Goal: Task Accomplishment & Management: Complete application form

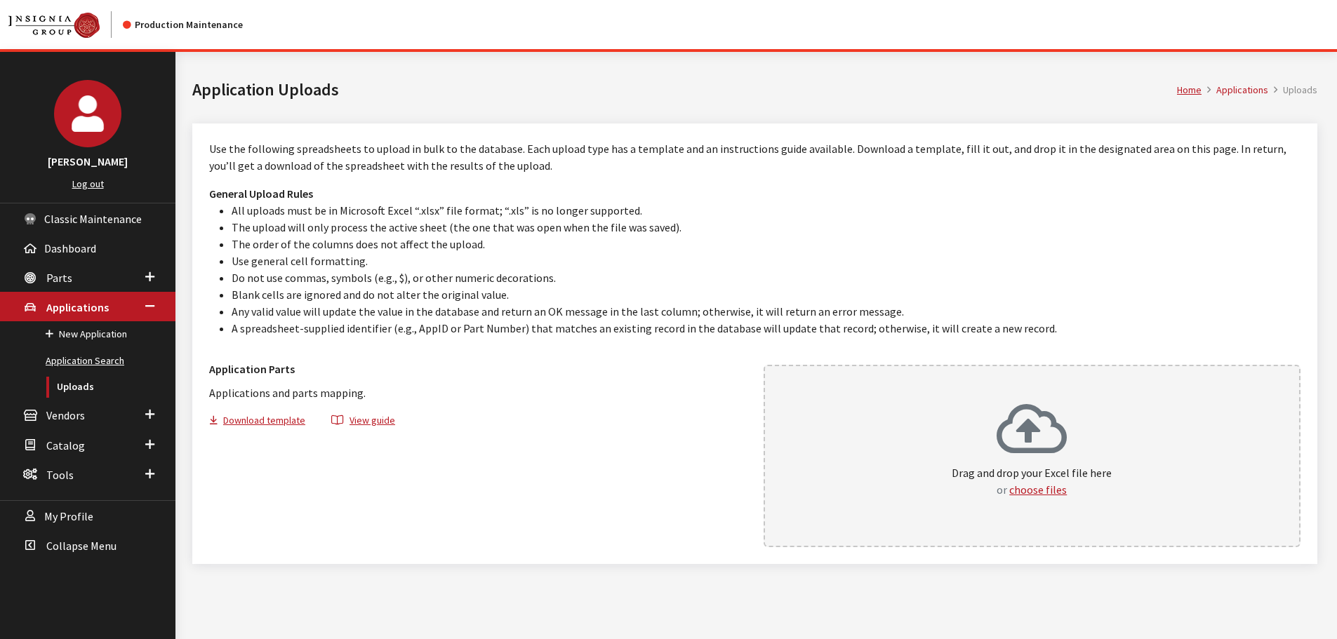
click at [76, 363] on link "Application Search" at bounding box center [87, 361] width 175 height 26
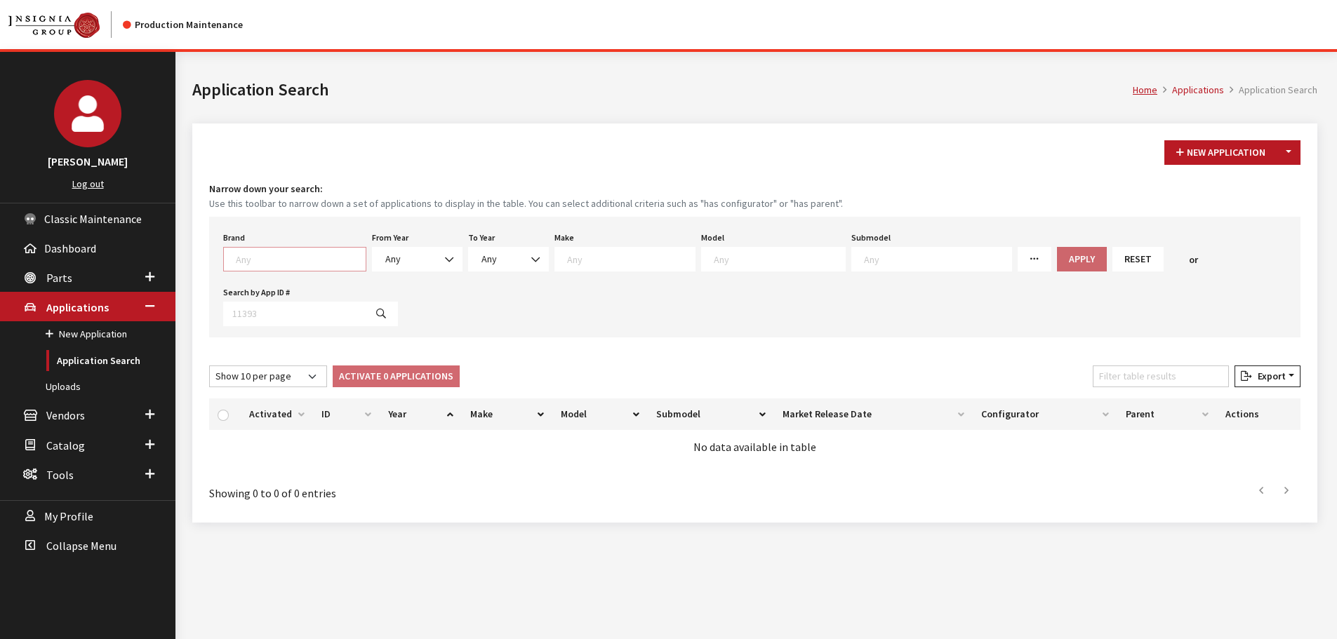
click at [246, 251] on span at bounding box center [298, 257] width 133 height 13
type textarea "hon"
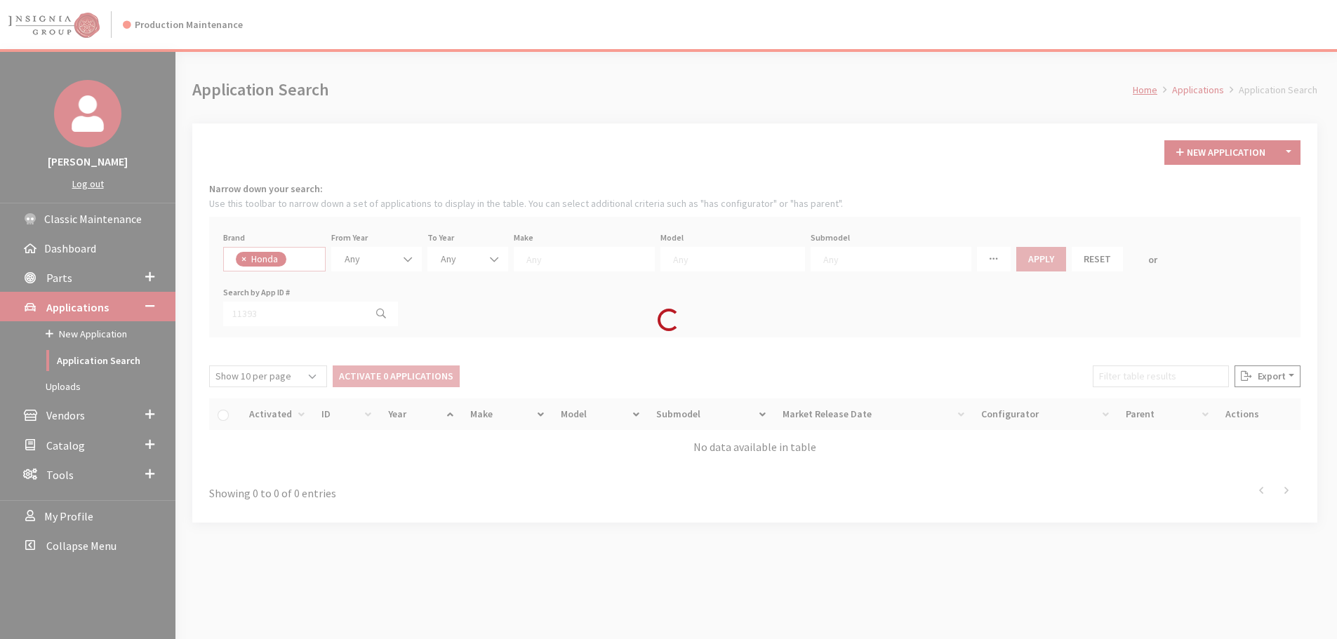
select select "5"
select select
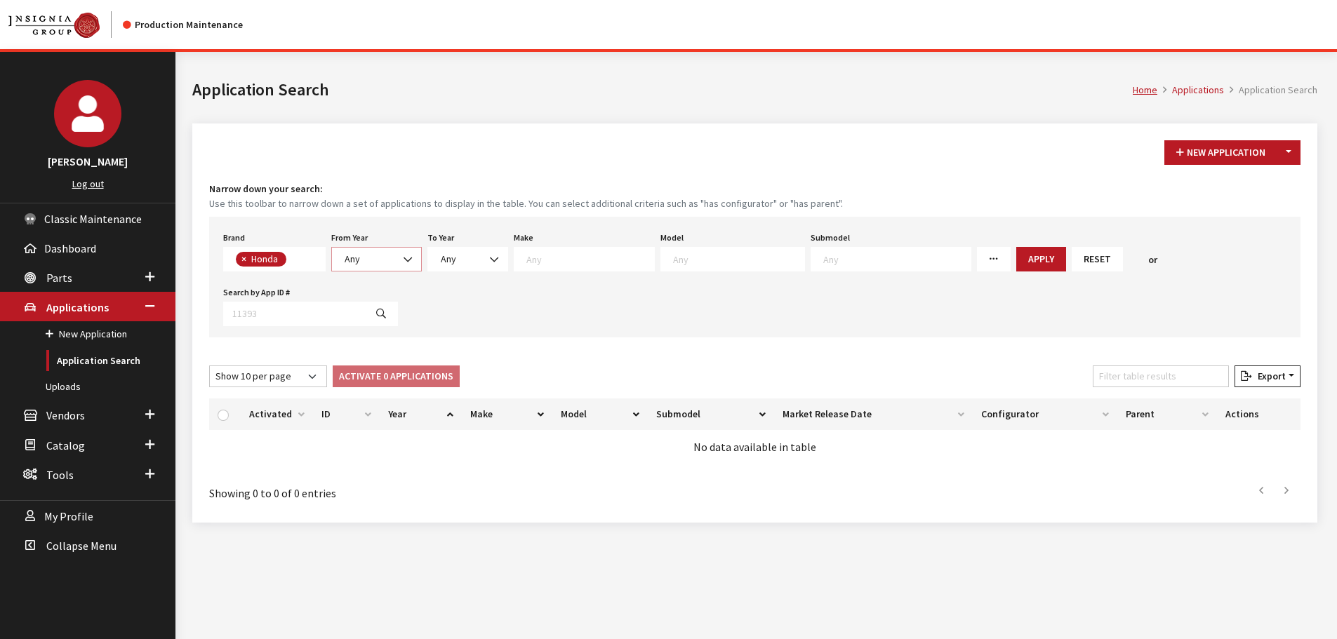
click at [368, 263] on span "Any" at bounding box center [376, 259] width 72 height 15
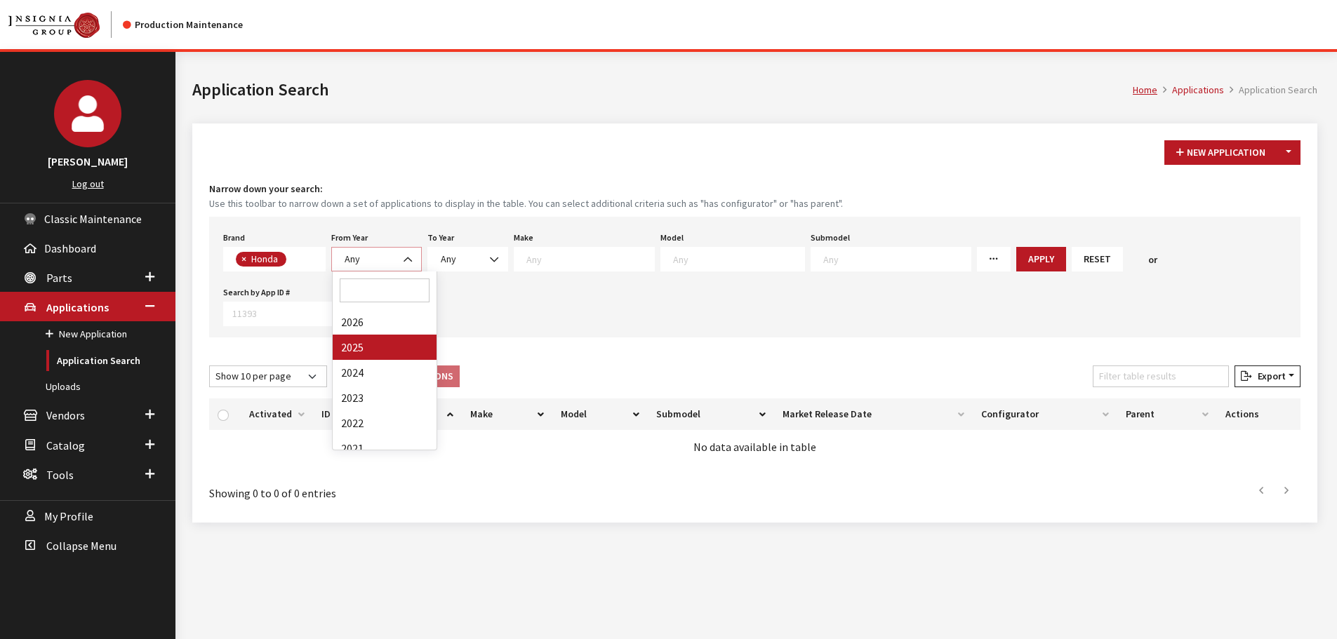
select select "2025"
select select
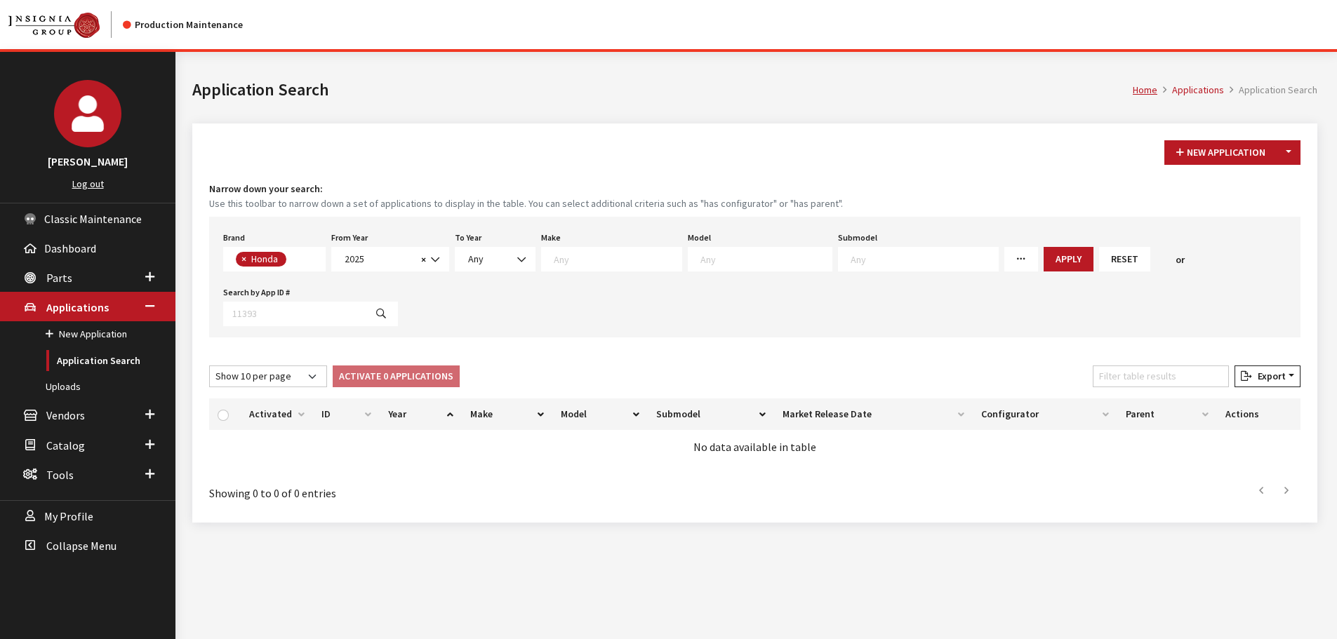
click at [723, 265] on textarea "Search" at bounding box center [765, 259] width 131 height 13
type textarea "od"
select select "233"
select select
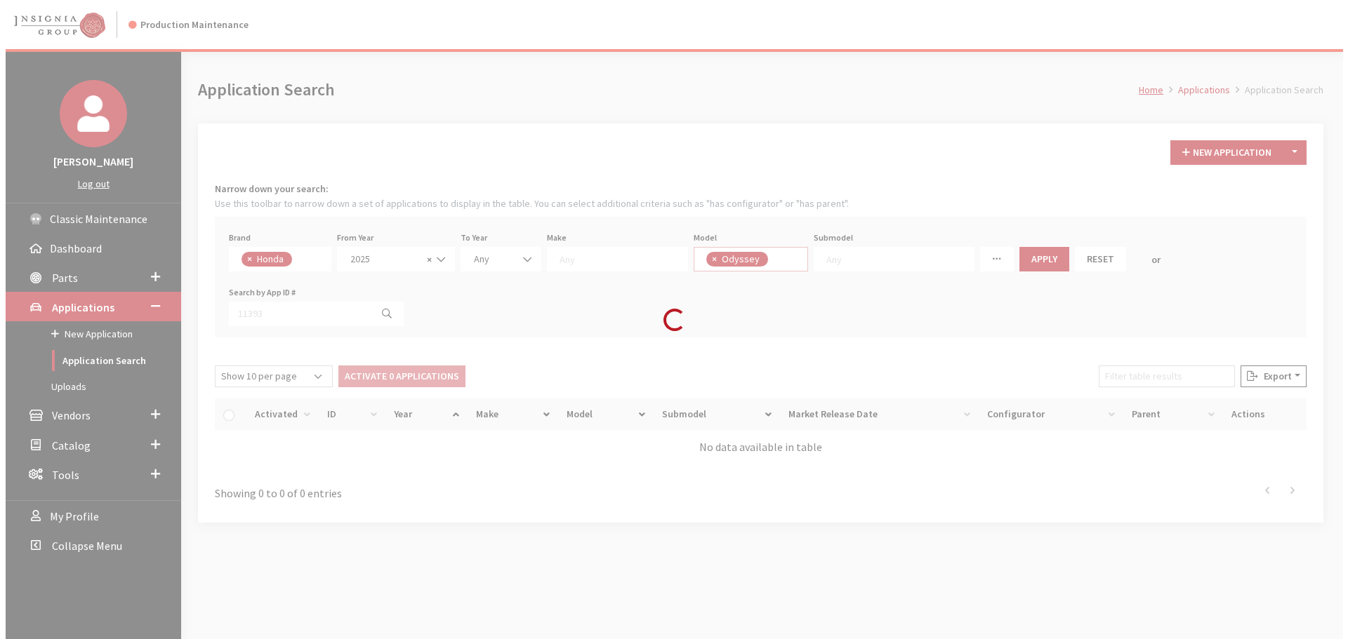
scroll to position [67, 0]
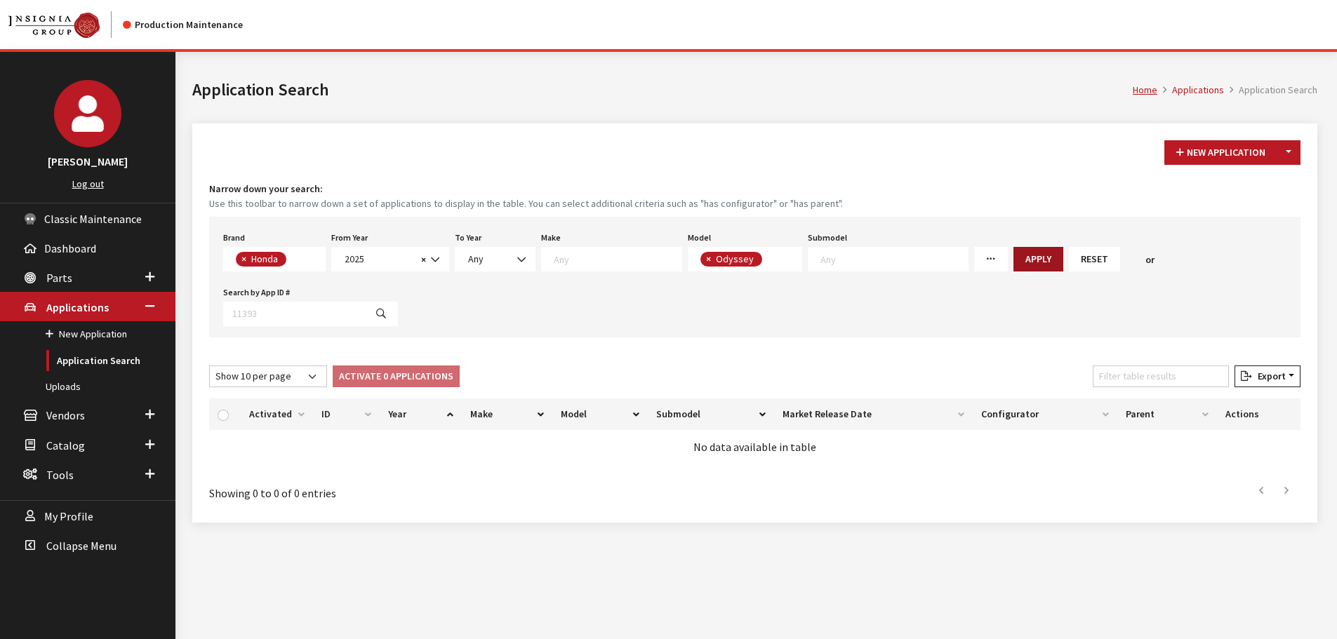
click at [1013, 262] on button "Apply" at bounding box center [1038, 259] width 50 height 25
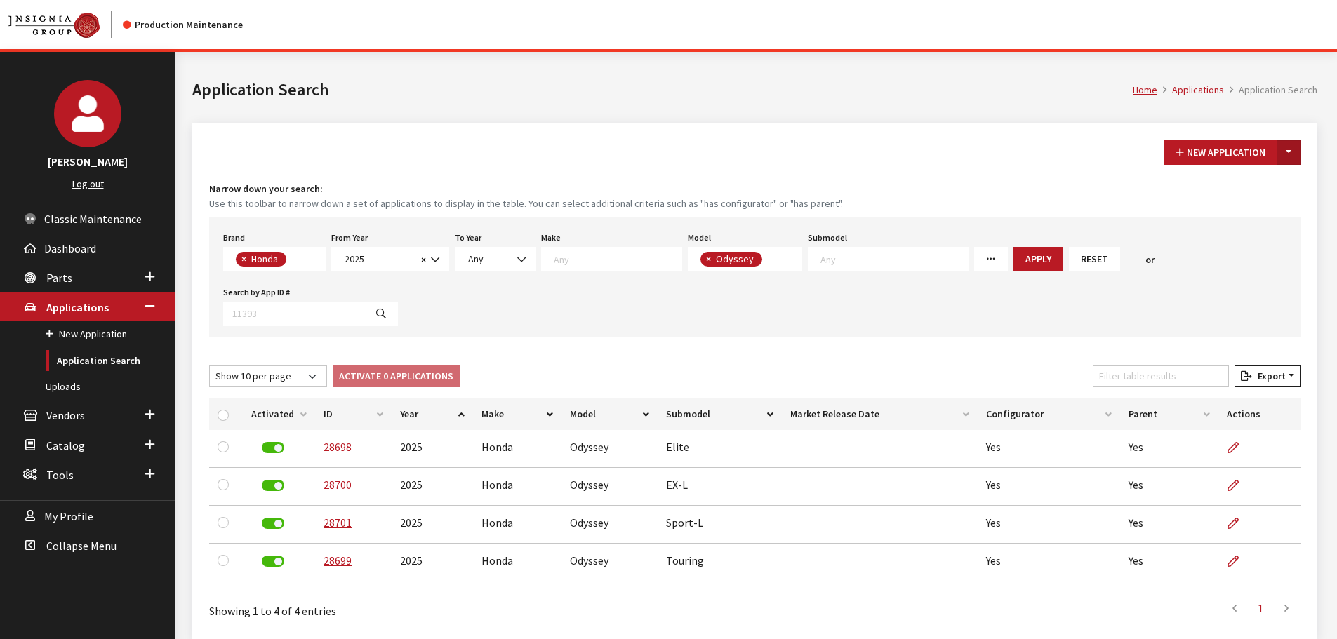
click at [1295, 157] on button "Toggle Dropdown" at bounding box center [1289, 152] width 24 height 25
click at [1250, 181] on button "New From Existing..." at bounding box center [1240, 183] width 121 height 25
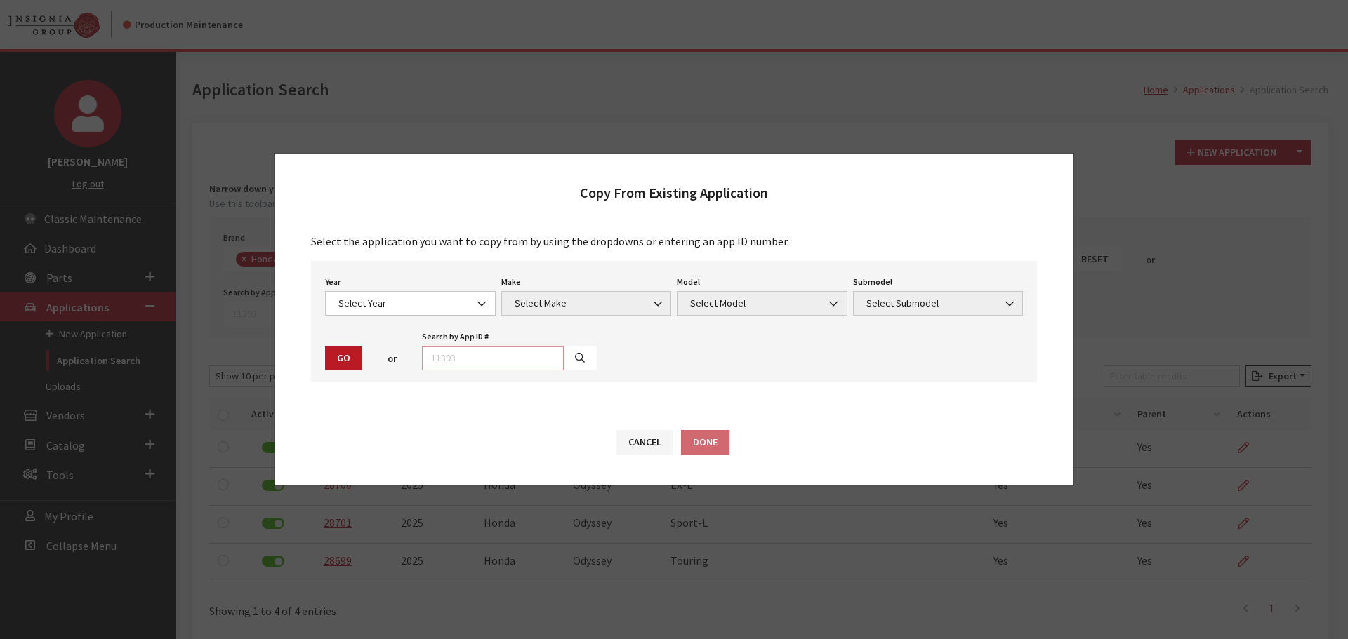
click at [521, 361] on input "text" at bounding box center [493, 358] width 142 height 25
type input "28700"
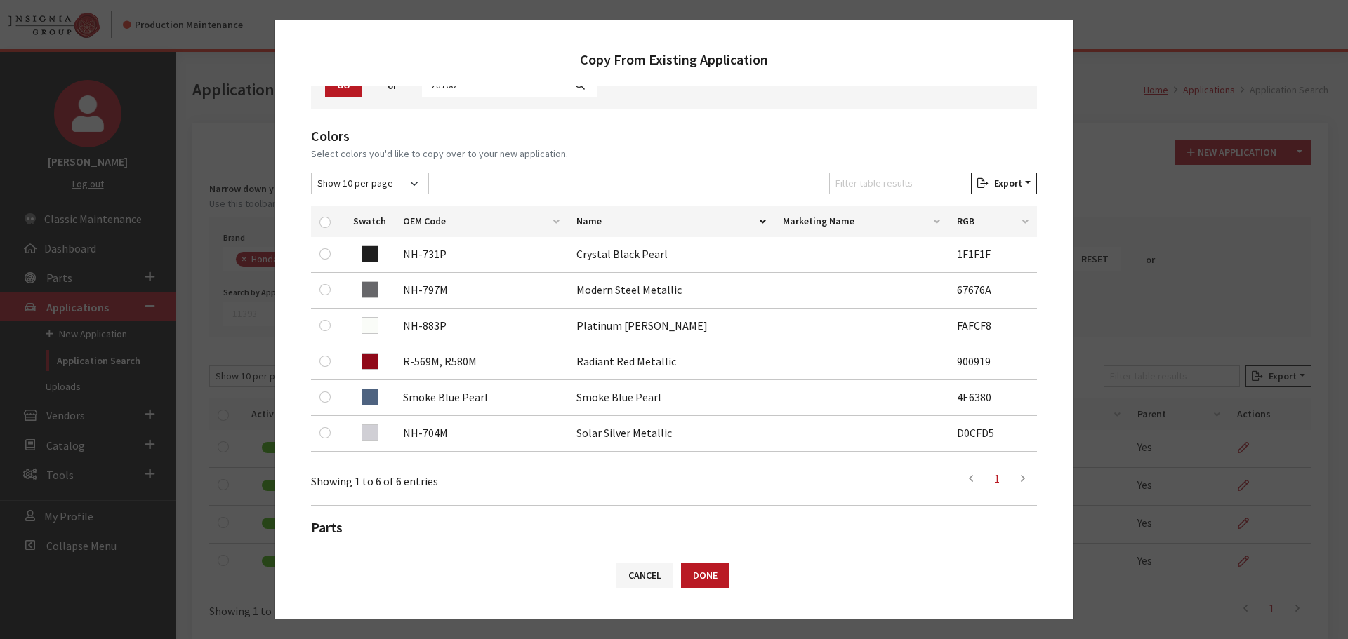
scroll to position [140, 0]
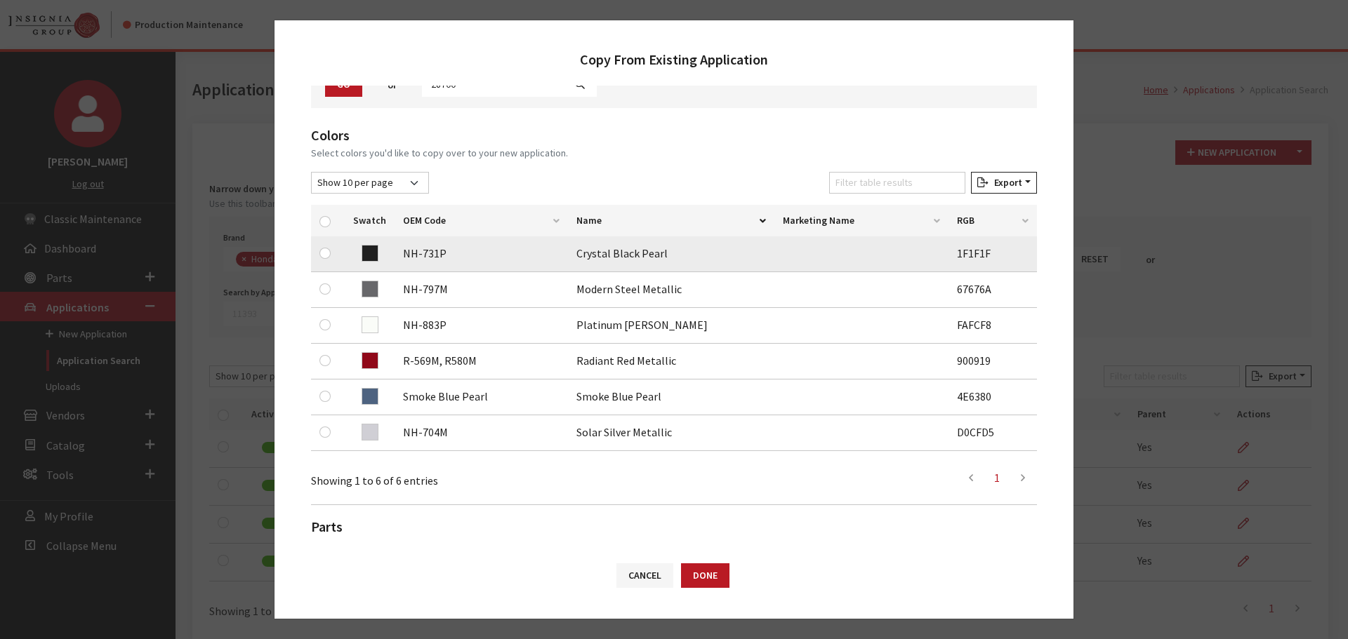
click at [317, 255] on td at bounding box center [328, 255] width 34 height 36
click at [321, 253] on input "checkbox" at bounding box center [324, 253] width 11 height 11
checkbox input "true"
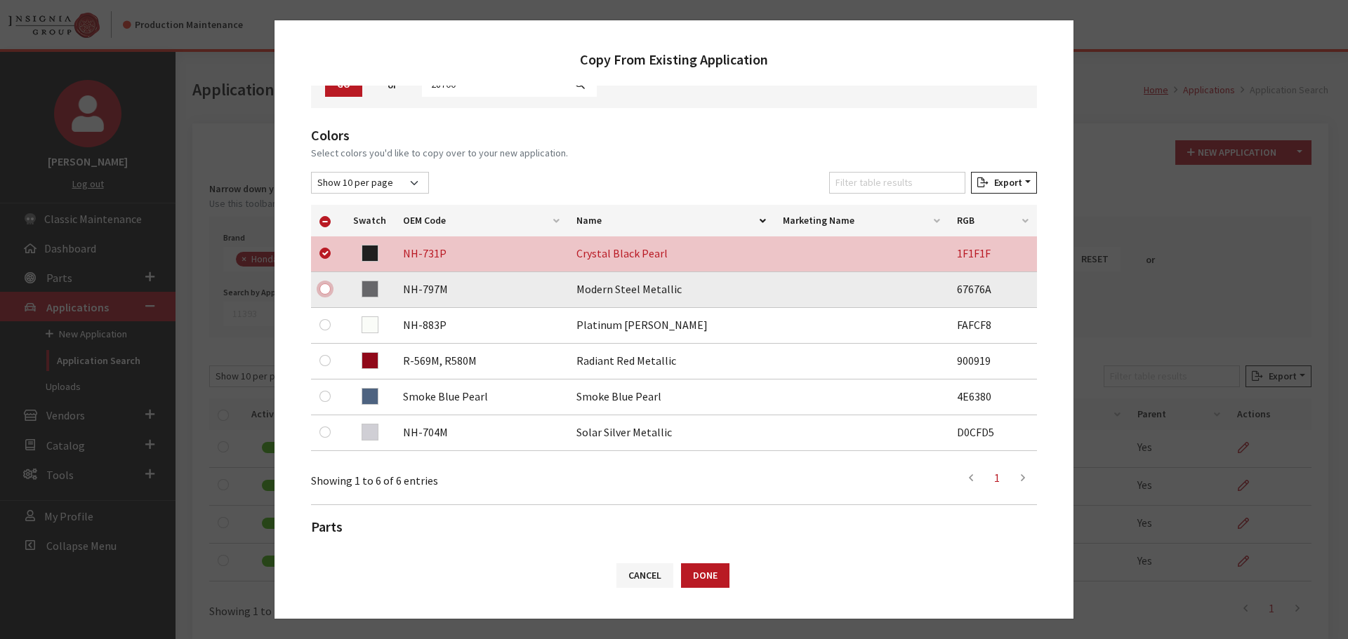
click at [323, 288] on input "checkbox" at bounding box center [324, 289] width 11 height 11
checkbox input "true"
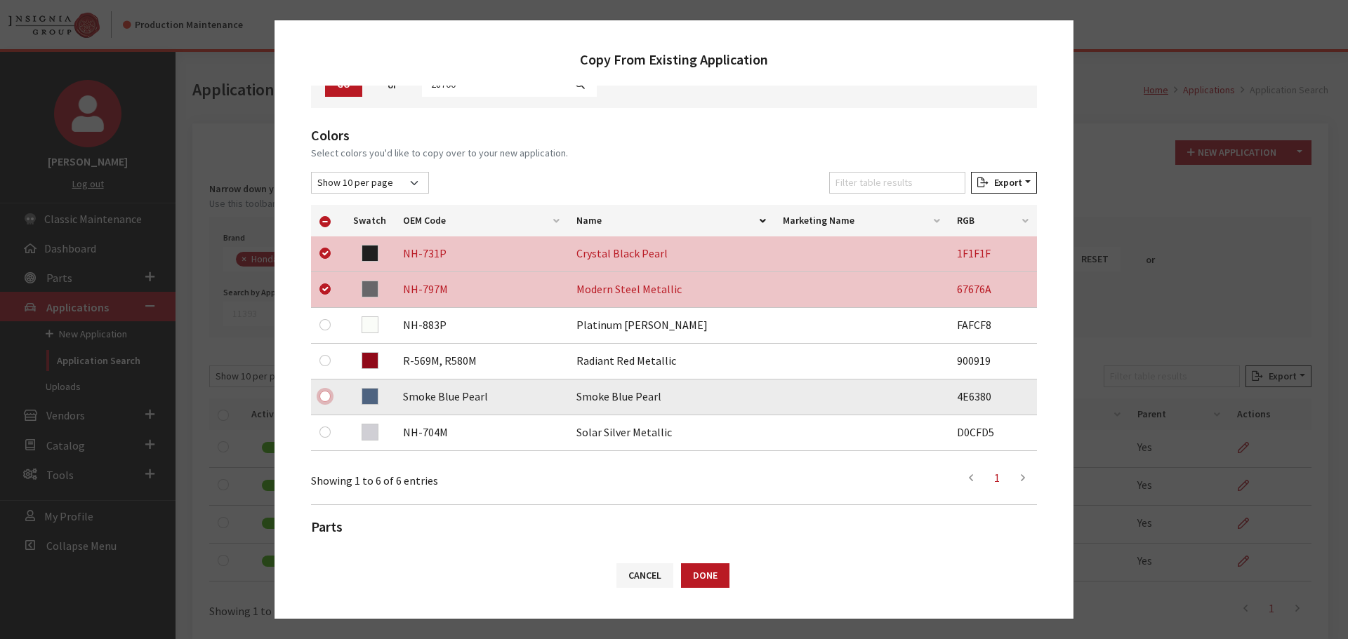
click at [326, 398] on input "checkbox" at bounding box center [324, 396] width 11 height 11
checkbox input "true"
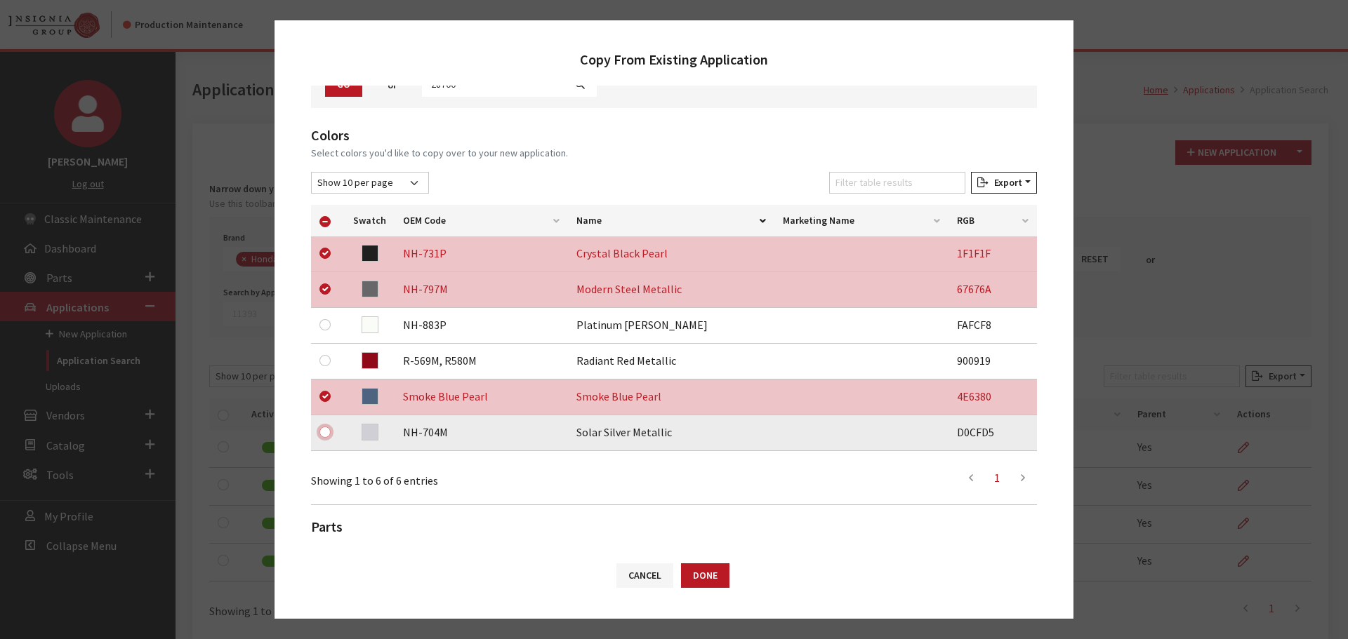
click at [328, 429] on input "checkbox" at bounding box center [324, 432] width 11 height 11
checkbox input "true"
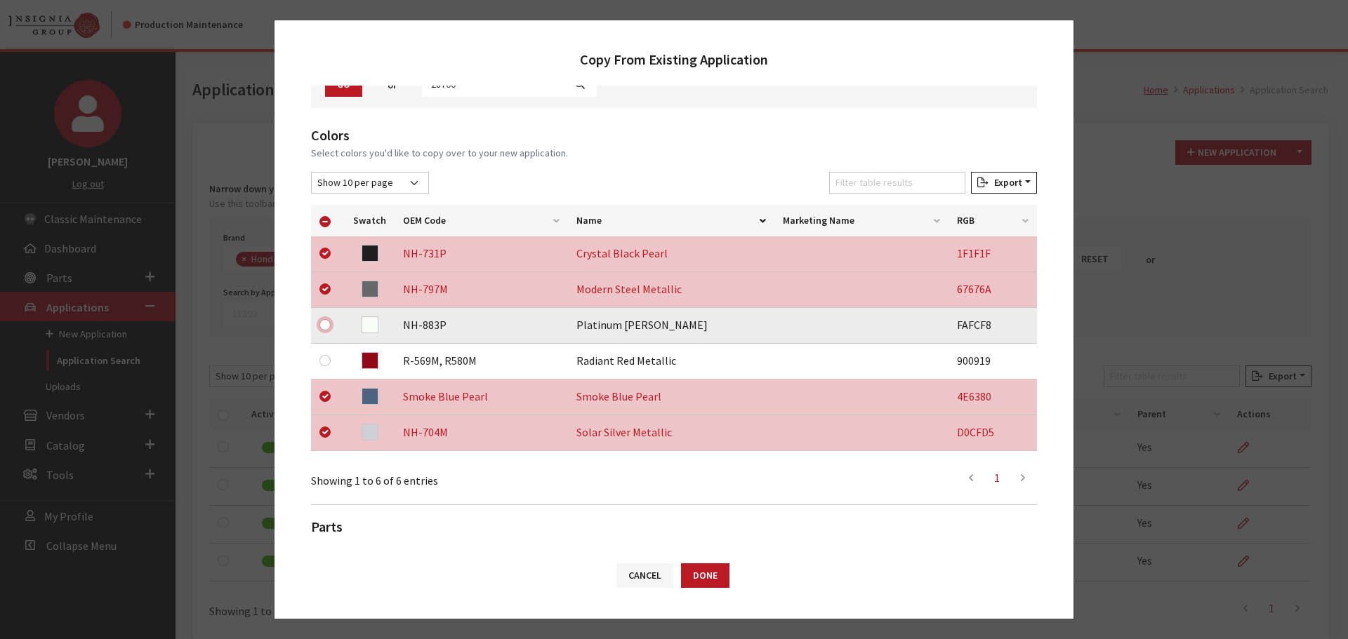
click at [324, 325] on input "checkbox" at bounding box center [324, 324] width 11 height 11
checkbox input "true"
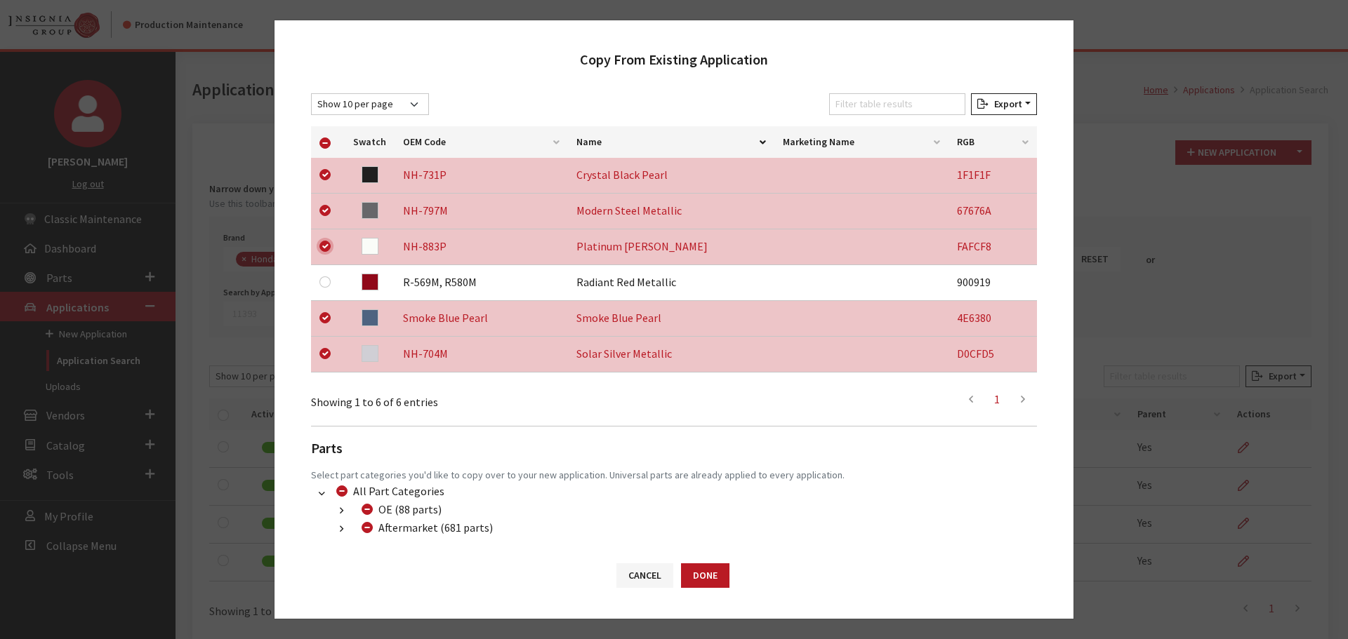
scroll to position [294, 0]
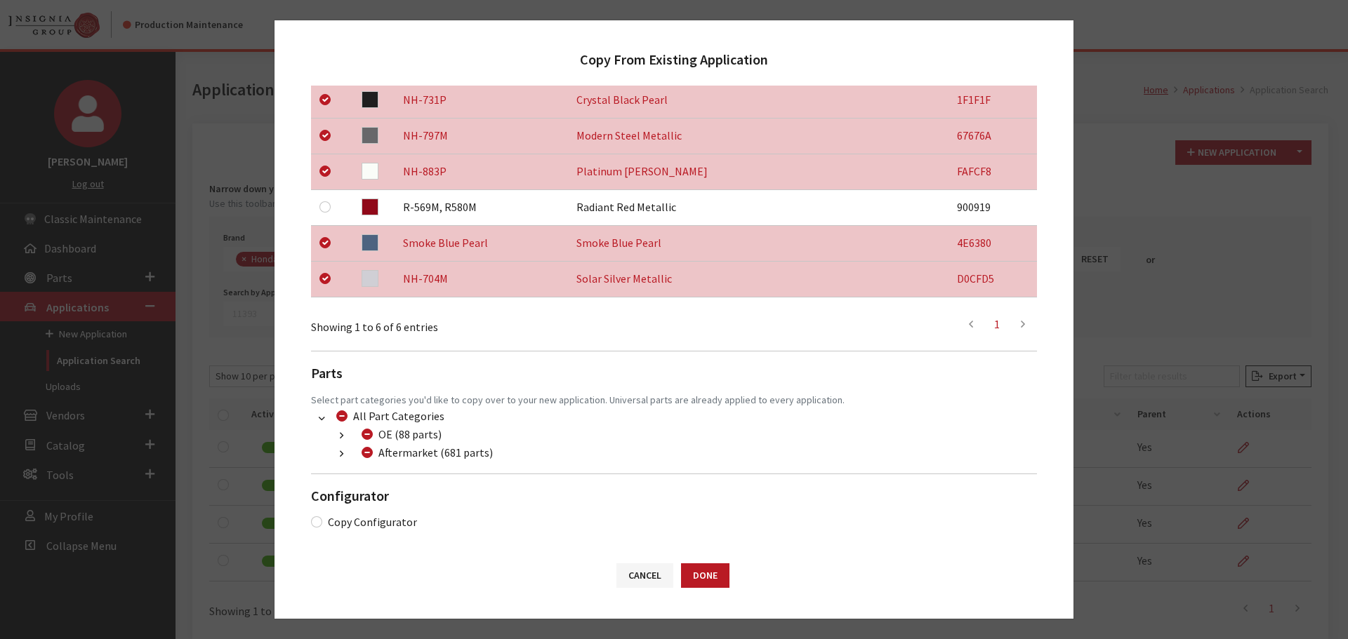
click at [344, 456] on button "button" at bounding box center [341, 454] width 27 height 16
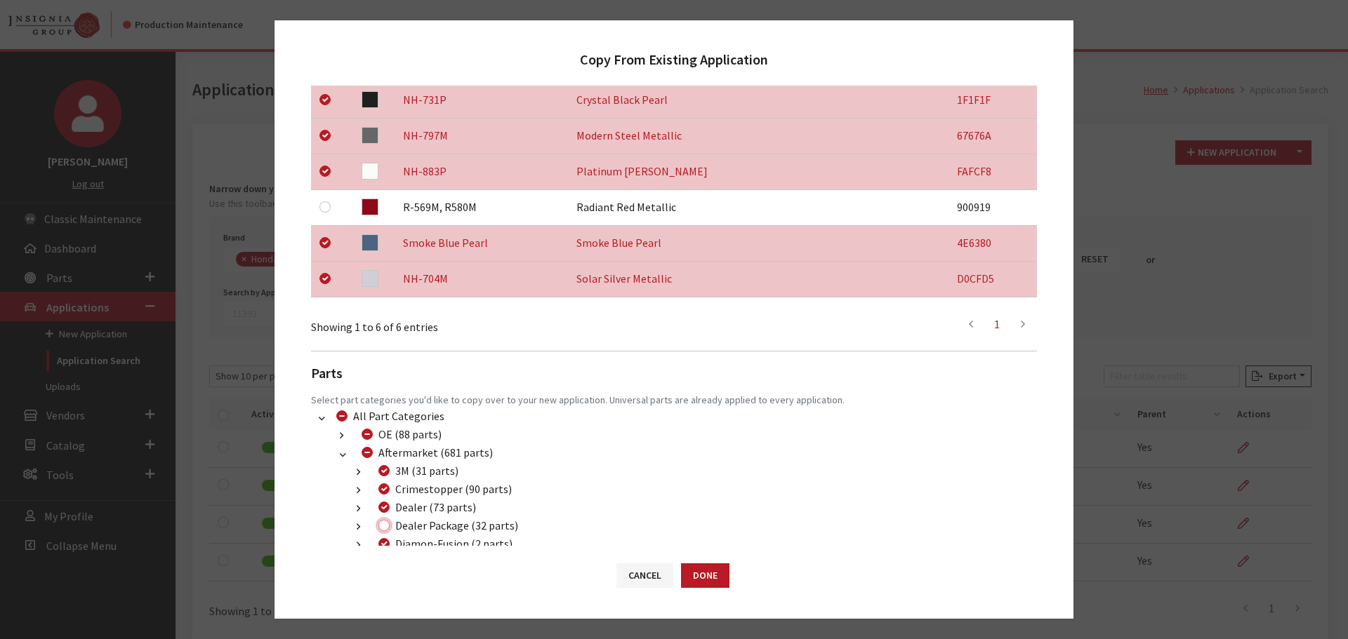
click at [384, 526] on input "Dealer Package (32 parts)" at bounding box center [383, 525] width 11 height 11
checkbox input "true"
click at [714, 577] on button "Done" at bounding box center [705, 576] width 48 height 25
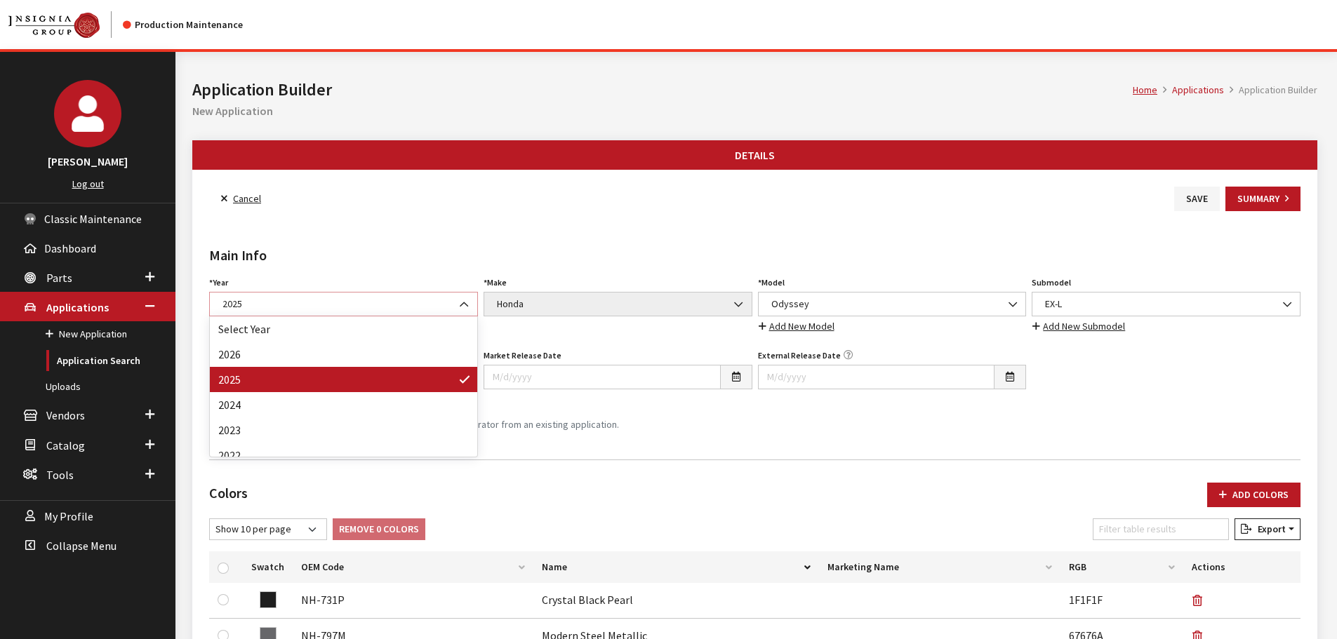
drag, startPoint x: 0, startPoint y: 0, endPoint x: 353, endPoint y: 310, distance: 469.5
click at [353, 310] on span "2025" at bounding box center [343, 304] width 251 height 15
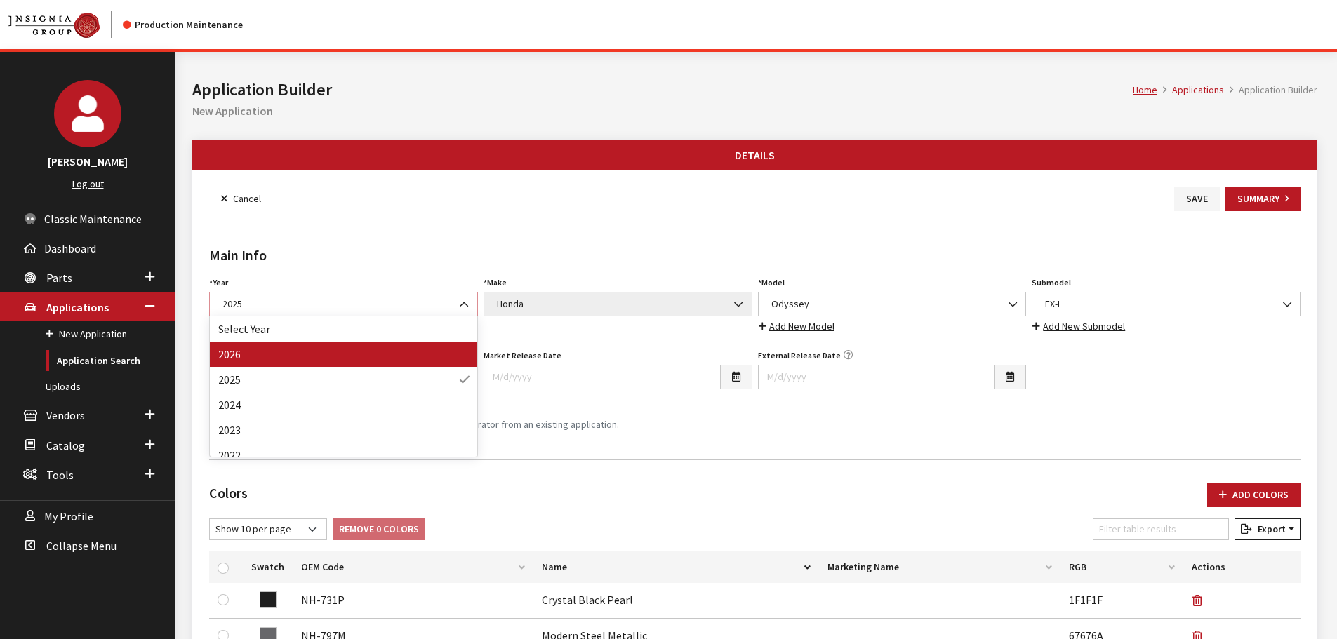
select select "44"
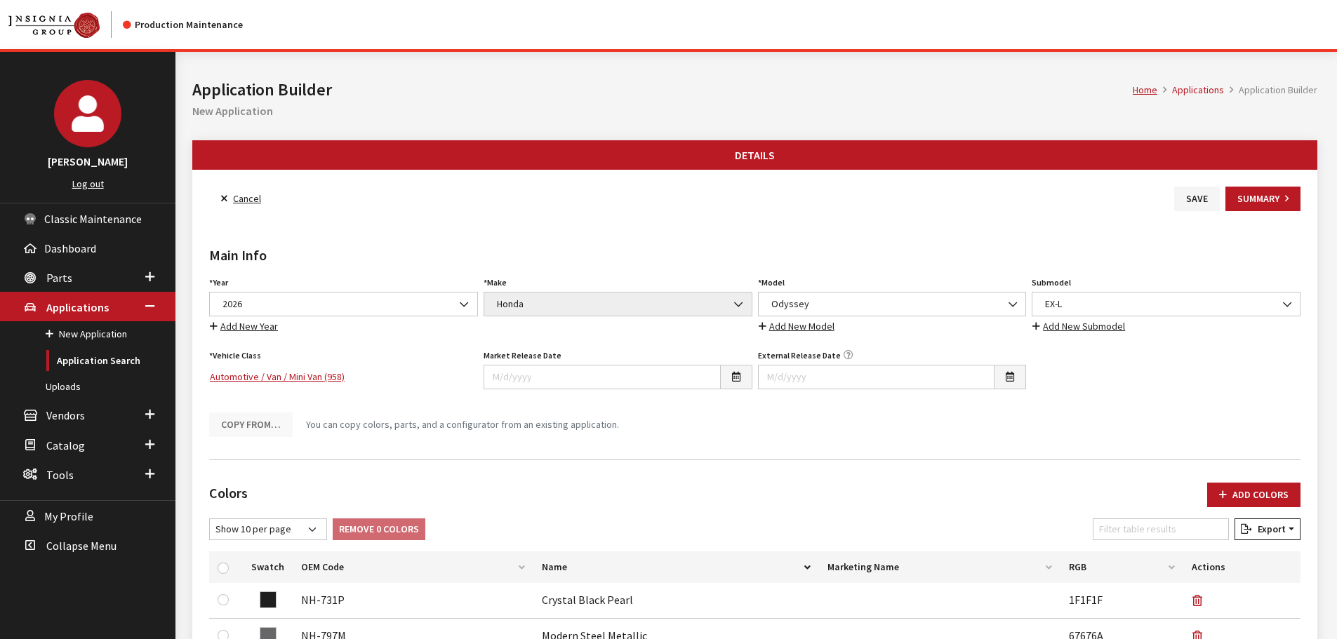
drag, startPoint x: 1225, startPoint y: 498, endPoint x: 1197, endPoint y: 465, distance: 43.2
click at [1225, 498] on icon "button" at bounding box center [1223, 496] width 8 height 10
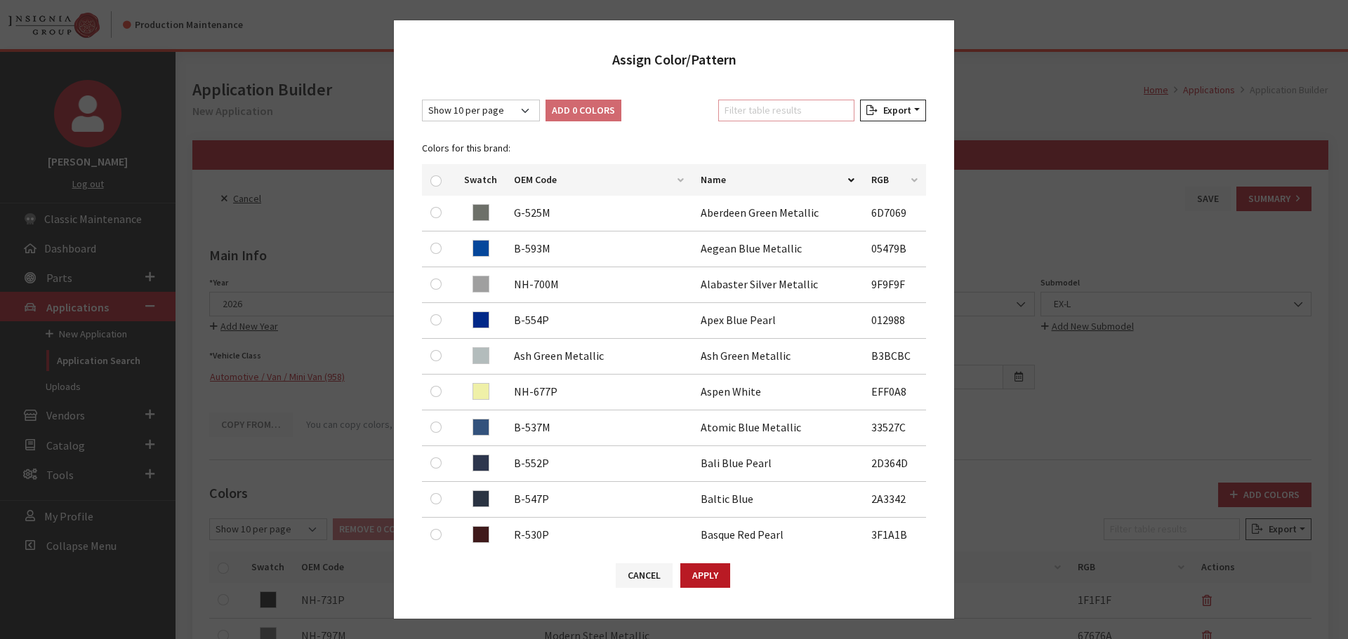
click at [816, 112] on input "Filter table results" at bounding box center [786, 111] width 136 height 22
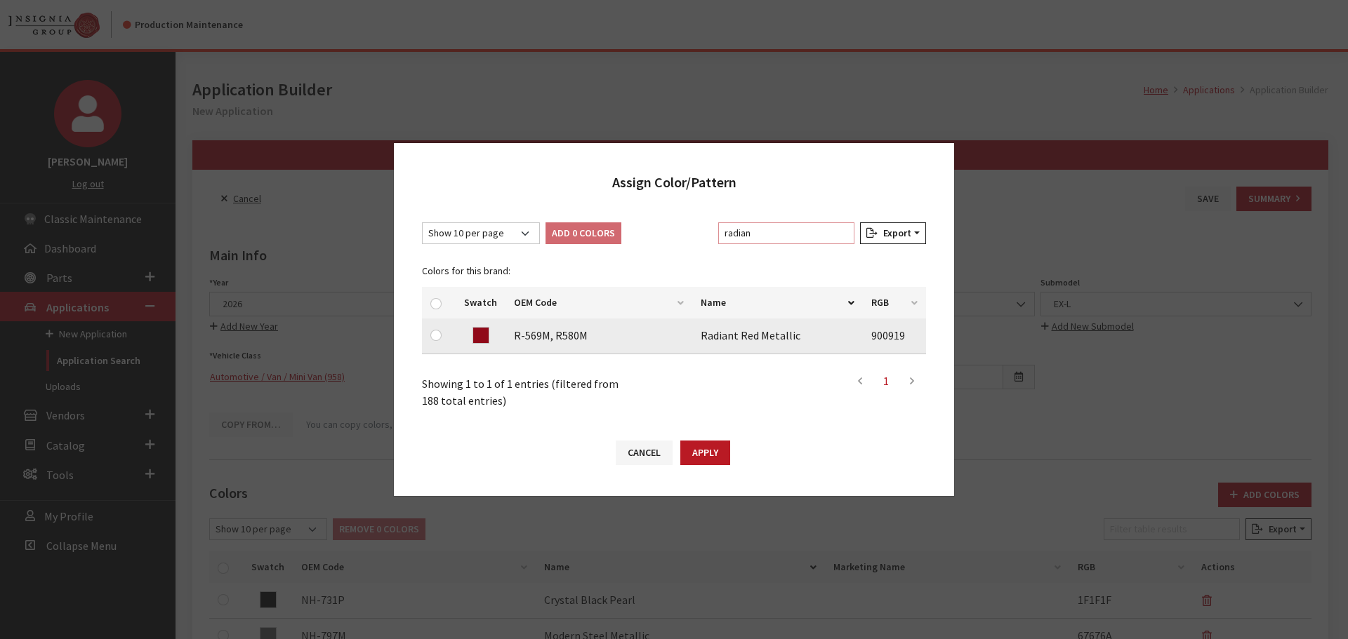
type input "radian"
click at [439, 330] on div at bounding box center [438, 335] width 17 height 17
click at [437, 333] on input "checkbox" at bounding box center [435, 335] width 11 height 11
checkbox input "true"
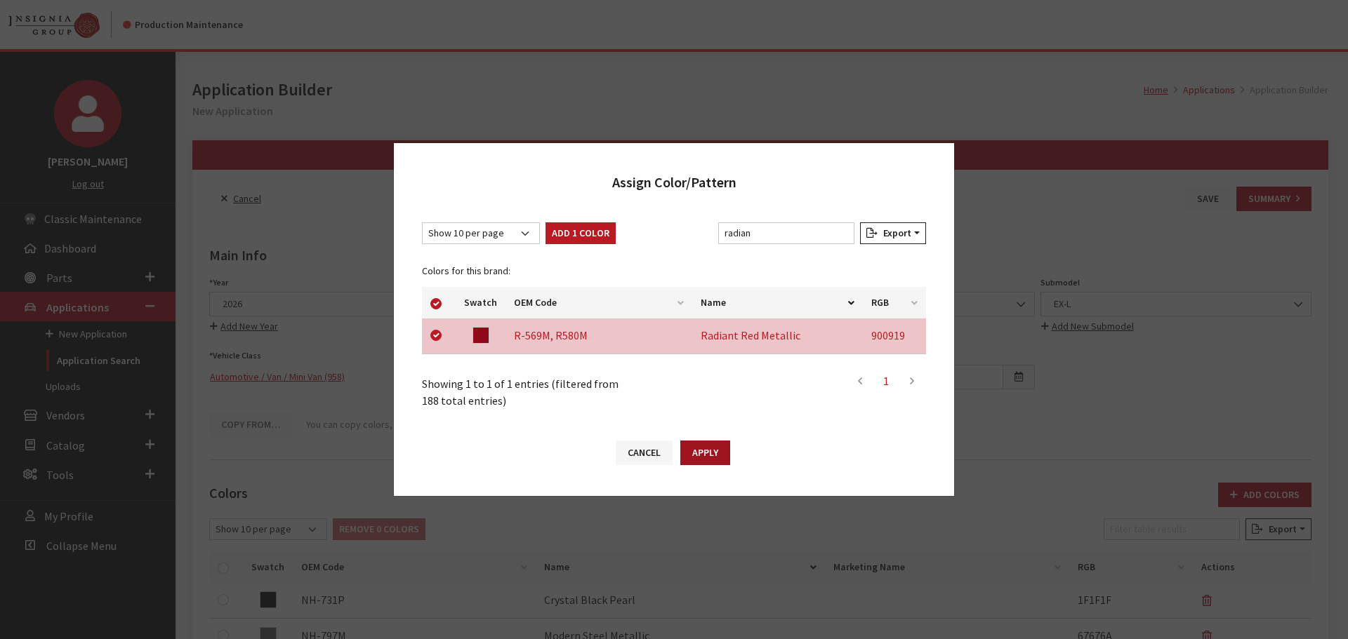
click at [716, 453] on button "Apply" at bounding box center [705, 453] width 50 height 25
checkbox input "false"
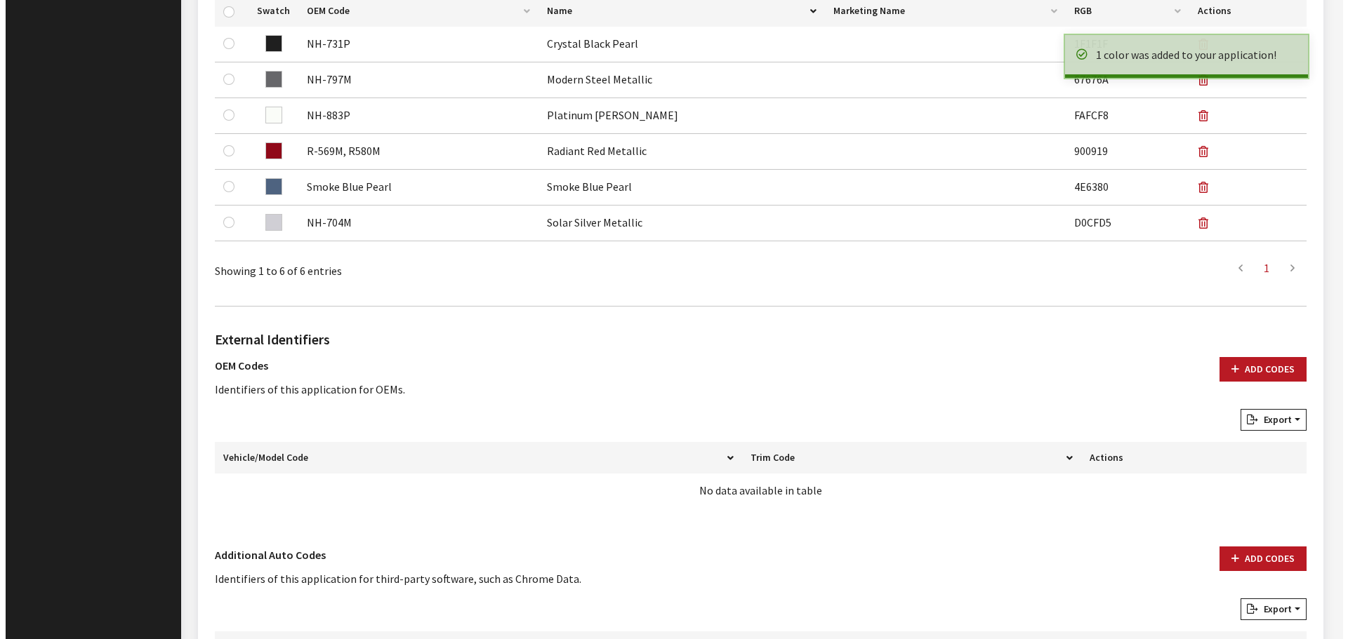
scroll to position [701, 0]
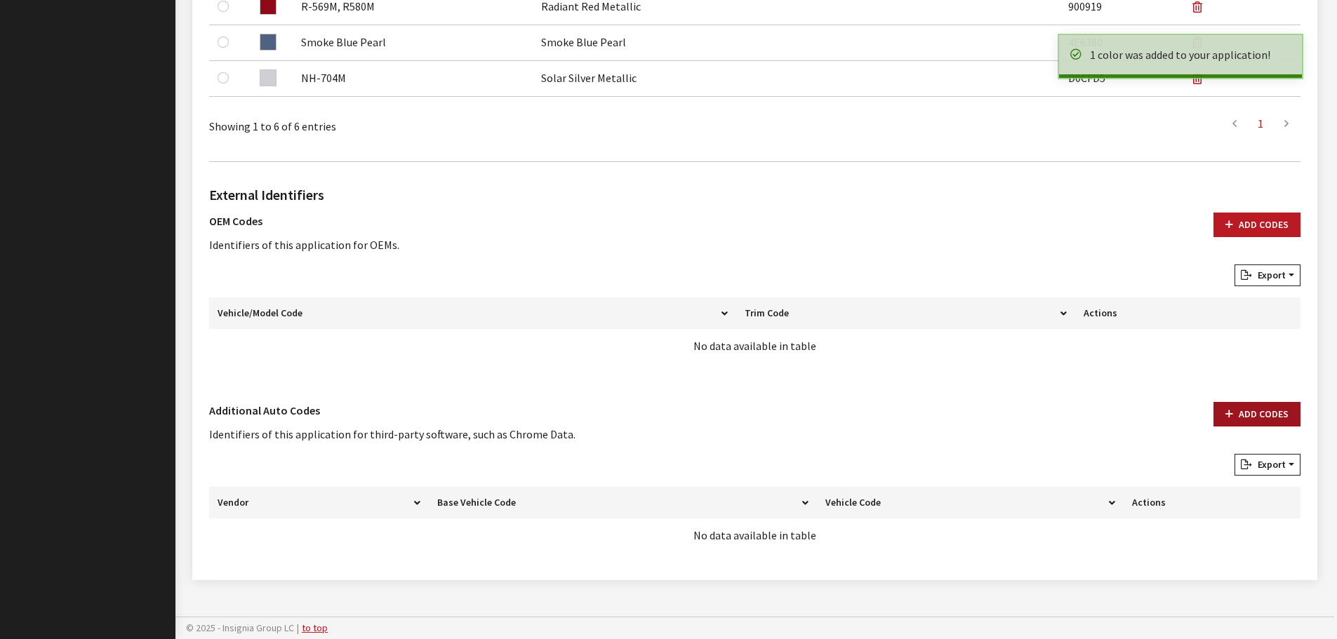
click at [1232, 417] on icon "button" at bounding box center [1229, 415] width 8 height 10
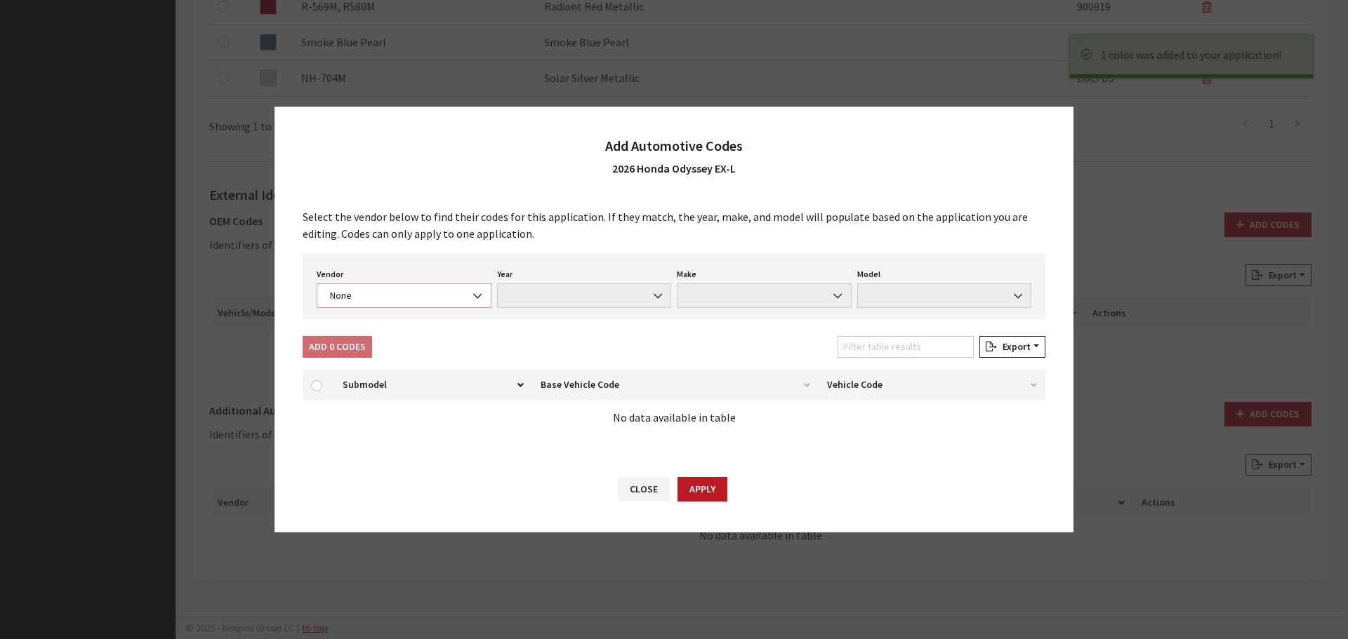
click at [336, 301] on span "None" at bounding box center [404, 295] width 157 height 15
select select "4"
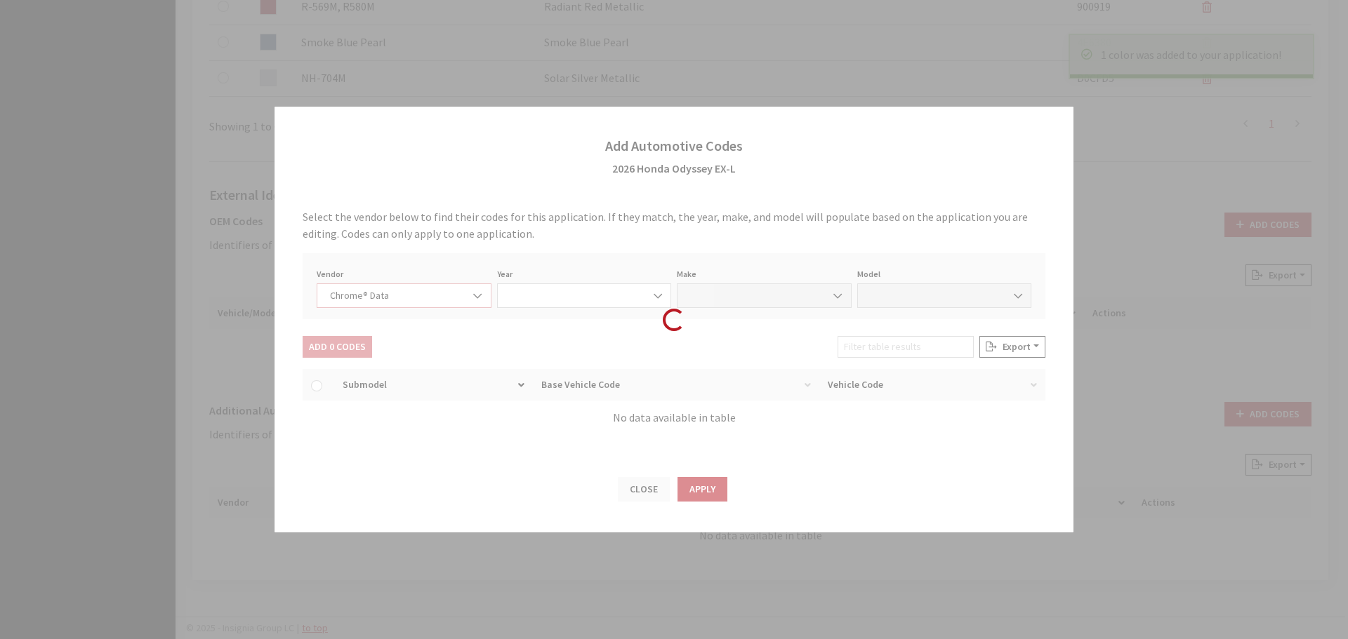
select select "2026"
select select "16"
select select "72424"
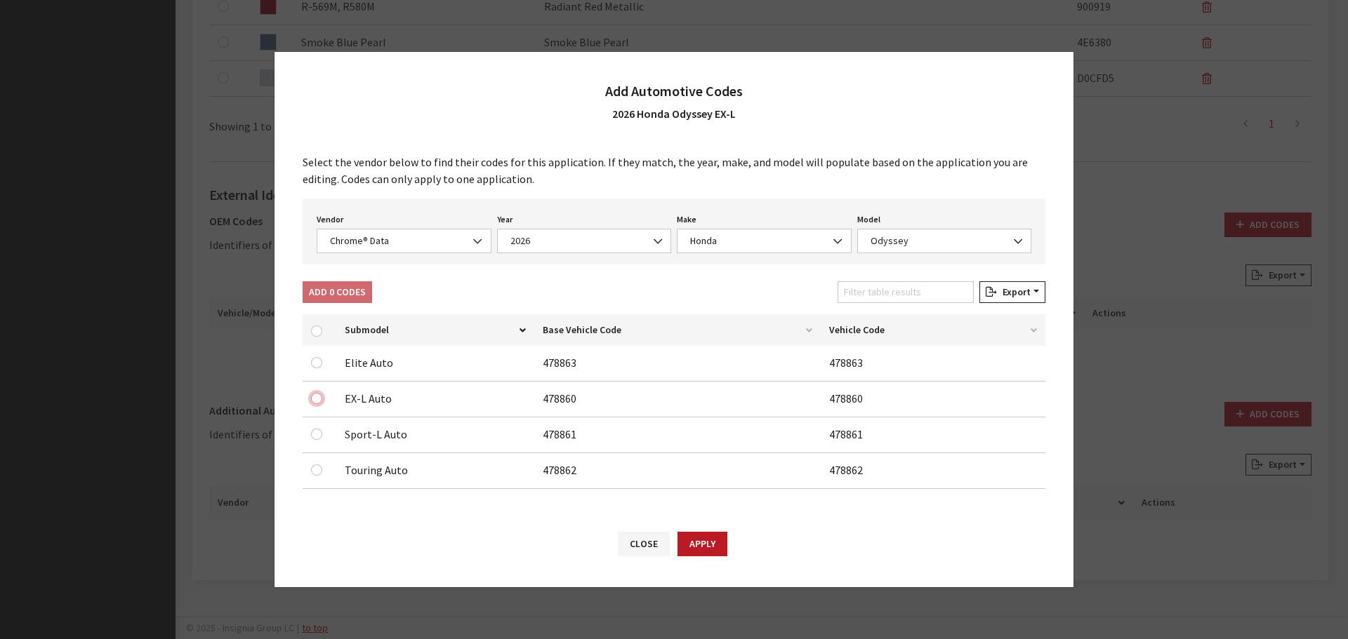
click at [318, 400] on input "checkbox" at bounding box center [316, 398] width 11 height 11
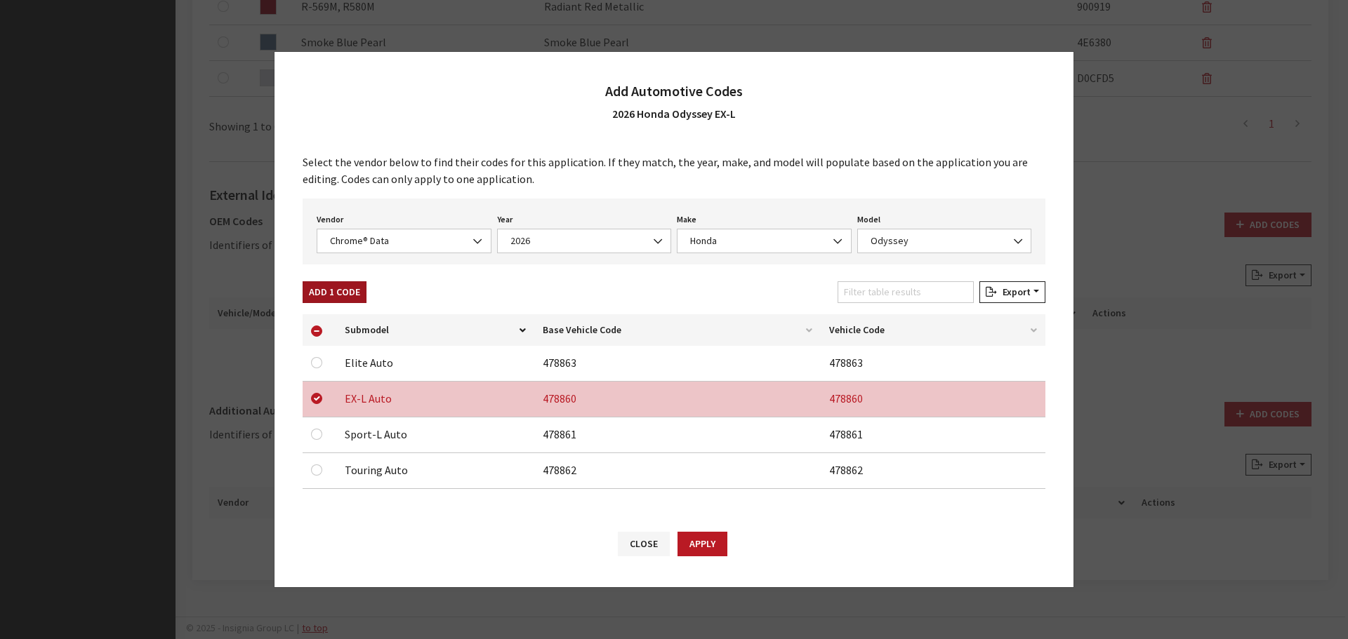
click at [343, 285] on button "Add 1 Code" at bounding box center [335, 292] width 64 height 22
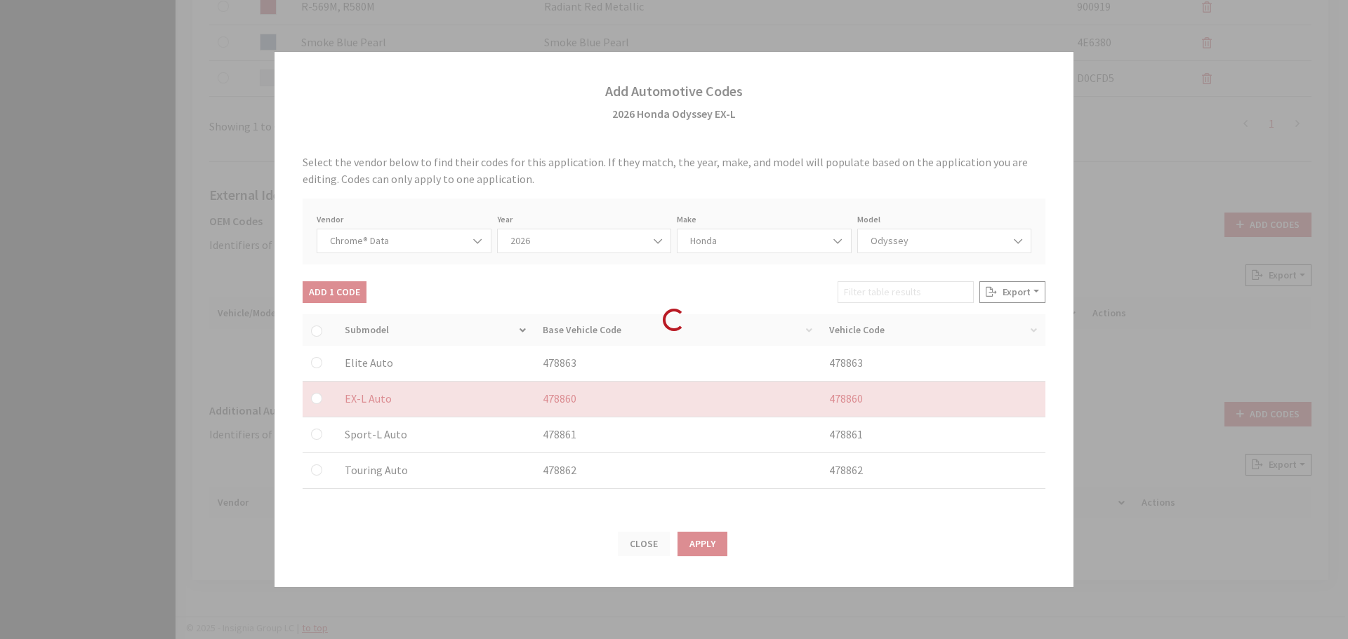
checkbox input "false"
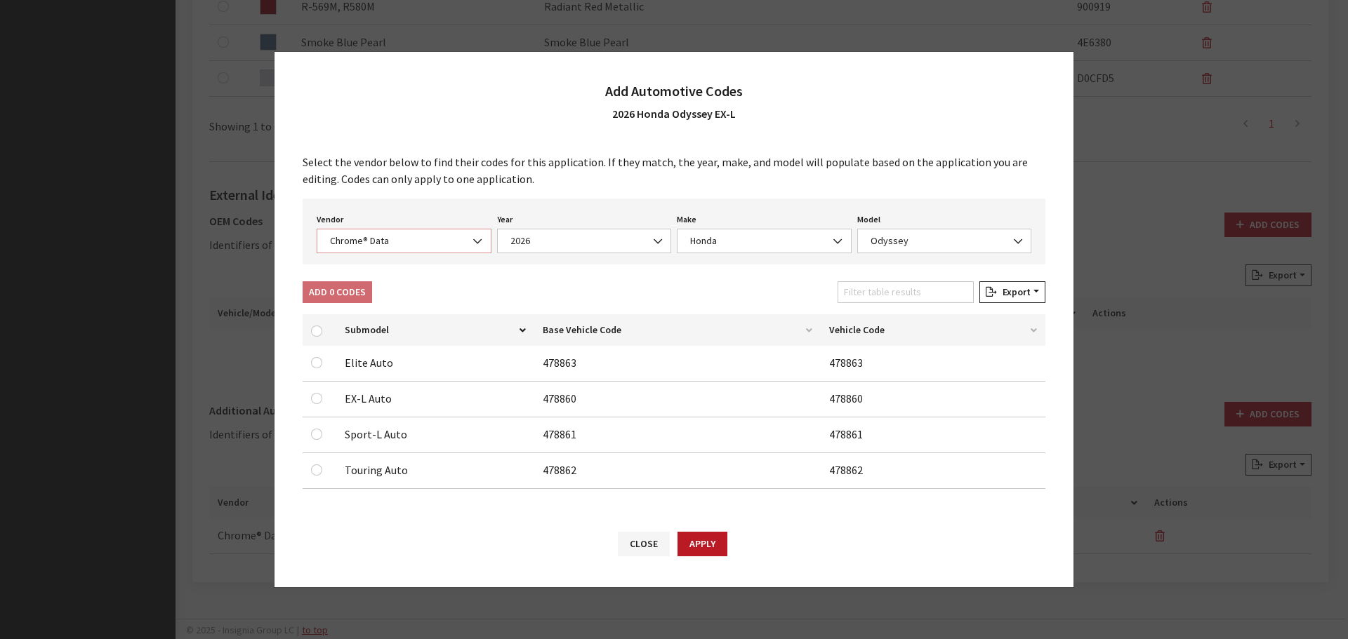
click at [362, 245] on span "Chrome® Data" at bounding box center [404, 241] width 157 height 15
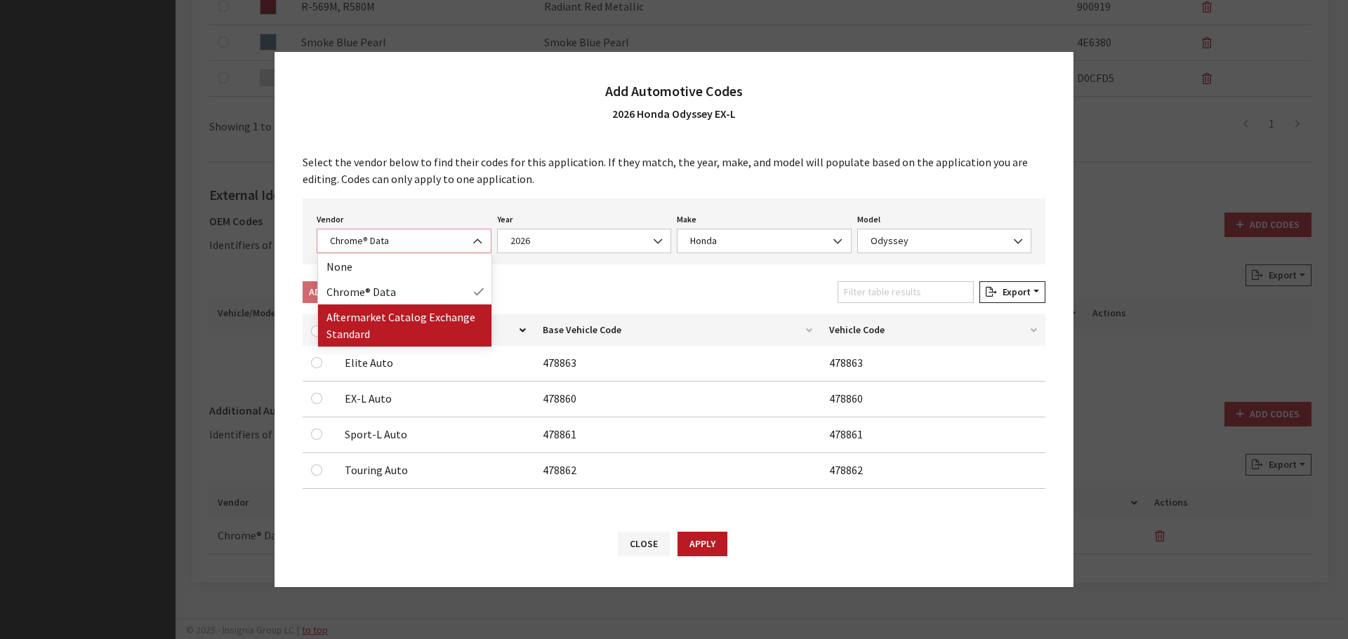
select select "2"
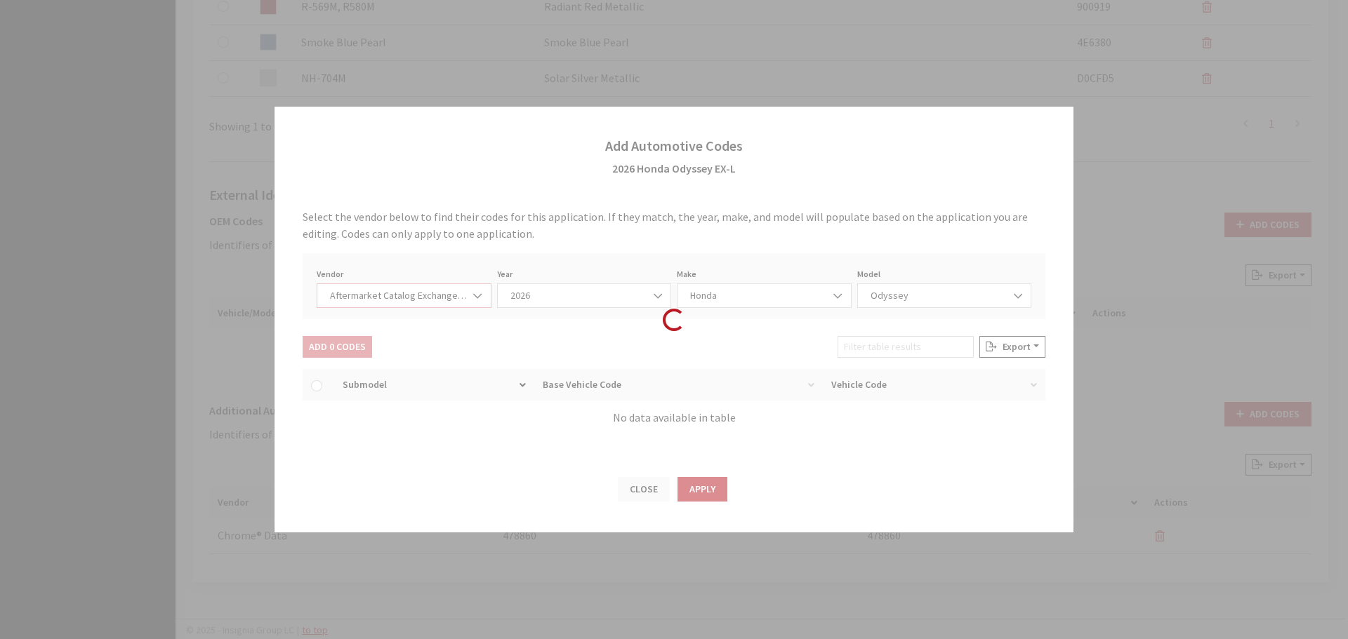
select select "2026"
select select "59"
select select "756"
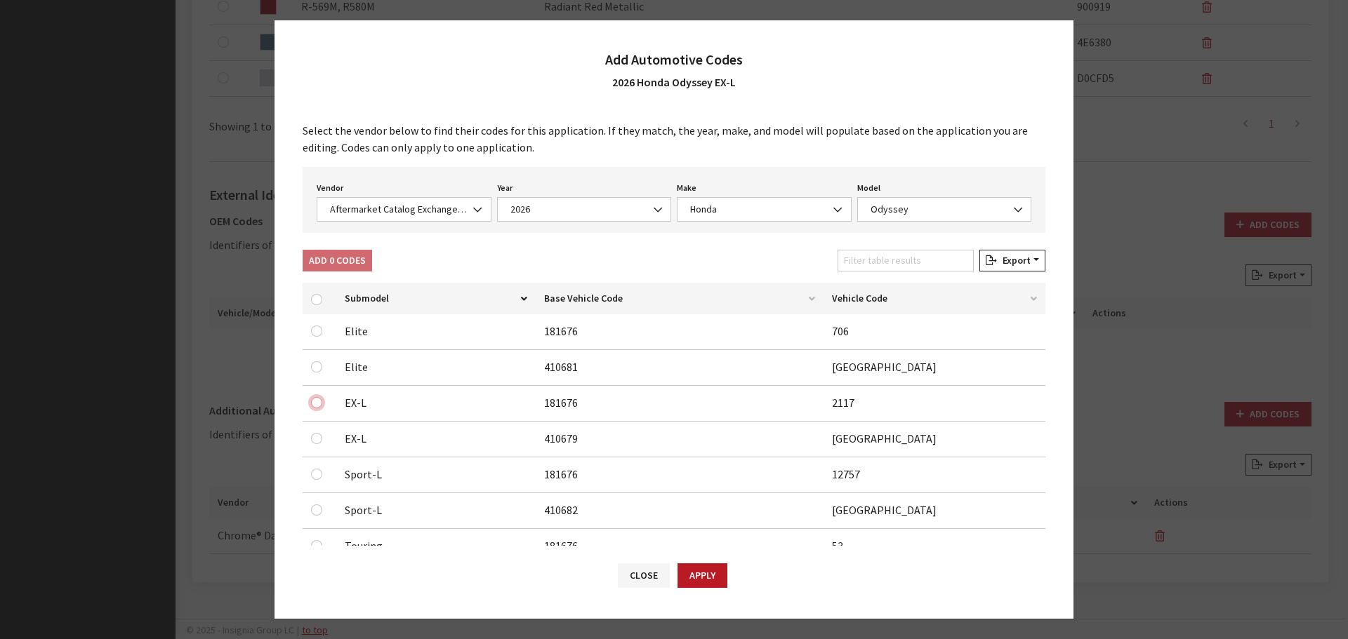
click at [313, 337] on input "checkbox" at bounding box center [316, 331] width 11 height 11
checkbox input "true"
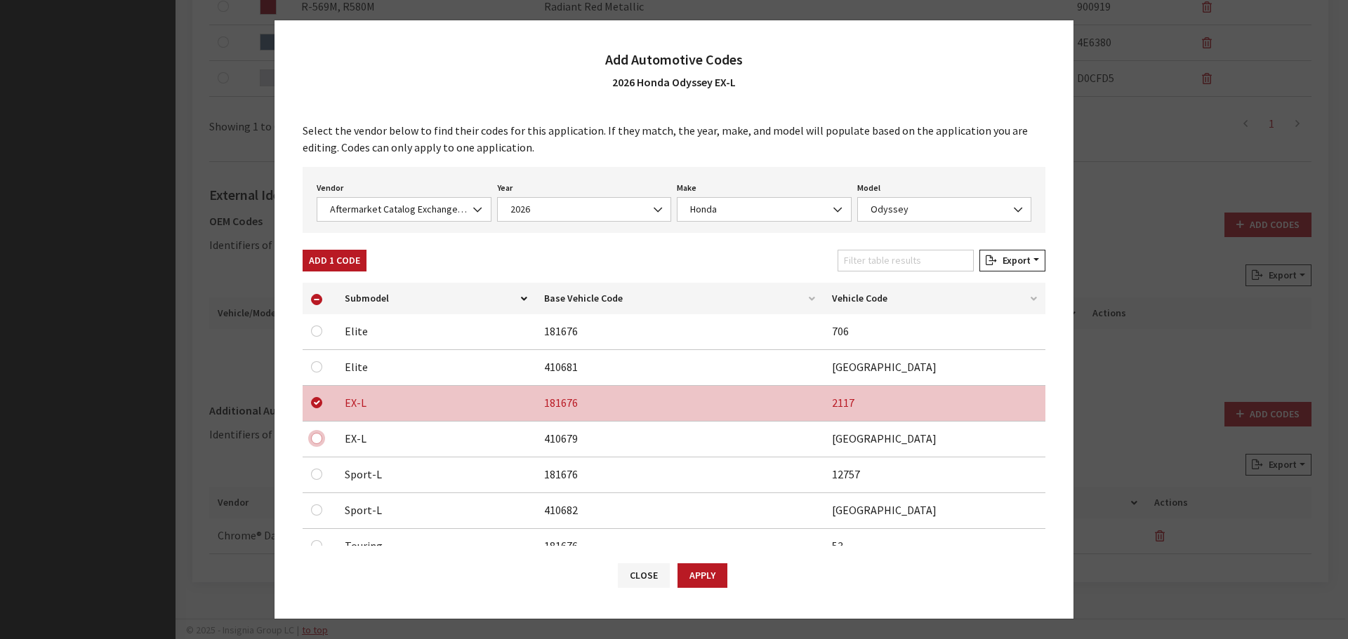
click at [319, 373] on input "checkbox" at bounding box center [316, 366] width 11 height 11
checkbox input "true"
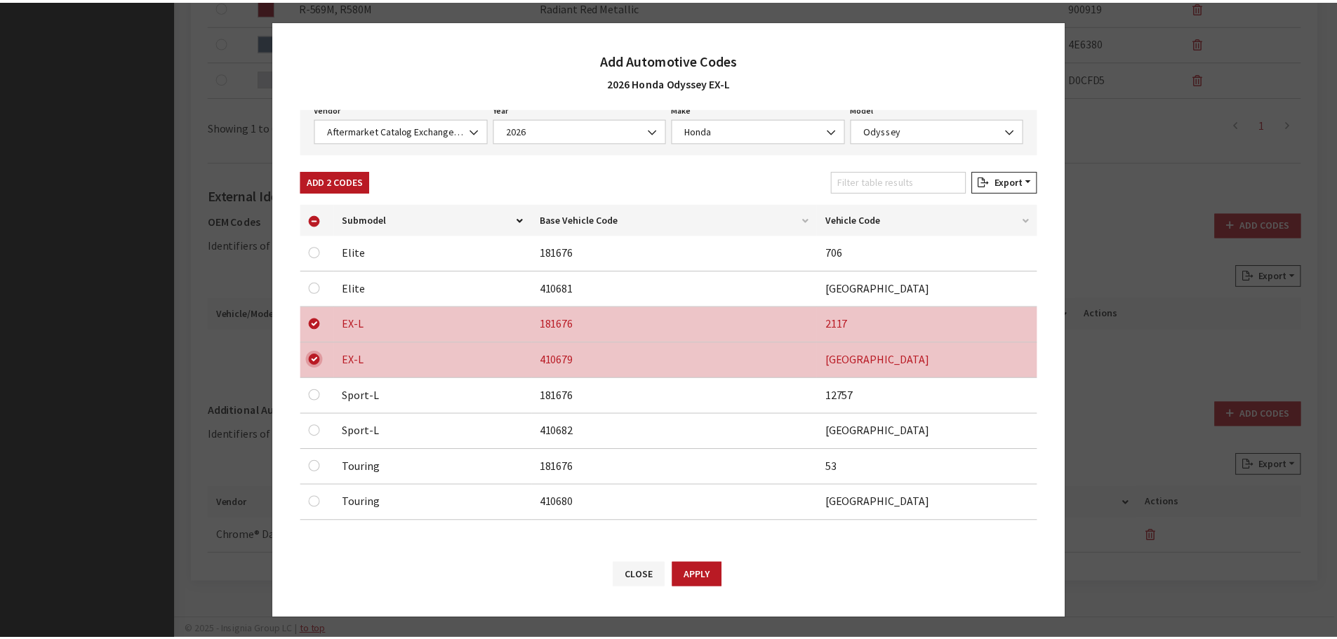
scroll to position [80, 0]
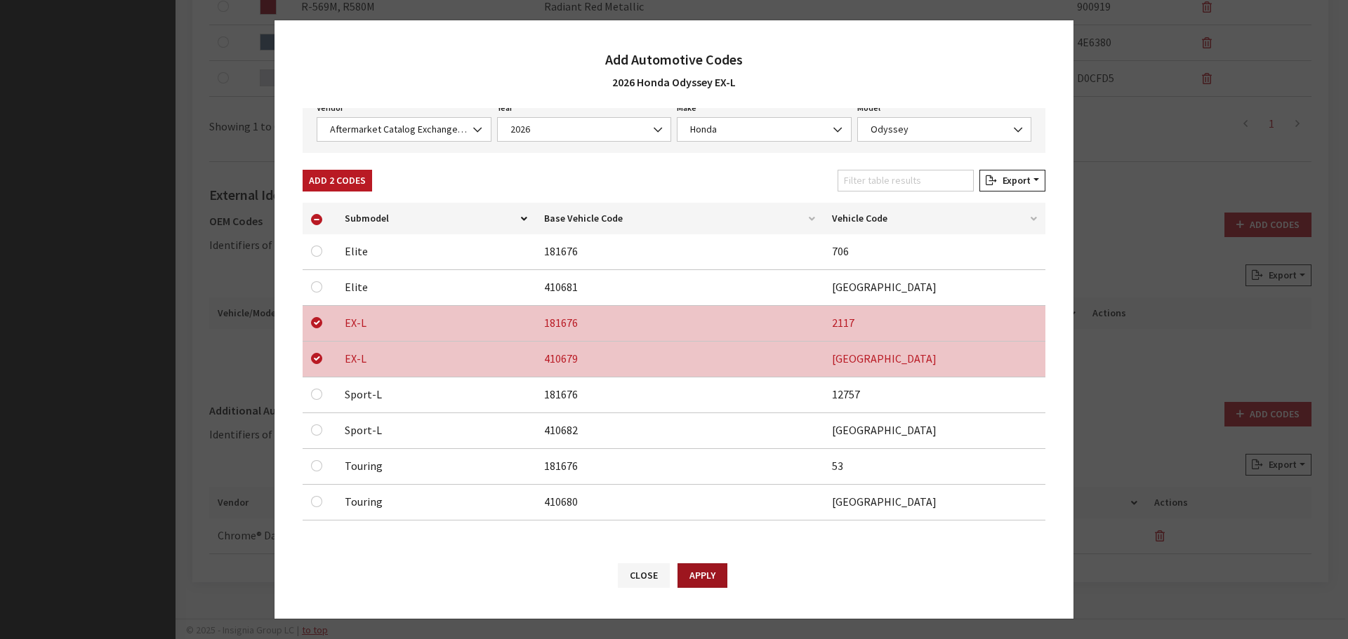
click at [716, 576] on button "Apply" at bounding box center [702, 576] width 50 height 25
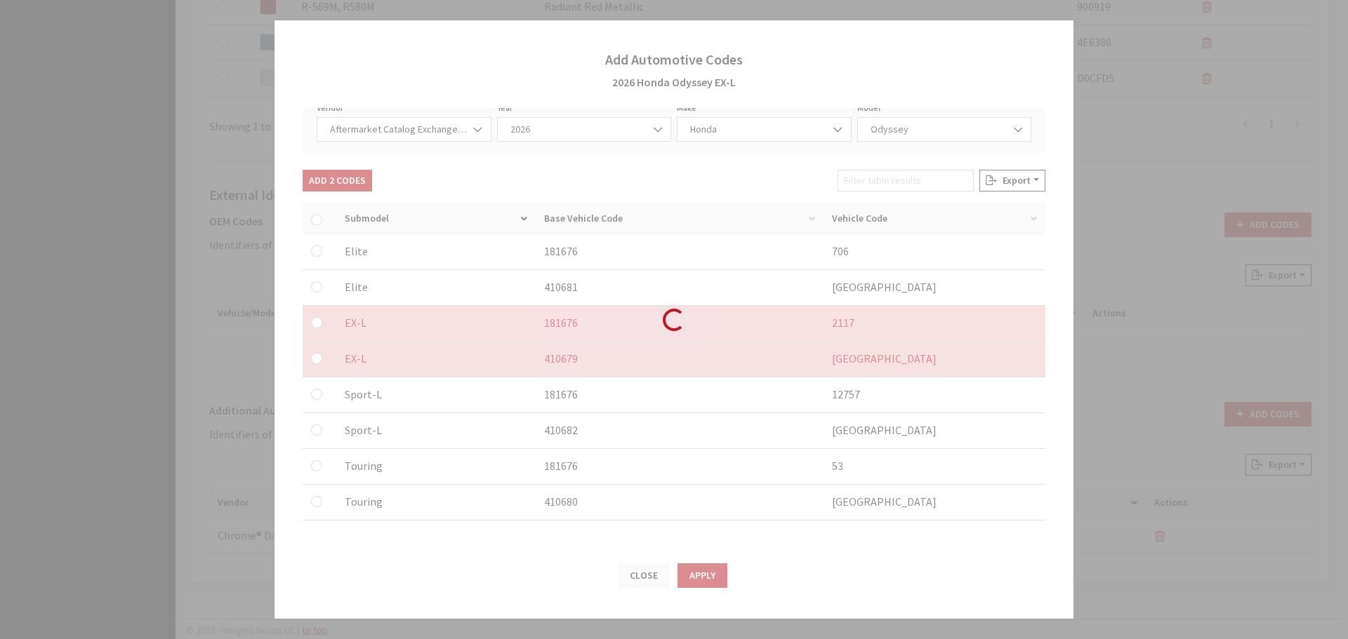
checkbox input "false"
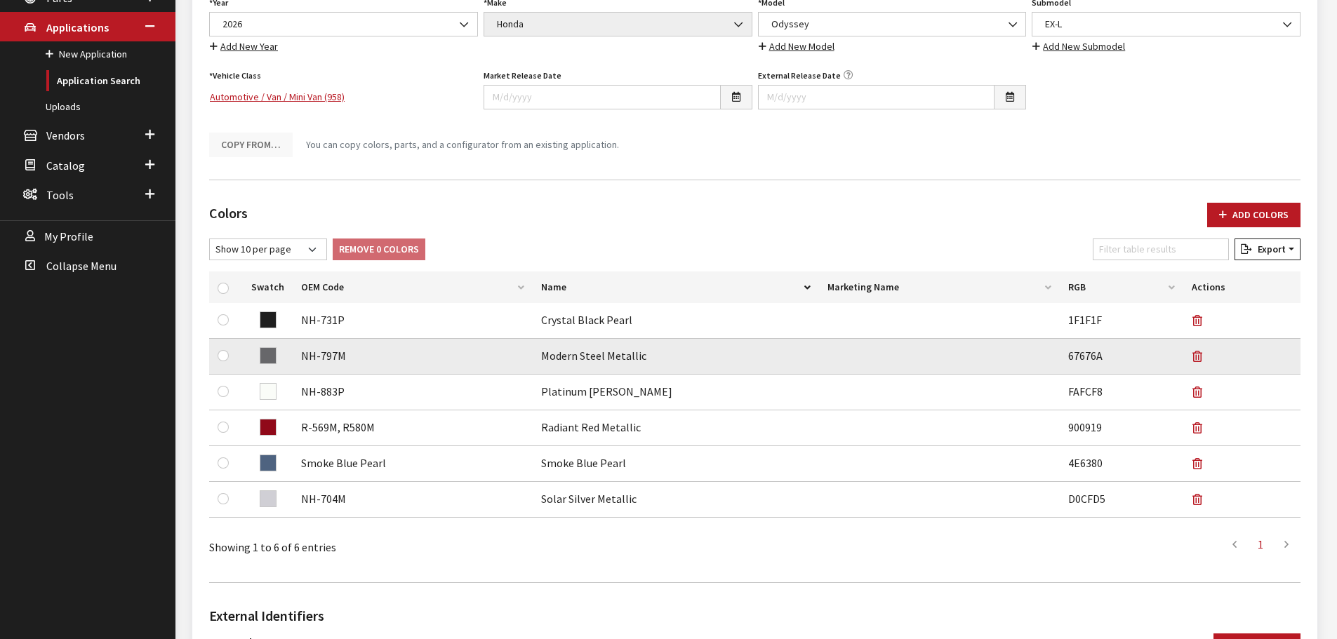
scroll to position [0, 0]
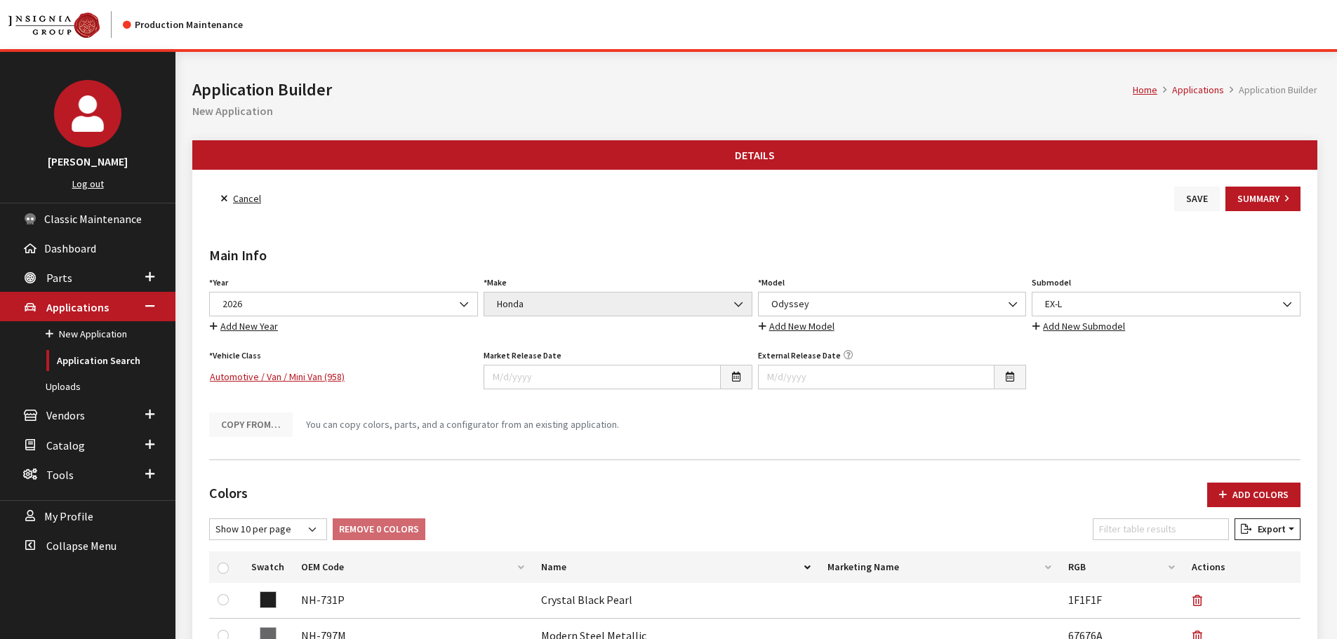
click at [1192, 203] on button "Save" at bounding box center [1197, 199] width 46 height 25
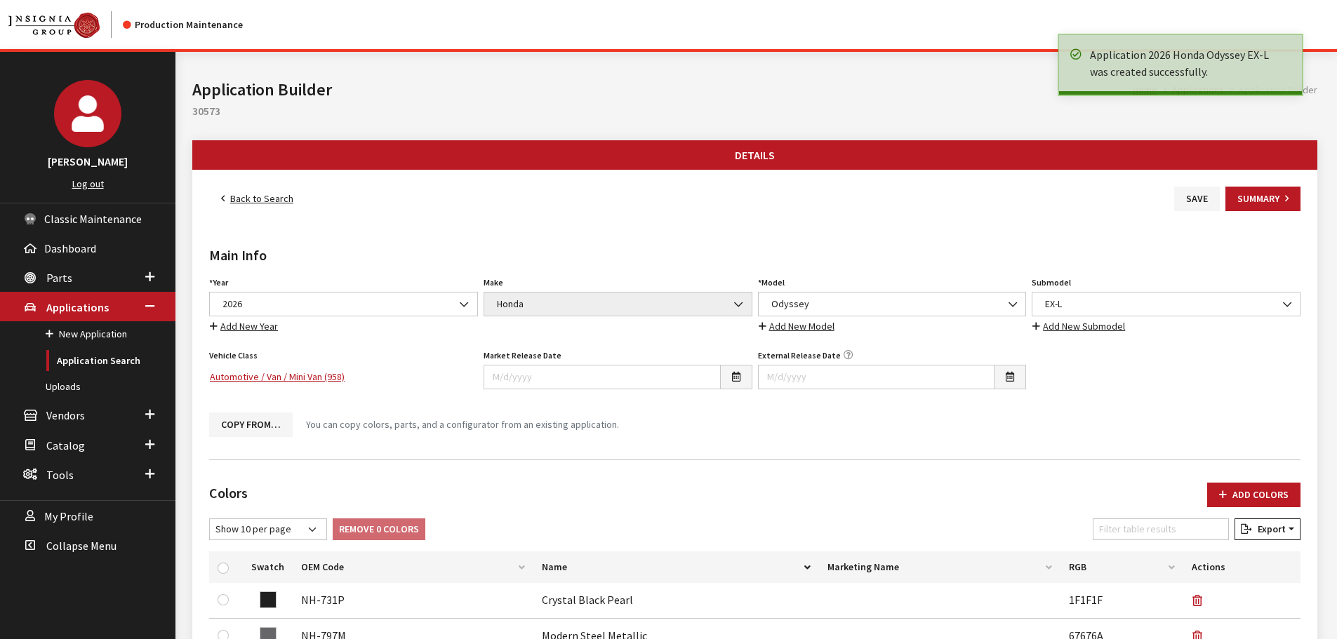
click at [241, 196] on link "Back to Search" at bounding box center [257, 199] width 96 height 25
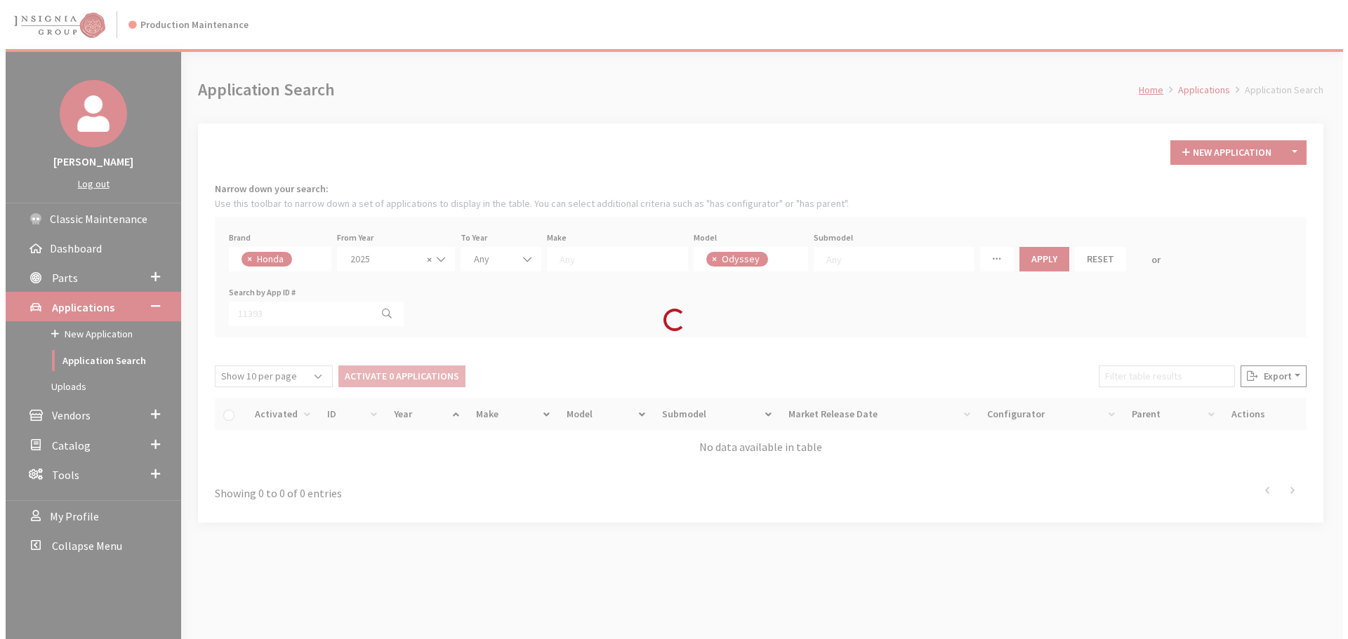
scroll to position [22, 0]
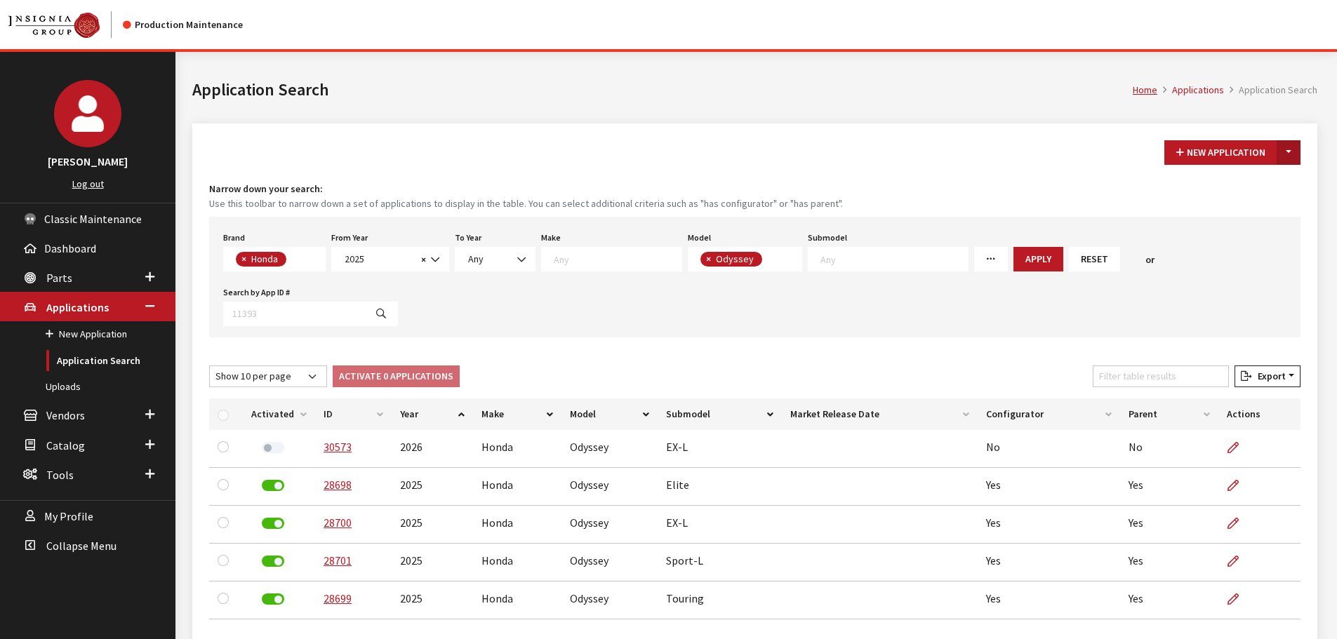
click at [1284, 157] on button "Toggle Dropdown" at bounding box center [1289, 152] width 24 height 25
click at [1250, 189] on button "New From Existing..." at bounding box center [1240, 183] width 121 height 25
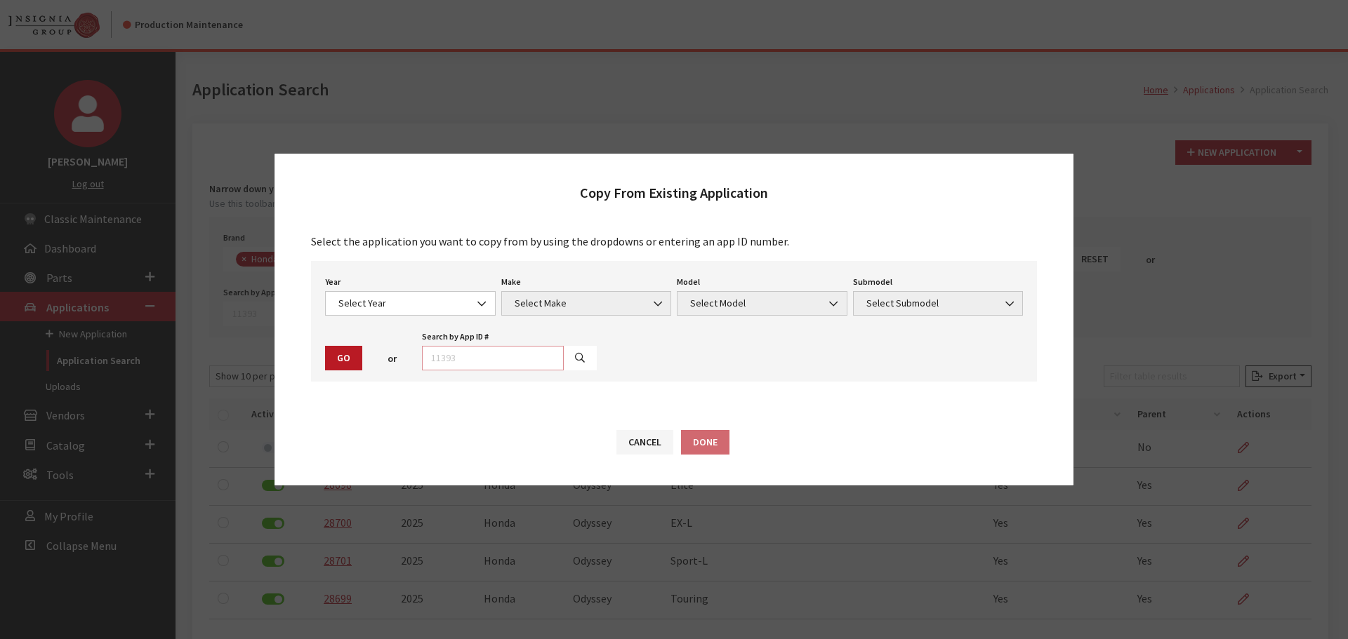
click at [543, 358] on input "text" at bounding box center [493, 358] width 142 height 25
type input "30573"
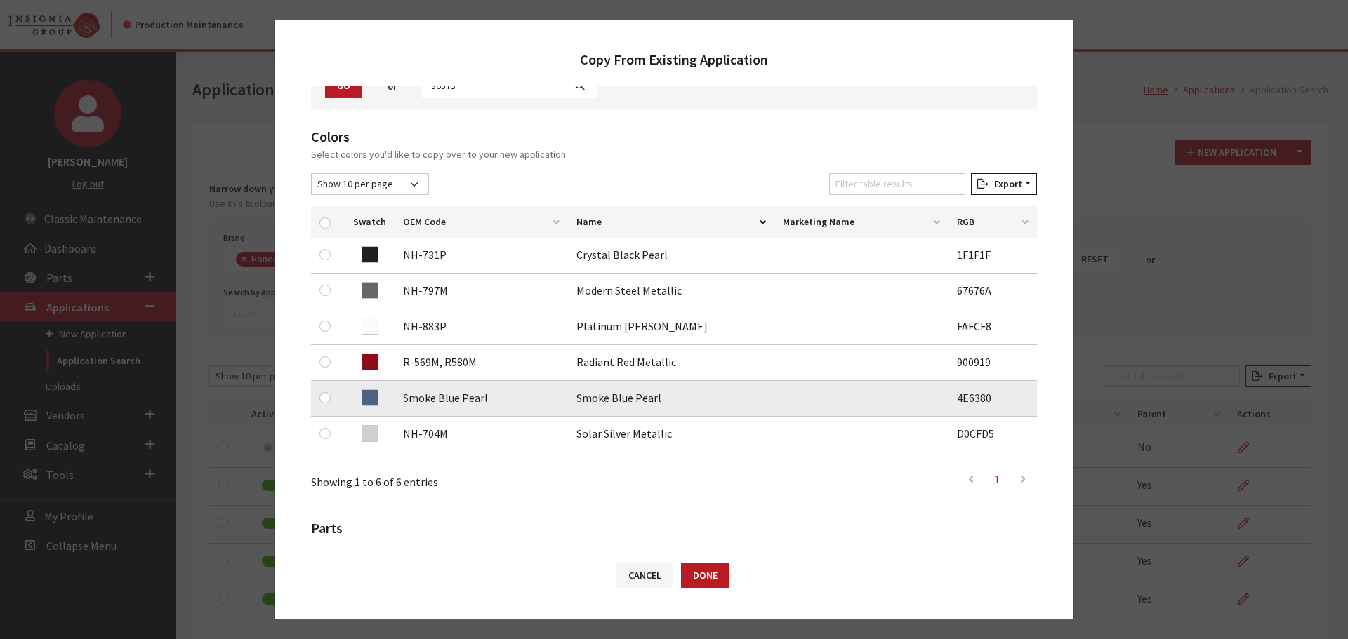
scroll to position [140, 0]
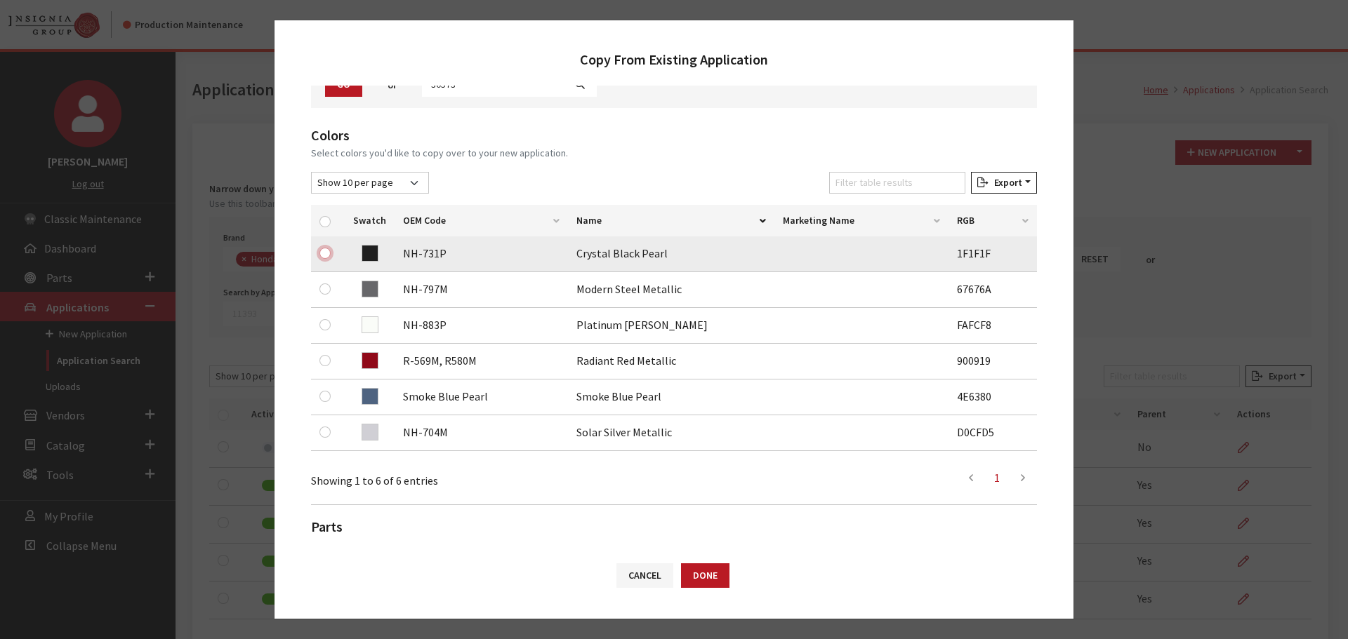
click at [320, 254] on input "checkbox" at bounding box center [324, 253] width 11 height 11
checkbox input "true"
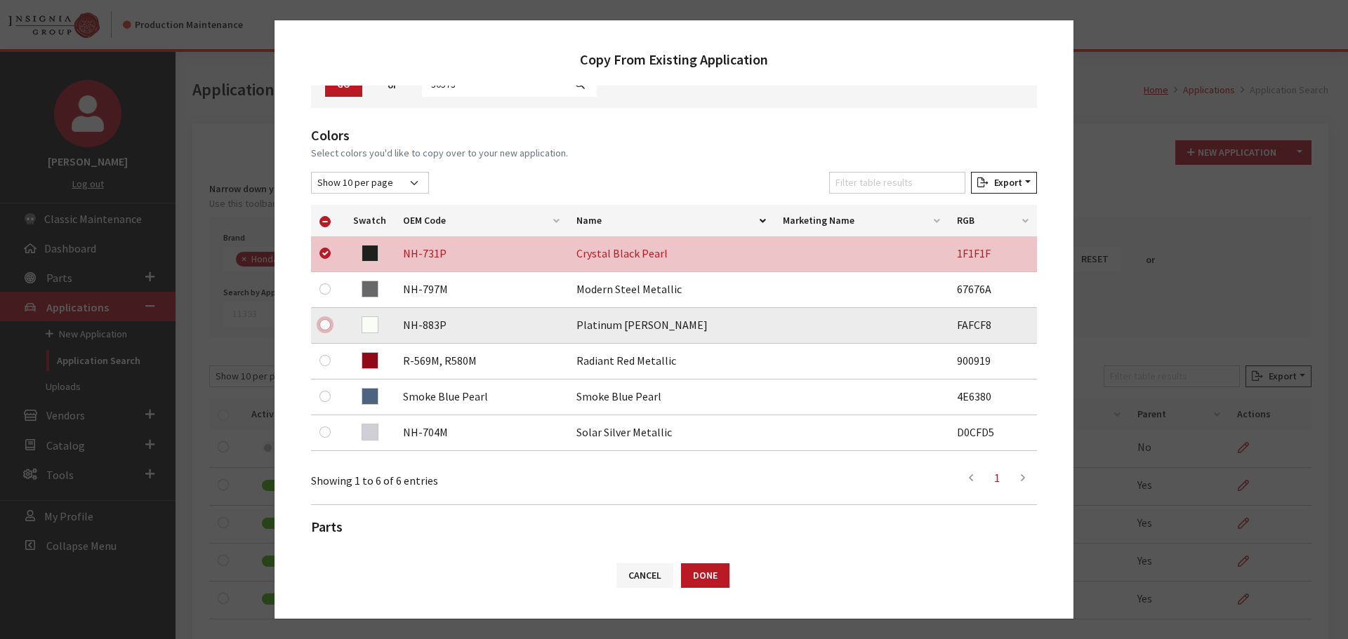
click at [323, 326] on input "checkbox" at bounding box center [324, 324] width 11 height 11
checkbox input "true"
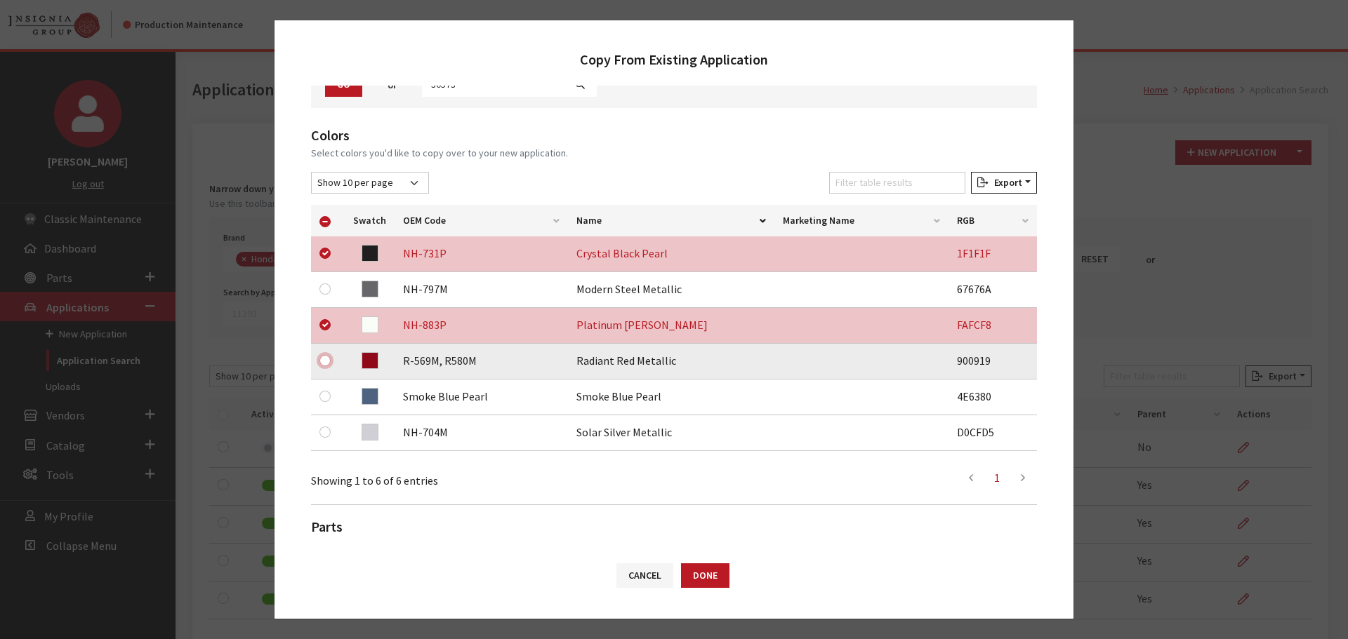
click at [326, 361] on input "checkbox" at bounding box center [324, 360] width 11 height 11
checkbox input "true"
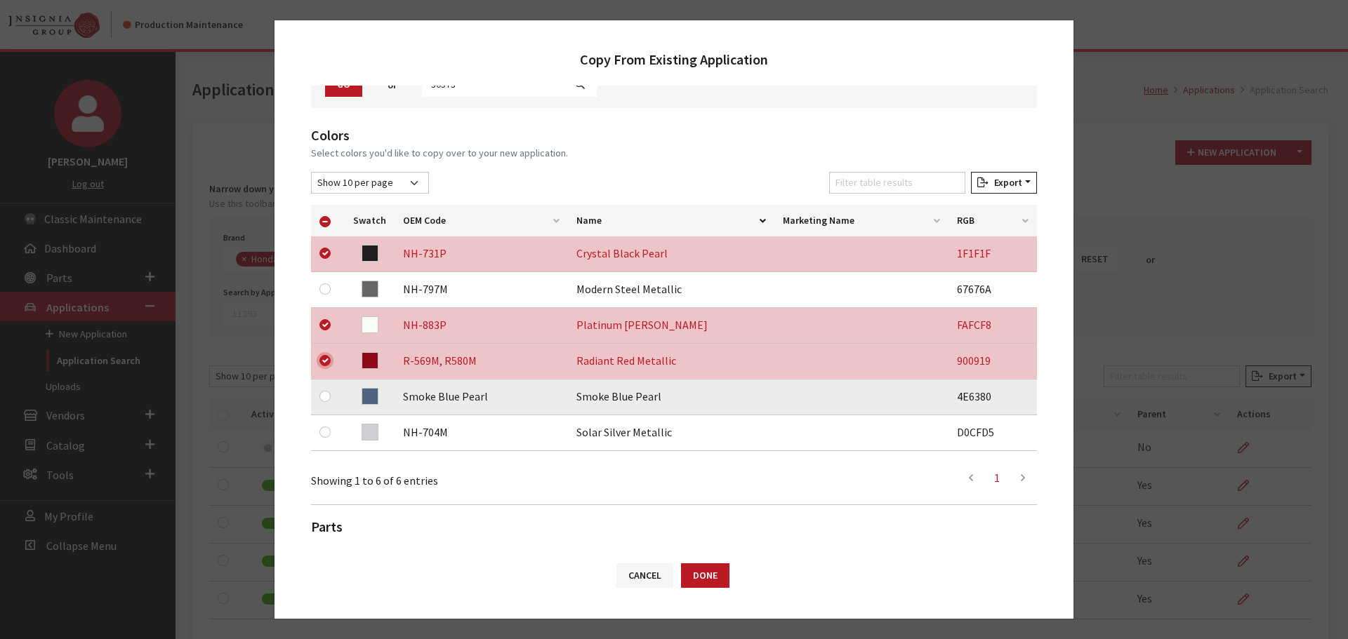
scroll to position [293, 0]
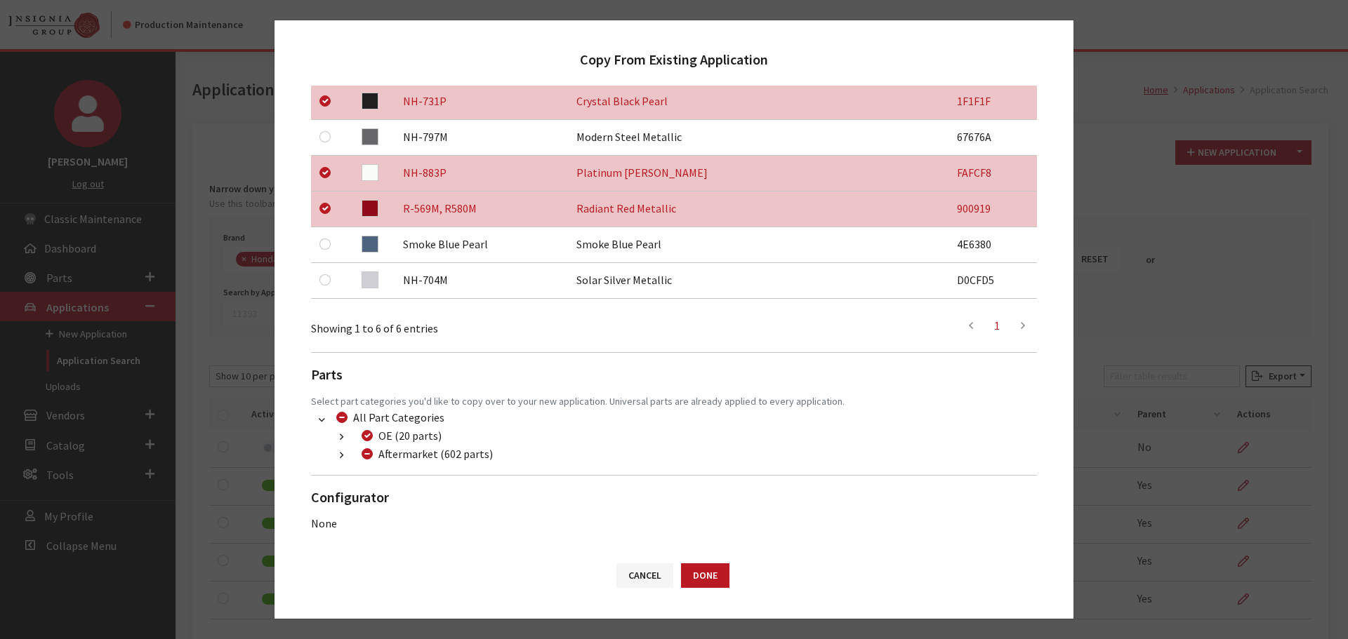
click at [333, 456] on button "button" at bounding box center [341, 456] width 27 height 16
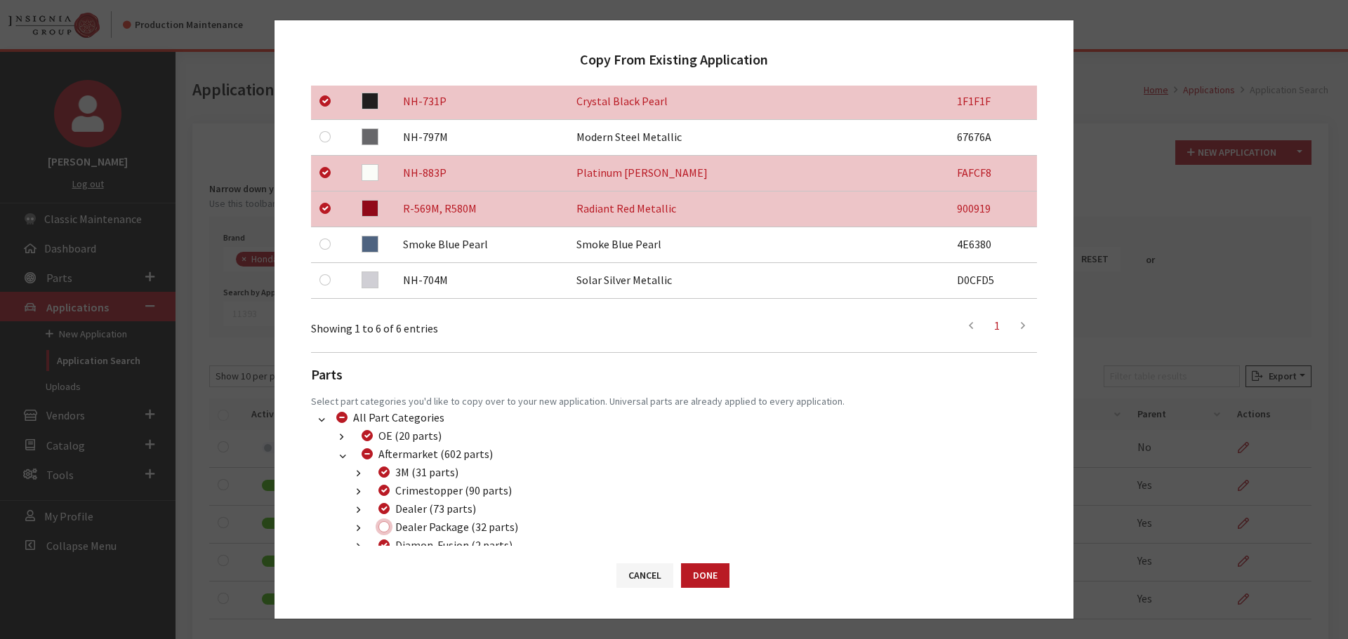
click at [387, 528] on input "Dealer Package (32 parts)" at bounding box center [383, 526] width 11 height 11
checkbox input "true"
click at [714, 580] on button "Done" at bounding box center [705, 576] width 48 height 25
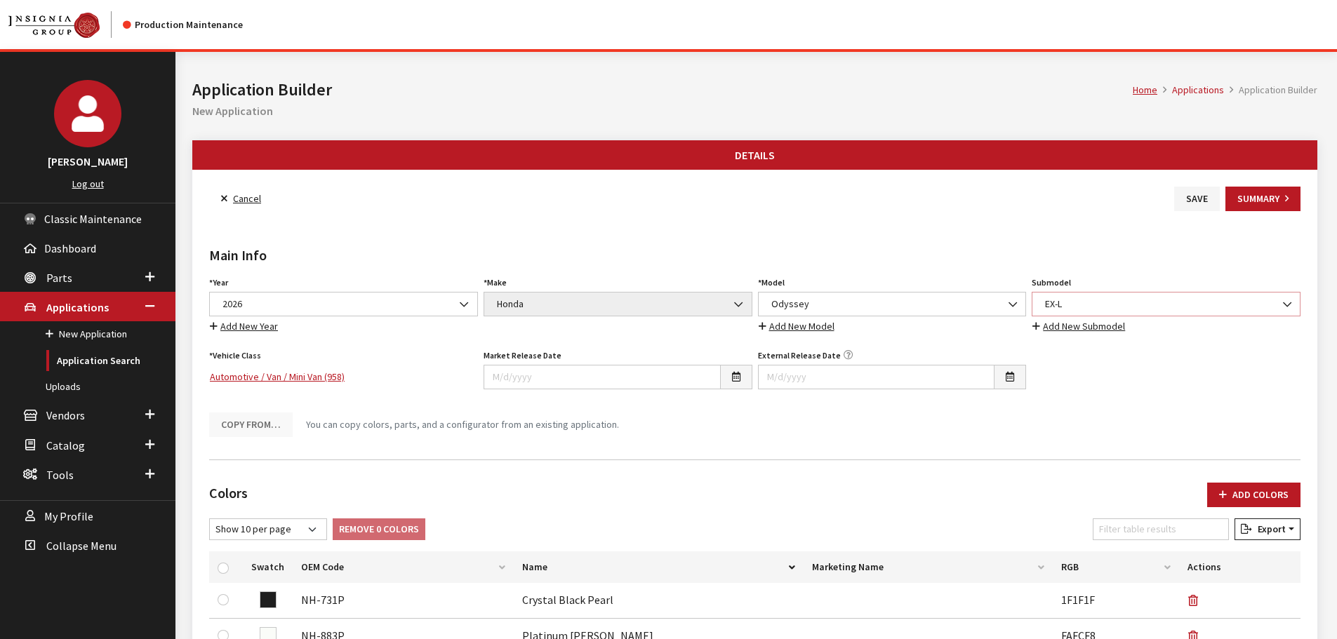
click at [1070, 307] on span "EX-L" at bounding box center [1166, 304] width 251 height 15
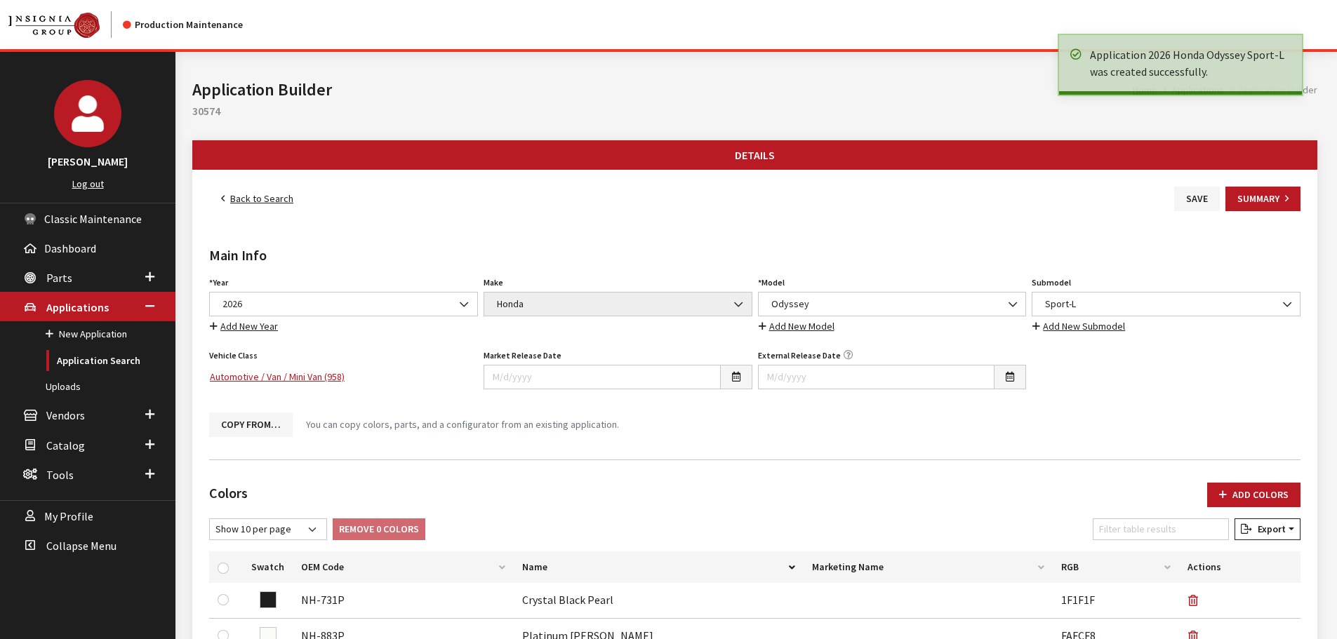
drag, startPoint x: 0, startPoint y: 0, endPoint x: 247, endPoint y: 201, distance: 318.8
click at [247, 201] on link "Back to Search" at bounding box center [257, 199] width 96 height 25
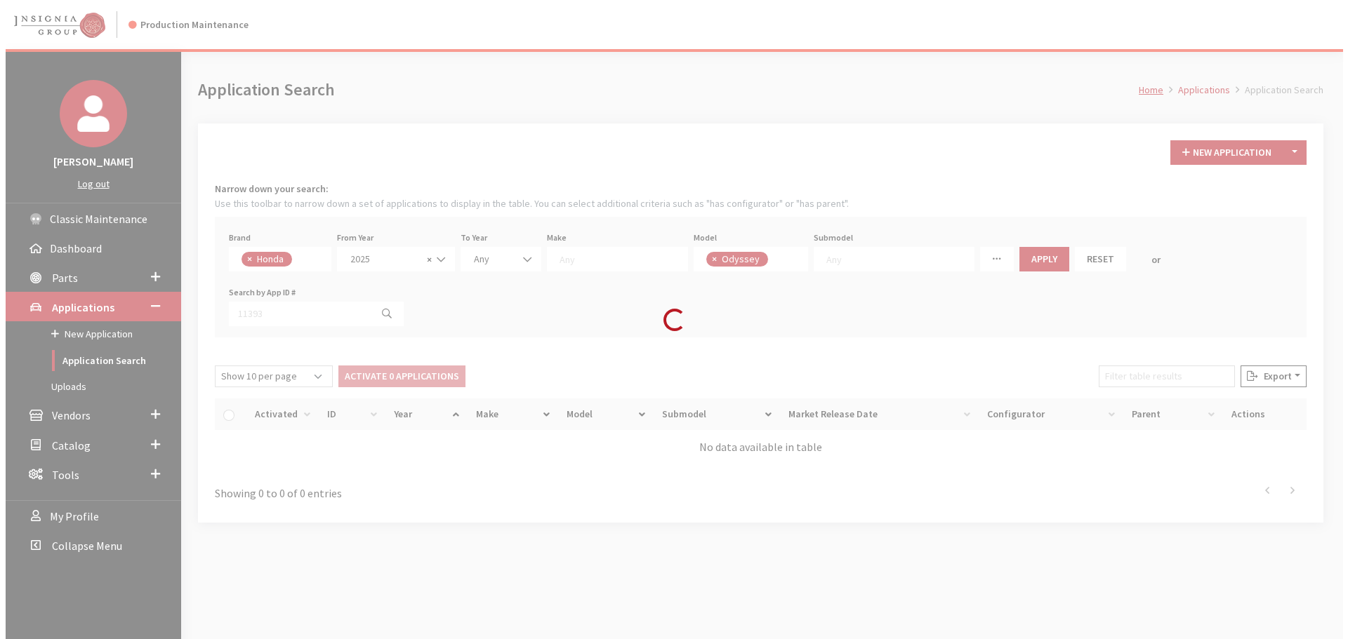
scroll to position [22, 0]
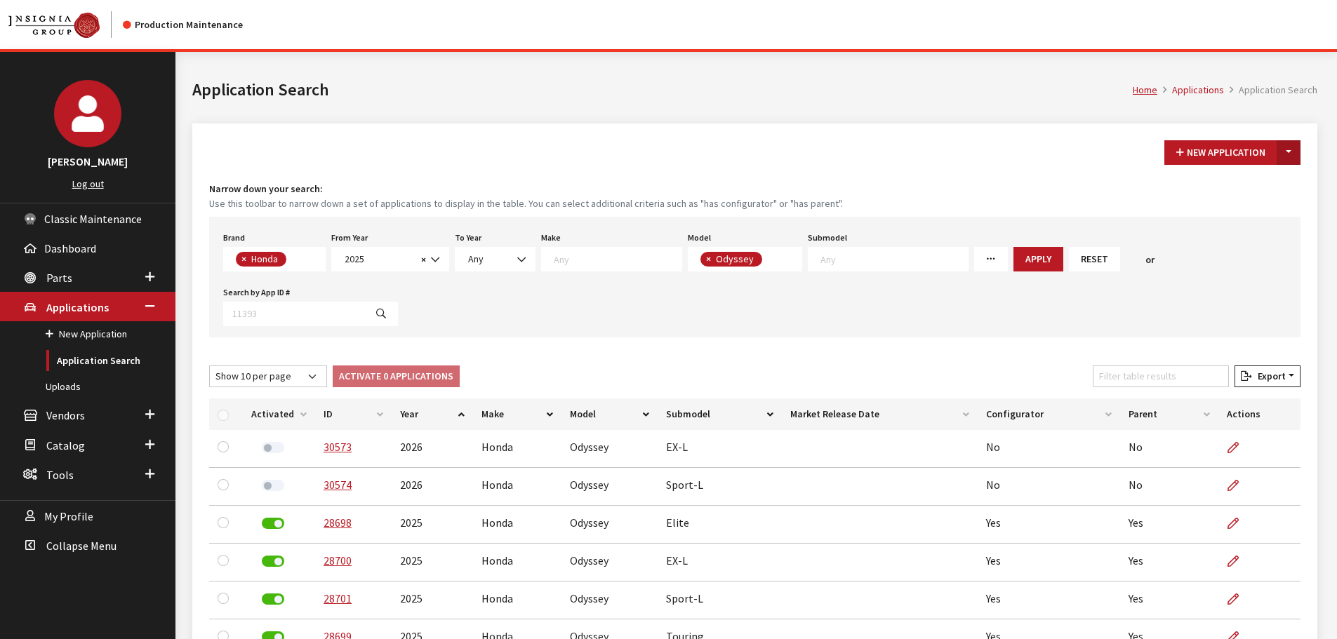
click at [1284, 164] on button "Toggle Dropdown" at bounding box center [1289, 152] width 24 height 25
click at [1264, 192] on button "New From Existing..." at bounding box center [1240, 183] width 121 height 25
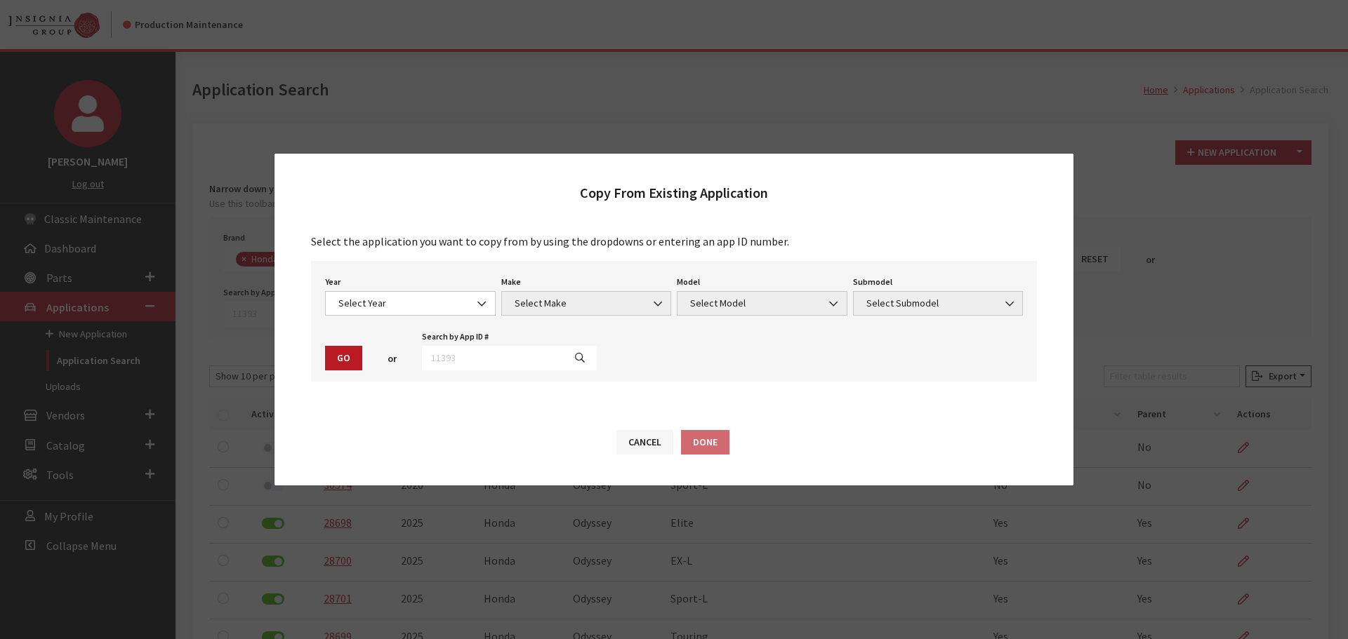
click at [533, 372] on div "Year Select Year 2026 2025 2024 2023 2022 2021 2020 2019 2018 2017 2016 2015 20…" at bounding box center [674, 321] width 726 height 121
click at [537, 359] on input "text" at bounding box center [493, 358] width 142 height 25
type input "30573"
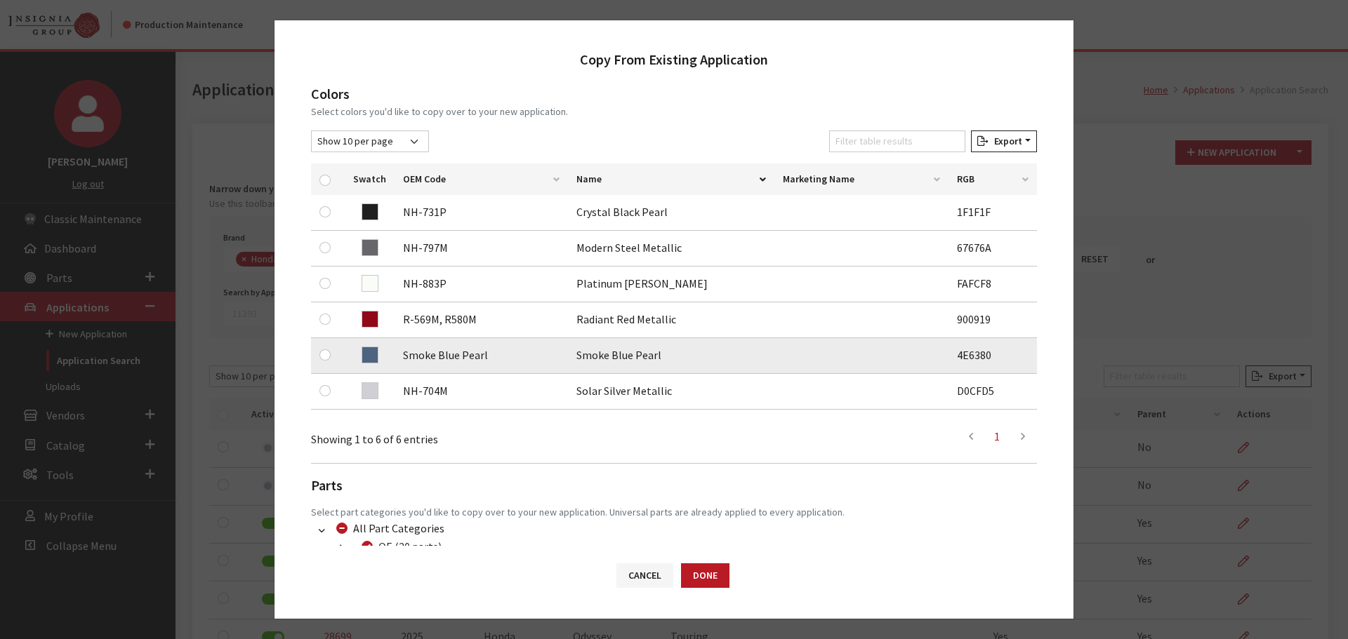
scroll to position [211, 0]
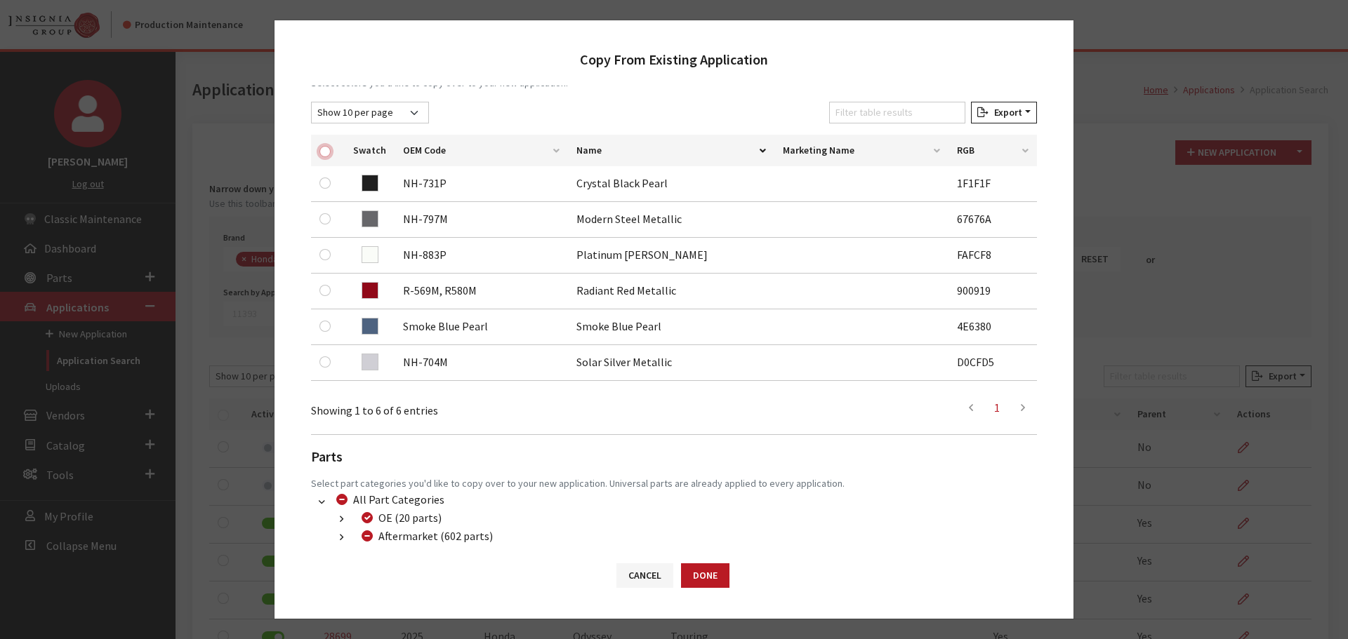
click at [322, 151] on input "checkbox" at bounding box center [324, 151] width 11 height 11
checkbox input "true"
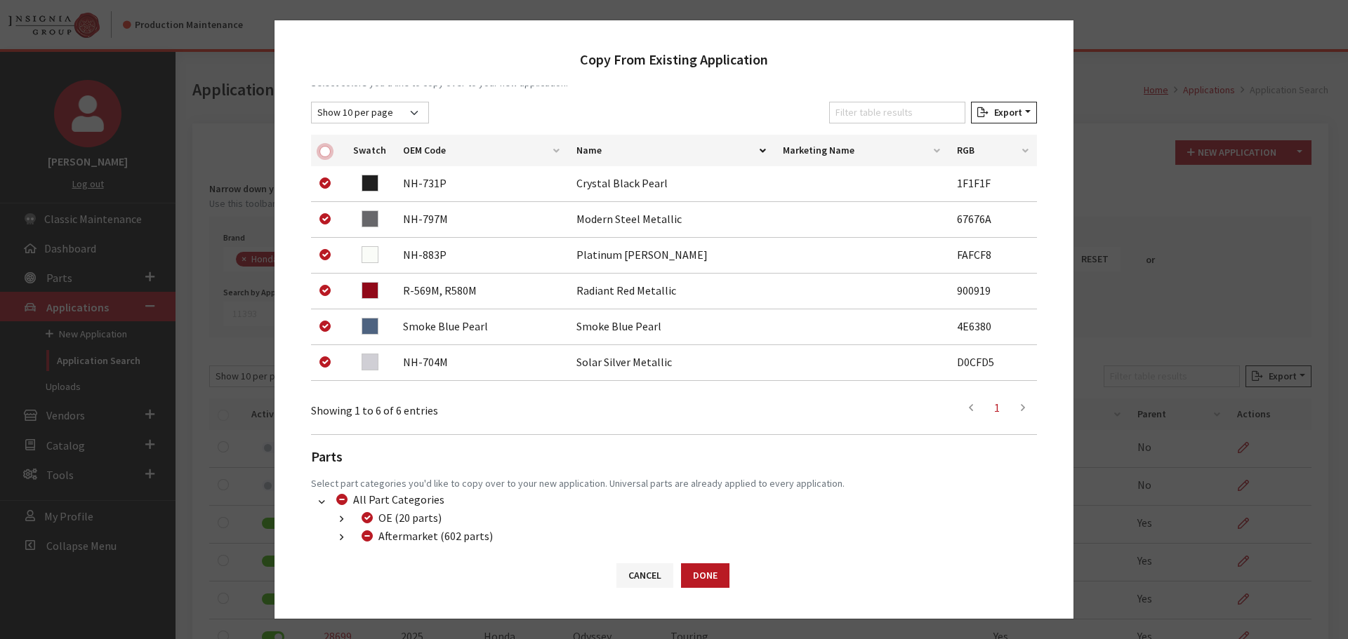
checkbox input "true"
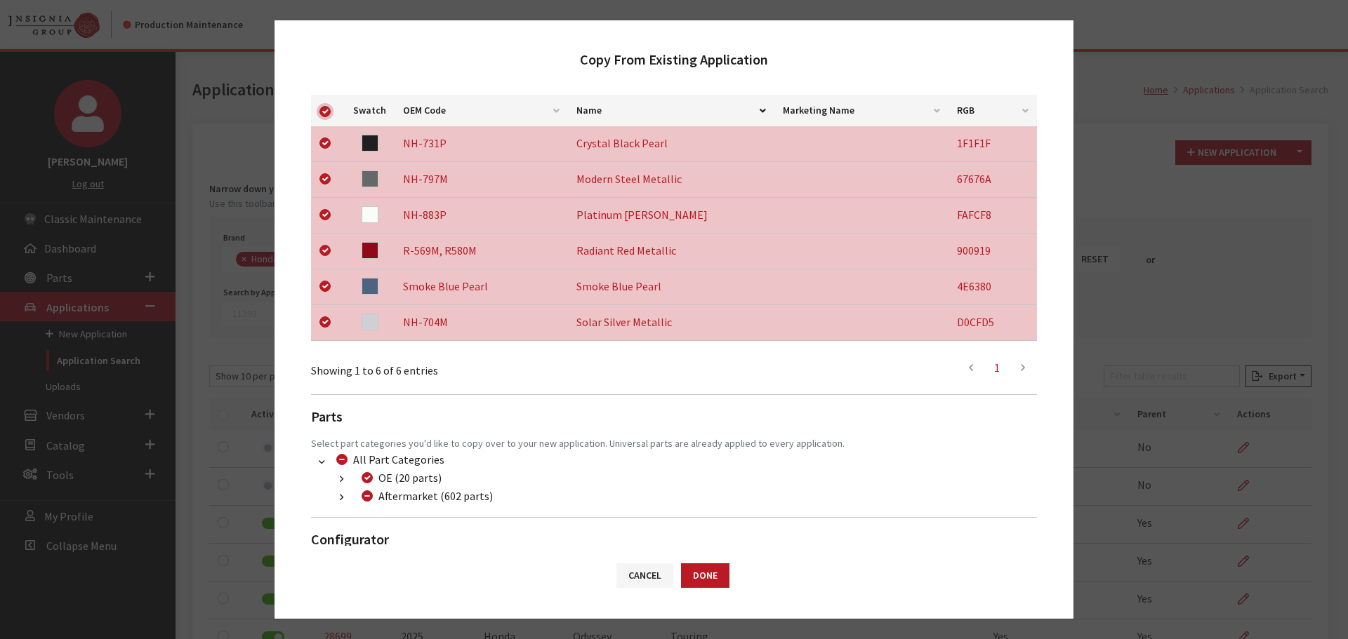
scroll to position [293, 0]
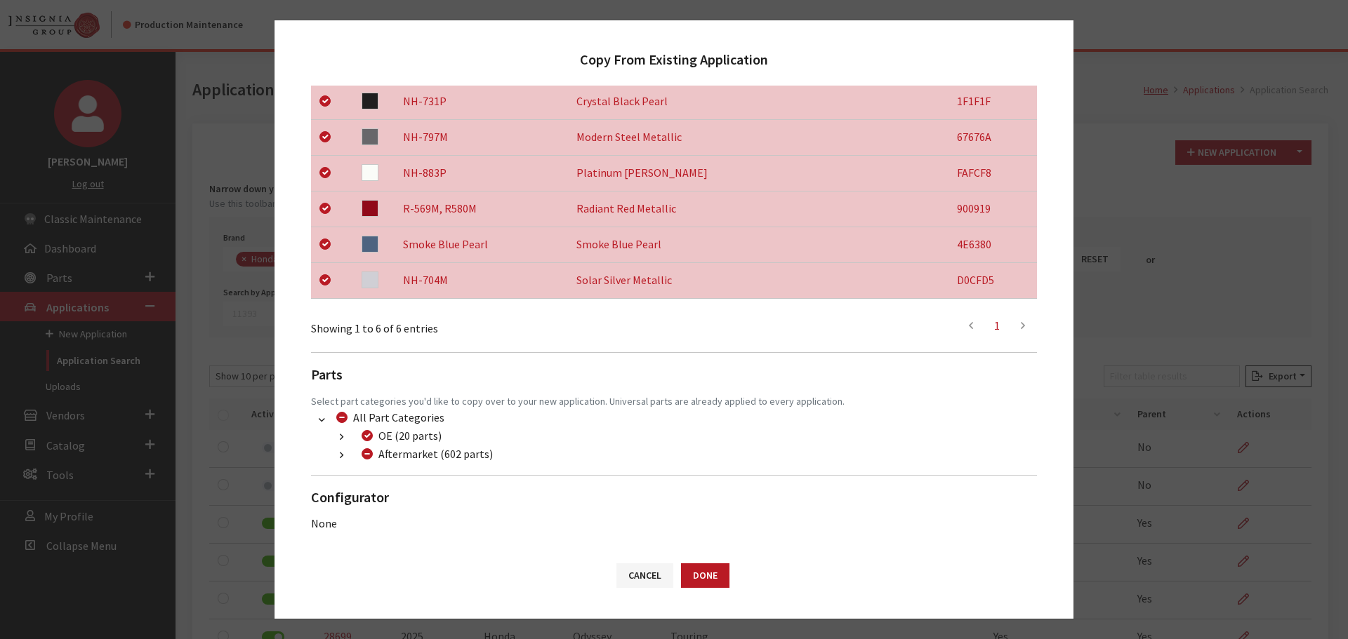
click at [336, 455] on button "button" at bounding box center [341, 456] width 27 height 16
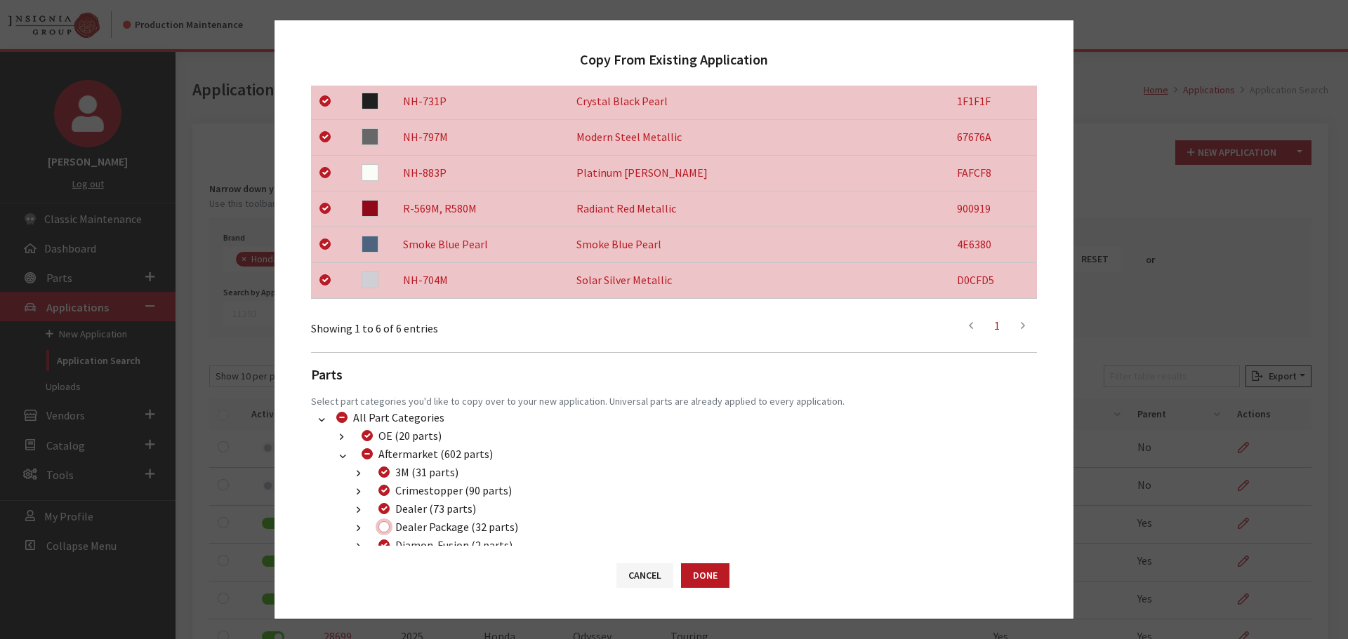
drag, startPoint x: 381, startPoint y: 526, endPoint x: 391, endPoint y: 529, distance: 10.2
click at [383, 527] on input "Dealer Package (32 parts)" at bounding box center [383, 526] width 11 height 11
checkbox input "true"
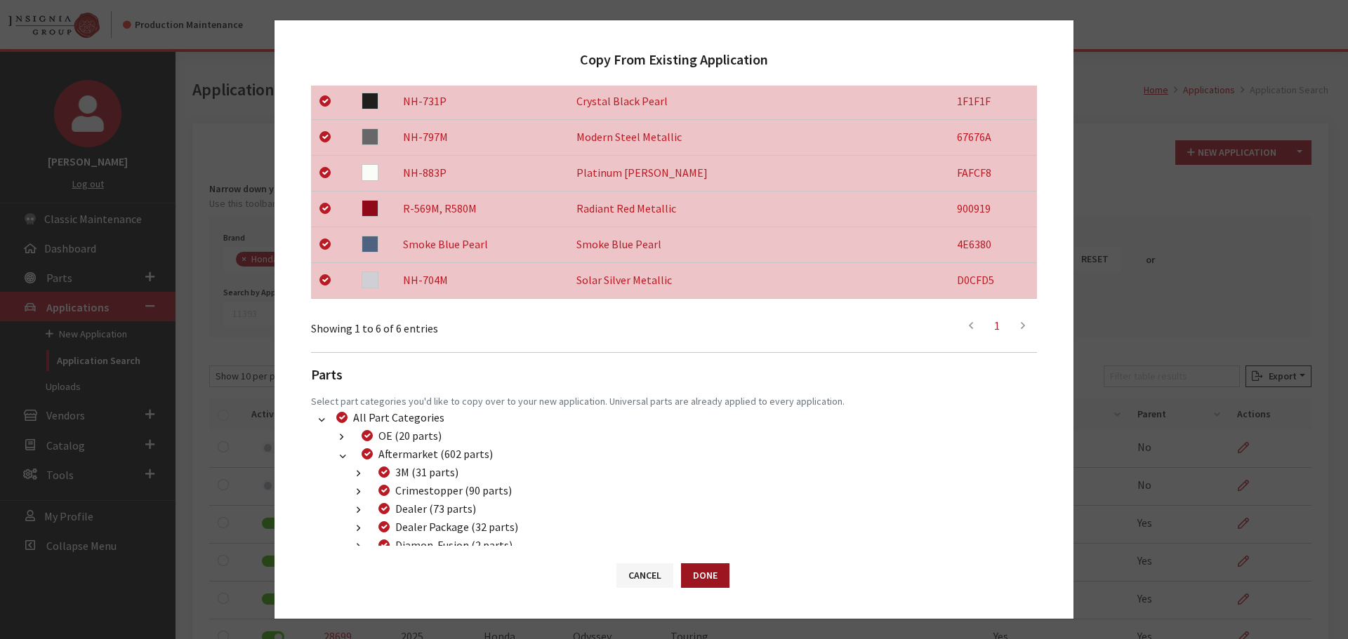
click at [707, 580] on button "Done" at bounding box center [705, 576] width 48 height 25
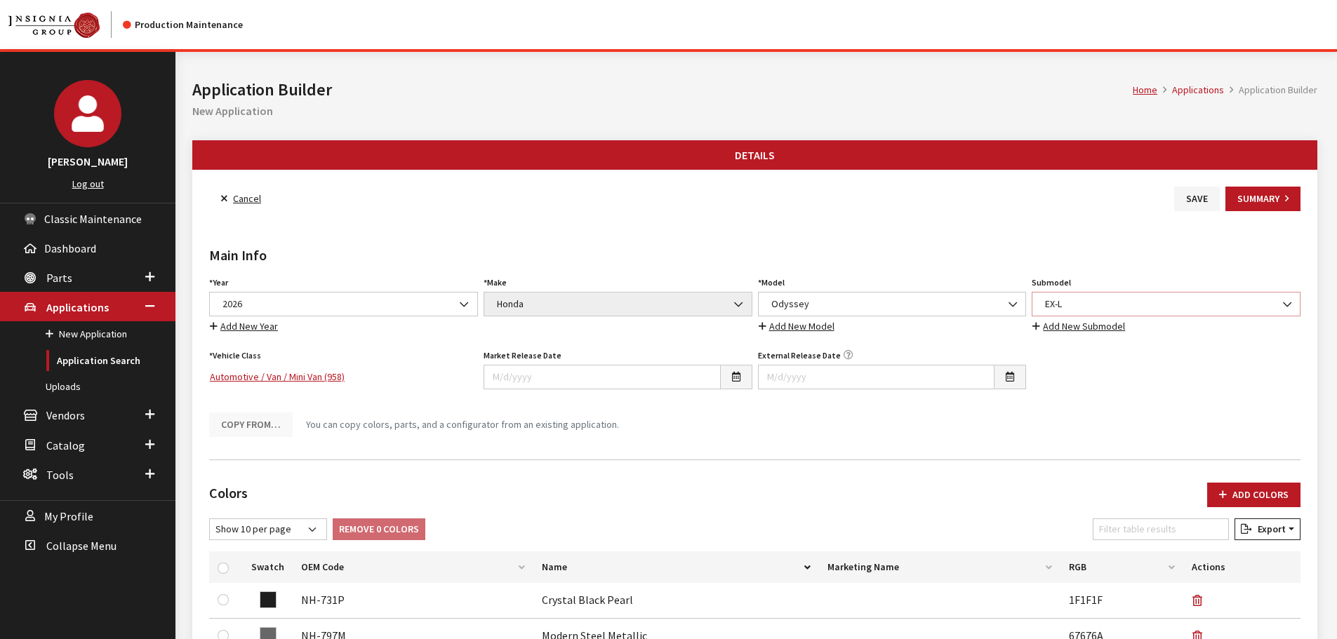
click at [1095, 306] on span "EX-L" at bounding box center [1166, 304] width 251 height 15
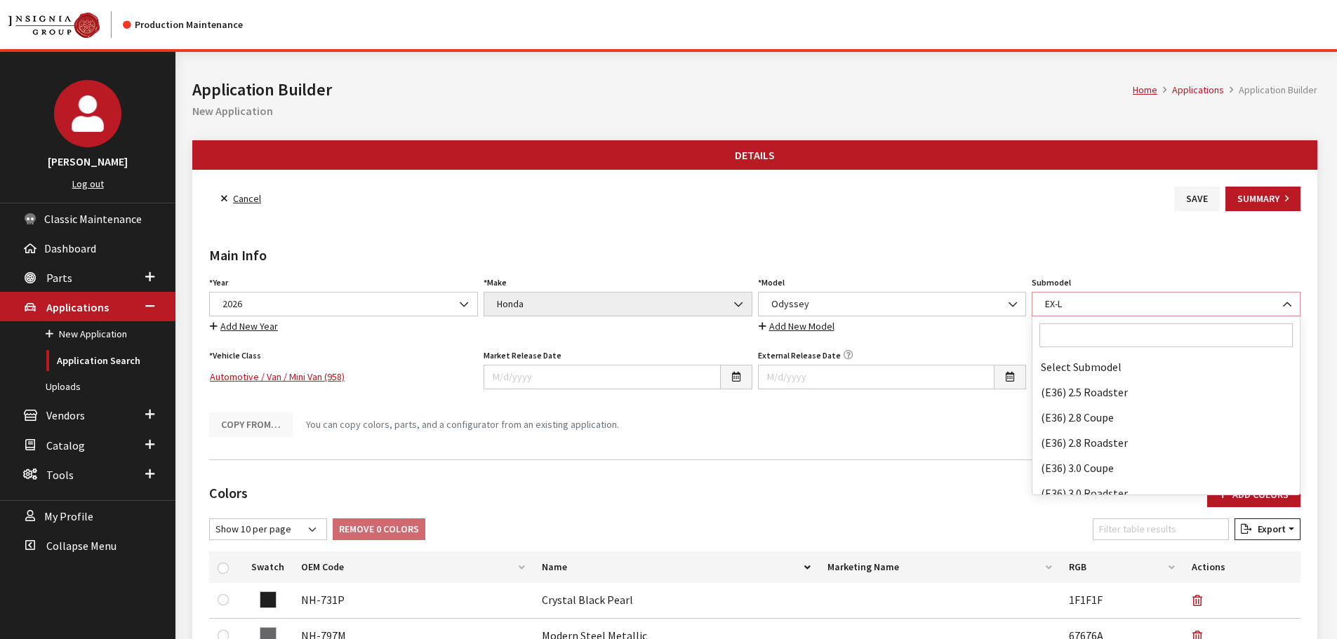
scroll to position [50921, 0]
click at [1064, 338] on input "Search" at bounding box center [1165, 336] width 253 height 24
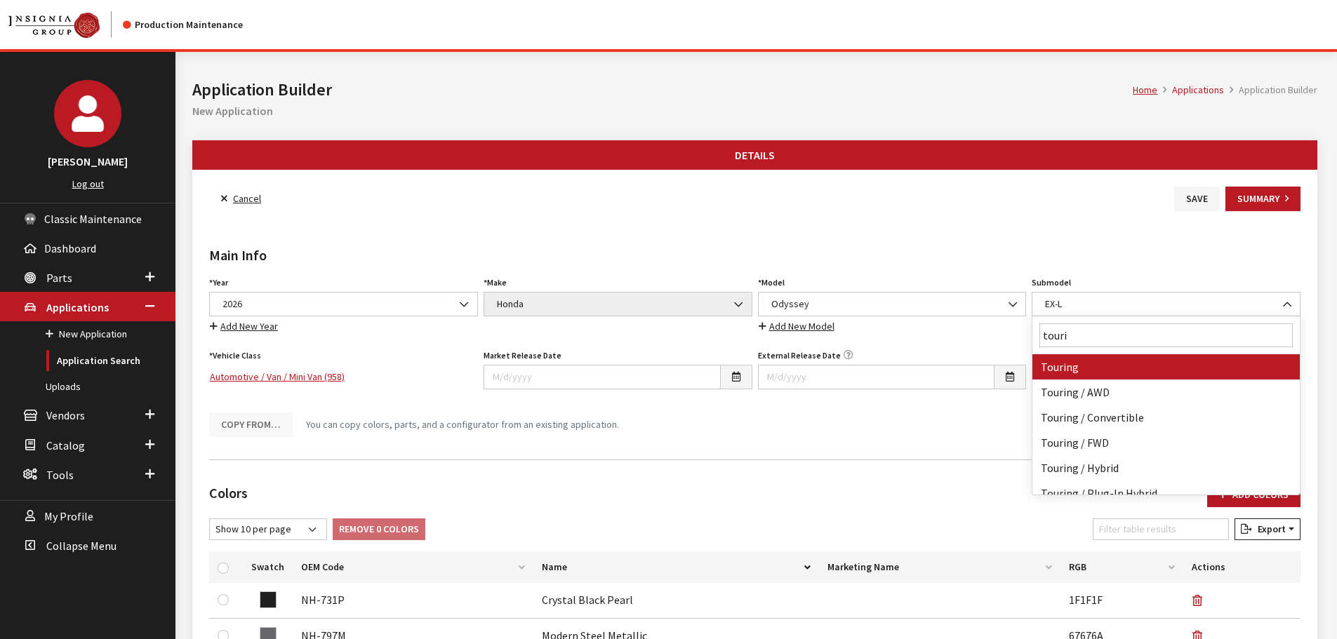
type input "tourin"
select select "258"
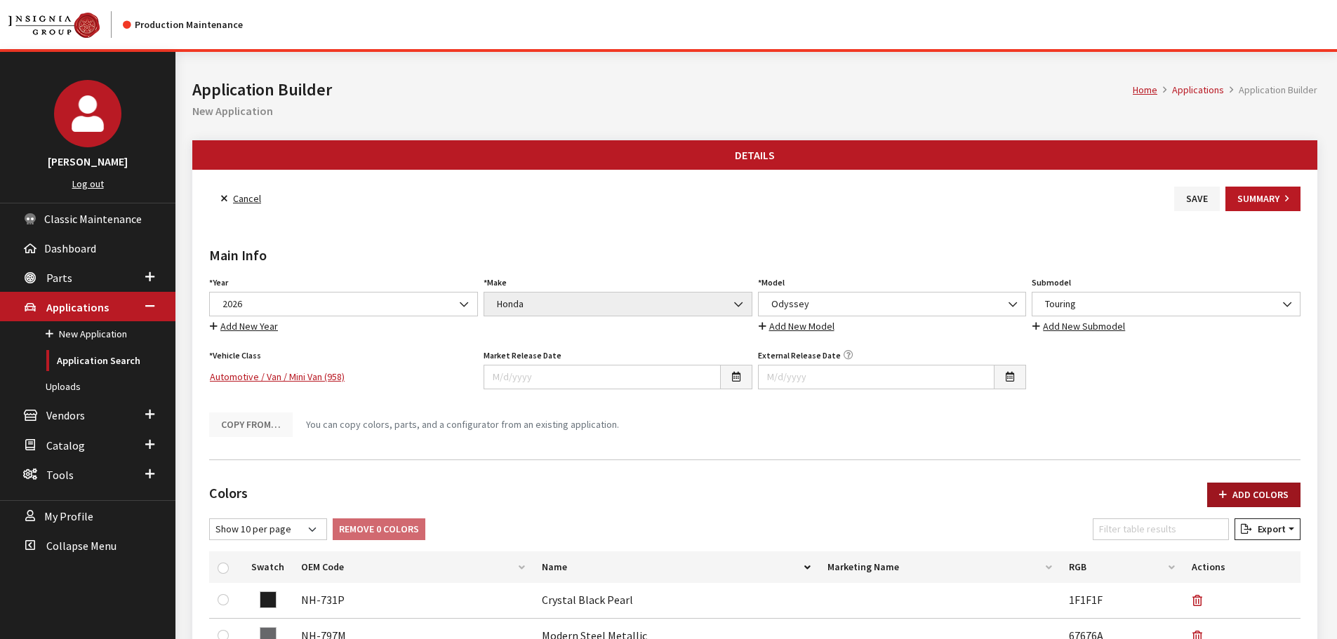
click at [1255, 499] on button "Add Colors" at bounding box center [1253, 495] width 93 height 25
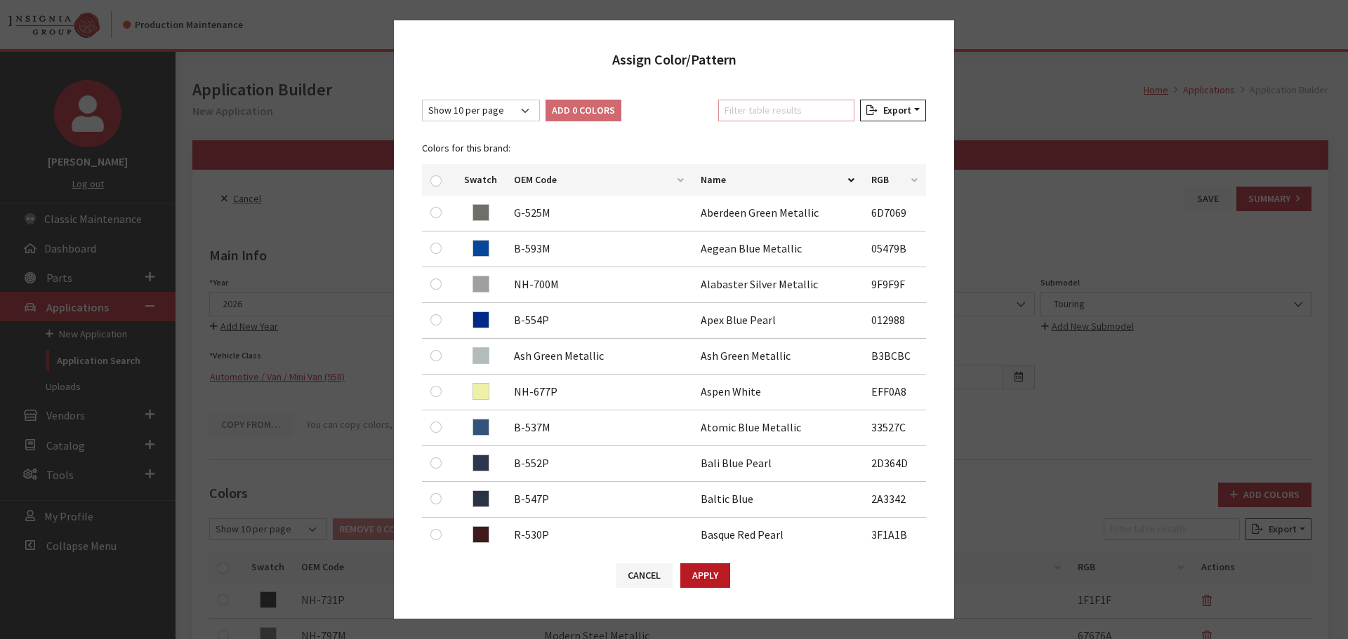
click at [811, 114] on input "Filter table results" at bounding box center [786, 111] width 136 height 22
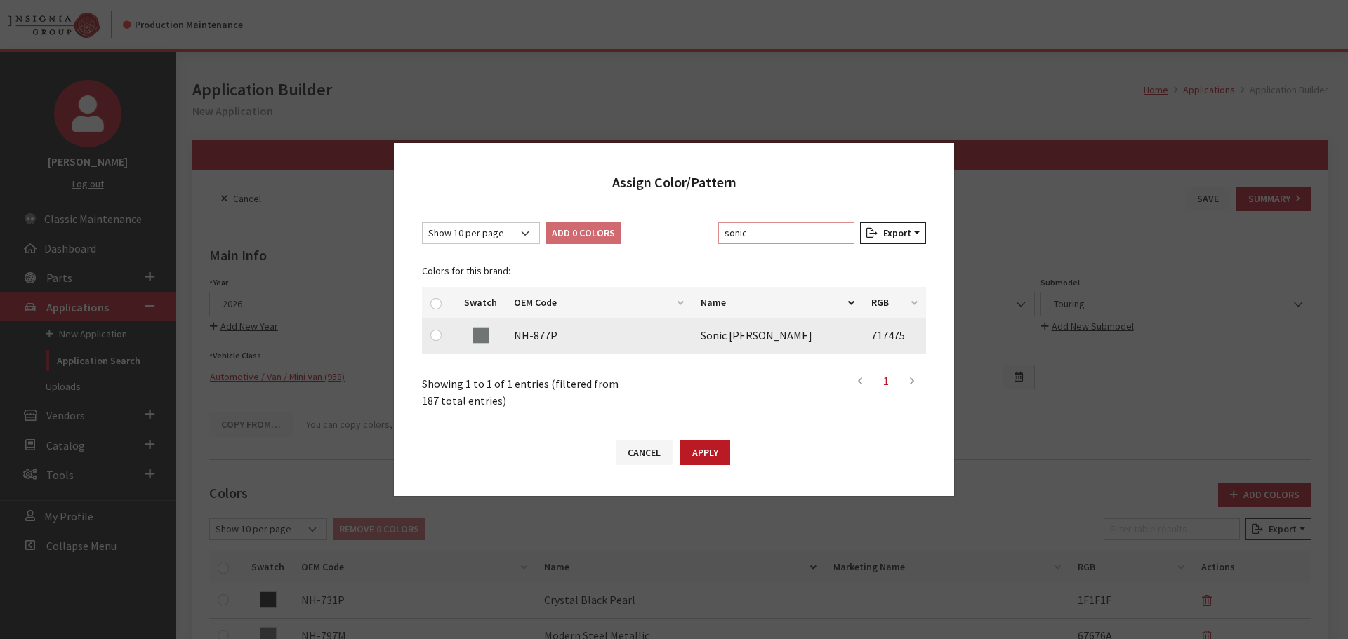
type input "sonic"
click at [436, 333] on input "checkbox" at bounding box center [435, 335] width 11 height 11
checkbox input "true"
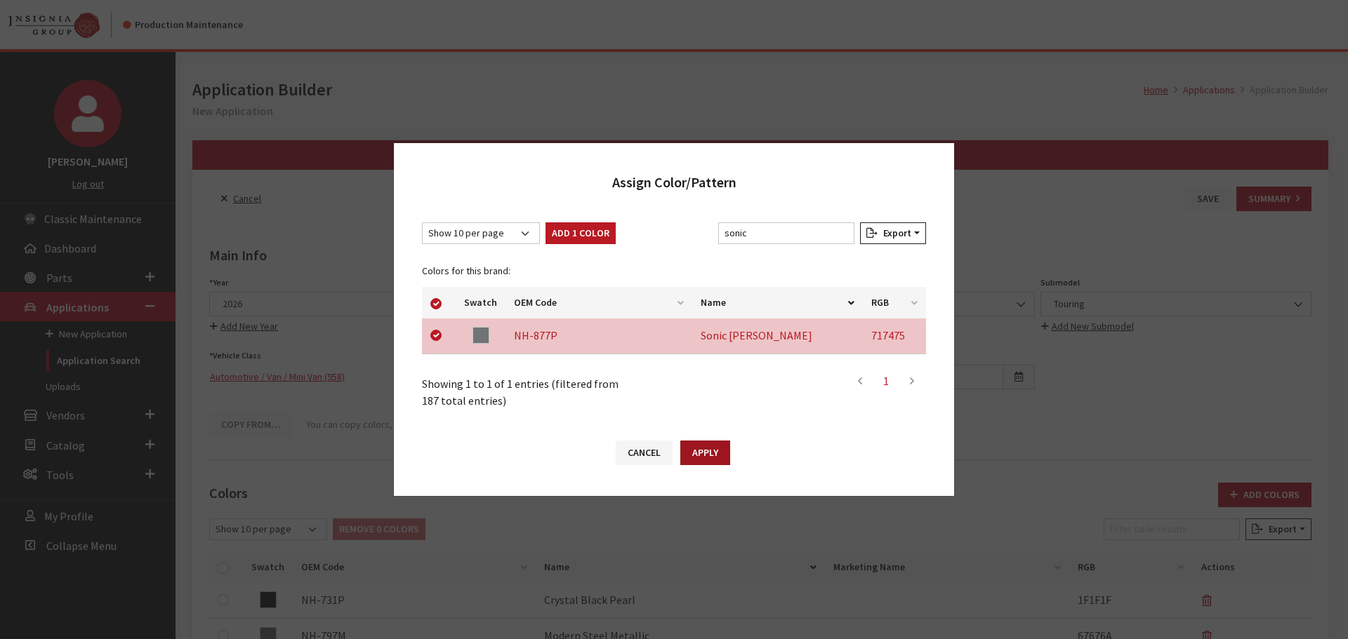
click at [701, 453] on button "Apply" at bounding box center [705, 453] width 50 height 25
checkbox input "false"
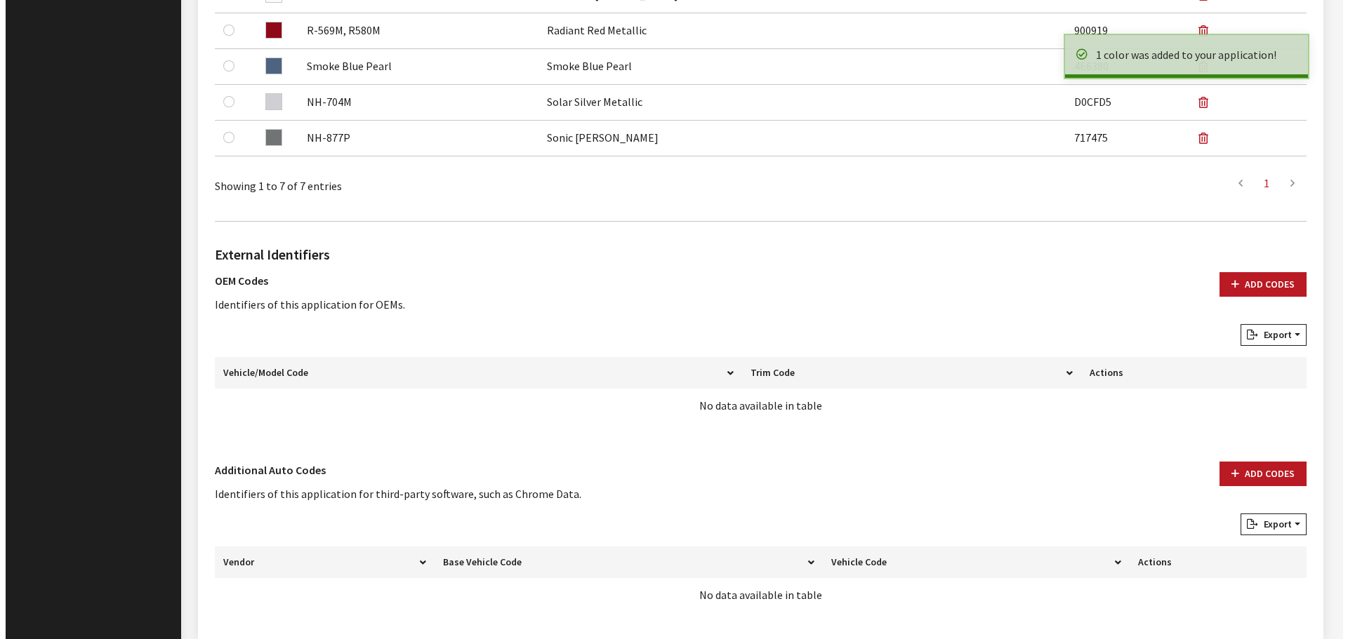
scroll to position [737, 0]
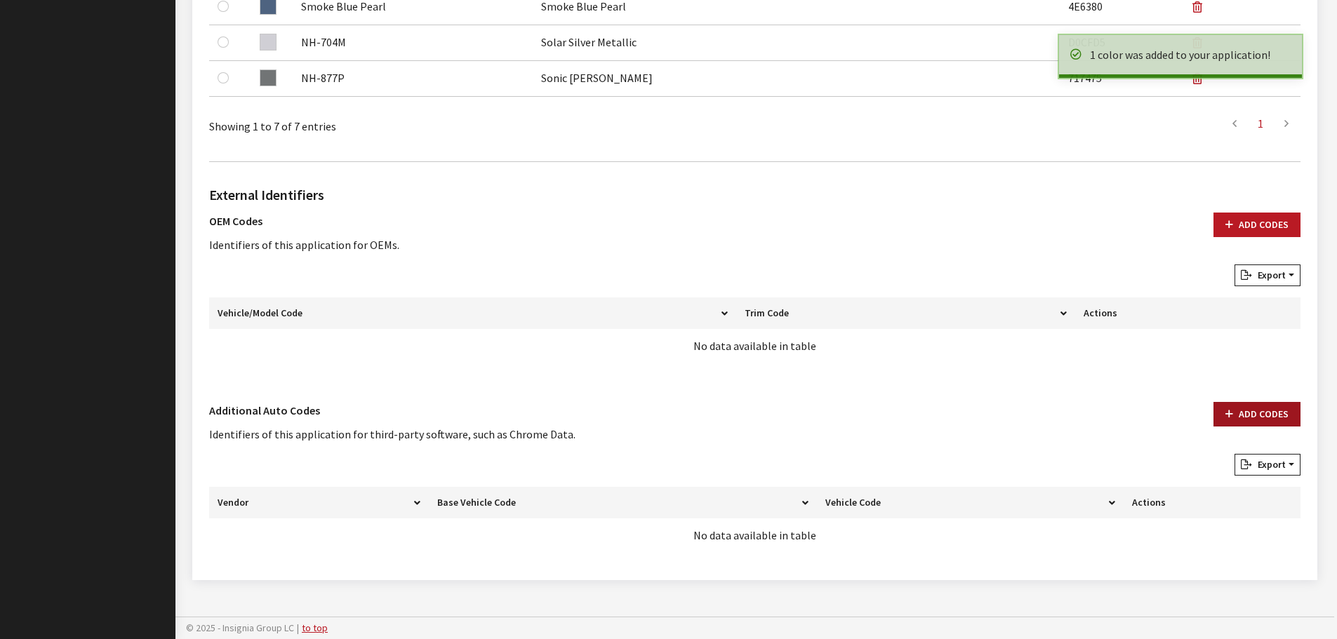
click at [1251, 418] on button "Add Codes" at bounding box center [1257, 414] width 87 height 25
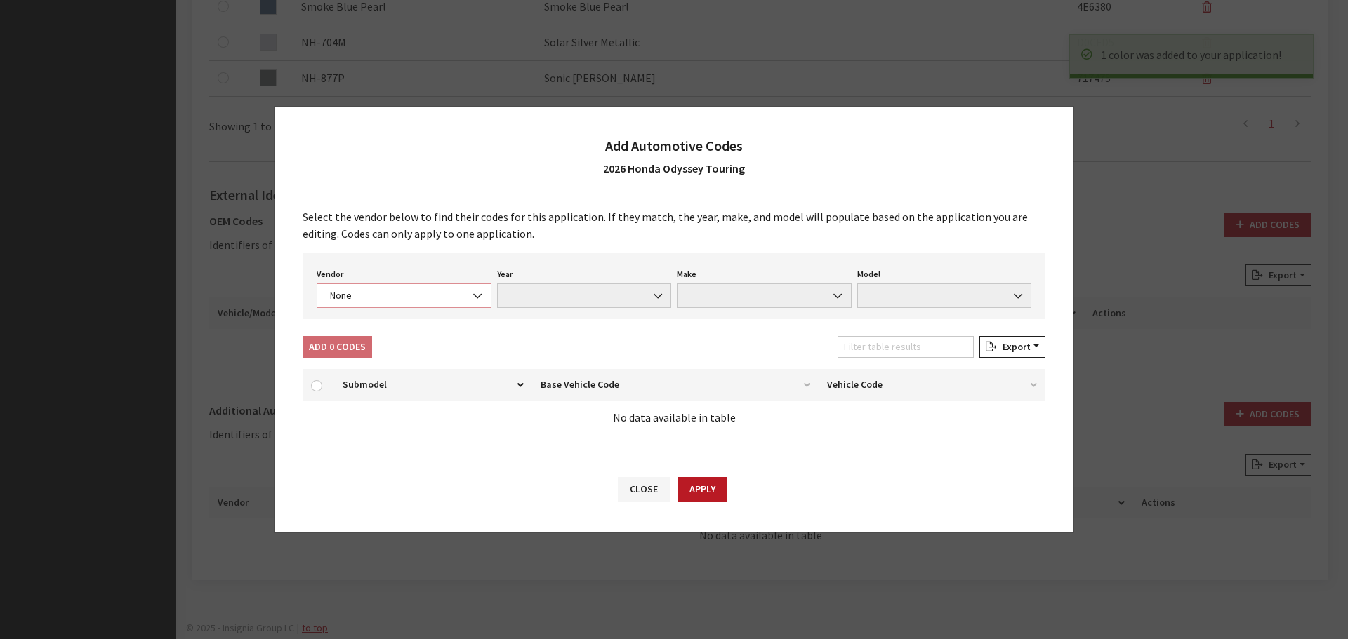
click at [378, 302] on span "None" at bounding box center [404, 295] width 157 height 15
select select "4"
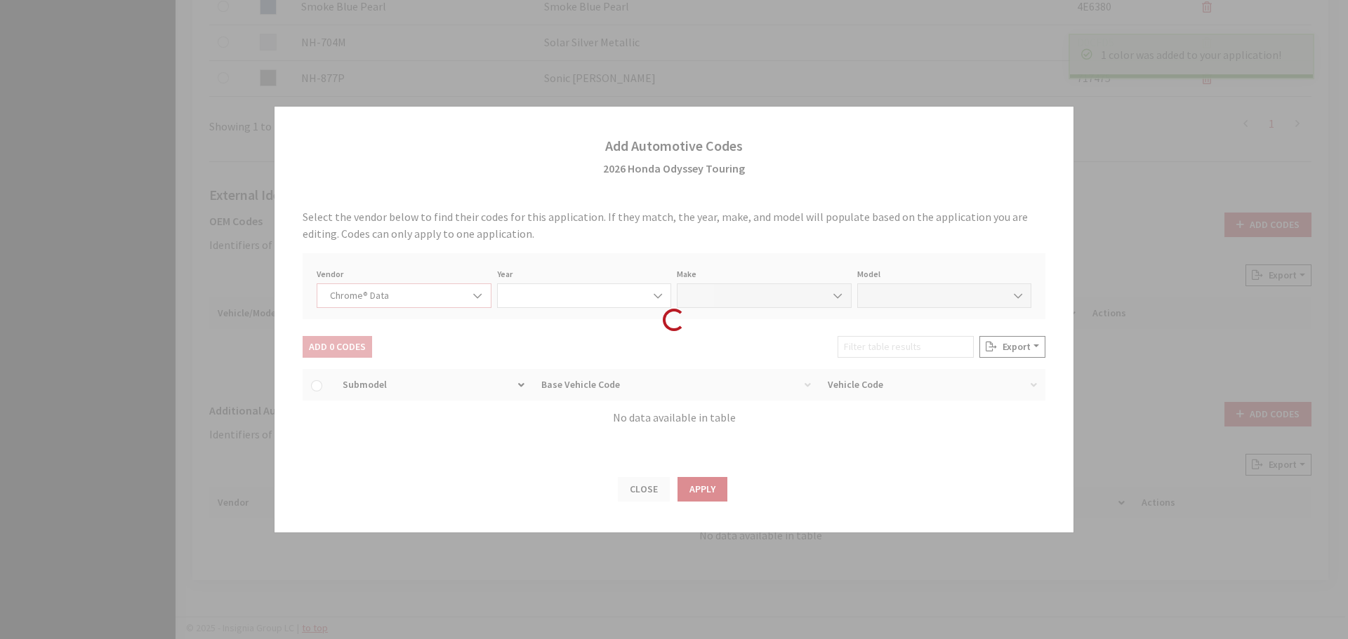
select select "2026"
select select "16"
select select "72424"
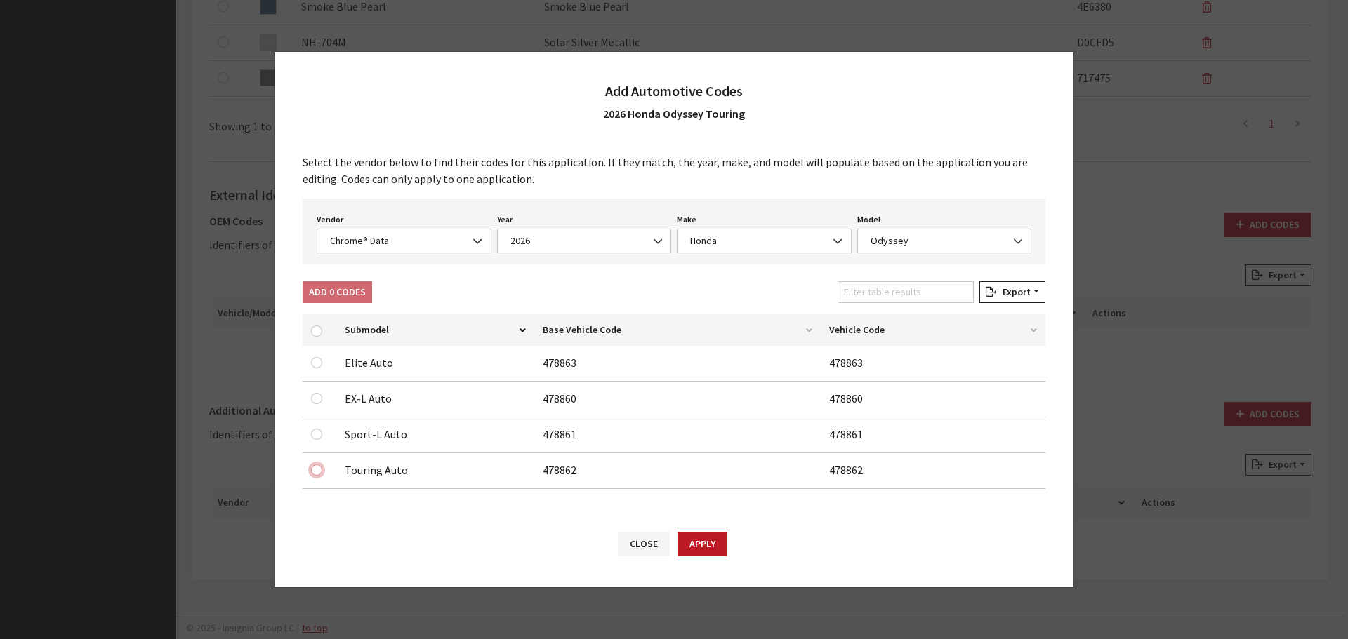
click at [316, 404] on input "checkbox" at bounding box center [316, 398] width 11 height 11
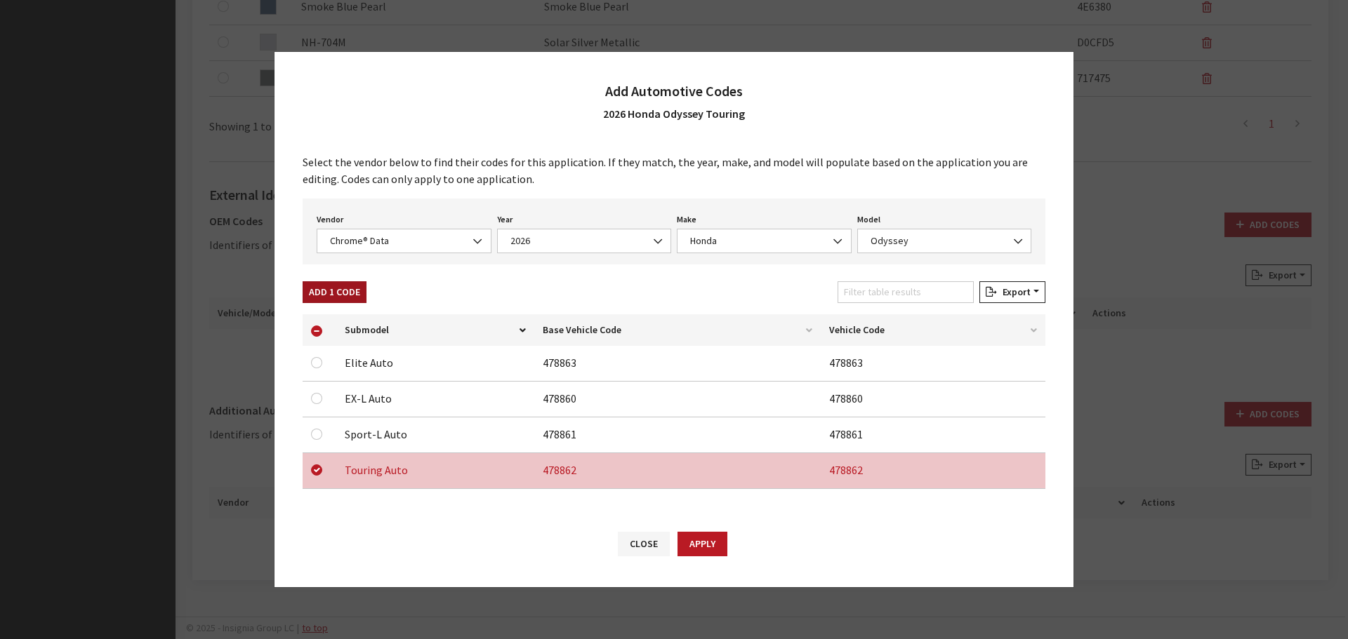
click at [328, 288] on button "Add 1 Code" at bounding box center [335, 292] width 64 height 22
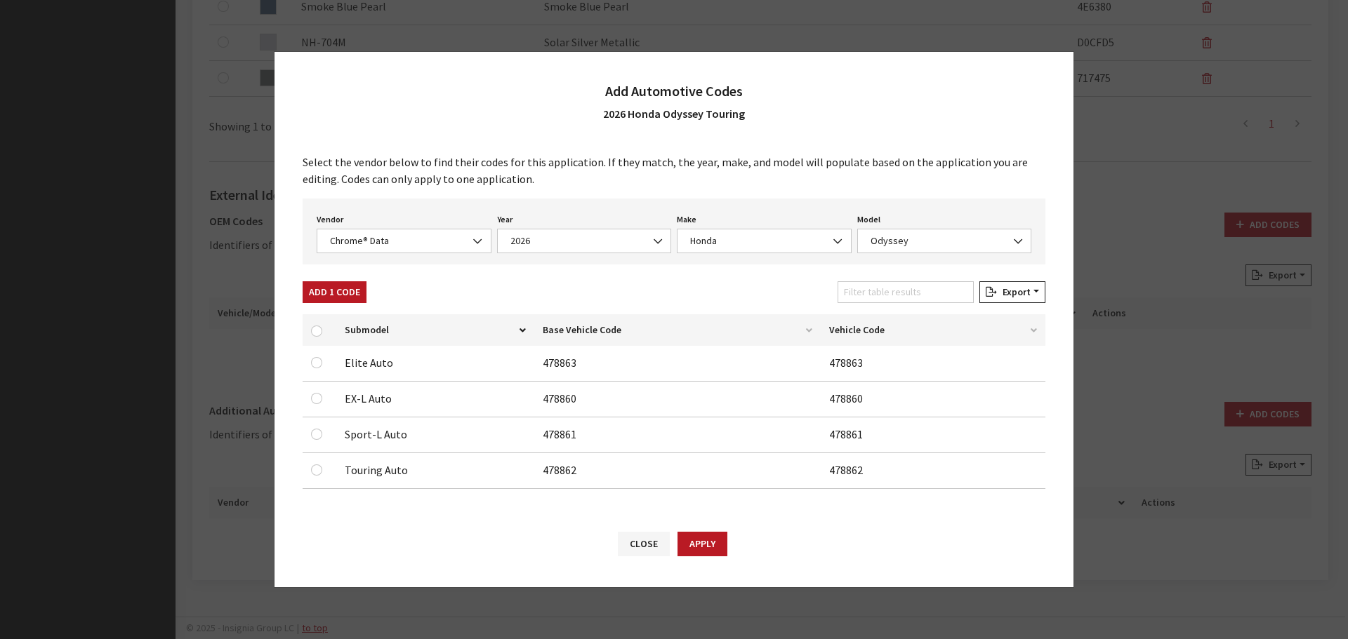
checkbox input "false"
click at [385, 237] on span "Chrome® Data" at bounding box center [404, 241] width 157 height 15
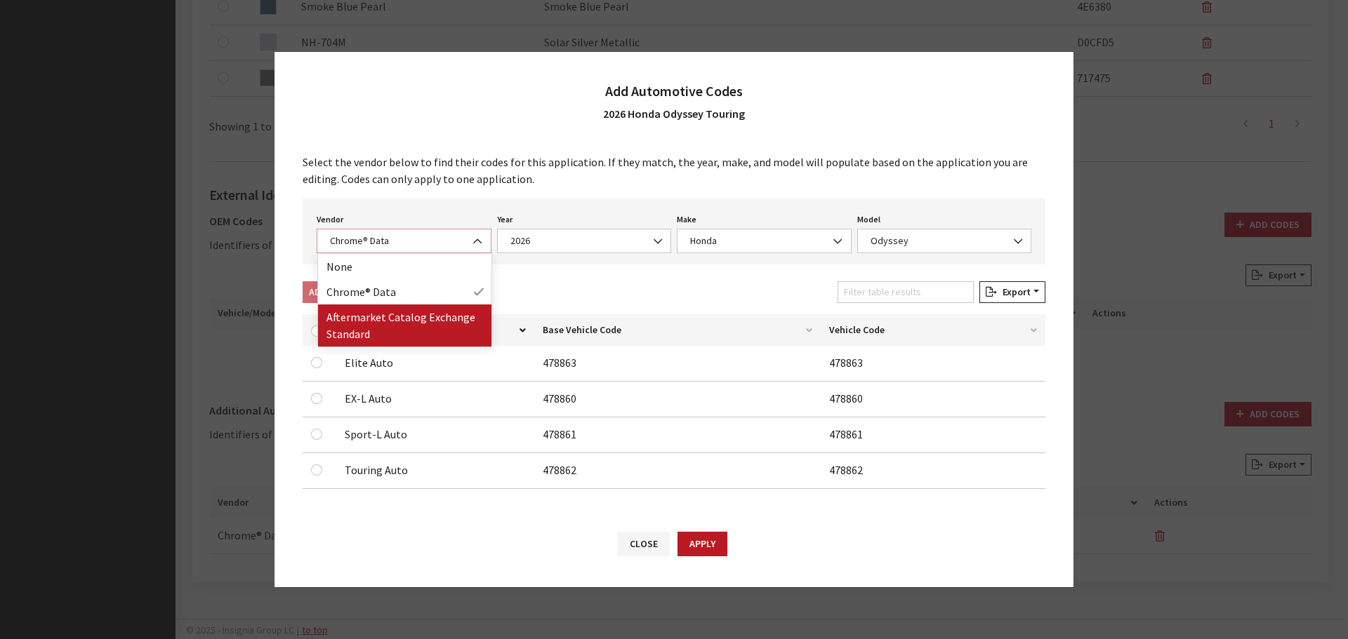
select select "2"
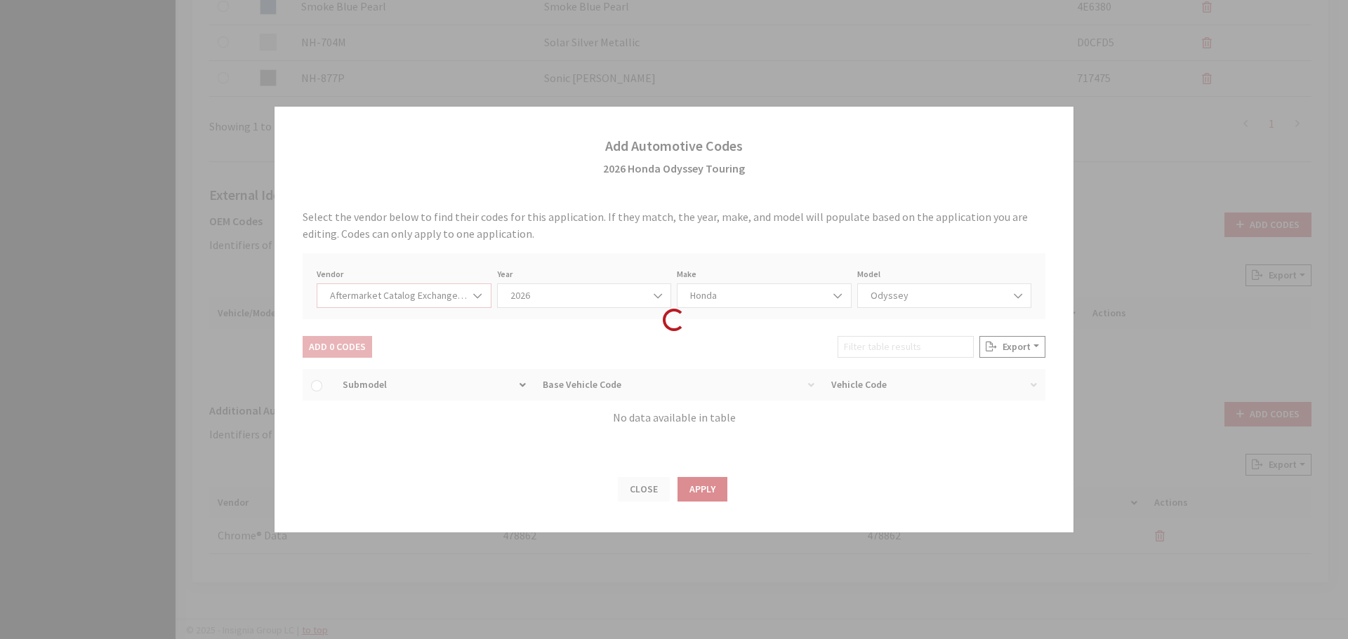
select select "2026"
select select "59"
select select "756"
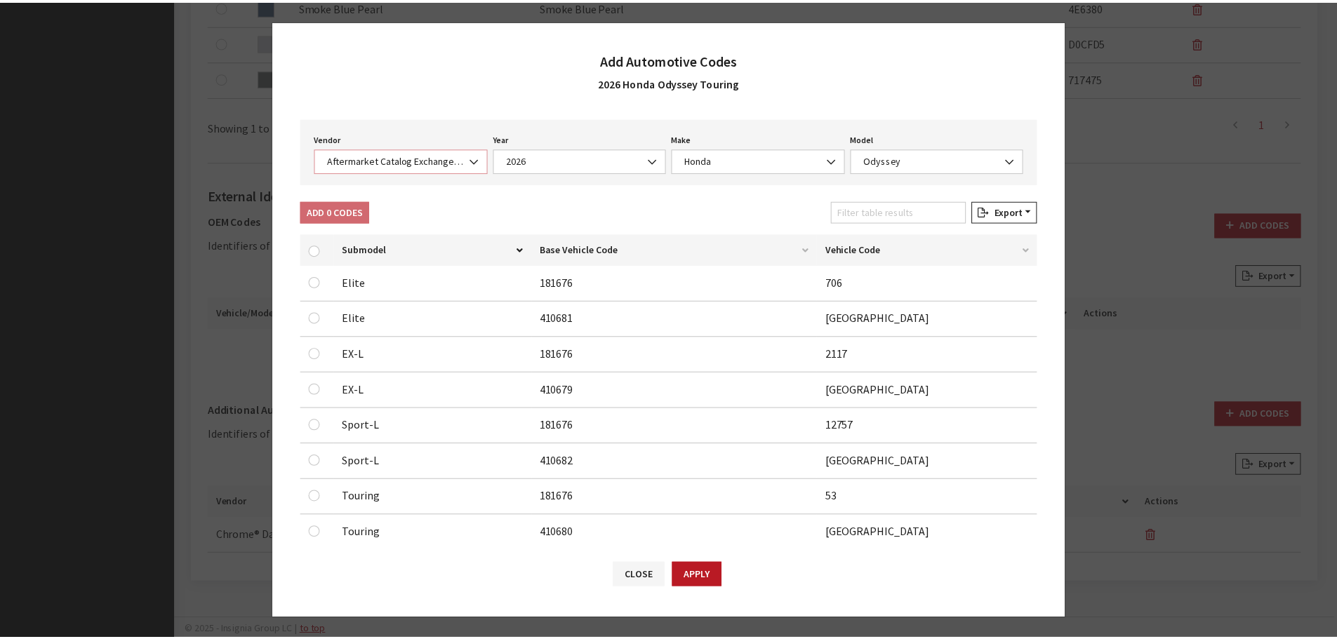
scroll to position [80, 0]
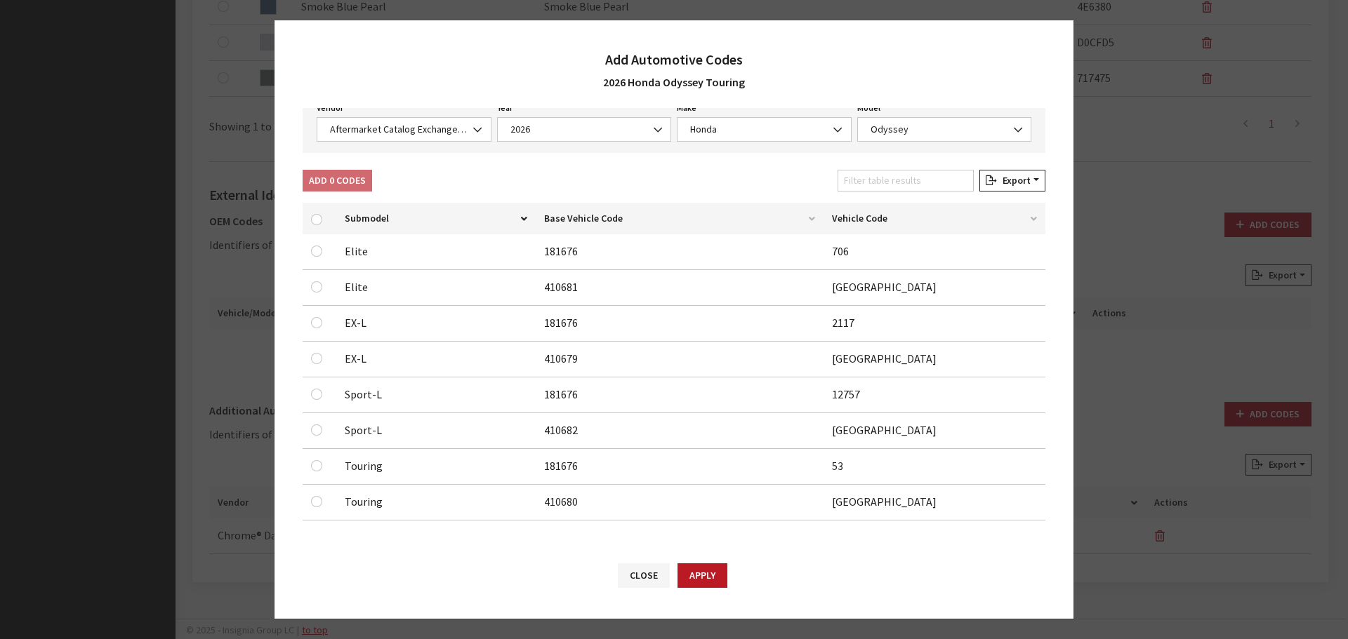
click at [324, 463] on div at bounding box center [319, 466] width 17 height 17
click at [314, 257] on input "checkbox" at bounding box center [316, 251] width 11 height 11
checkbox input "true"
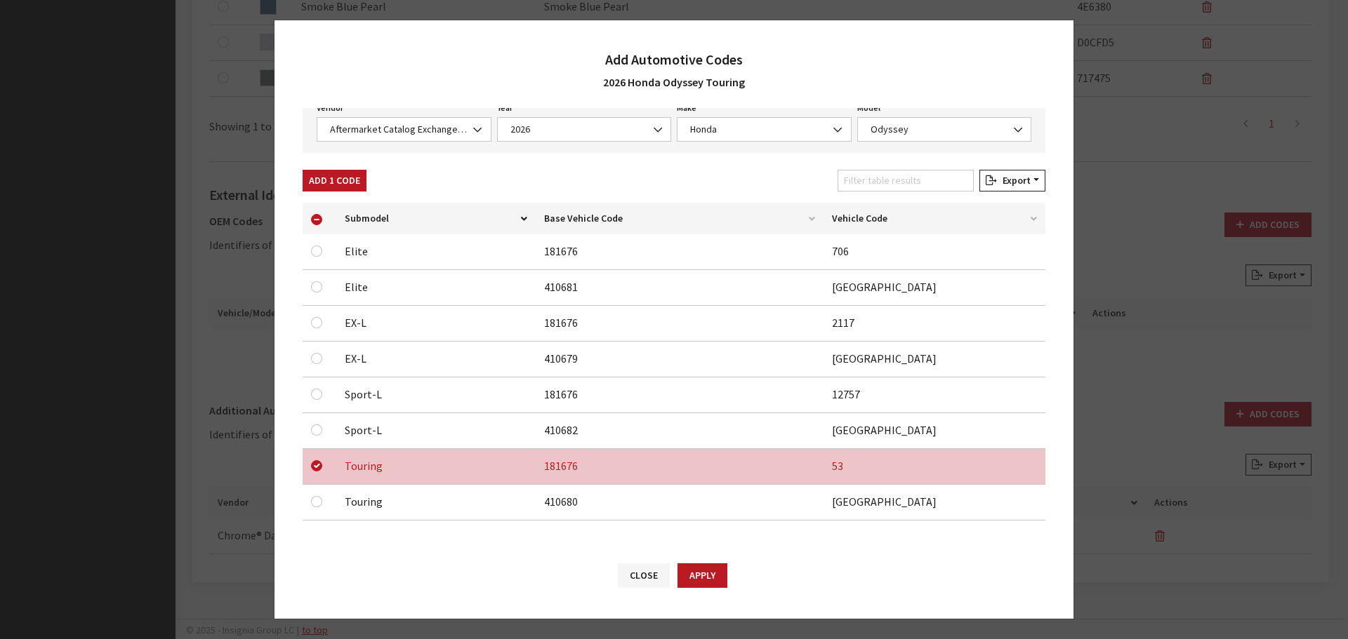
click at [322, 502] on div at bounding box center [319, 501] width 17 height 17
click at [315, 293] on input "checkbox" at bounding box center [316, 286] width 11 height 11
checkbox input "true"
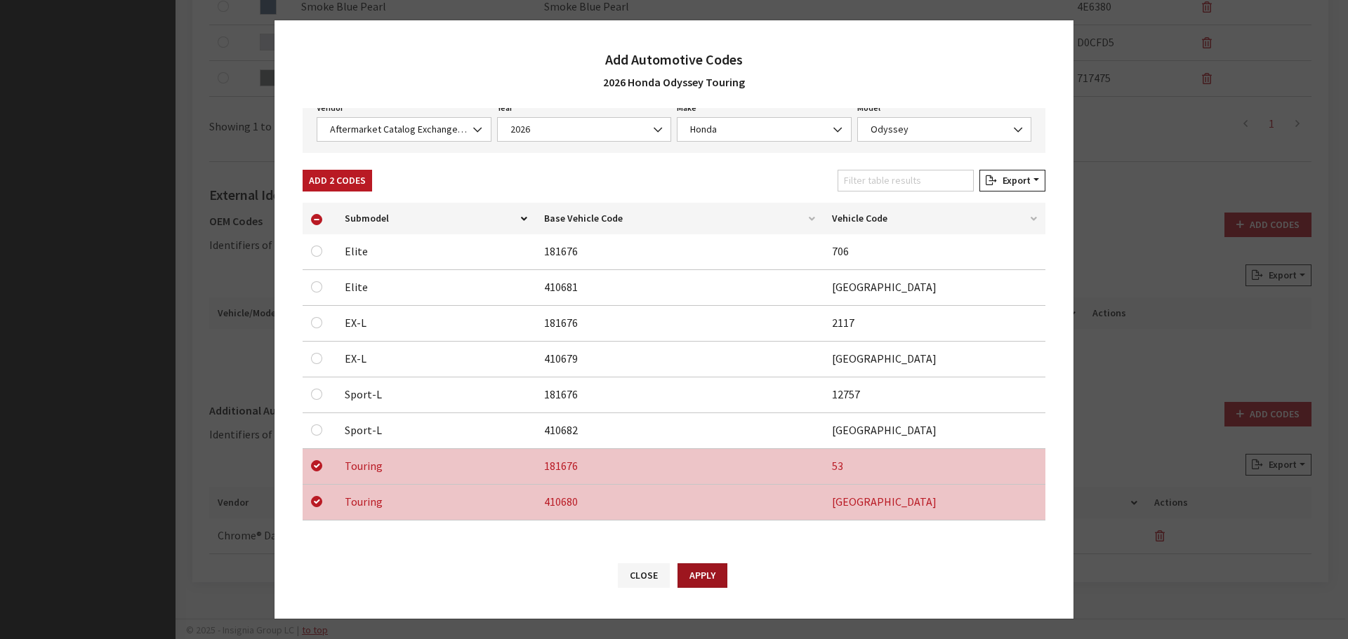
click at [689, 578] on button "Apply" at bounding box center [702, 576] width 50 height 25
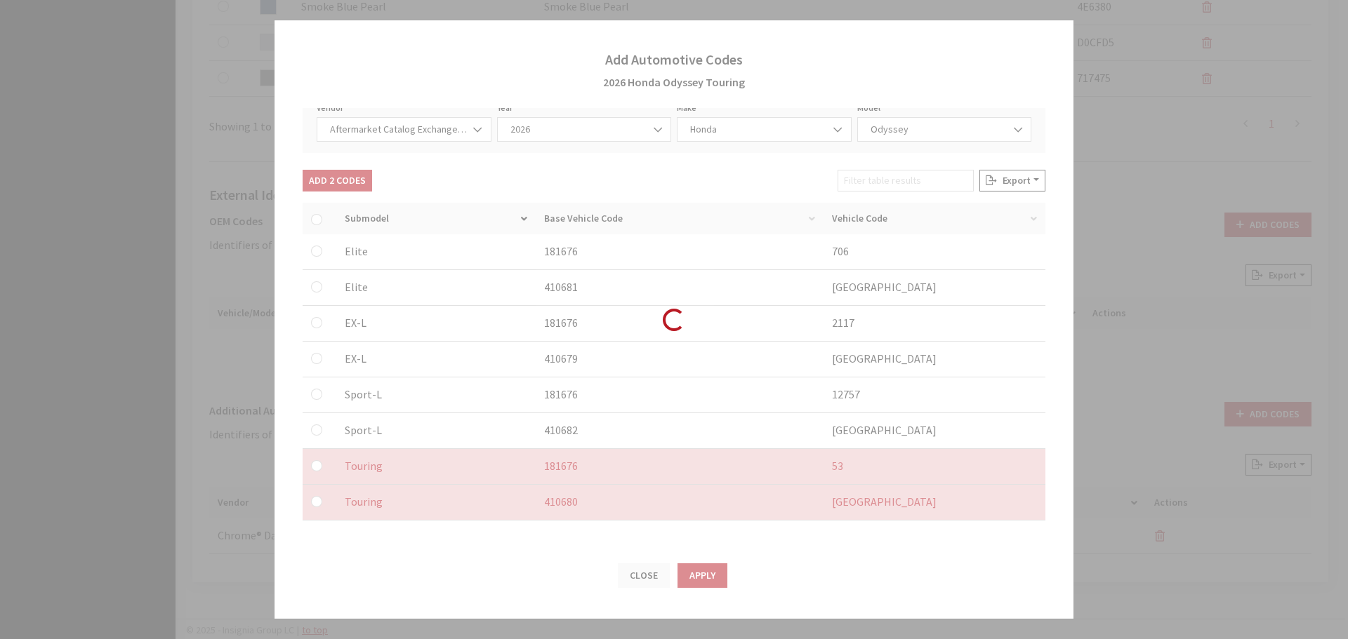
checkbox input "false"
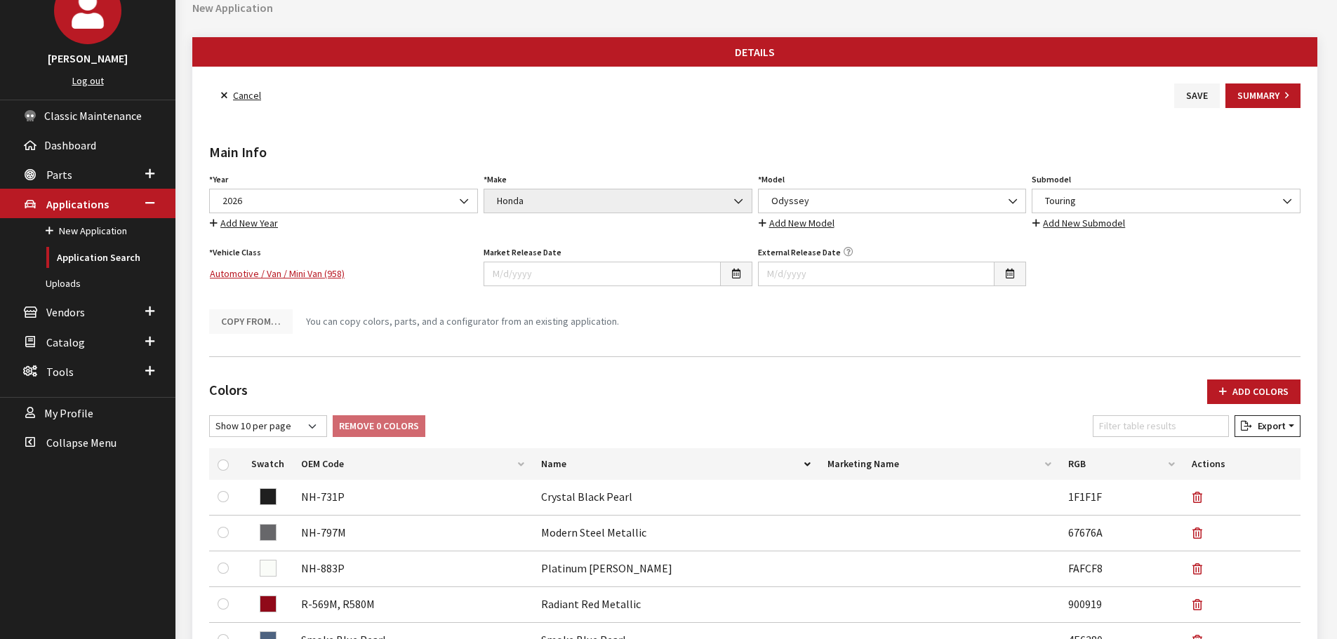
scroll to position [0, 0]
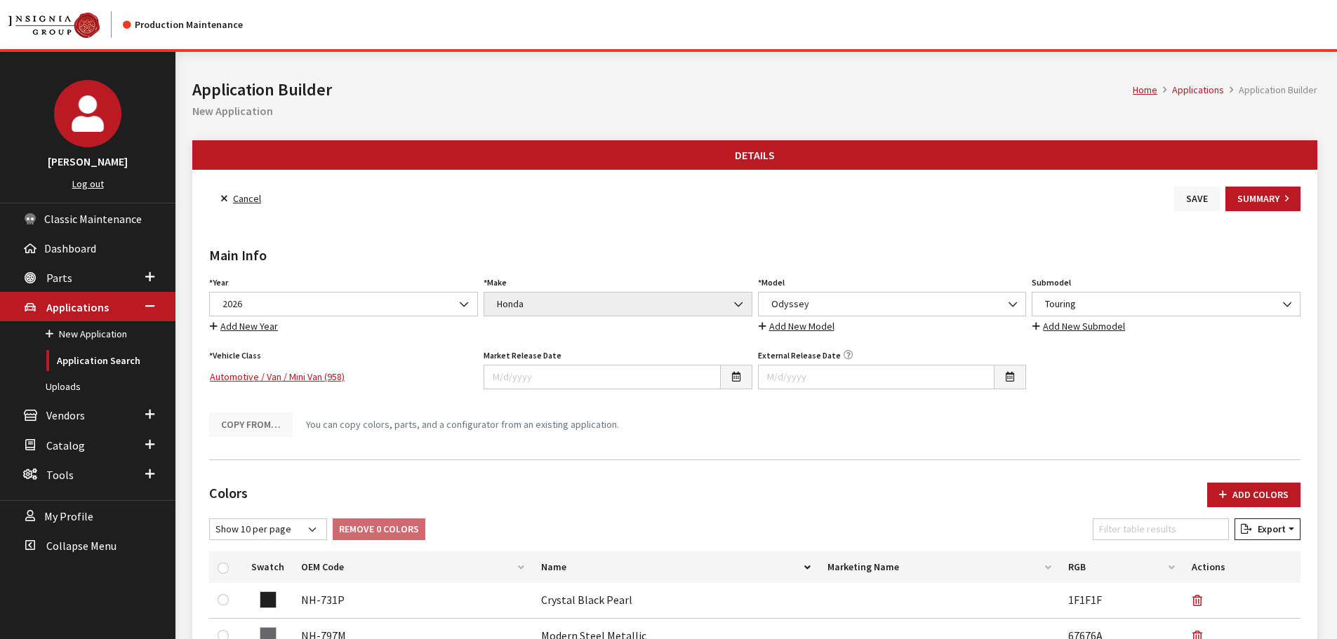
click at [1186, 193] on button "Save" at bounding box center [1197, 199] width 46 height 25
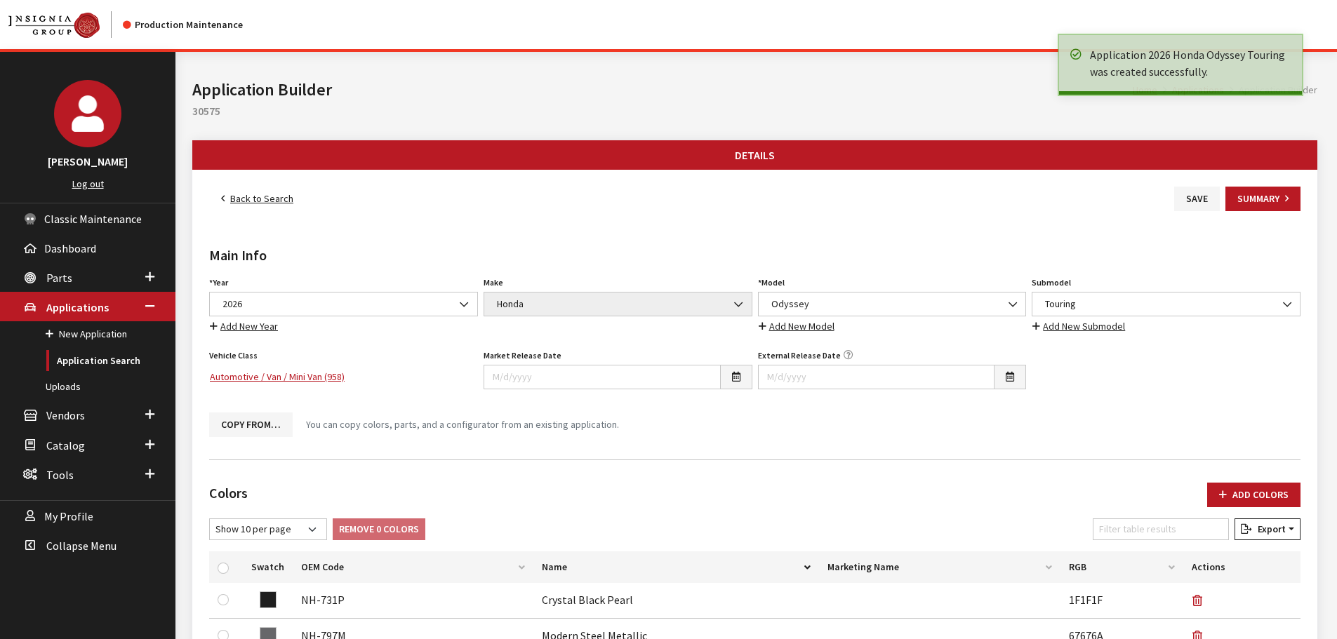
click at [263, 214] on div "Main Info Year Select Year [DATE] 2025 2024 2023 2022 2021 2020 2019 2018 2017 …" at bounding box center [754, 329] width 1097 height 237
click at [258, 206] on link "Back to Search" at bounding box center [257, 199] width 96 height 25
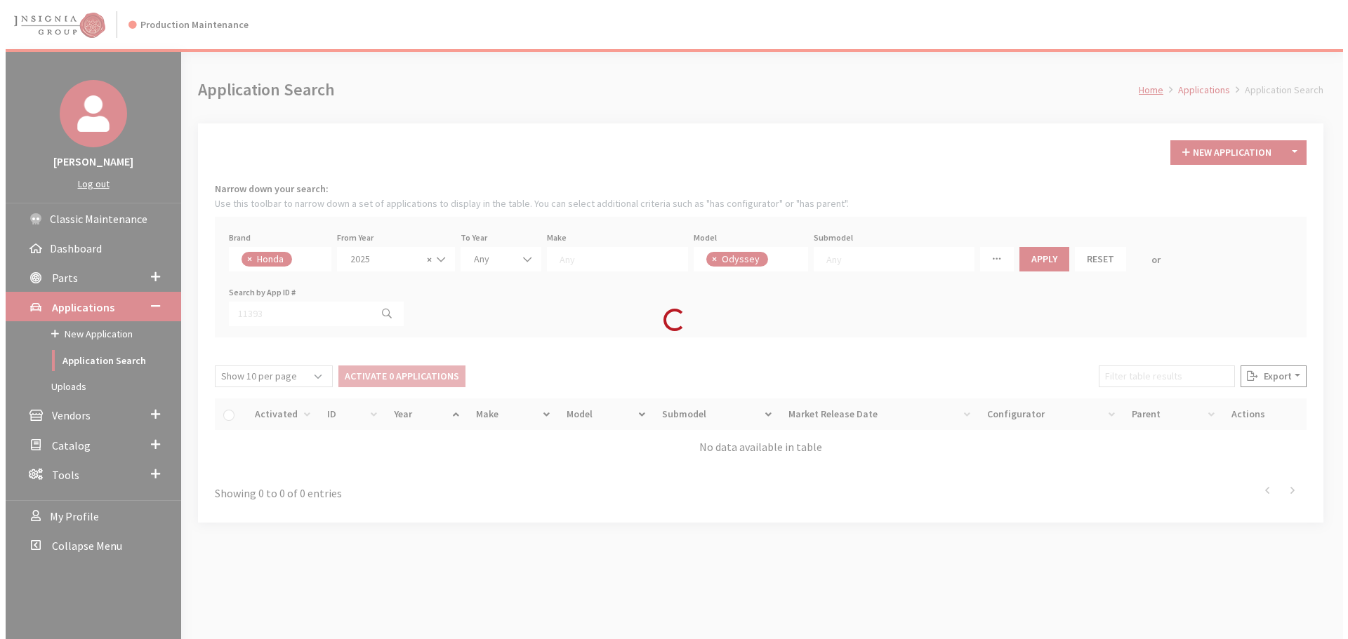
scroll to position [22, 0]
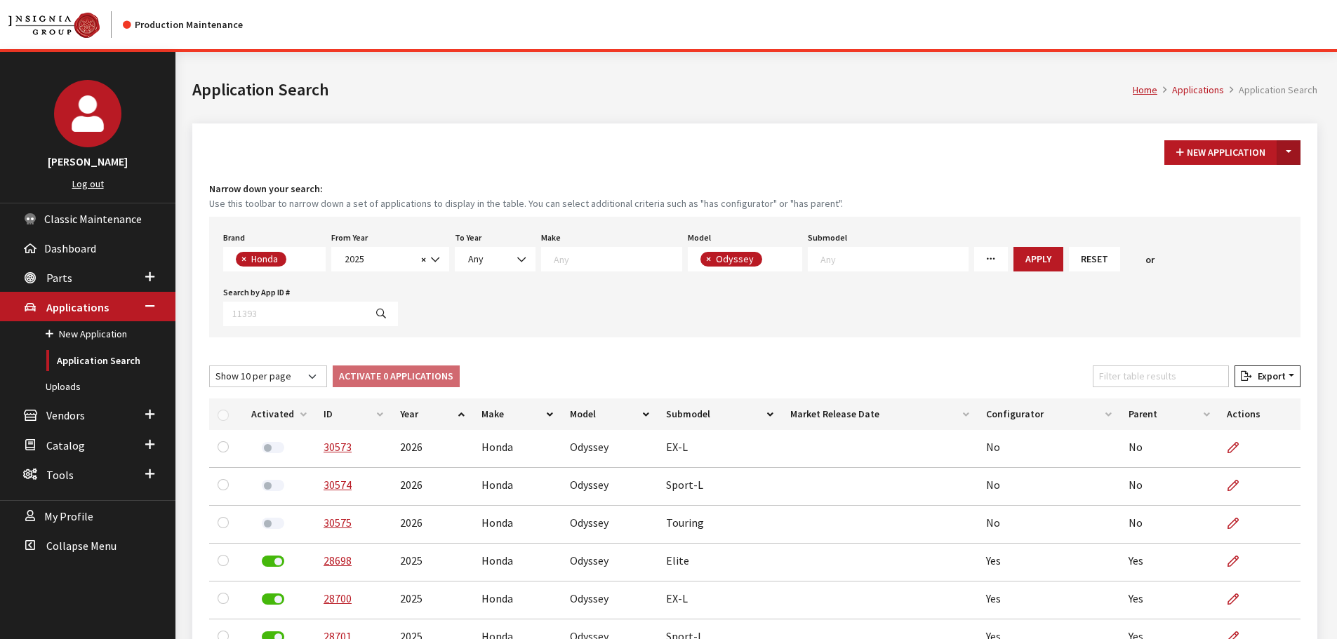
click at [1293, 152] on button "Toggle Dropdown" at bounding box center [1289, 152] width 24 height 25
click at [1272, 185] on button "New From Existing..." at bounding box center [1240, 183] width 121 height 25
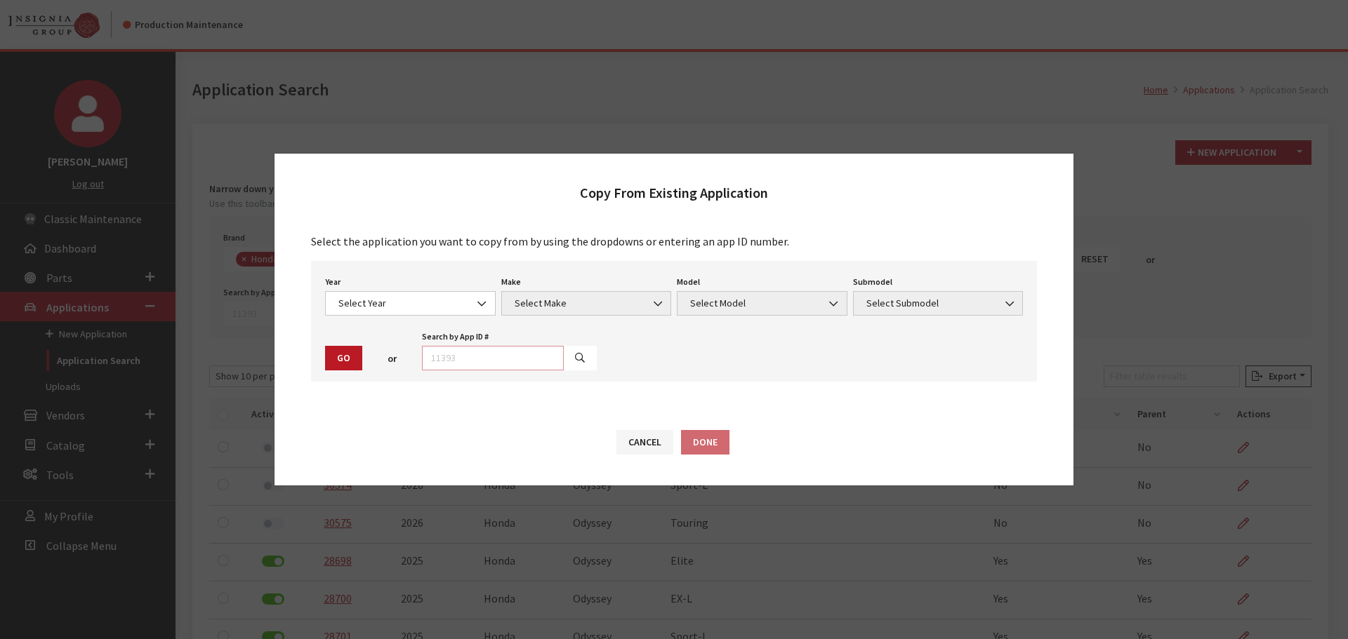
click at [475, 361] on input "text" at bounding box center [493, 358] width 142 height 25
type input "30575"
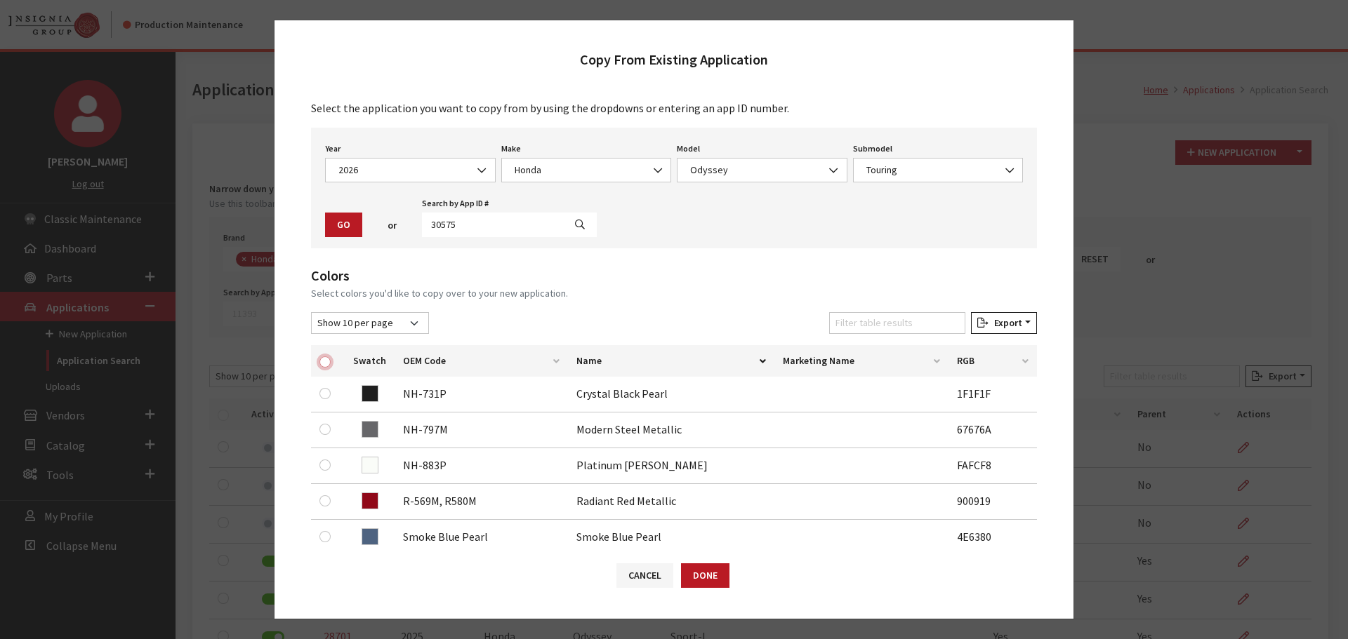
click at [326, 364] on input "checkbox" at bounding box center [324, 362] width 11 height 11
checkbox input "true"
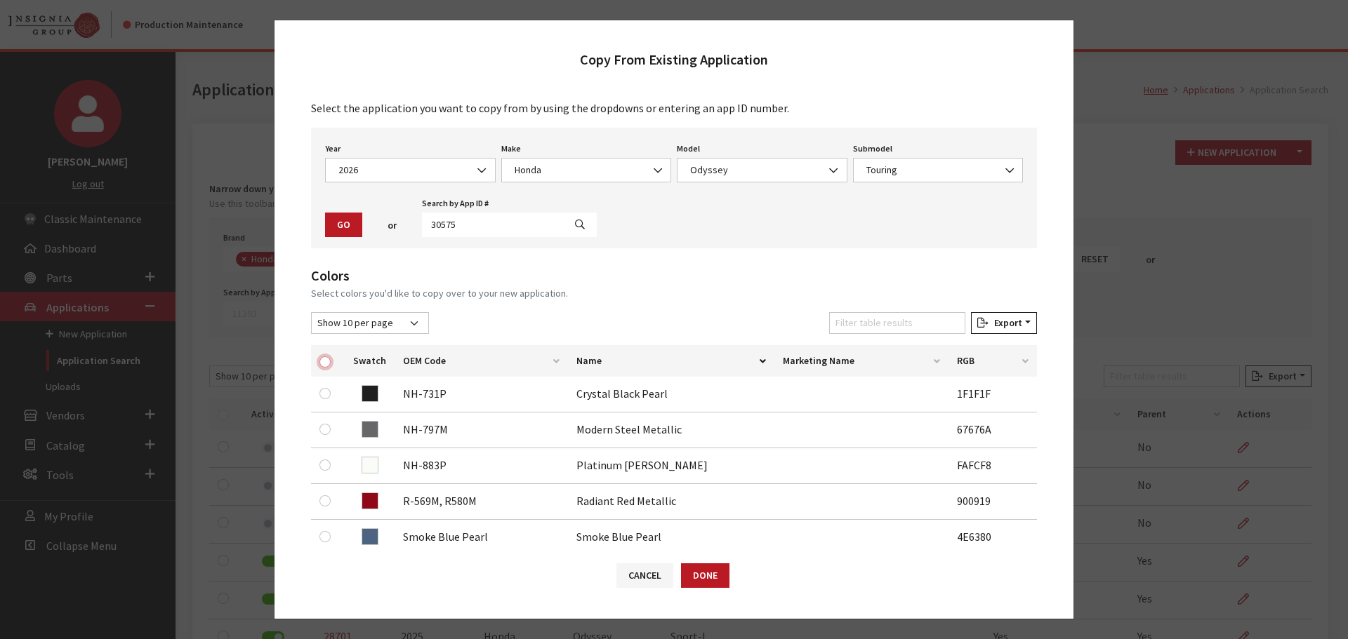
checkbox input "true"
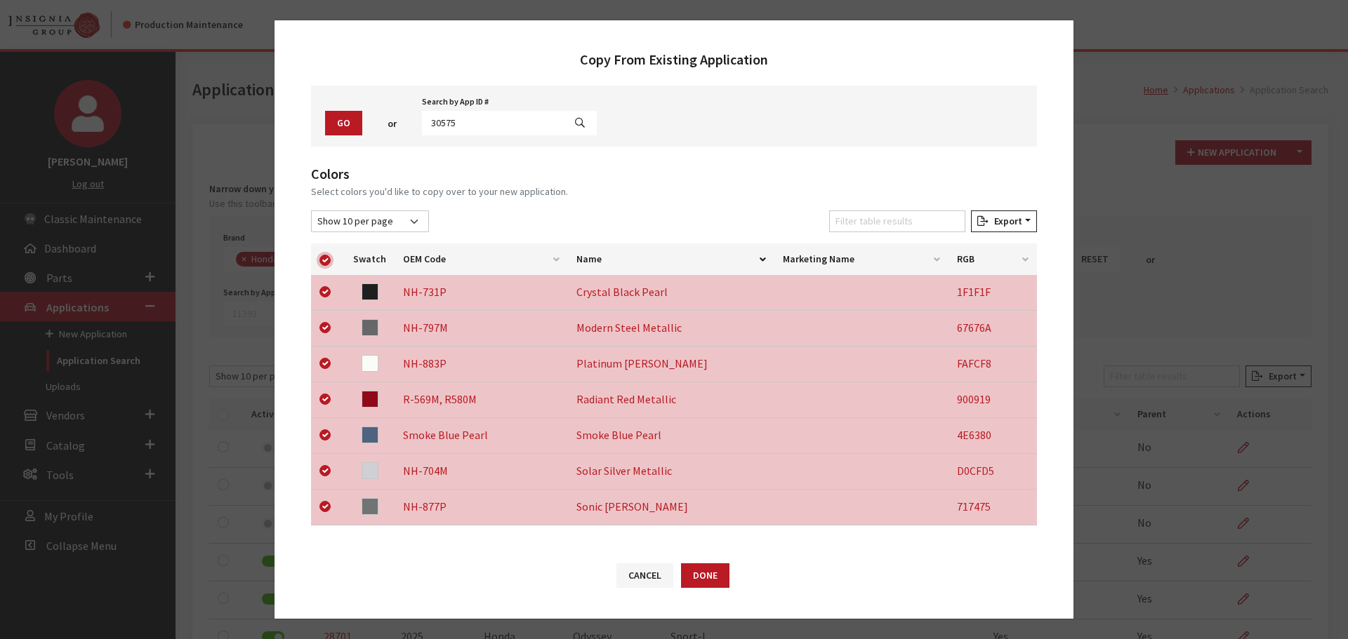
scroll to position [328, 0]
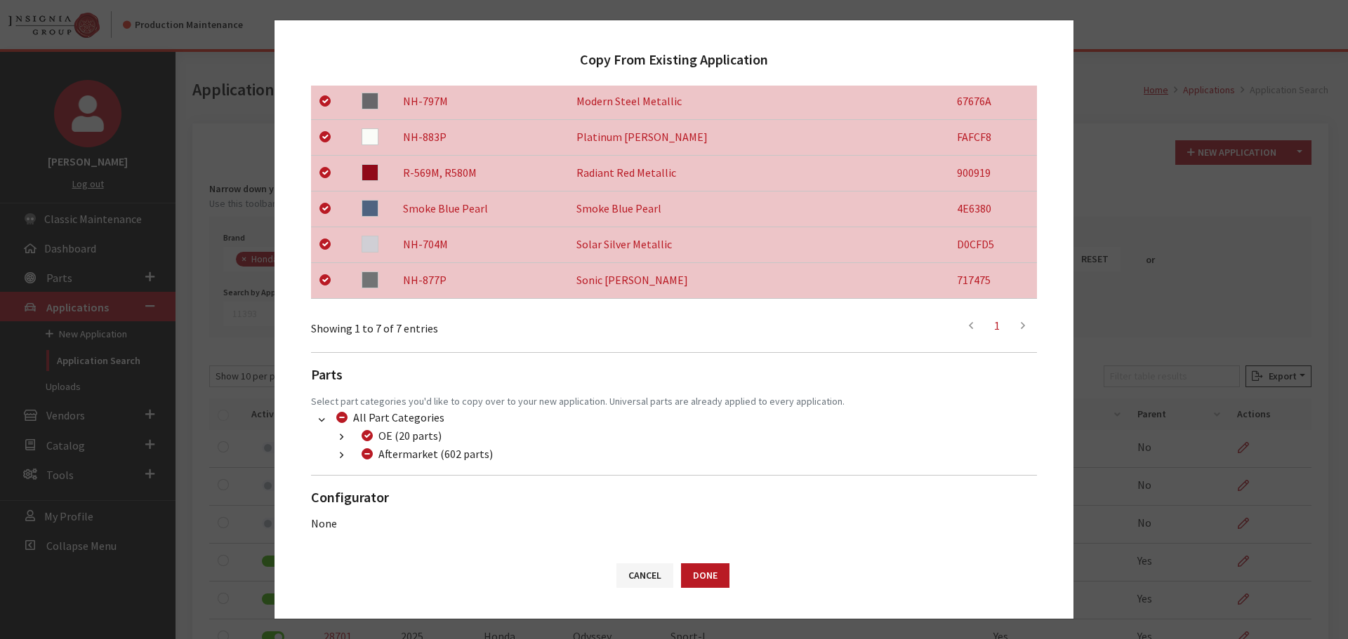
click at [341, 459] on icon "button" at bounding box center [342, 456] width 4 height 10
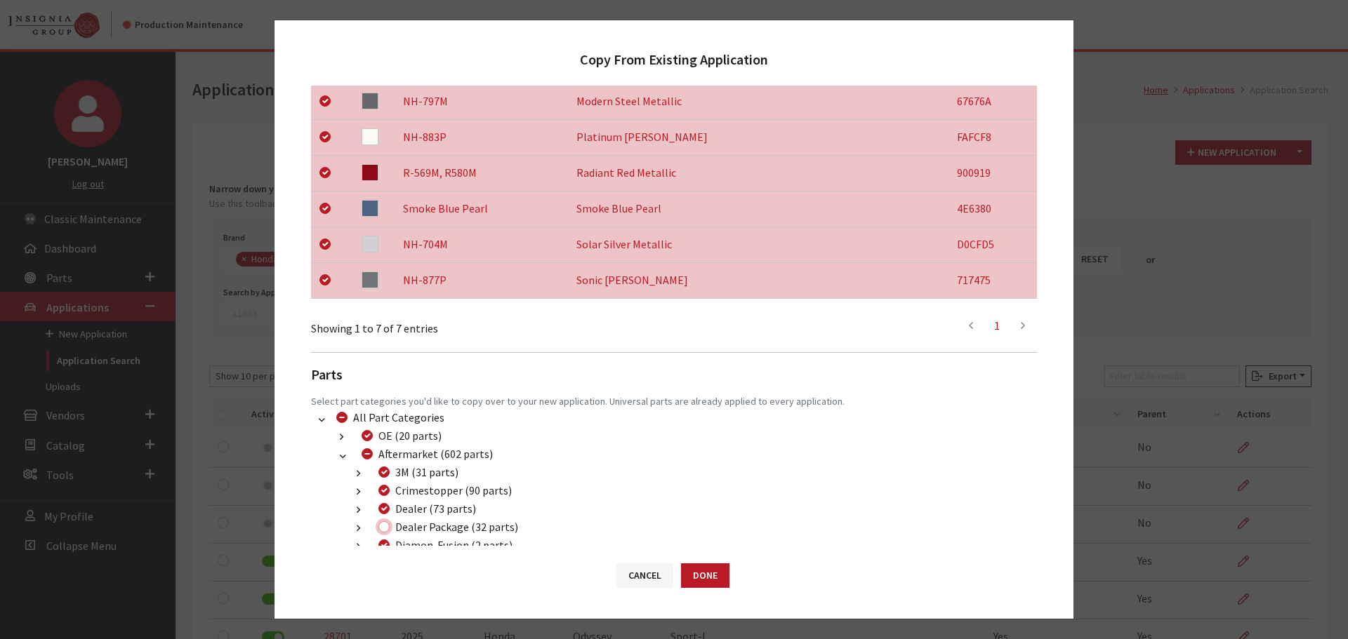
click at [384, 528] on input "Dealer Package (32 parts)" at bounding box center [383, 526] width 11 height 11
checkbox input "true"
click at [707, 580] on button "Done" at bounding box center [705, 576] width 48 height 25
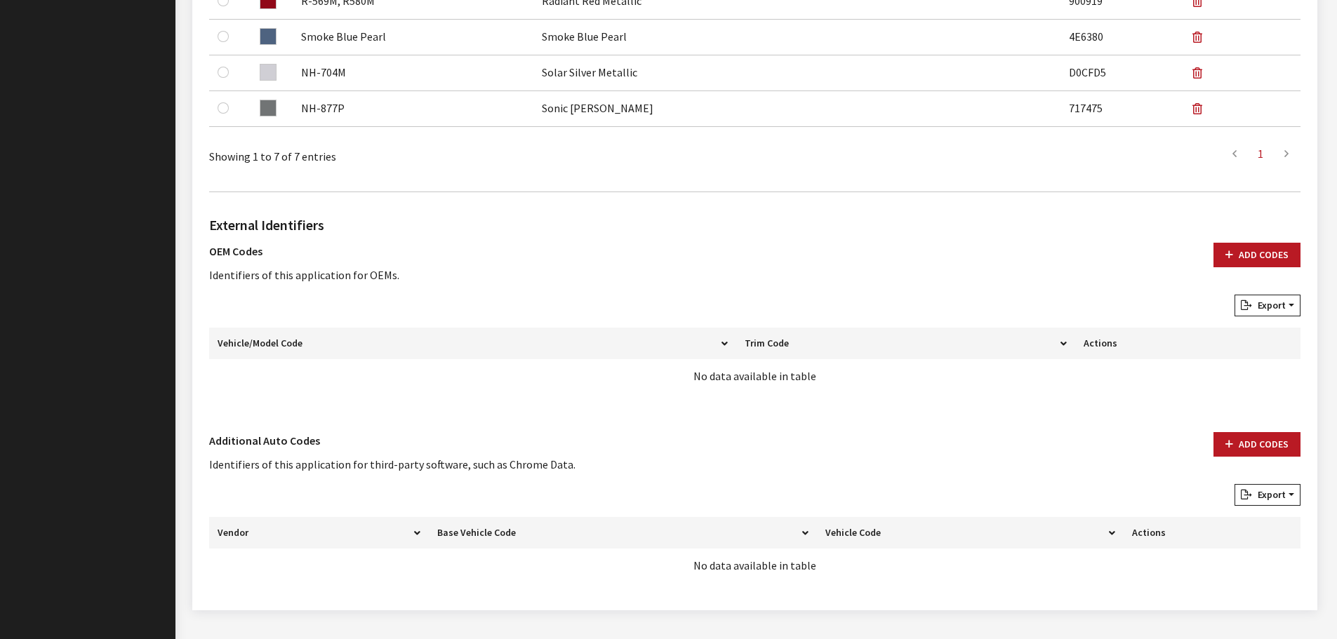
scroll to position [737, 0]
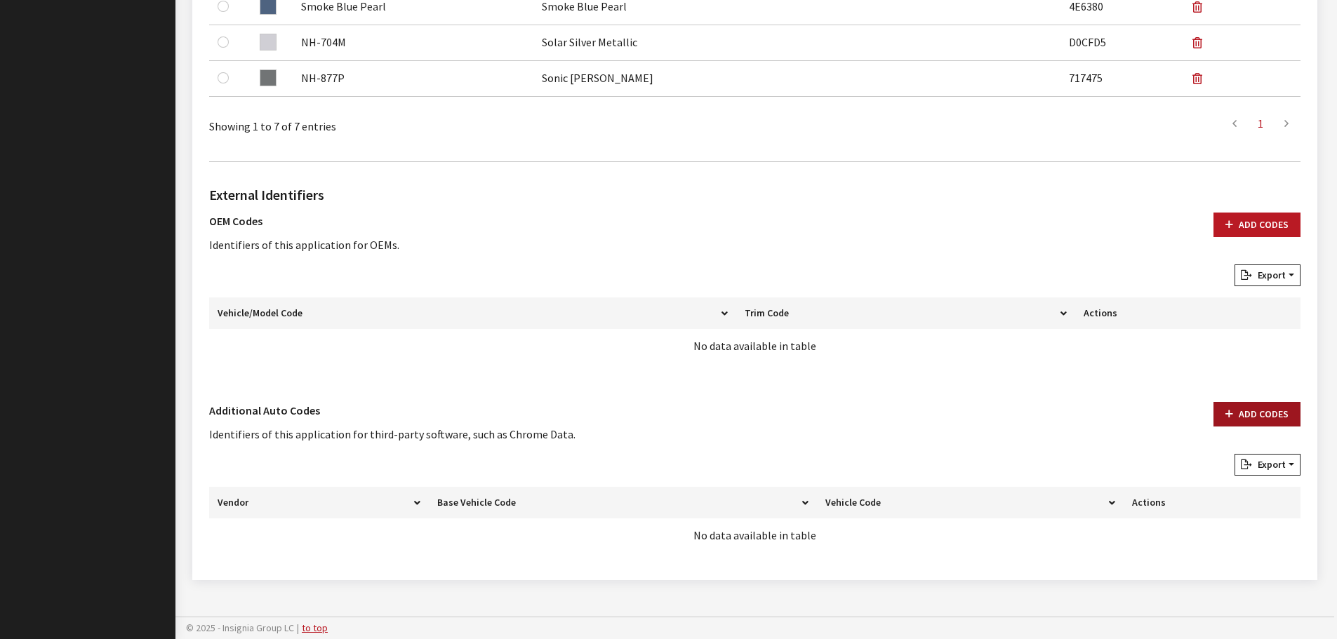
click at [1274, 415] on button "Add Codes" at bounding box center [1257, 414] width 87 height 25
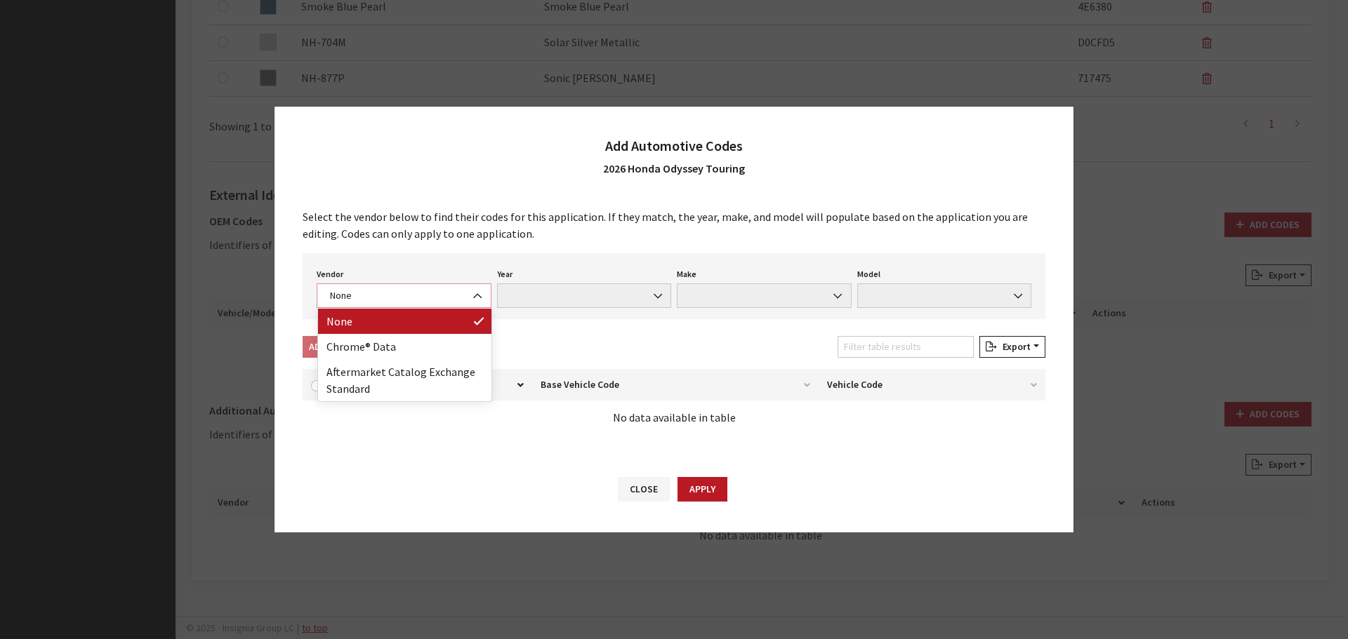
click at [483, 288] on span at bounding box center [479, 296] width 24 height 24
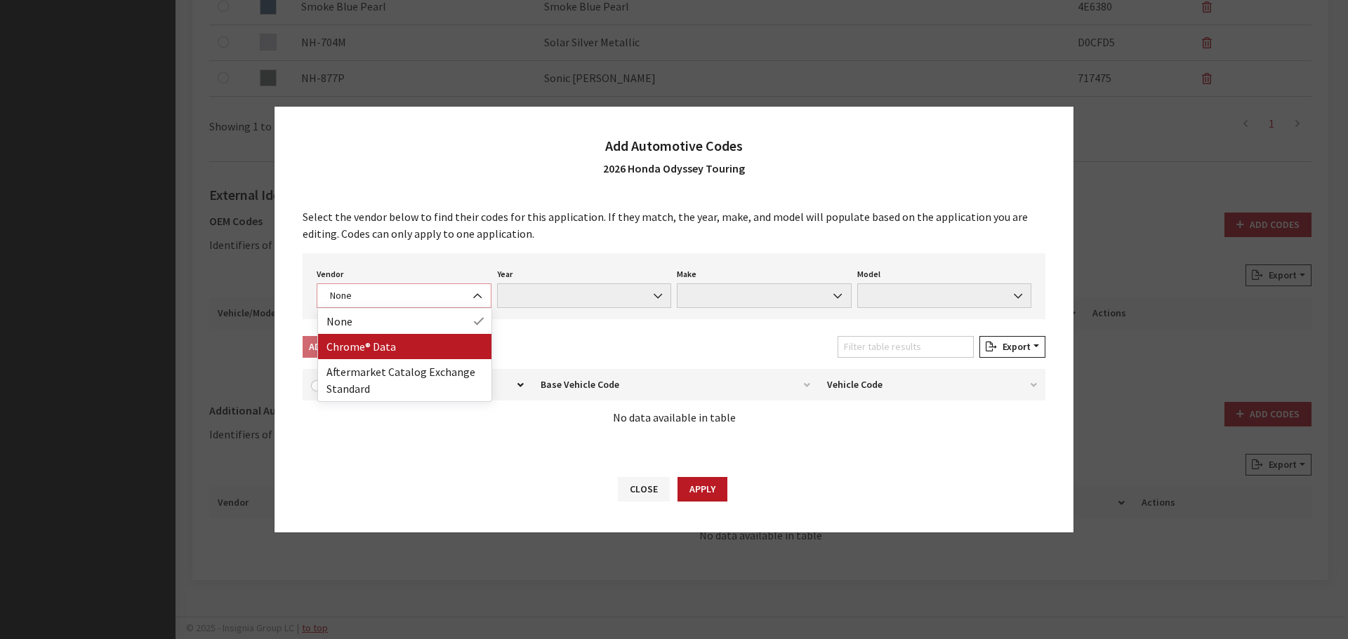
select select "4"
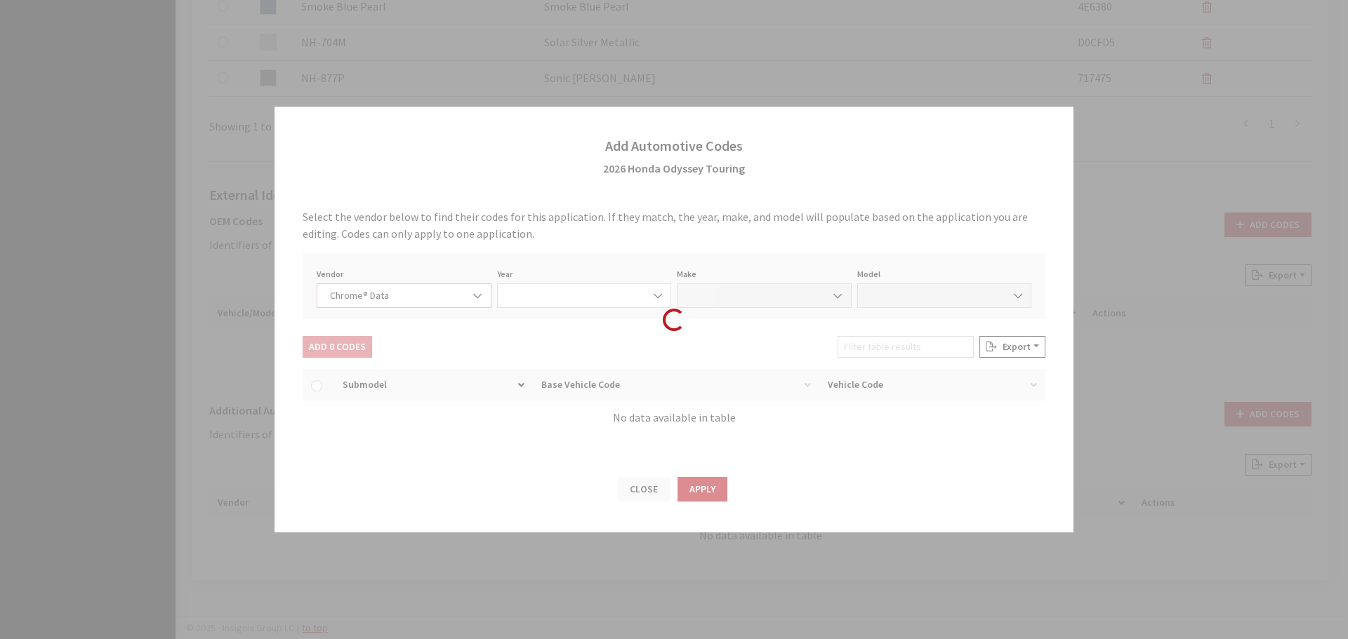
select select "2026"
select select "16"
select select "72424"
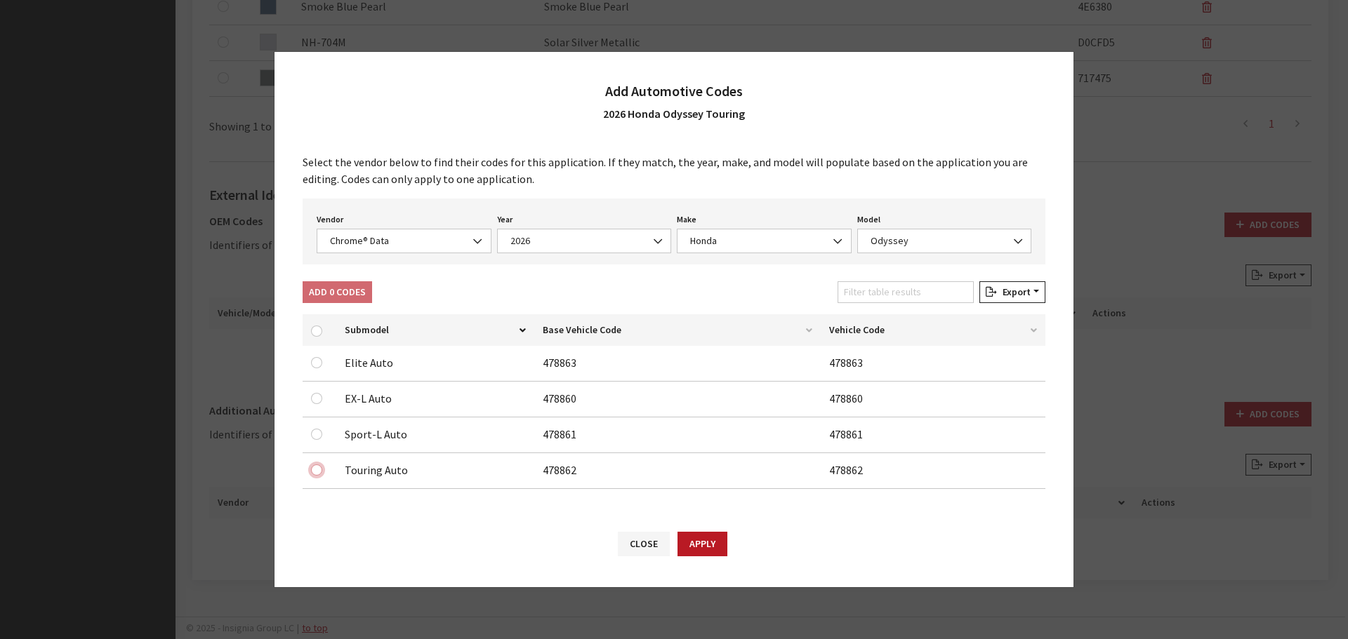
click at [317, 404] on input "checkbox" at bounding box center [316, 398] width 11 height 11
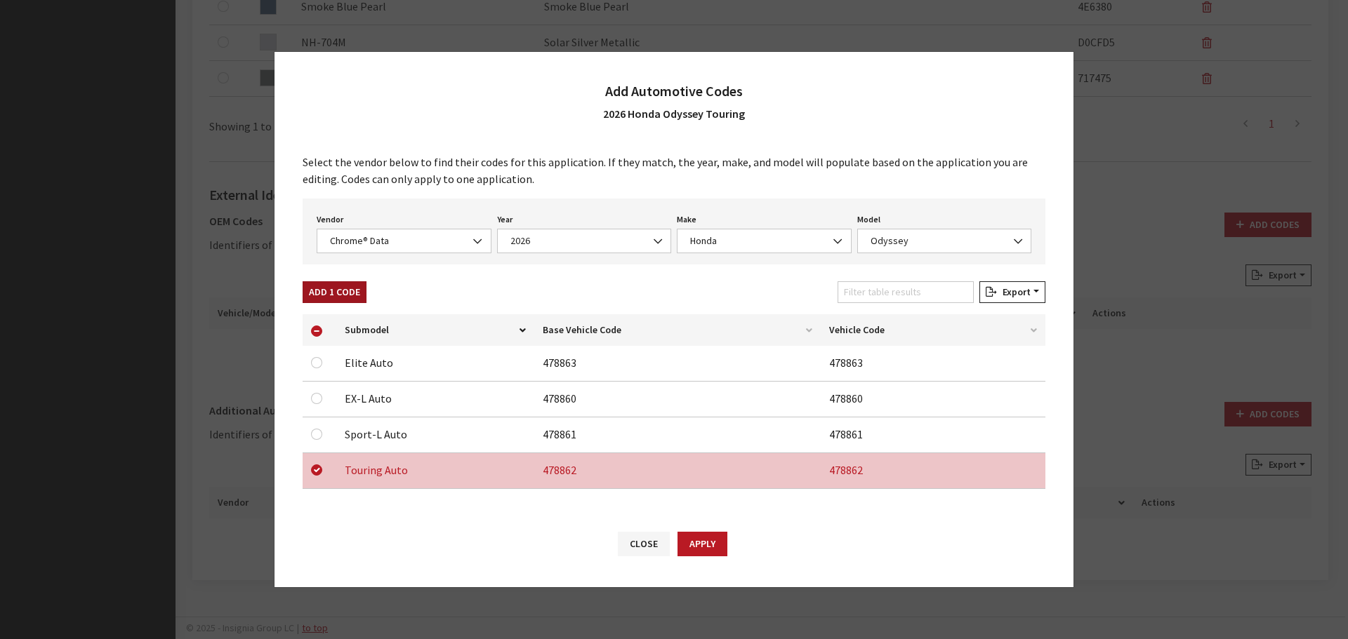
click at [327, 291] on button "Add 1 Code" at bounding box center [335, 292] width 64 height 22
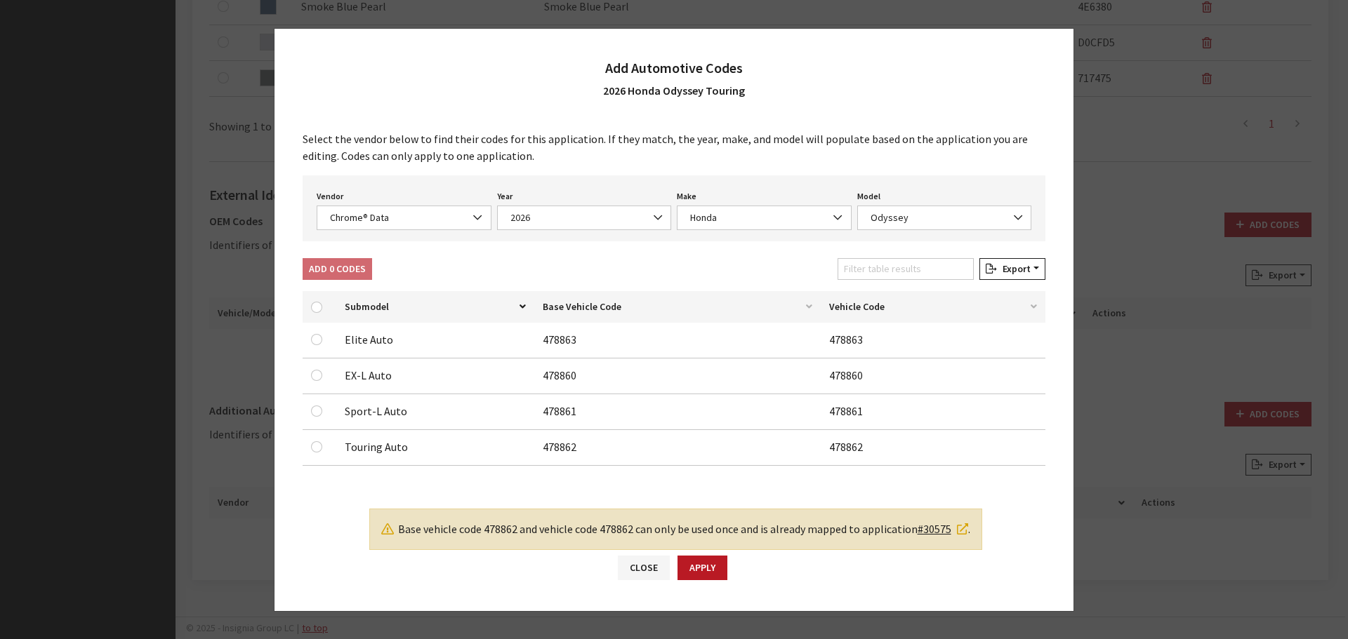
checkbox input "false"
click at [392, 232] on div "Vendor None Chrome® Data Aftermarket Catalog Exchange Standard Chrome® Data Yea…" at bounding box center [674, 208] width 743 height 66
click at [314, 338] on input "checkbox" at bounding box center [316, 339] width 11 height 11
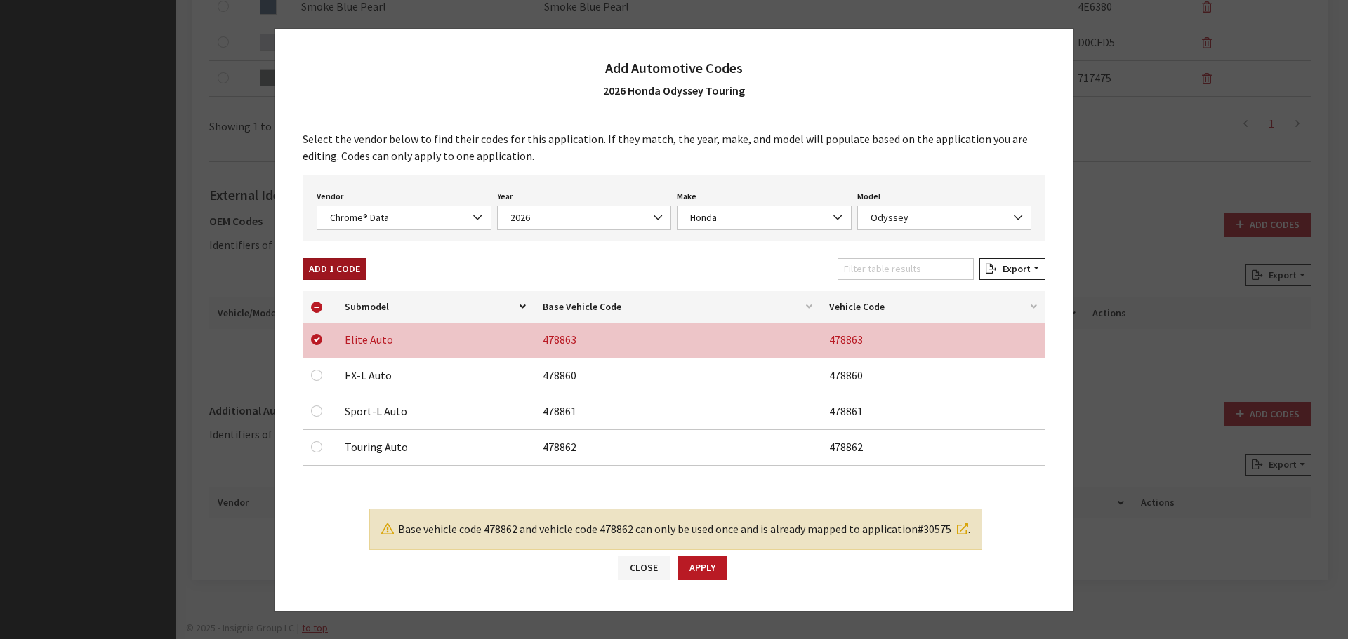
click at [324, 269] on button "Add 1 Code" at bounding box center [335, 269] width 64 height 22
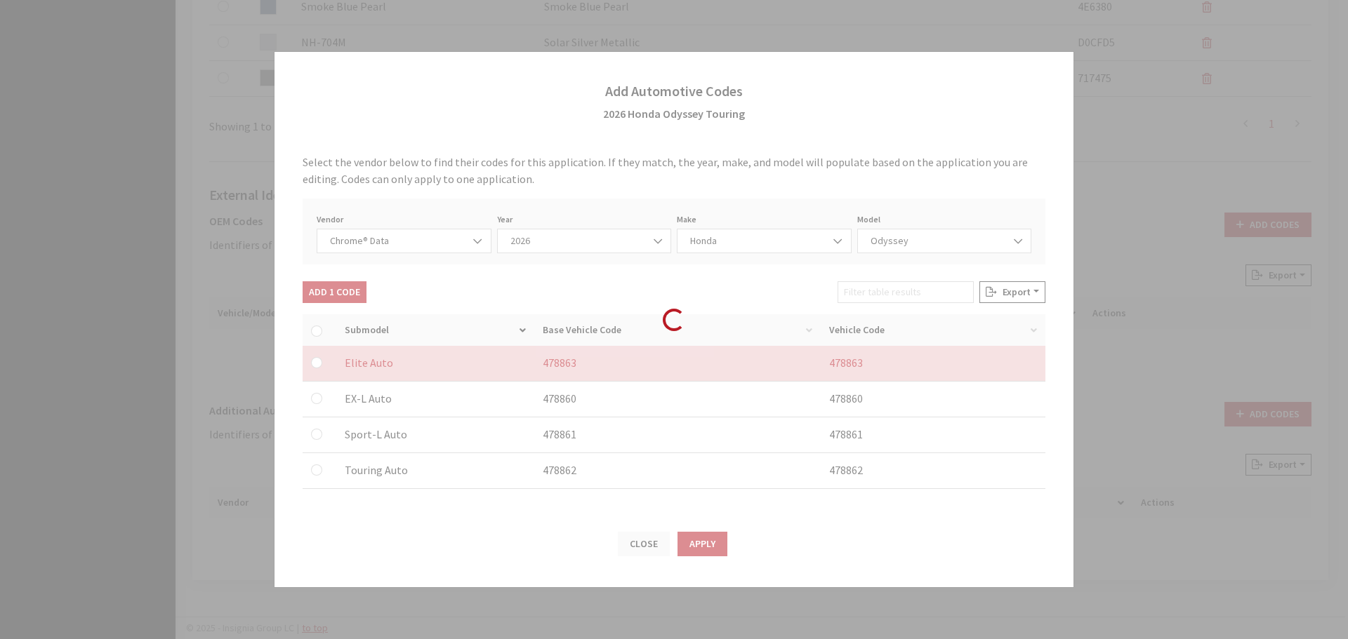
checkbox input "false"
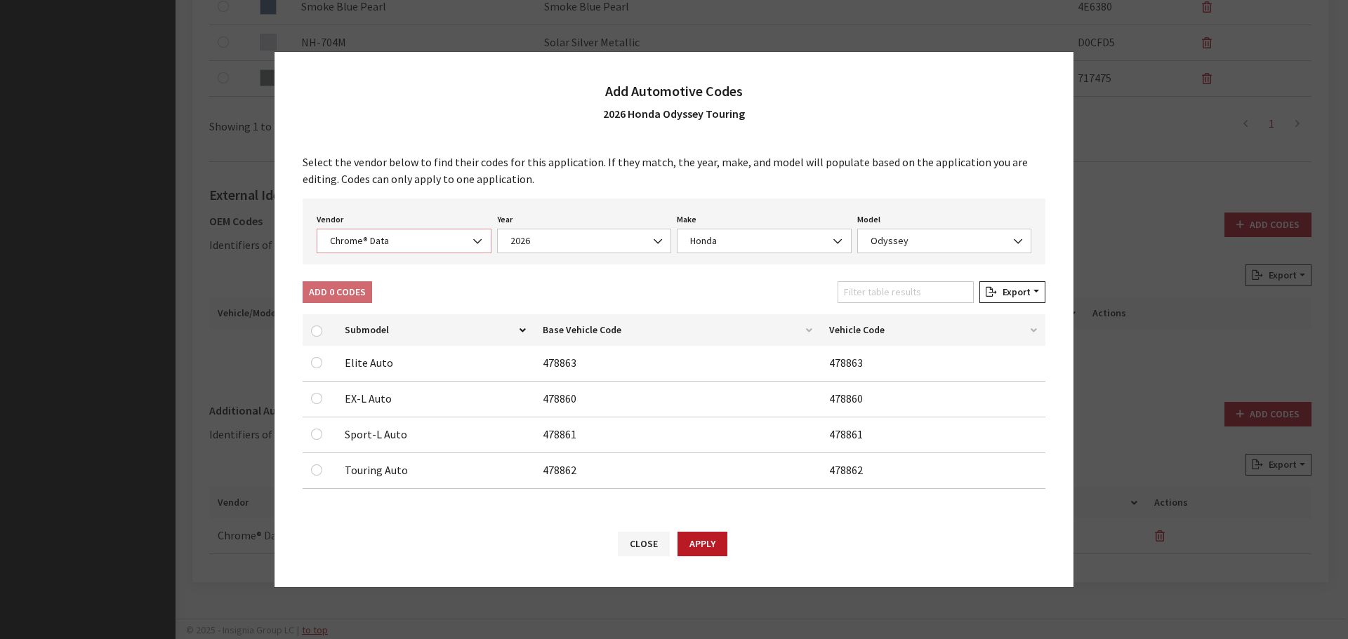
click at [373, 237] on span "Chrome® Data" at bounding box center [404, 241] width 157 height 15
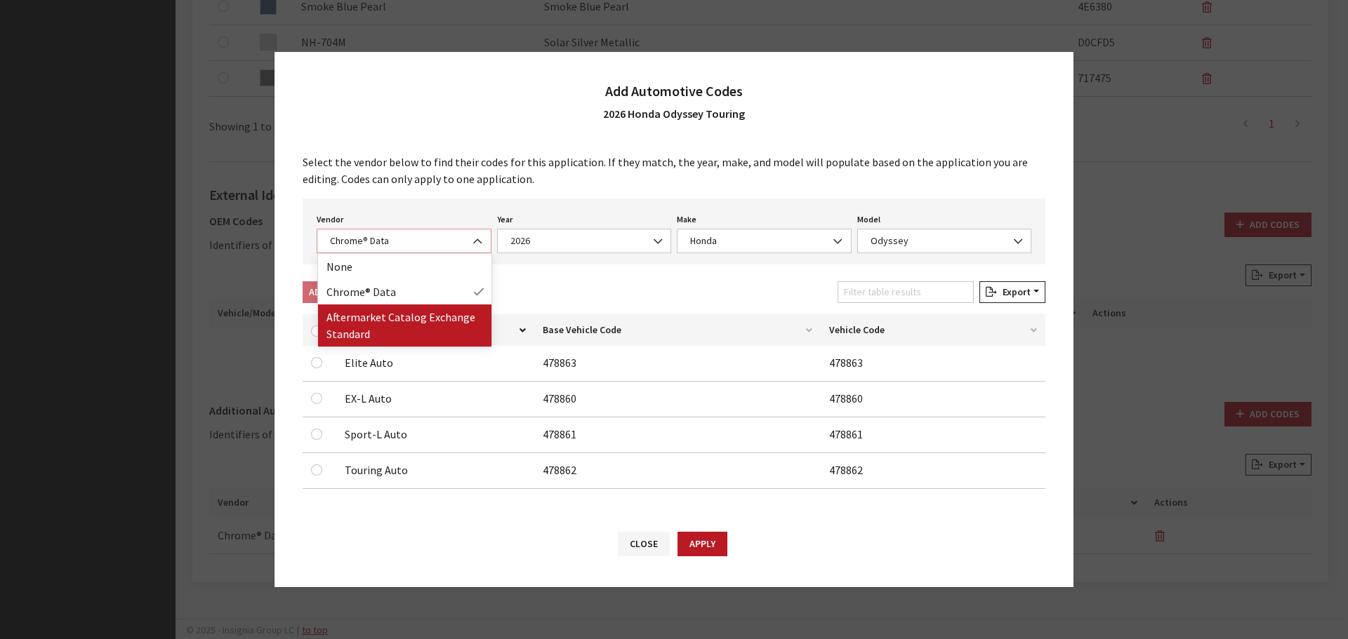
select select "2"
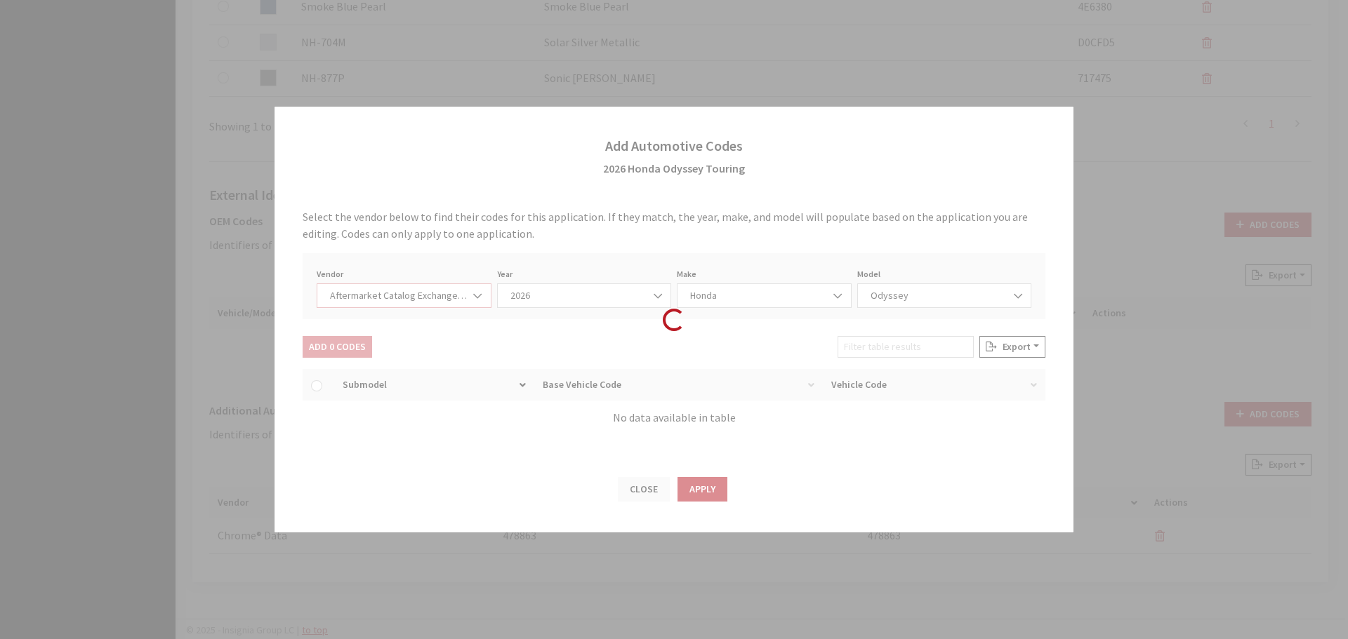
select select "2026"
select select "59"
select select "756"
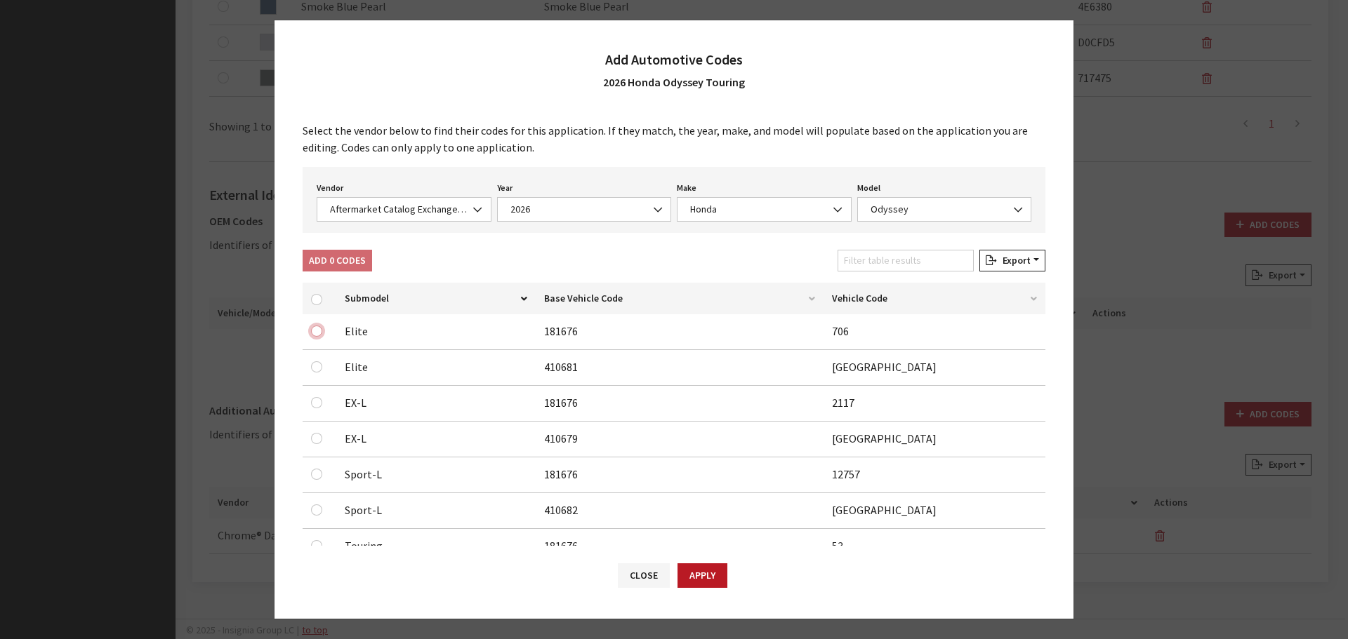
click at [312, 328] on input "checkbox" at bounding box center [316, 331] width 11 height 11
checkbox input "true"
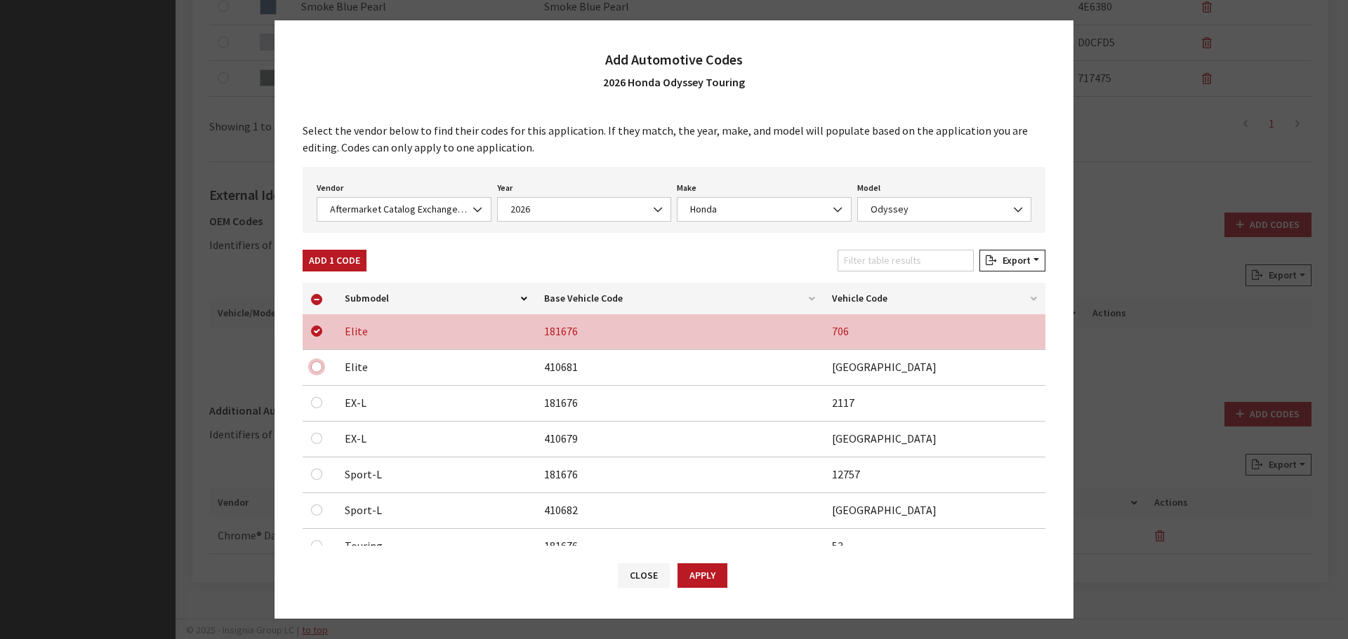
click at [319, 362] on input "checkbox" at bounding box center [316, 366] width 11 height 11
checkbox input "true"
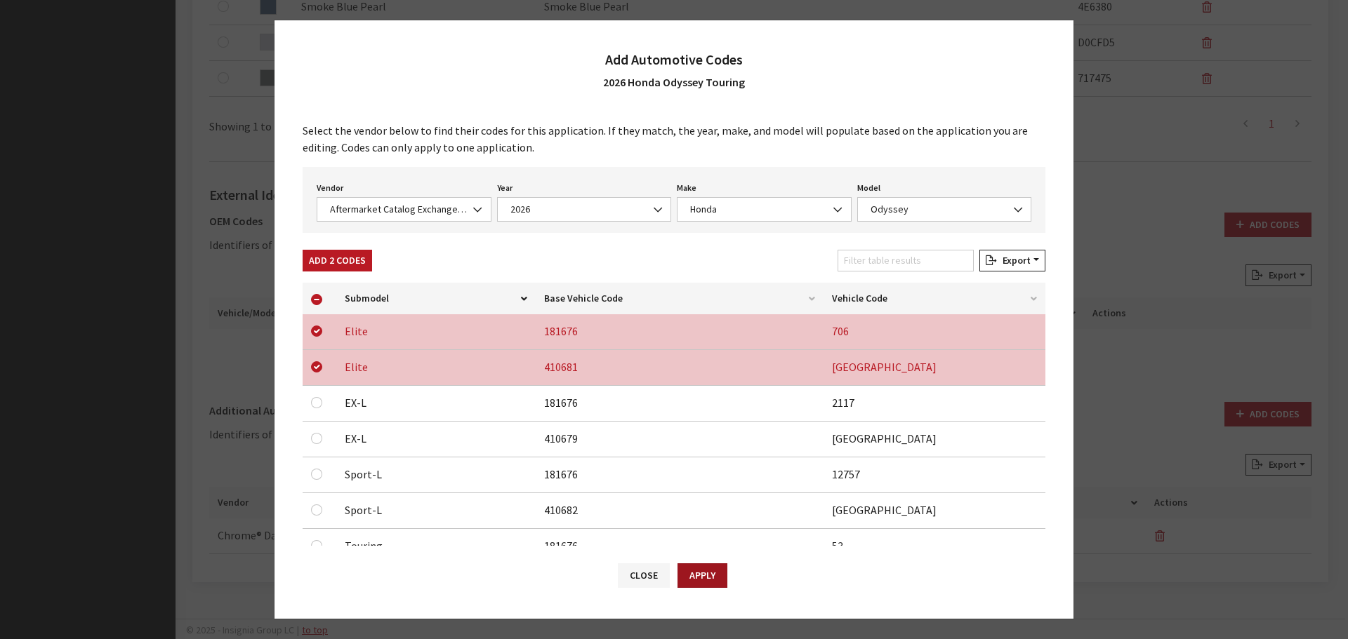
click at [687, 571] on button "Apply" at bounding box center [702, 576] width 50 height 25
checkbox input "false"
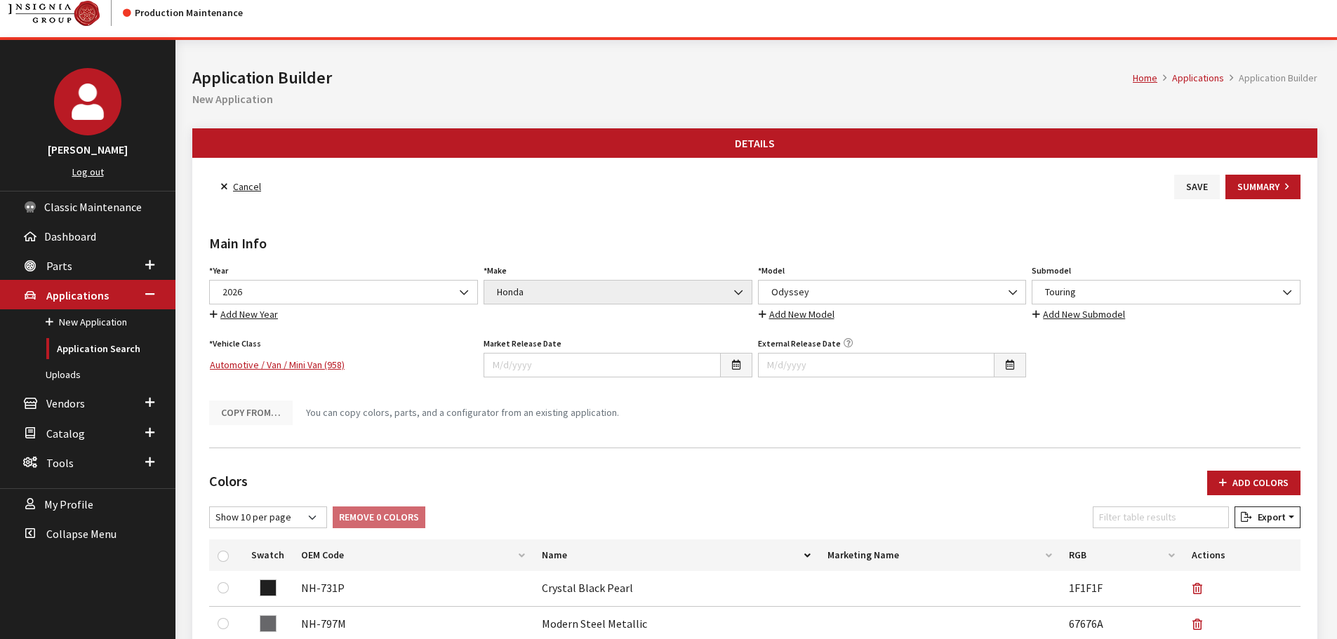
scroll to position [0, 0]
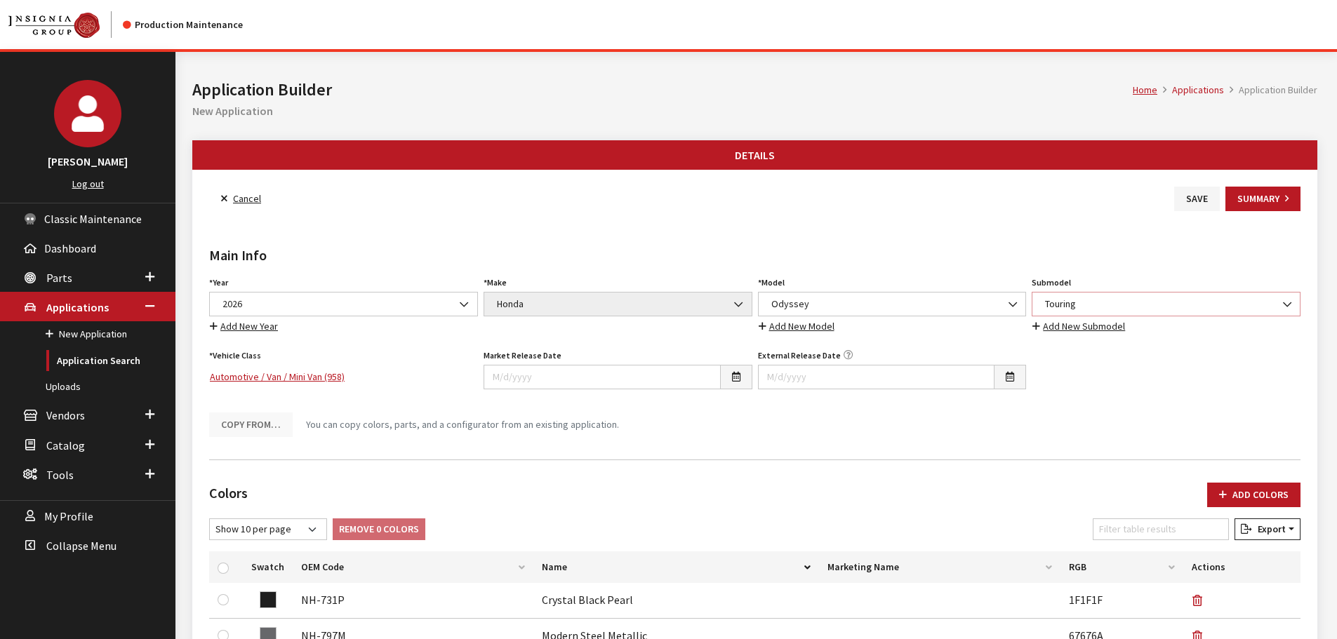
click at [1142, 305] on span "Touring" at bounding box center [1166, 304] width 251 height 15
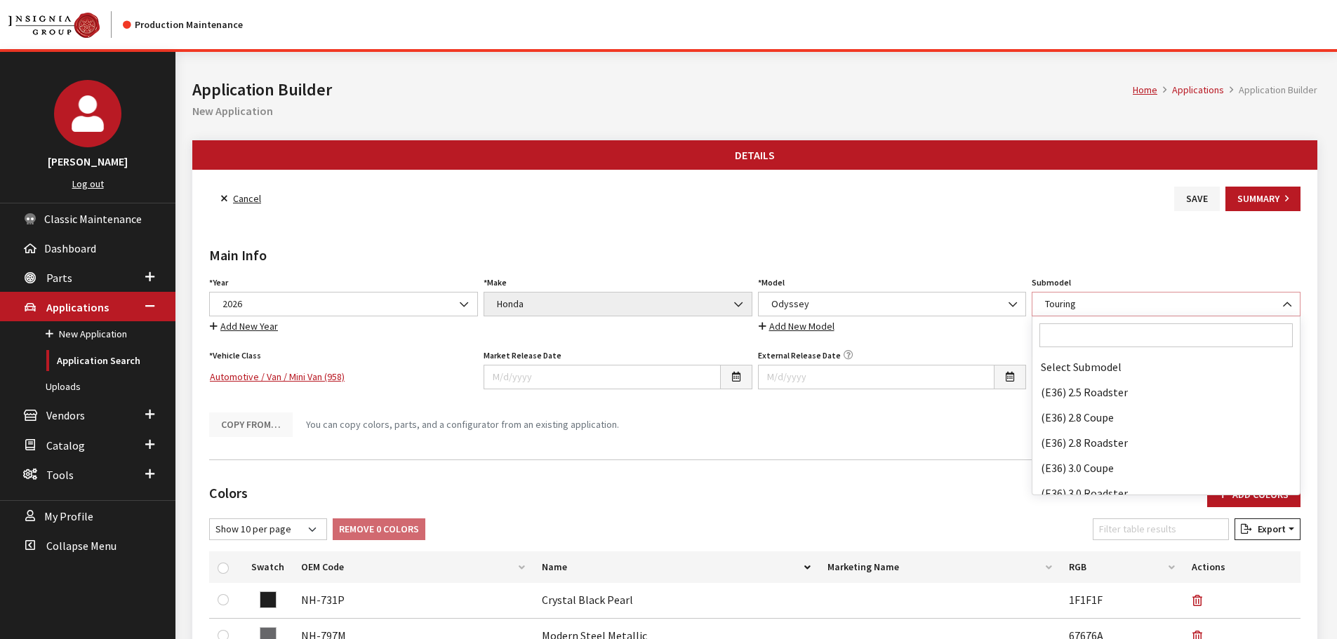
scroll to position [104841, 0]
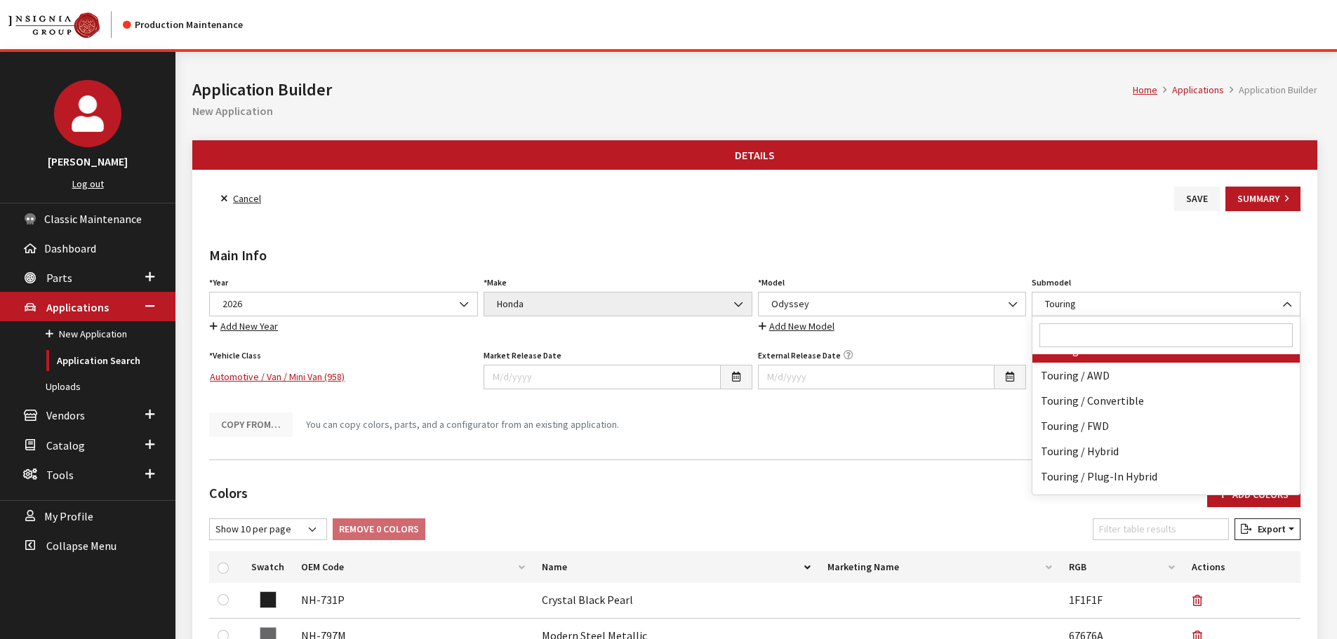
click at [1086, 338] on input "Search" at bounding box center [1165, 336] width 253 height 24
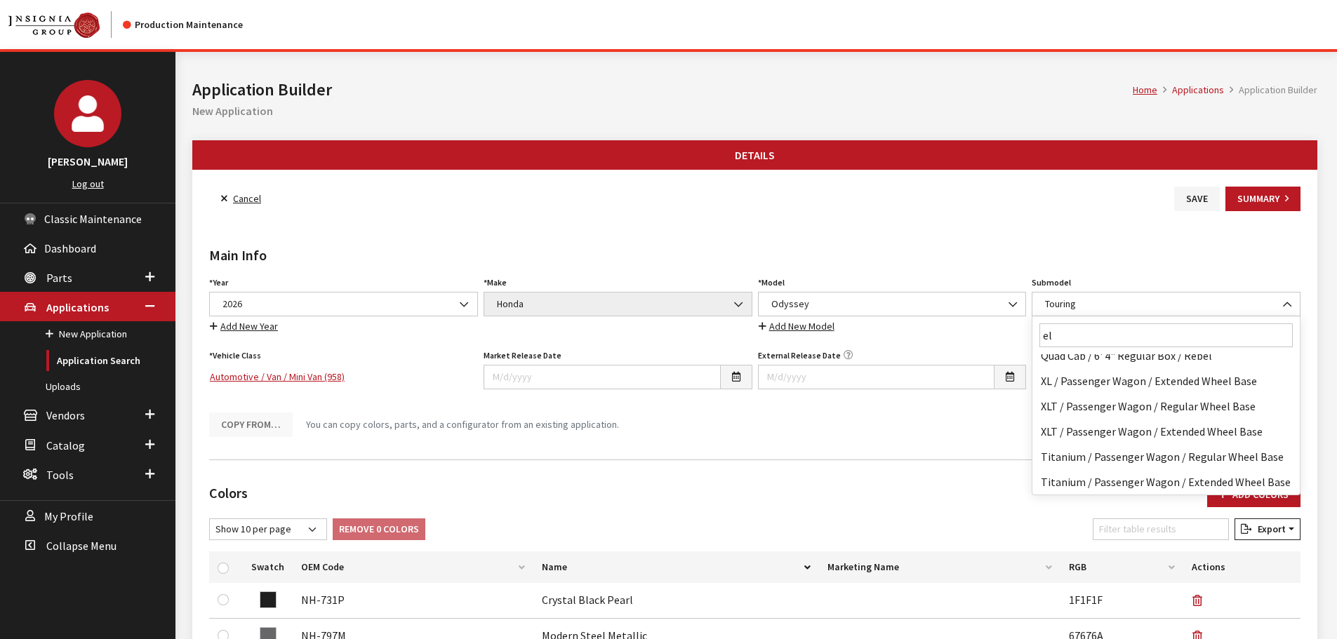
scroll to position [0, 0]
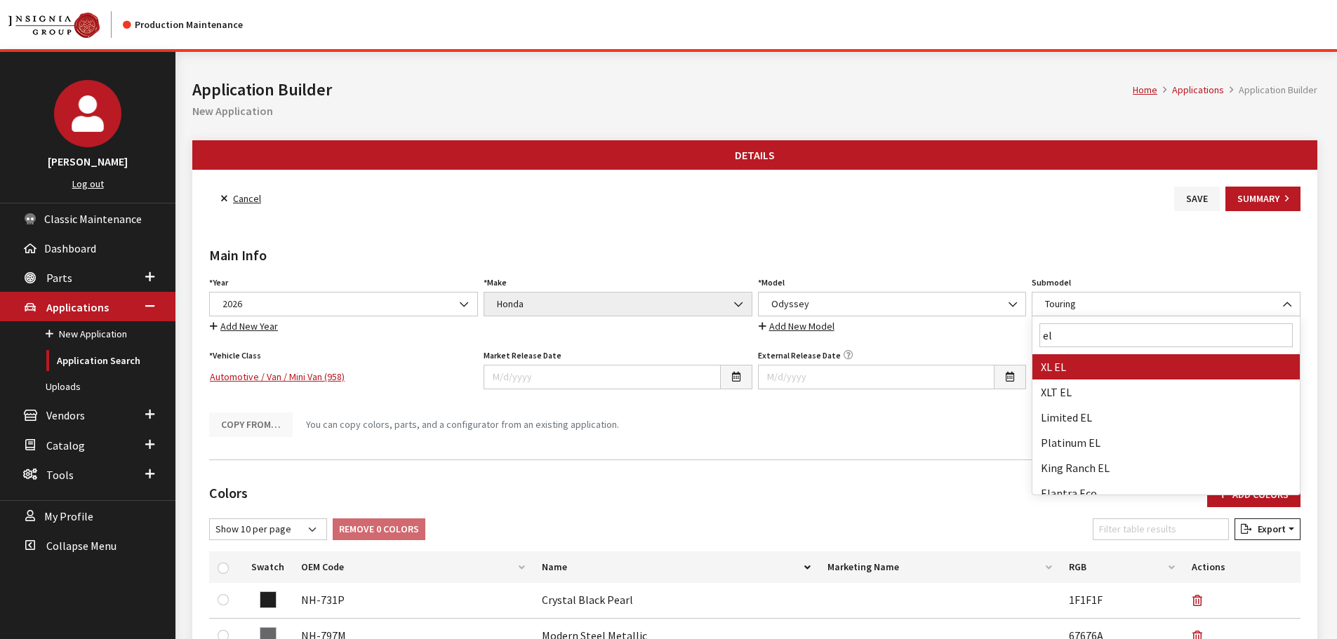
type input "eli"
select select "1482"
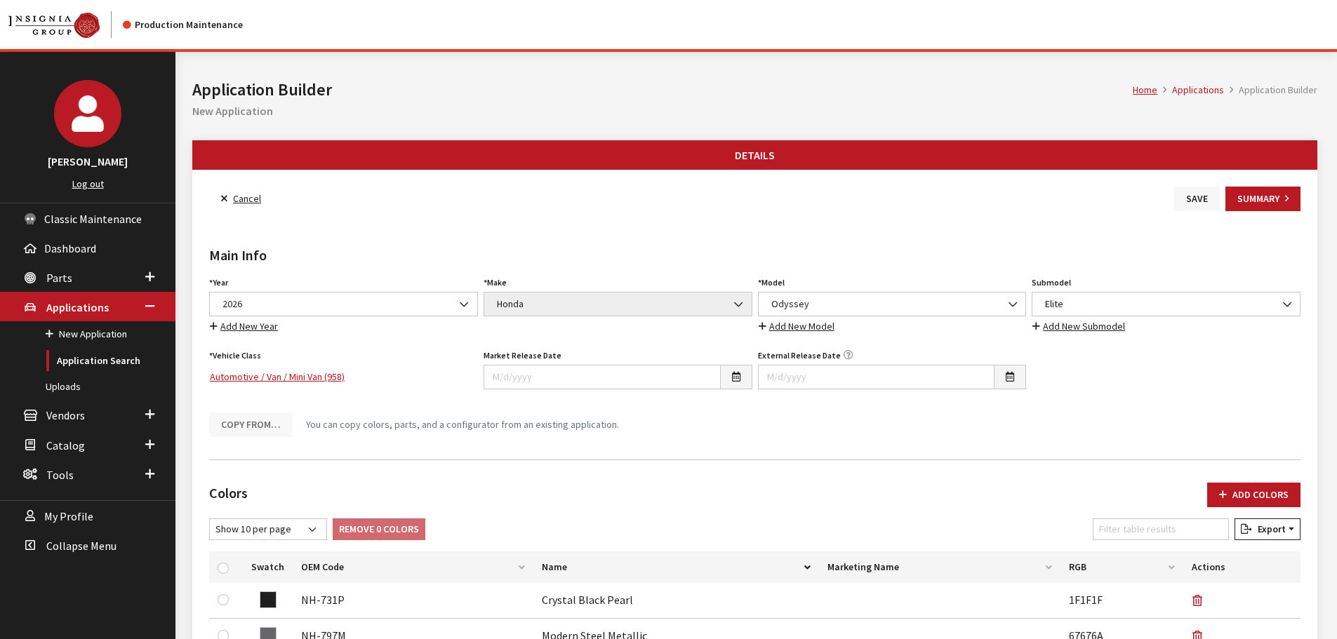
click at [1190, 206] on button "Save" at bounding box center [1197, 199] width 46 height 25
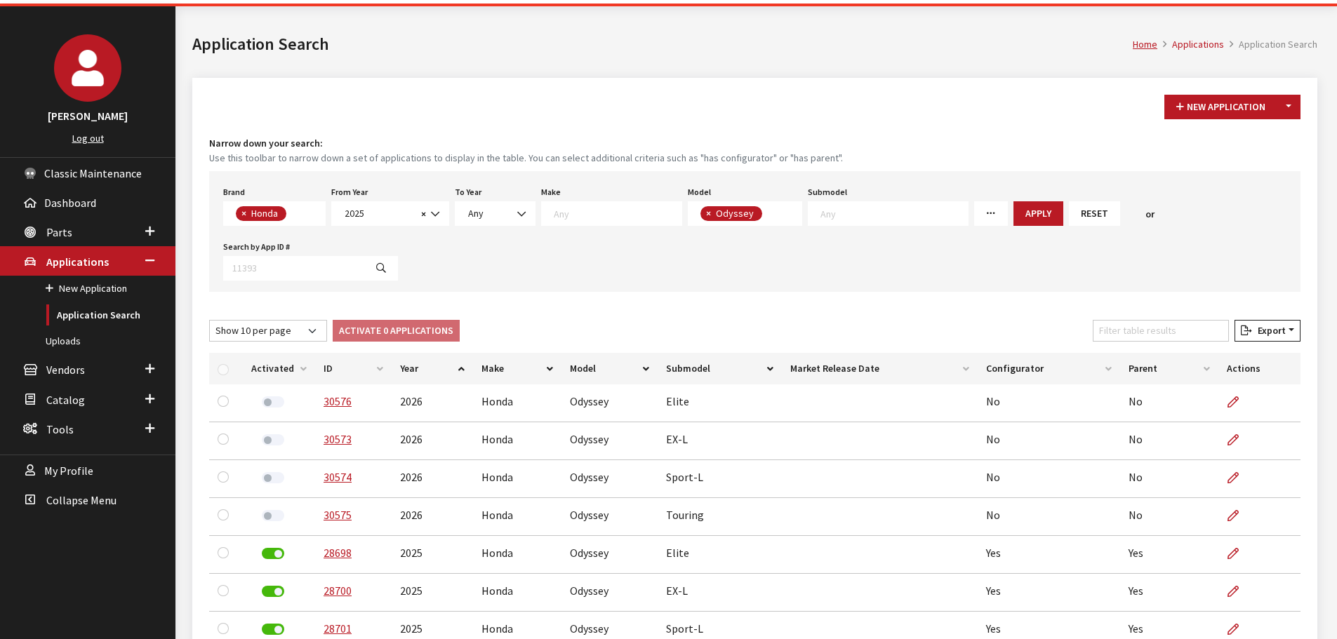
scroll to position [70, 0]
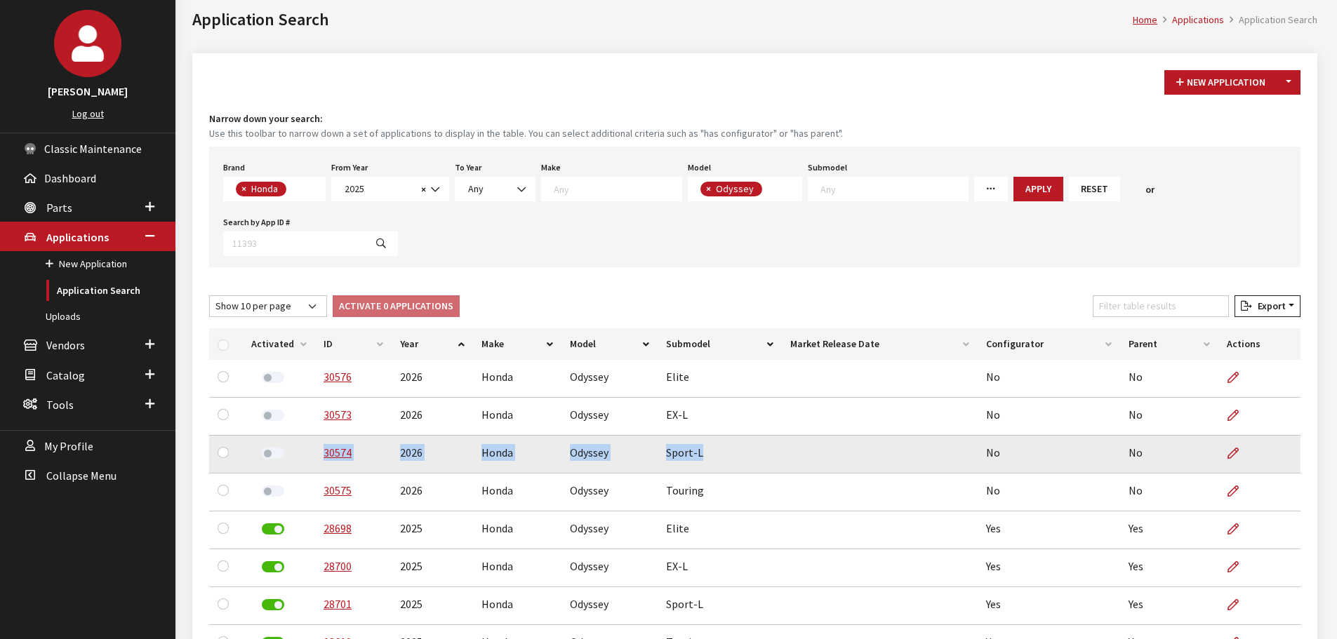
drag, startPoint x: 702, startPoint y: 453, endPoint x: 320, endPoint y: 462, distance: 381.9
click at [320, 462] on tr "30574 2026 Honda Odyssey Sport-L No No" at bounding box center [754, 455] width 1091 height 38
copy tr "30574 2026 Honda Odyssey Sport-L"
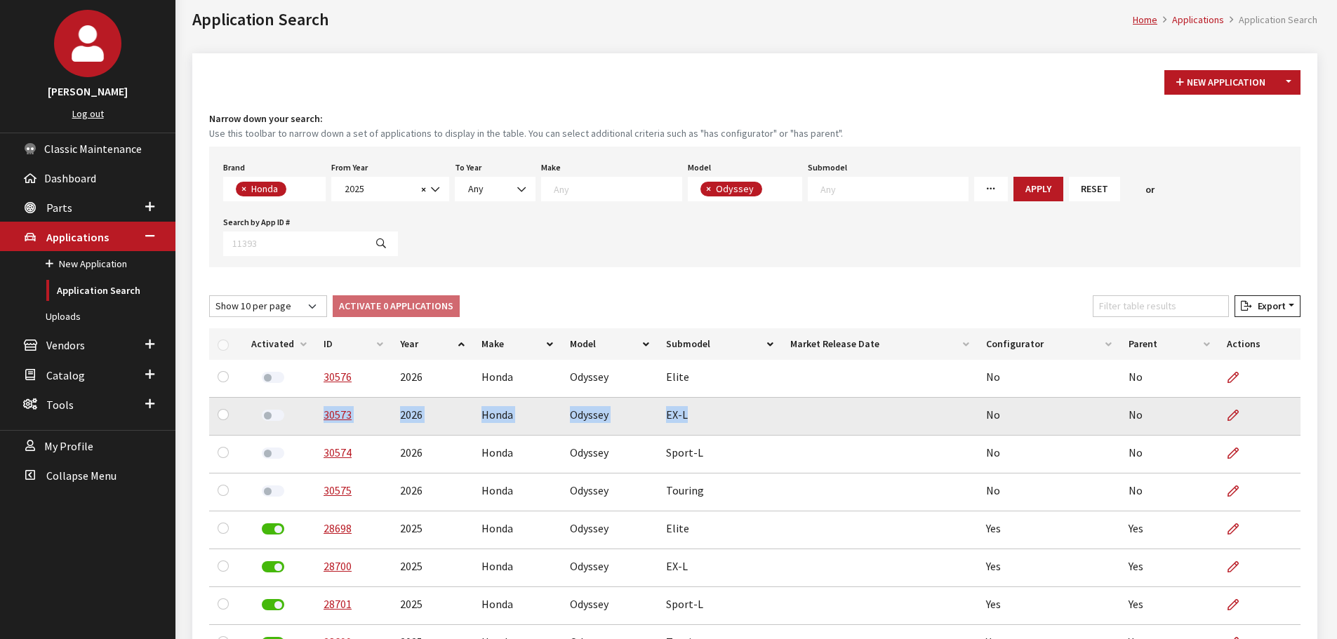
drag, startPoint x: 685, startPoint y: 419, endPoint x: 317, endPoint y: 421, distance: 367.8
click at [317, 421] on tr "30573 2026 Honda Odyssey EX-L No No" at bounding box center [754, 417] width 1091 height 38
copy tr "30573 2026 Honda Odyssey EX-L"
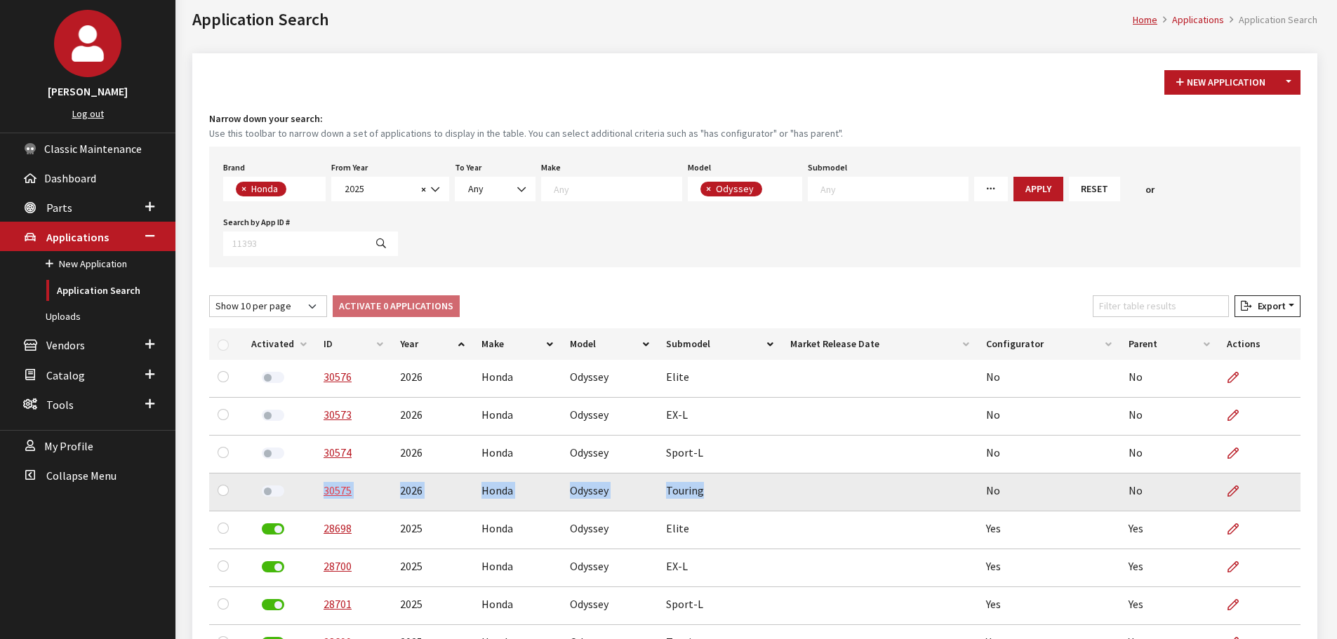
drag, startPoint x: 700, startPoint y: 490, endPoint x: 320, endPoint y: 493, distance: 380.4
click at [320, 493] on tr "30575 2026 Honda Odyssey Touring No No" at bounding box center [754, 493] width 1091 height 38
copy tr "30575 2026 Honda Odyssey Touring"
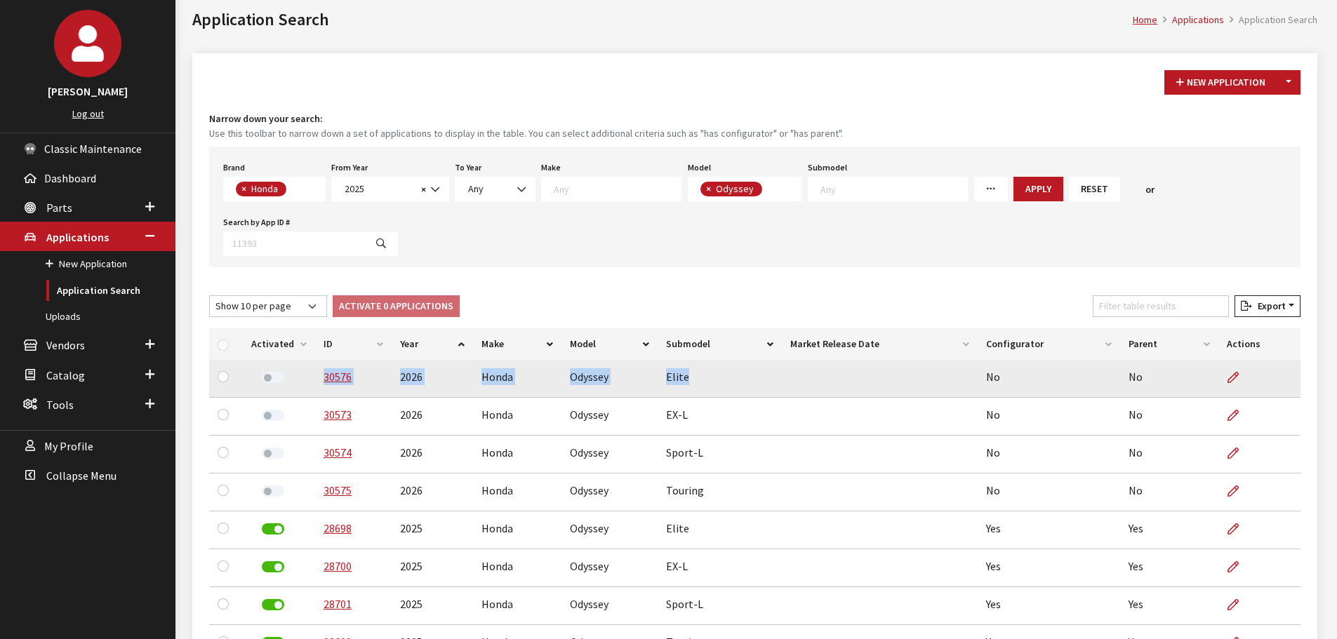
drag, startPoint x: 684, startPoint y: 380, endPoint x: 317, endPoint y: 386, distance: 366.4
click at [317, 386] on tr "30576 2026 Honda Odyssey Elite No No" at bounding box center [754, 379] width 1091 height 38
copy tr "30576 2026 Honda Odyssey Elite"
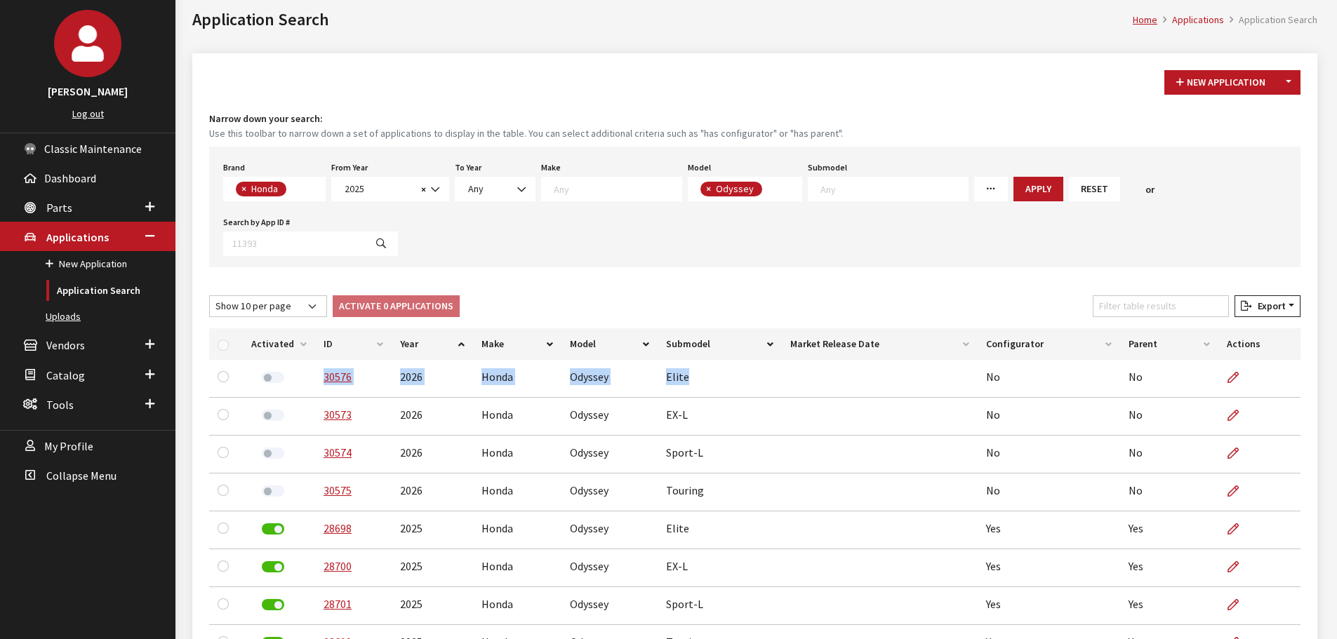
click at [64, 310] on link "Uploads" at bounding box center [87, 317] width 175 height 26
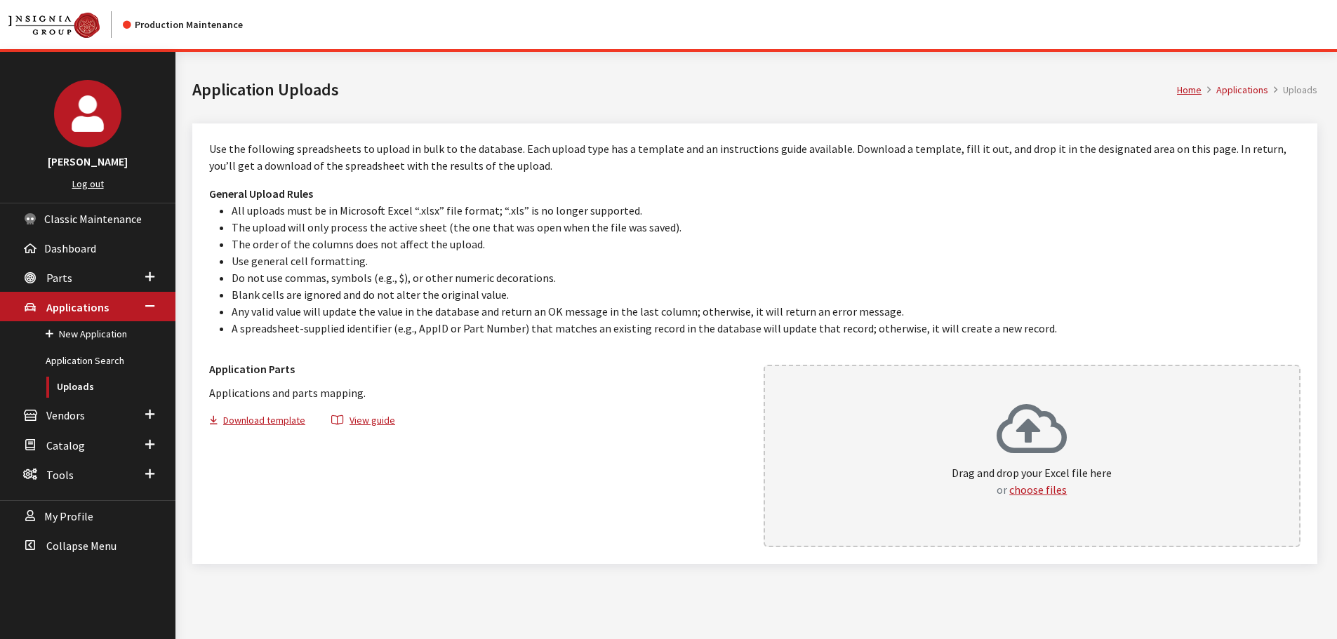
click at [971, 427] on div "Drag and drop your Excel file here or choose files" at bounding box center [1032, 450] width 160 height 95
click at [97, 359] on link "Application Search" at bounding box center [87, 361] width 175 height 26
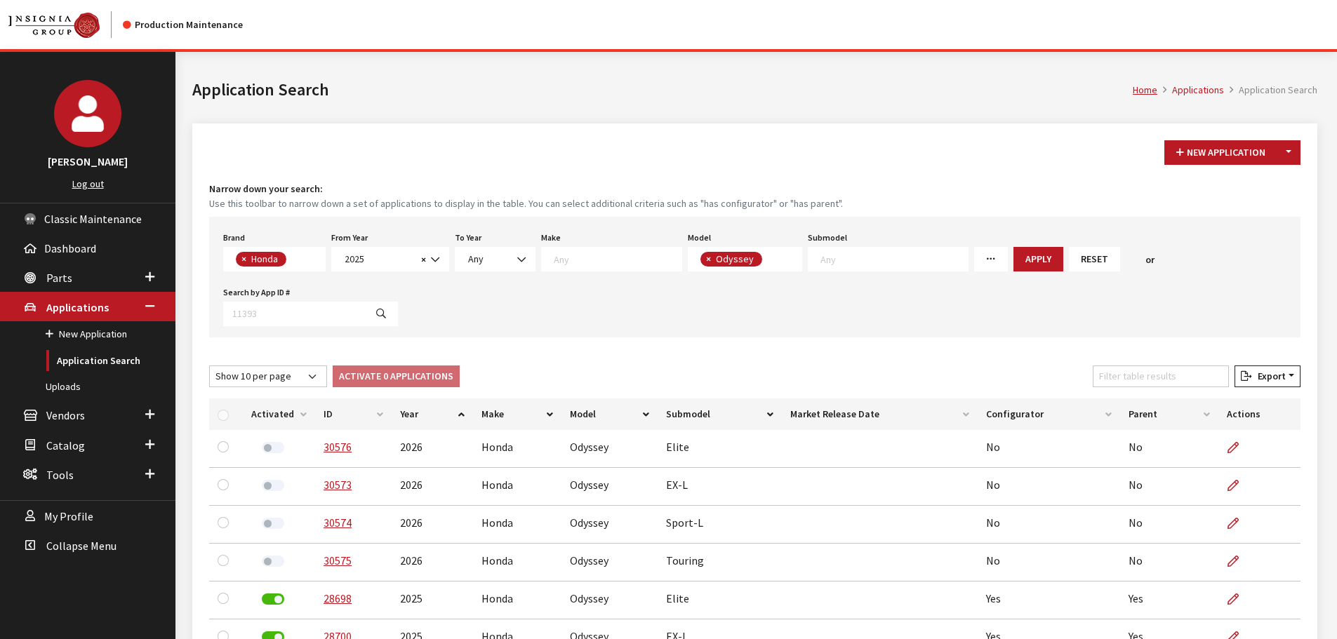
scroll to position [22, 0]
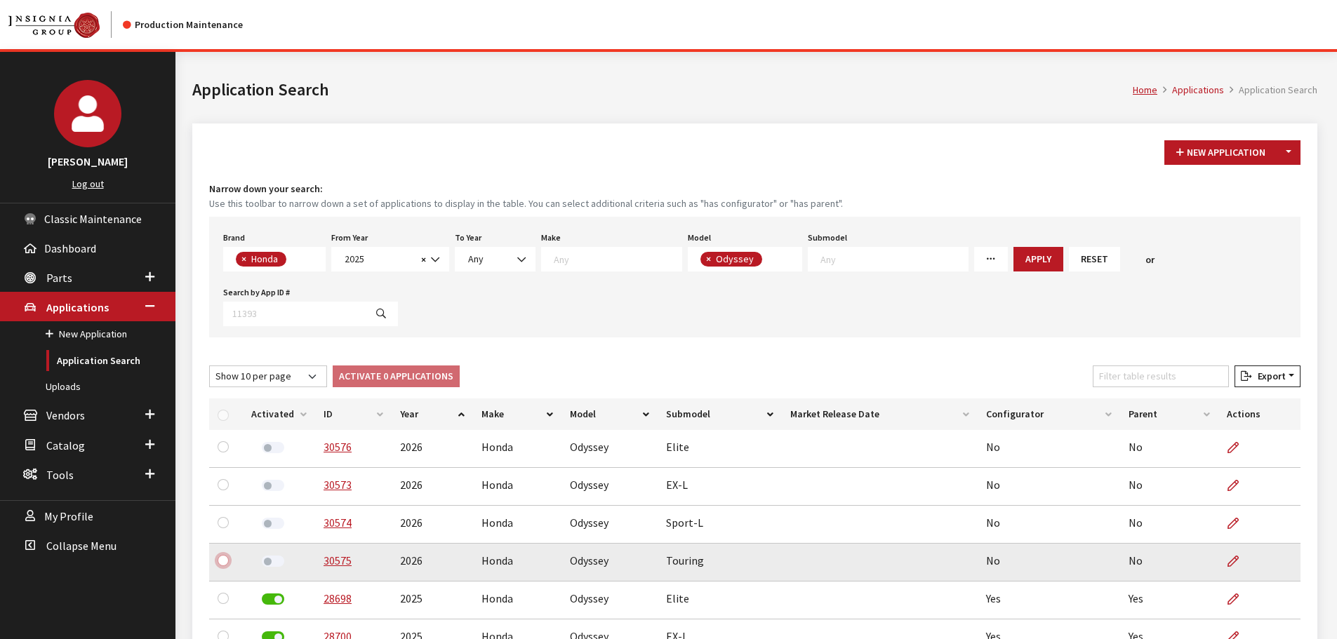
click at [222, 561] on input "checkbox" at bounding box center [223, 560] width 11 height 11
checkbox input "true"
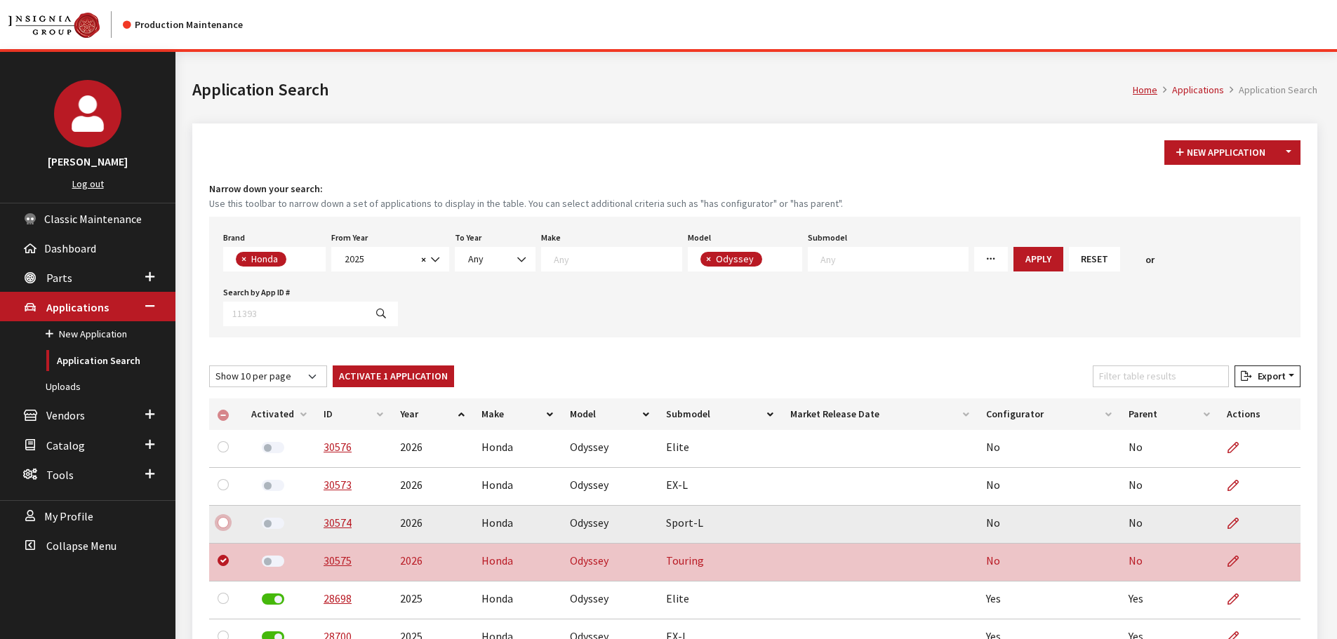
drag, startPoint x: 227, startPoint y: 524, endPoint x: 223, endPoint y: 512, distance: 12.7
click at [227, 523] on input "checkbox" at bounding box center [223, 522] width 11 height 11
checkbox input "true"
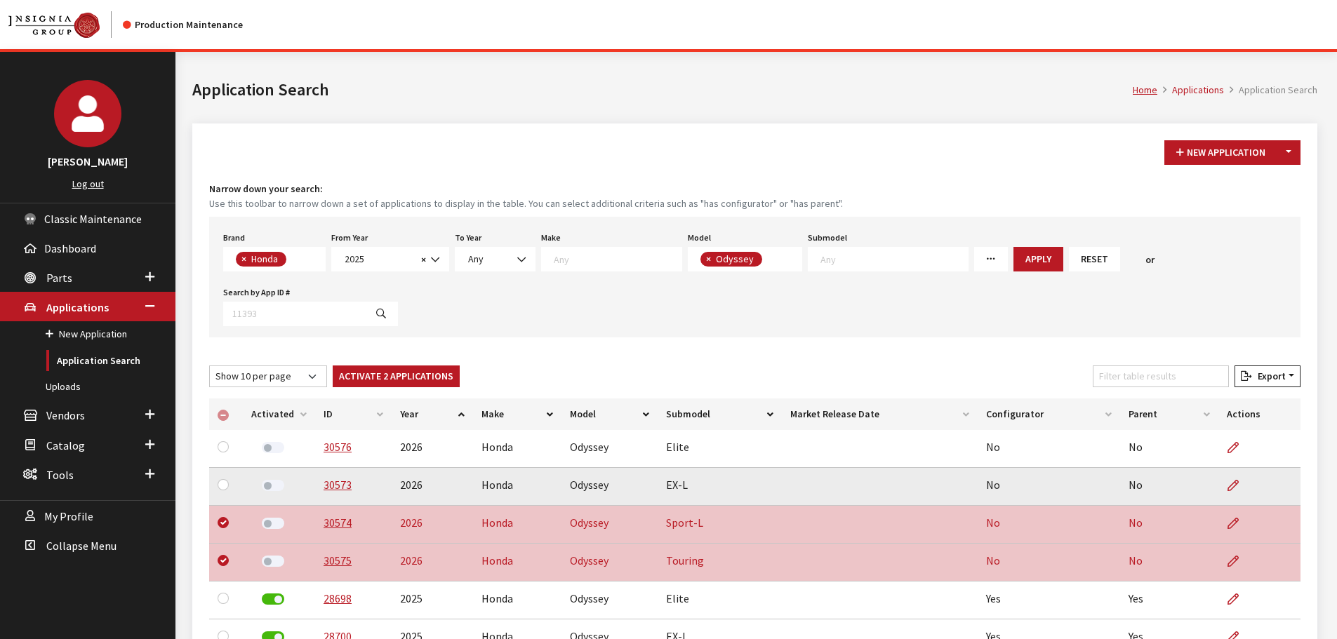
click at [218, 479] on div at bounding box center [226, 485] width 17 height 17
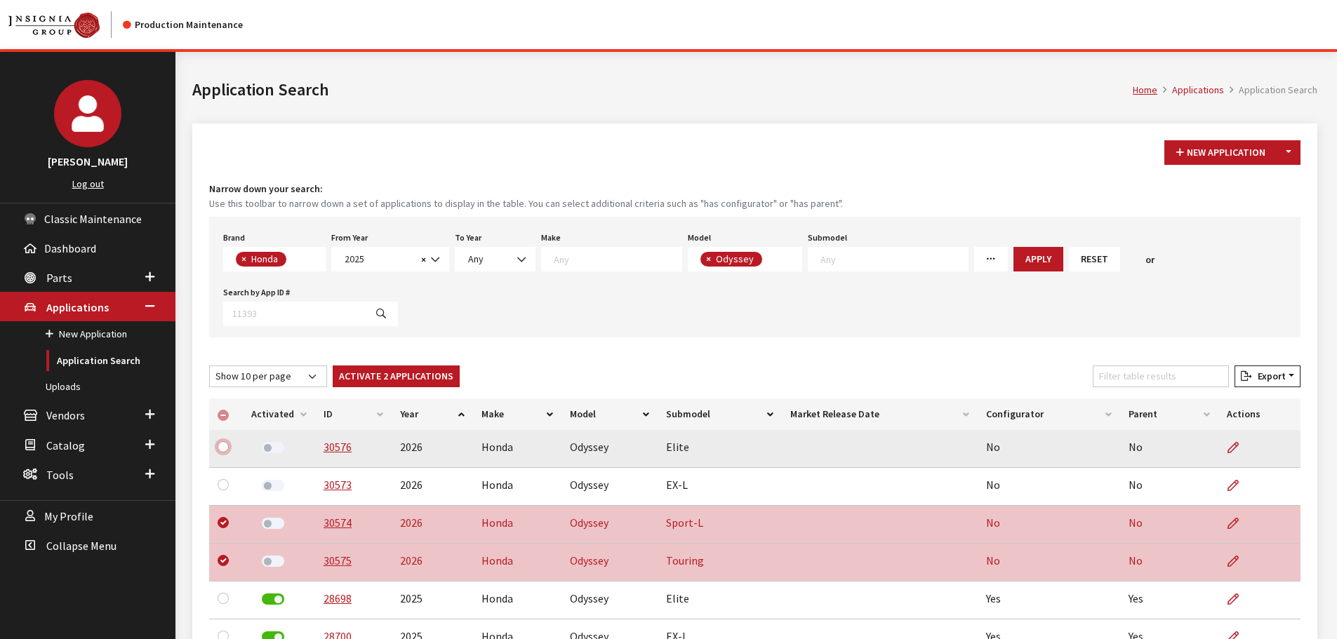
click at [225, 445] on input "checkbox" at bounding box center [223, 446] width 11 height 11
checkbox input "true"
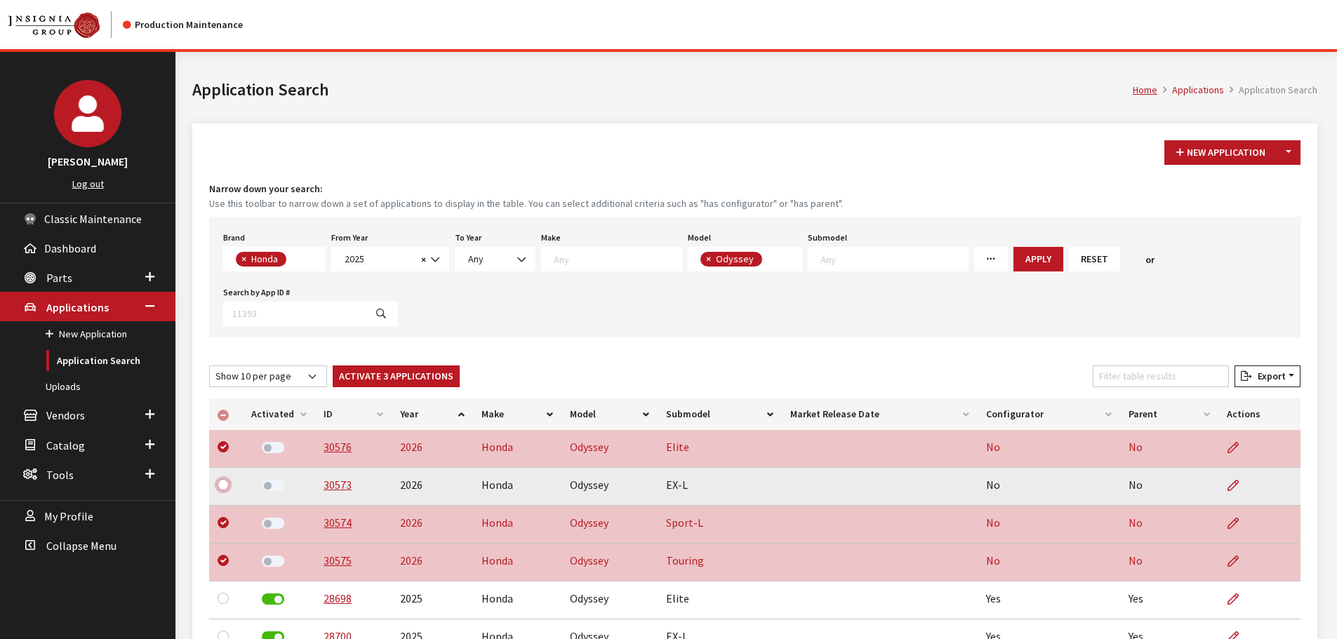
click at [225, 485] on input "checkbox" at bounding box center [223, 484] width 11 height 11
checkbox input "true"
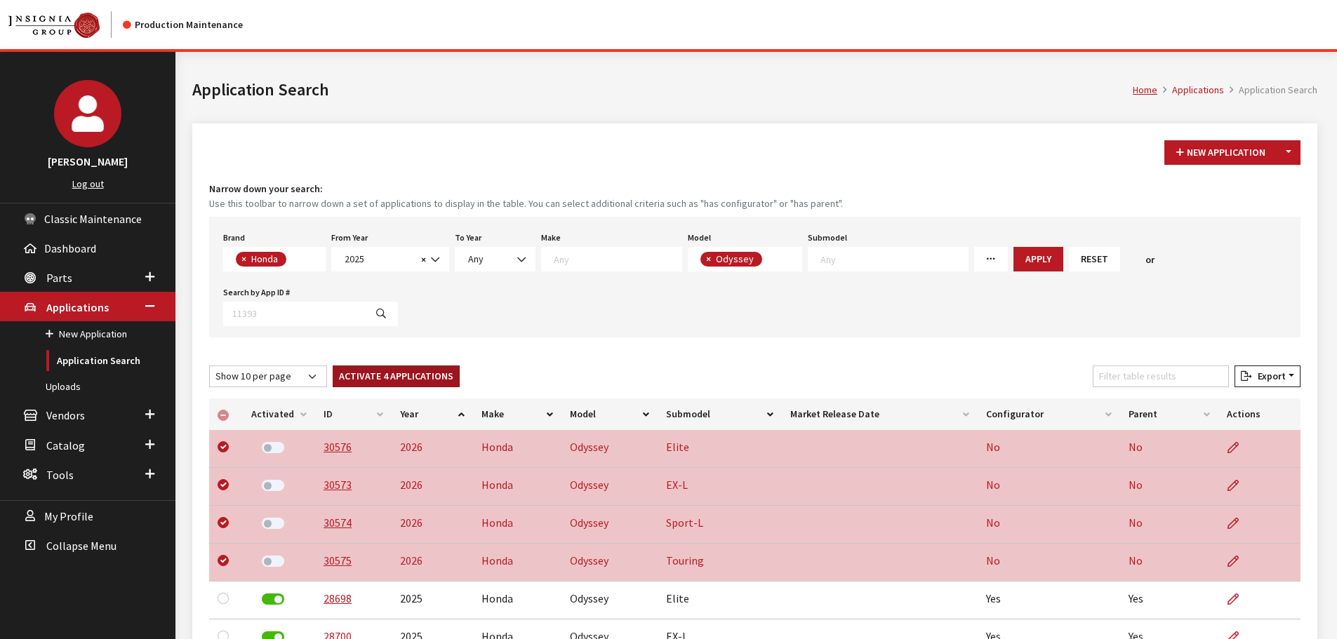
click at [411, 371] on button "Activate 4 Applications" at bounding box center [396, 377] width 127 height 22
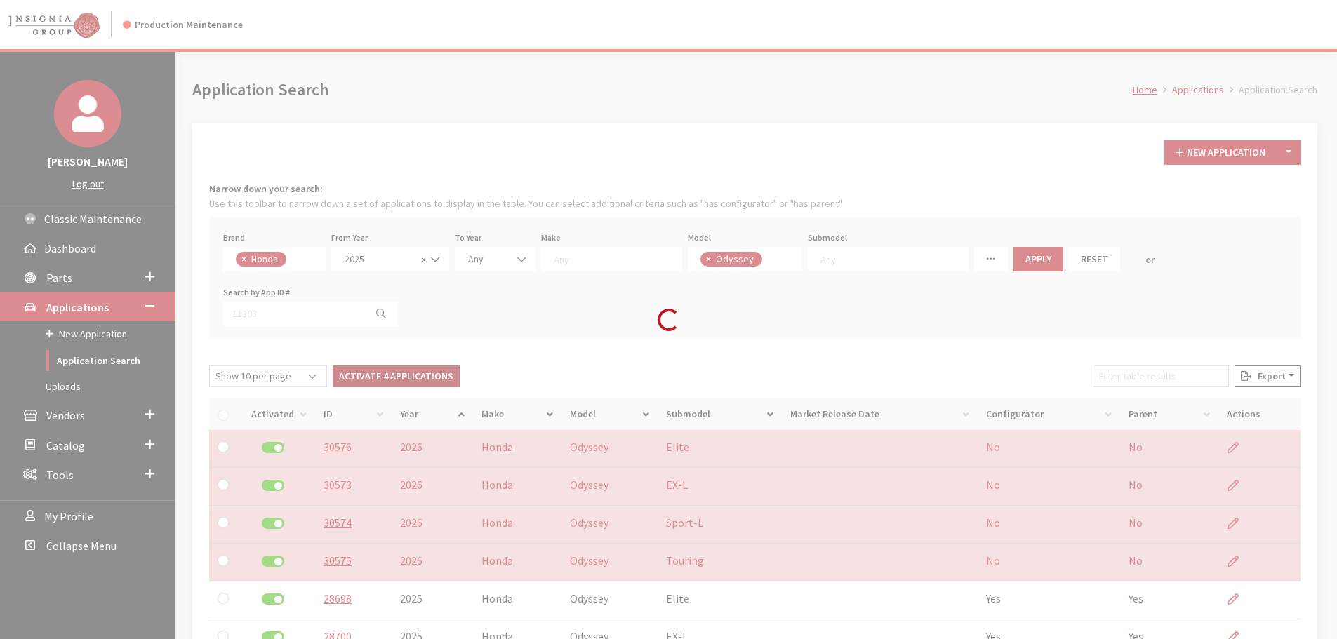
checkbox input "false"
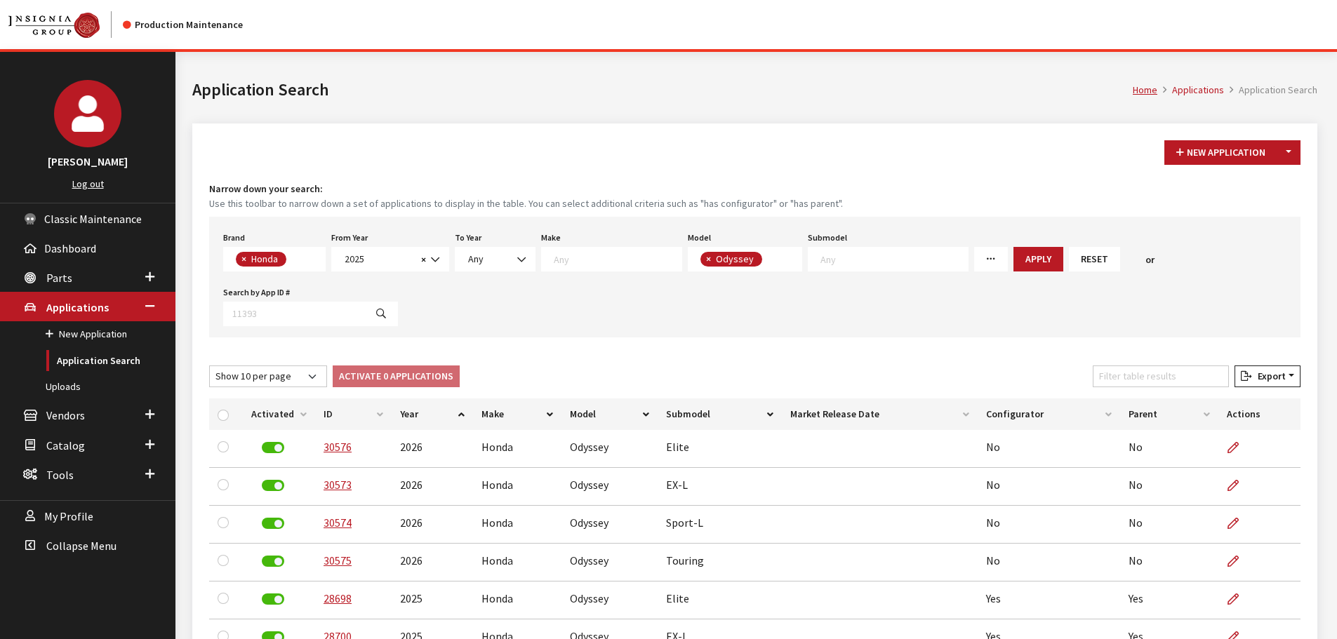
click at [316, 259] on span "× Honda" at bounding box center [274, 259] width 102 height 25
type textarea "gm"
select select "1"
select select
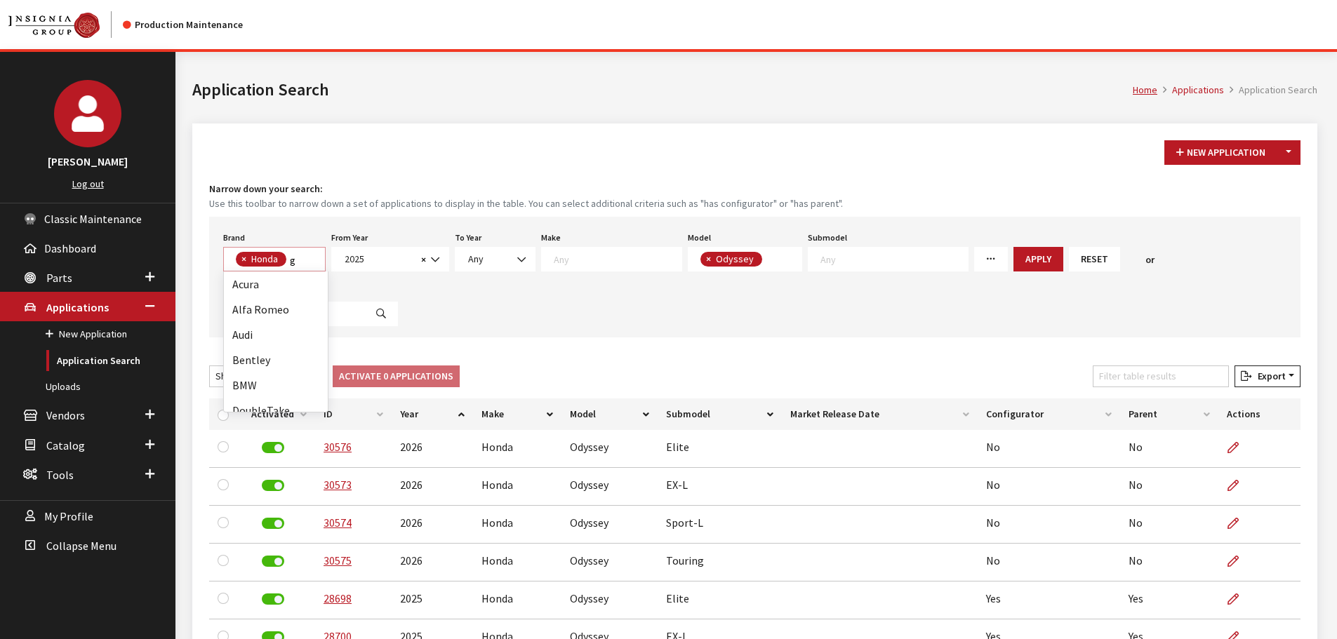
select select
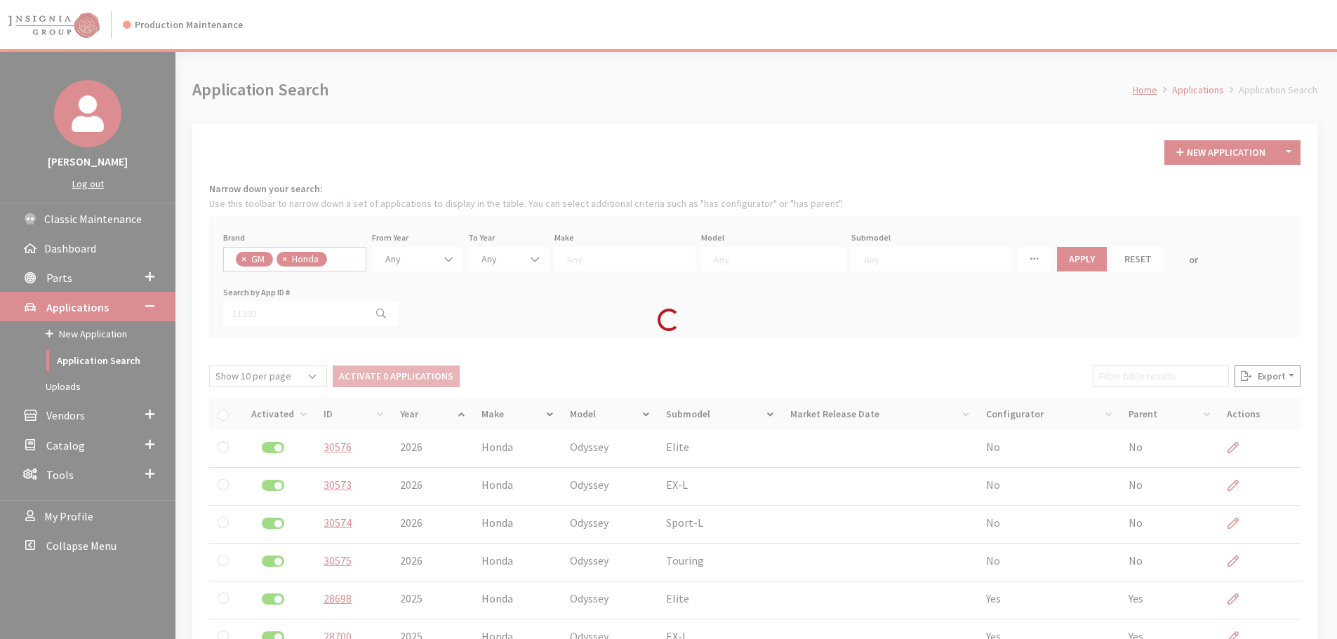
scroll to position [67, 0]
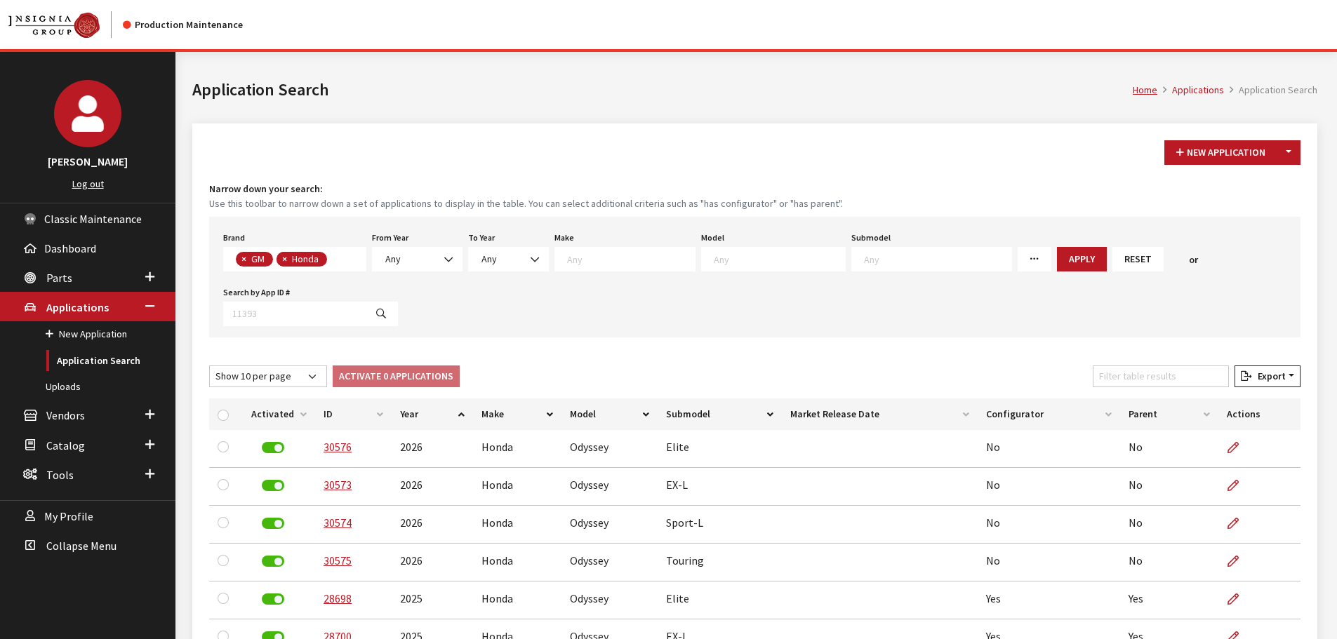
click at [284, 263] on span "×" at bounding box center [284, 259] width 5 height 13
select select
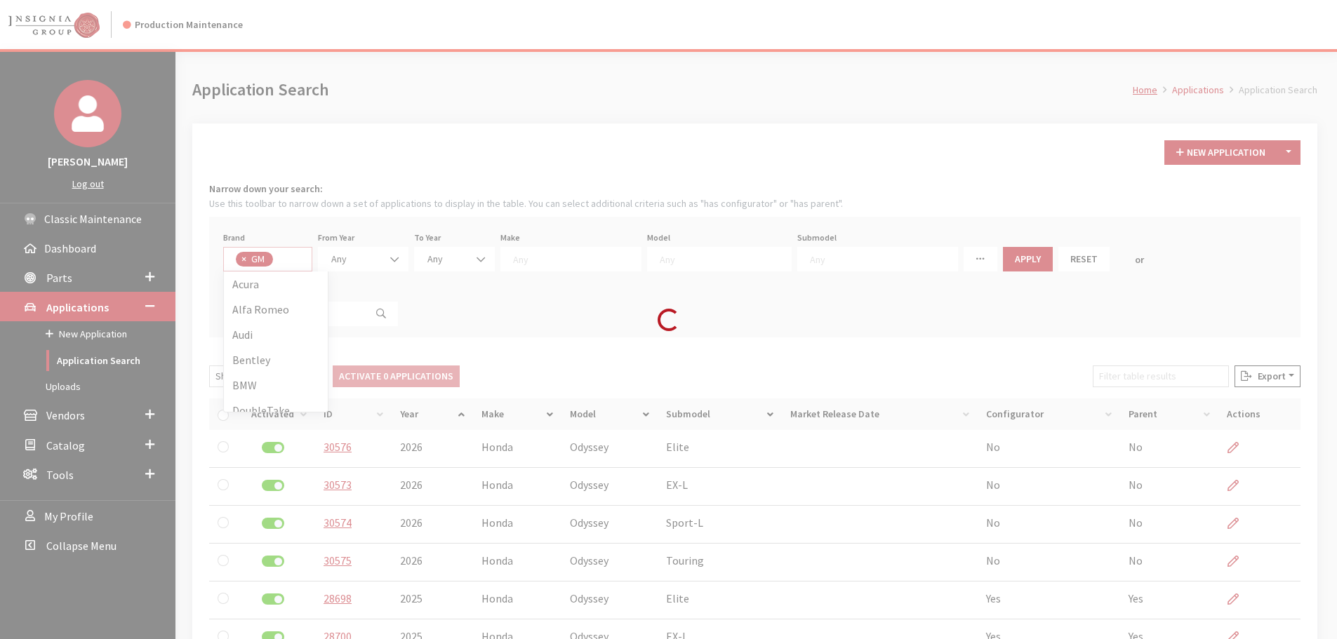
scroll to position [126, 0]
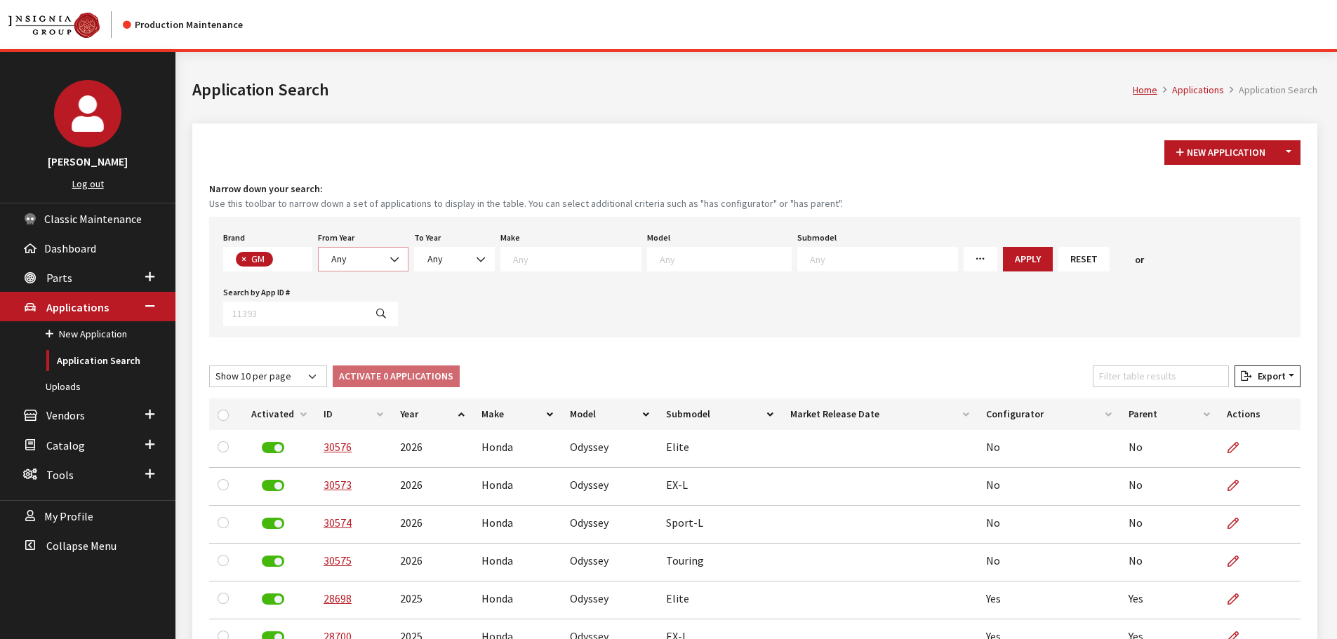
click at [356, 266] on span "Any" at bounding box center [363, 259] width 72 height 15
select select "2025"
select select
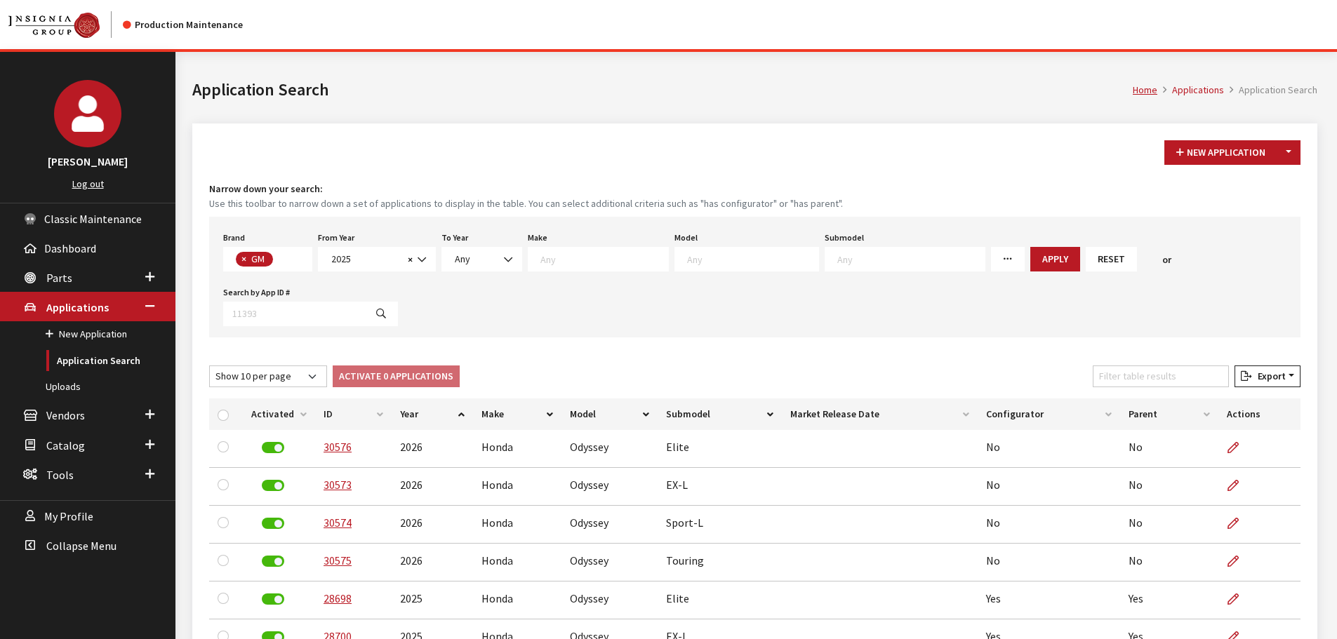
click at [683, 268] on span at bounding box center [746, 259] width 145 height 25
type textarea "si"
select select "44"
select select
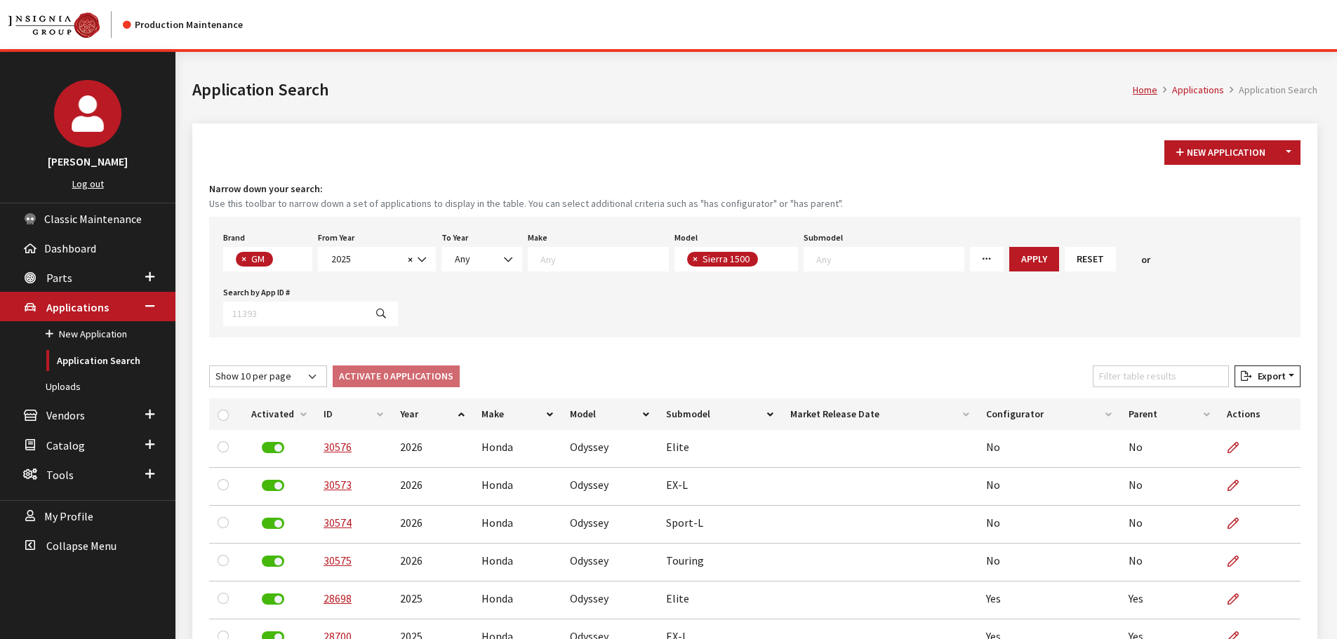
click at [761, 262] on span "× Sierra 1500" at bounding box center [736, 259] width 124 height 25
click at [1009, 260] on button "Apply" at bounding box center [1034, 259] width 50 height 25
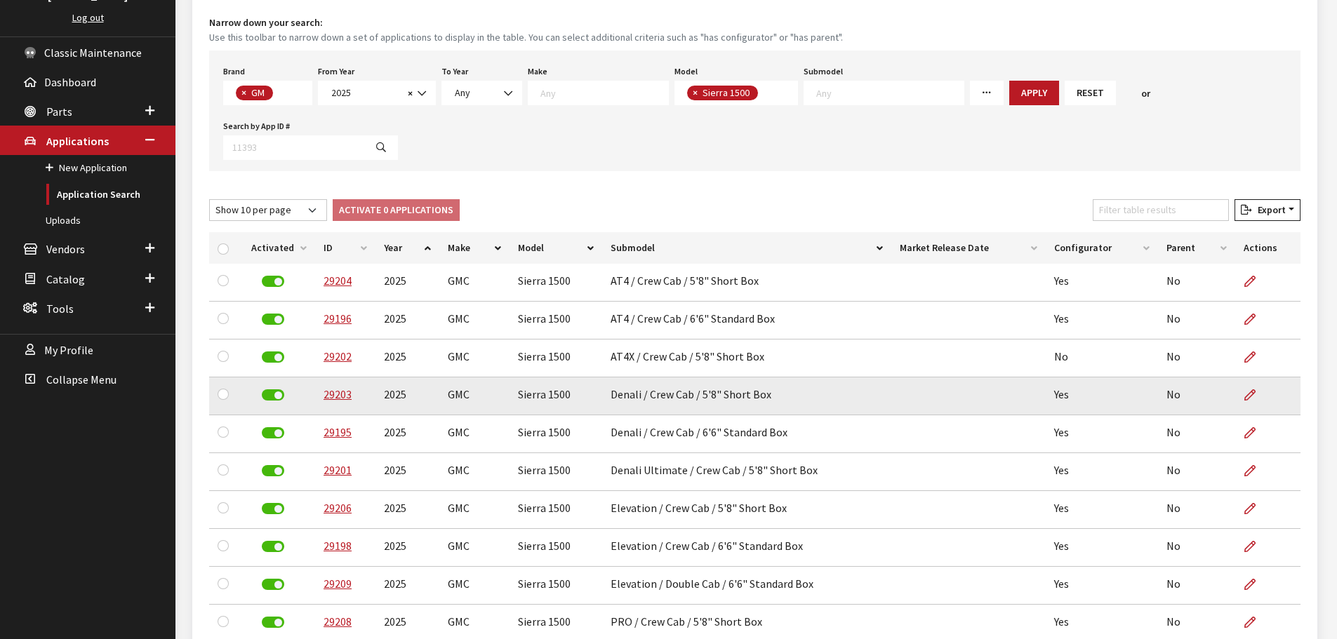
scroll to position [211, 0]
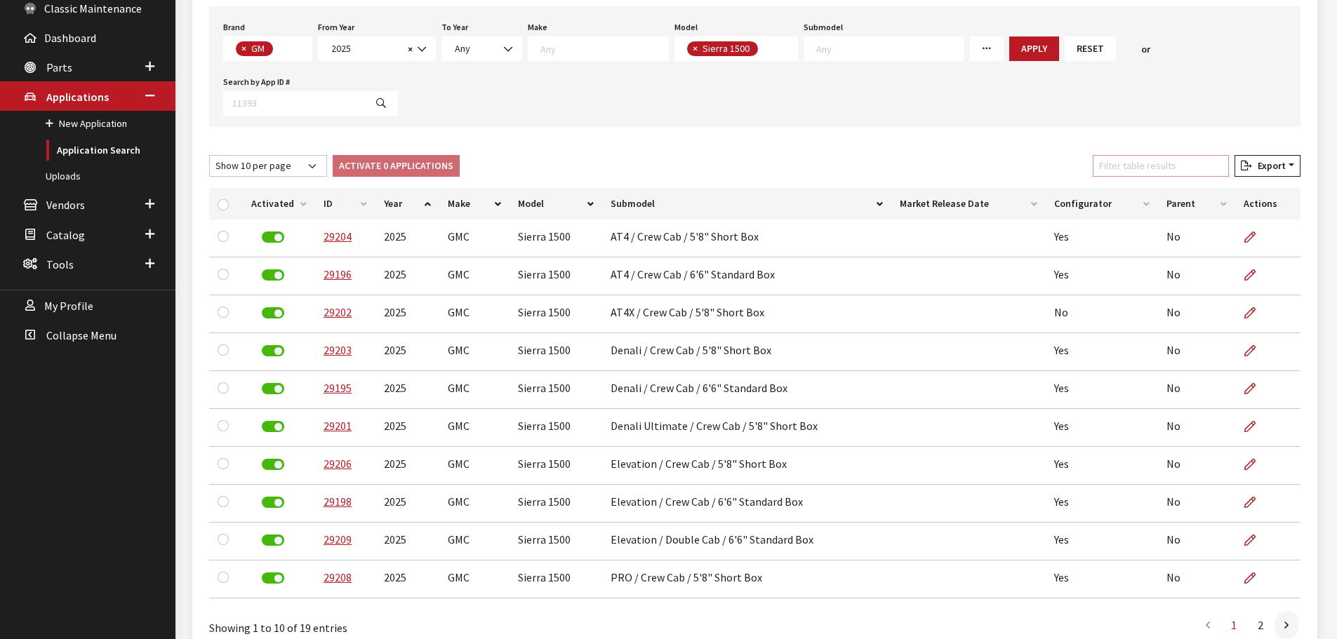
click at [1221, 168] on input "Filter table results" at bounding box center [1161, 166] width 136 height 22
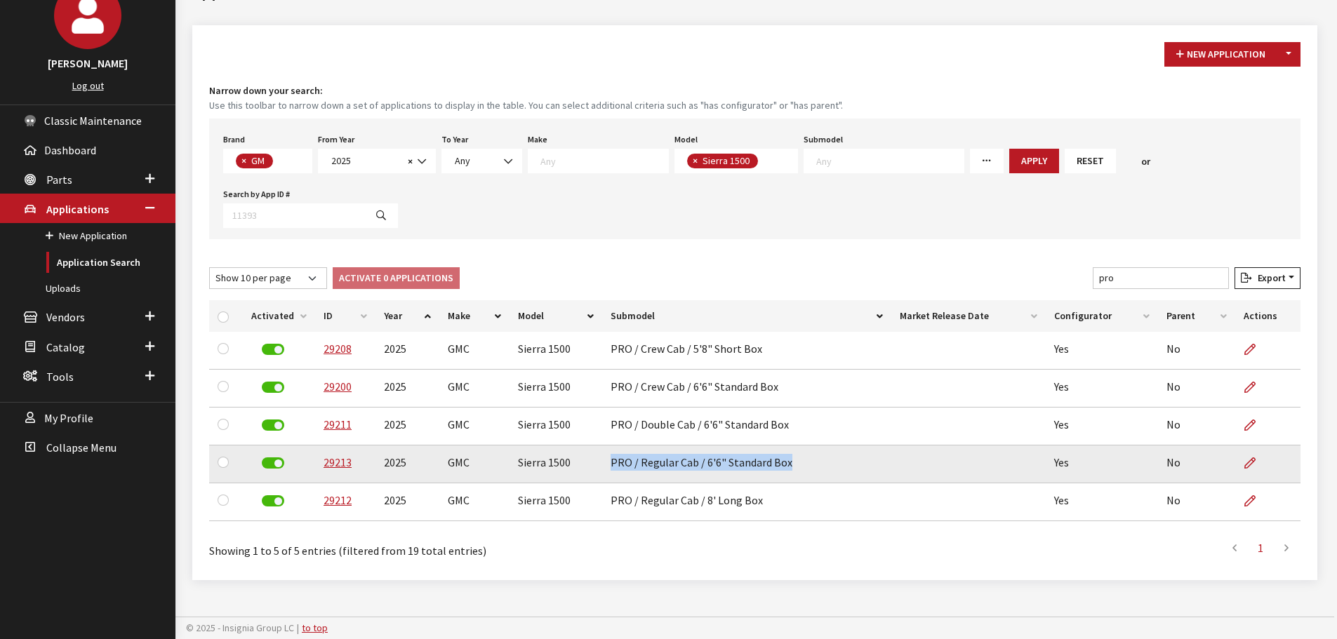
drag, startPoint x: 606, startPoint y: 465, endPoint x: 789, endPoint y: 477, distance: 183.6
click at [789, 477] on td "PRO / Regular Cab / 6'6" Standard Box" at bounding box center [747, 465] width 290 height 38
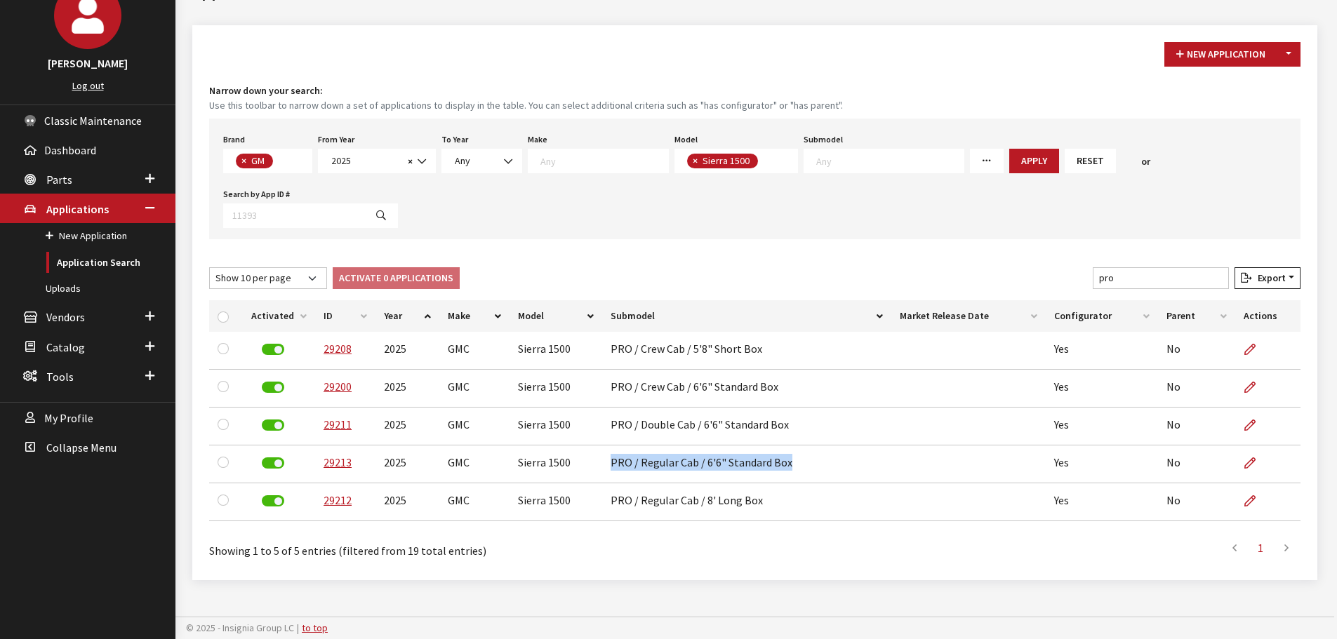
copy td "PRO / Regular Cab / 6'6" Standard Box"
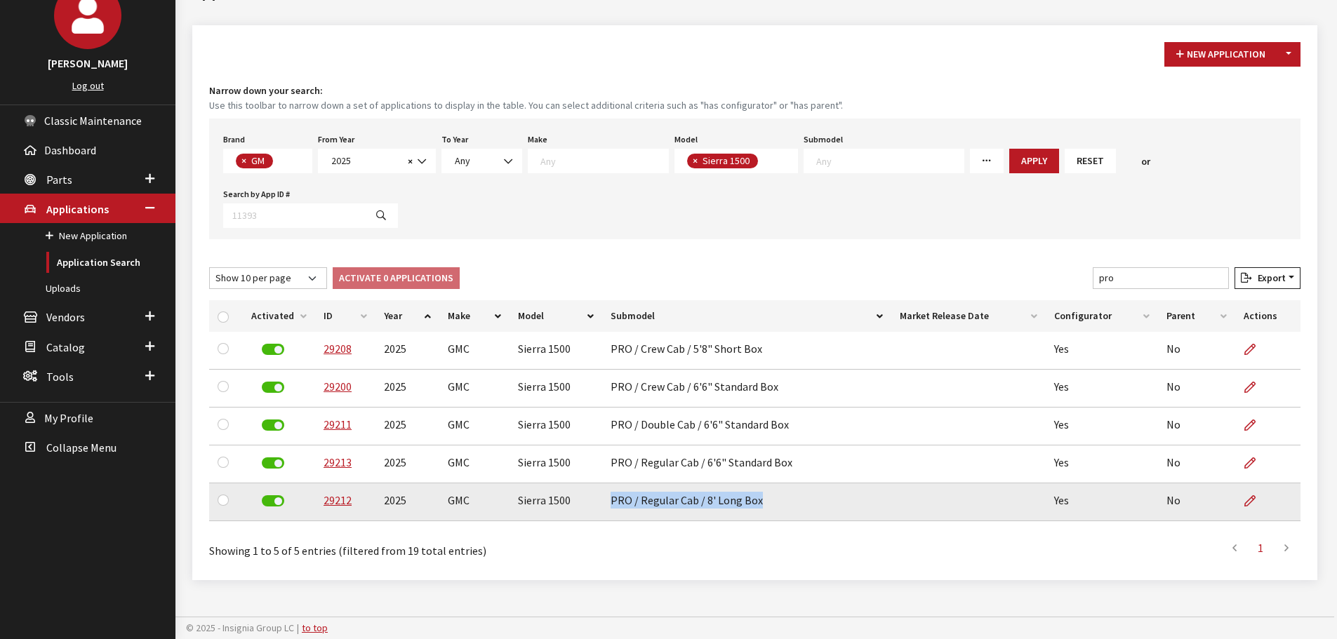
drag, startPoint x: 609, startPoint y: 496, endPoint x: 763, endPoint y: 504, distance: 154.6
click at [763, 504] on td "PRO / Regular Cab / 8' Long Box" at bounding box center [747, 503] width 290 height 38
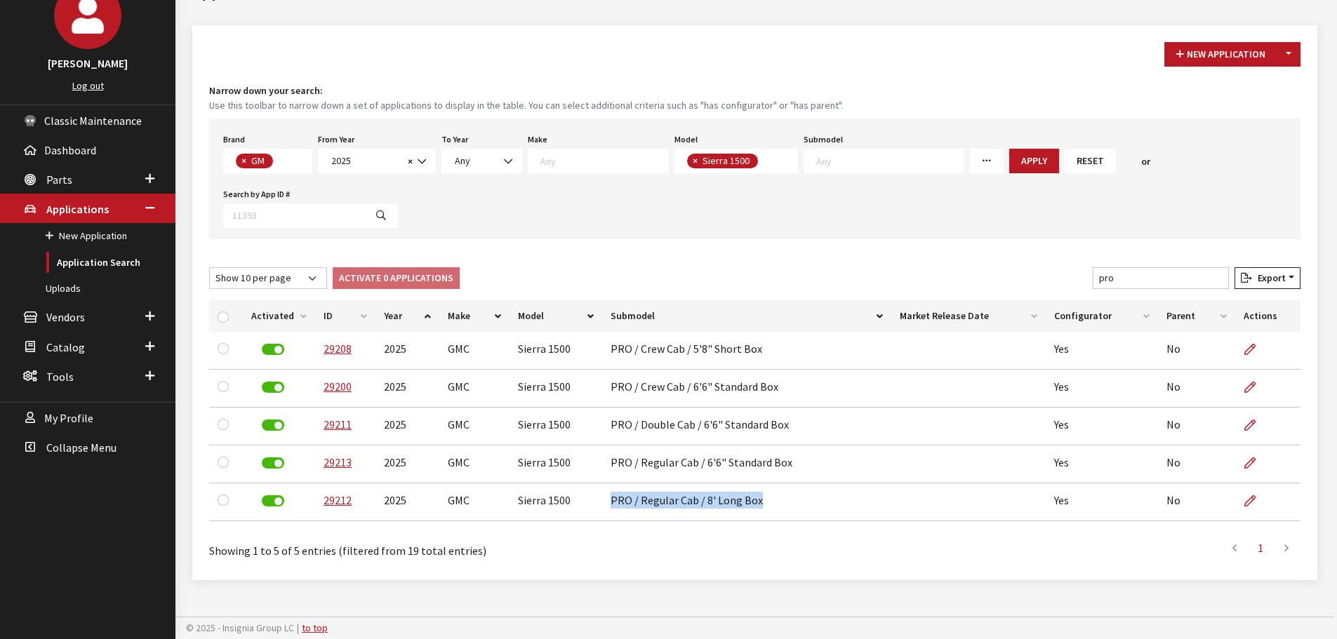
copy td "PRO / Regular Cab / 8' Long Box"
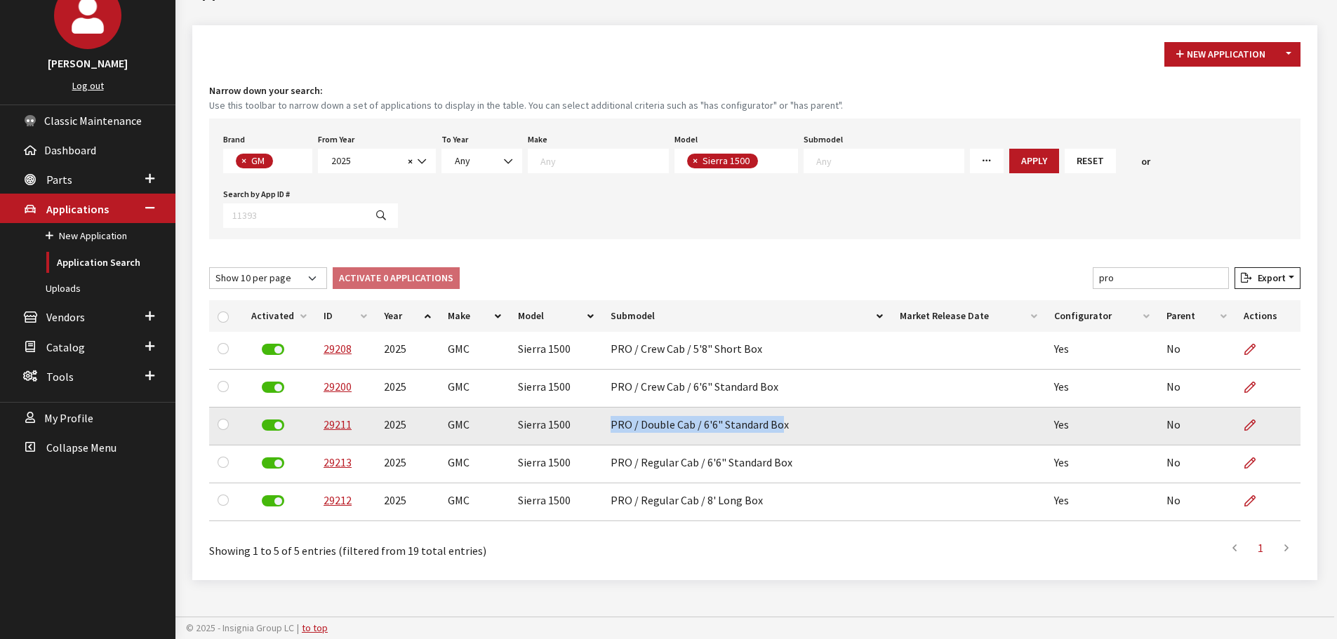
drag, startPoint x: 611, startPoint y: 428, endPoint x: 776, endPoint y: 434, distance: 165.0
click at [776, 434] on td "PRO / Double Cab / 6'6" Standard Box" at bounding box center [747, 427] width 290 height 38
drag, startPoint x: 785, startPoint y: 428, endPoint x: 608, endPoint y: 431, distance: 177.6
click at [608, 431] on td "PRO / Double Cab / 6'6" Standard Box" at bounding box center [747, 427] width 290 height 38
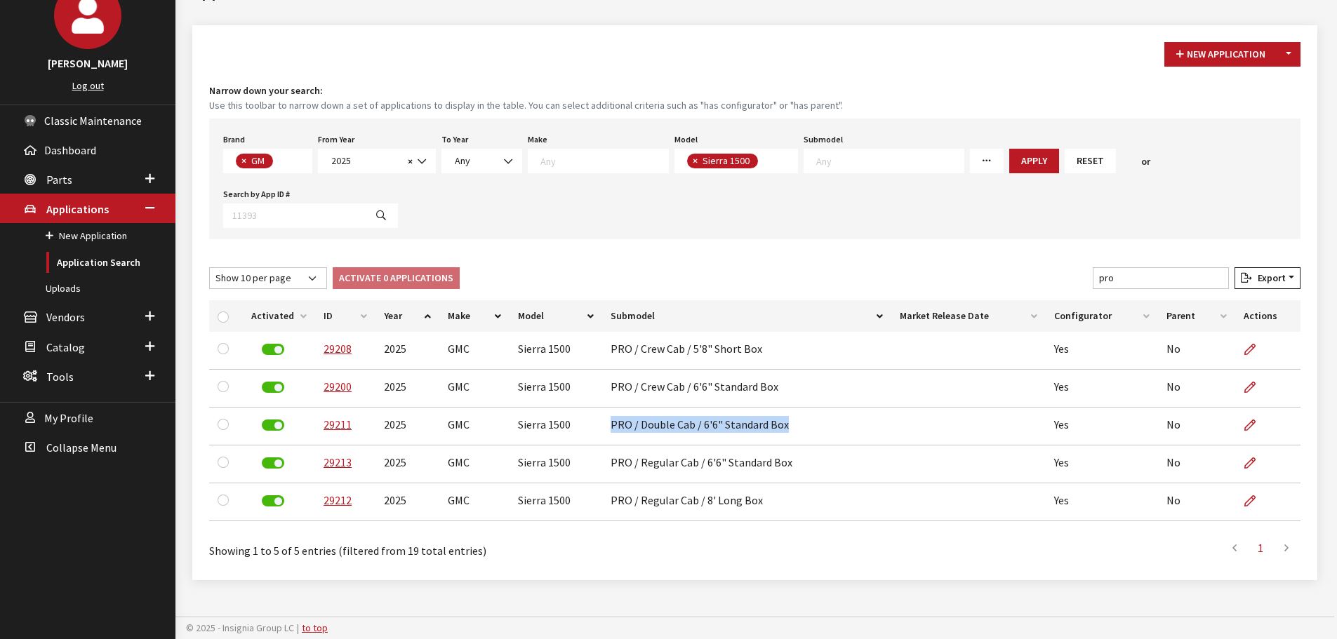
copy td "PRO / Double Cab / 6'6" Standard Box"
drag, startPoint x: 1142, startPoint y: 280, endPoint x: 1101, endPoint y: 280, distance: 40.7
click at [1101, 280] on div "Show 10 per page Show 25 per page Show 50 per page Show 100 per page Show 1000 …" at bounding box center [754, 280] width 1097 height 27
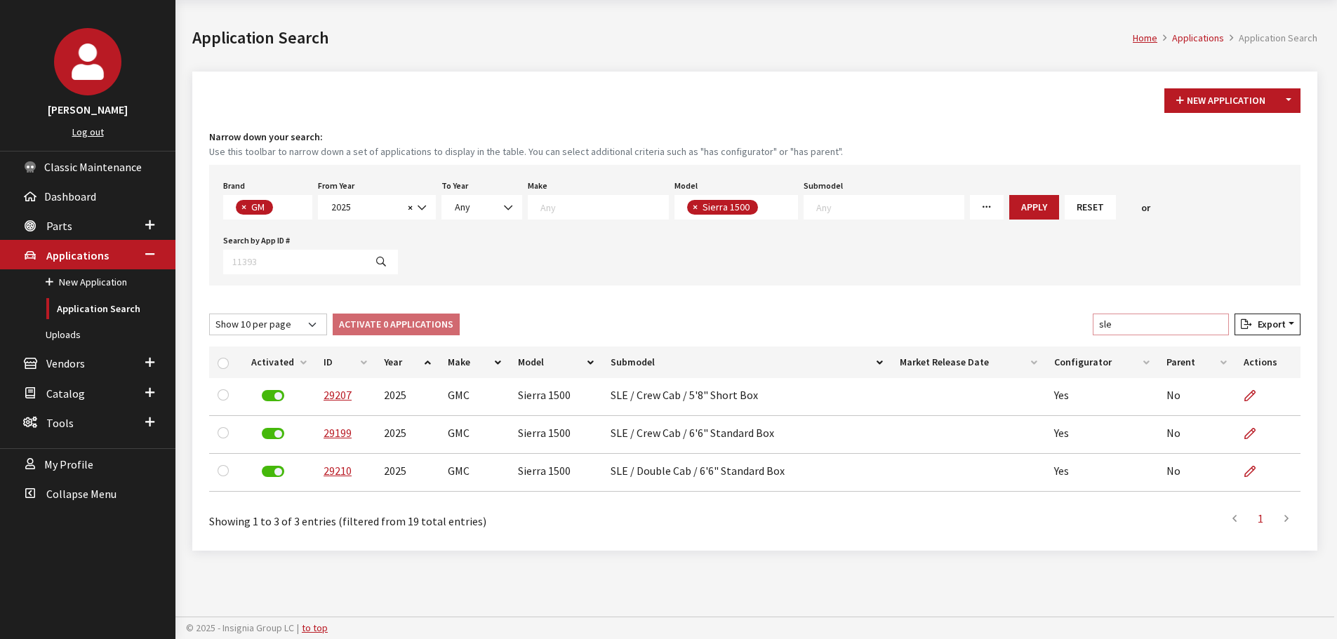
scroll to position [52, 0]
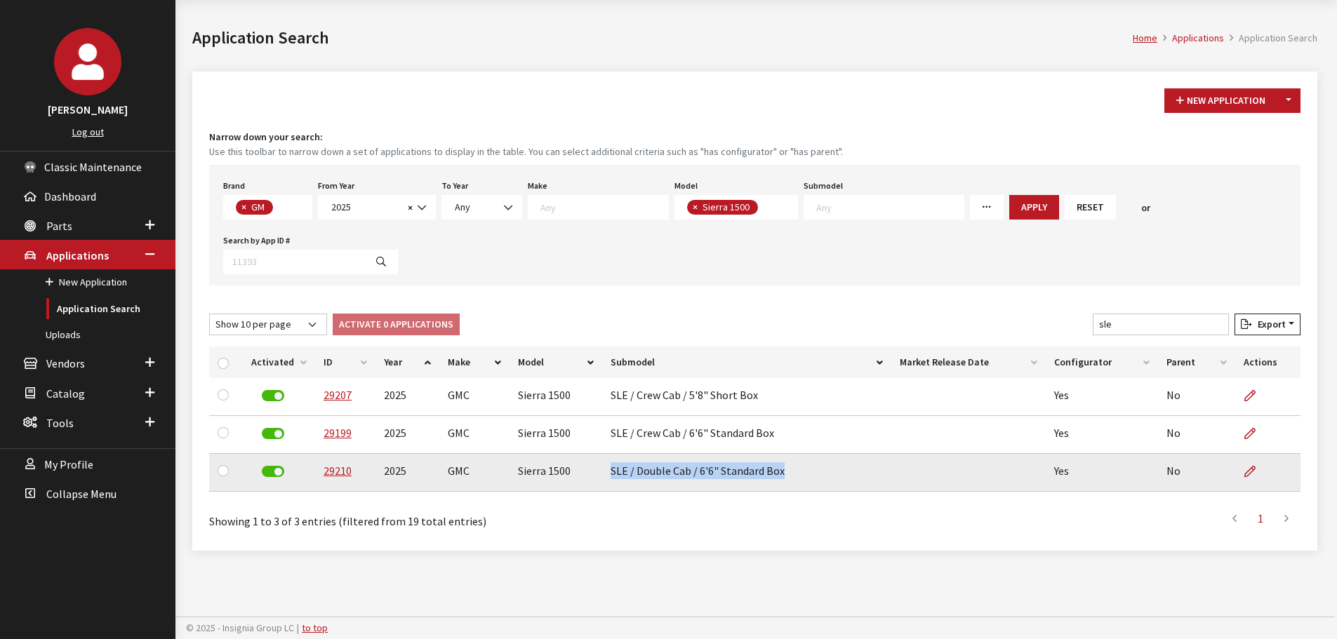
drag, startPoint x: 606, startPoint y: 472, endPoint x: 804, endPoint y: 481, distance: 197.4
click at [802, 481] on td "SLE / Double Cab / 6'6" Standard Box" at bounding box center [747, 473] width 290 height 38
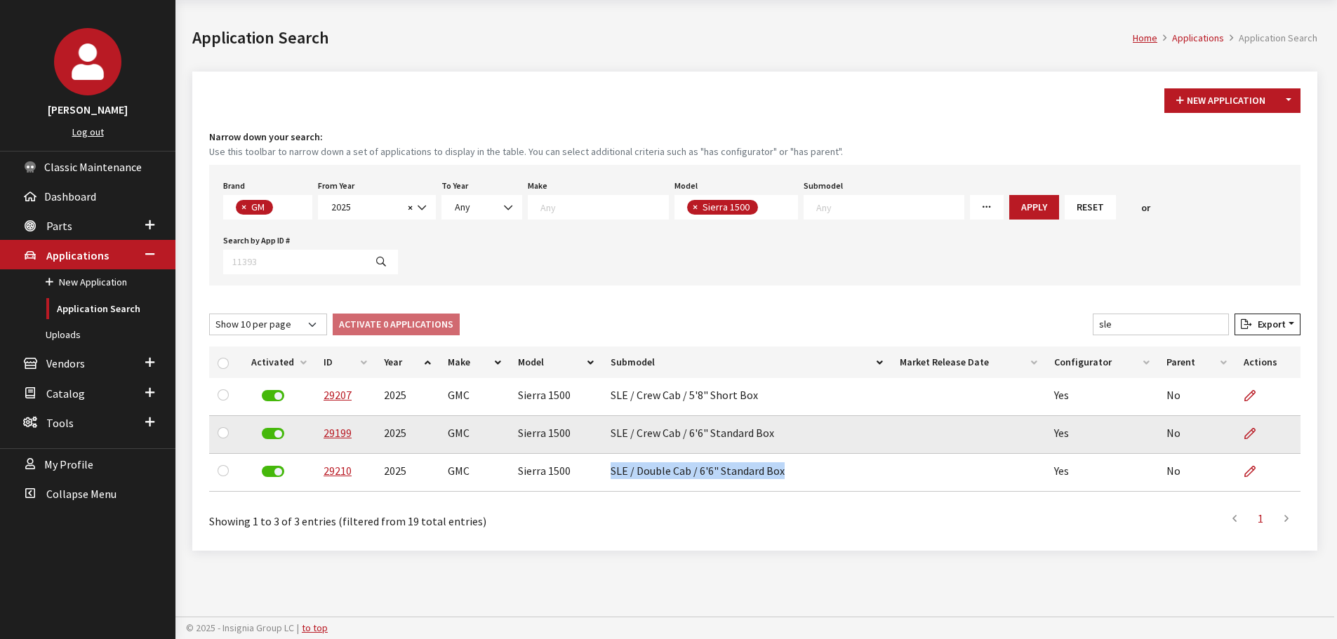
copy td "SLE / Double Cab / 6'6" Standard Box"
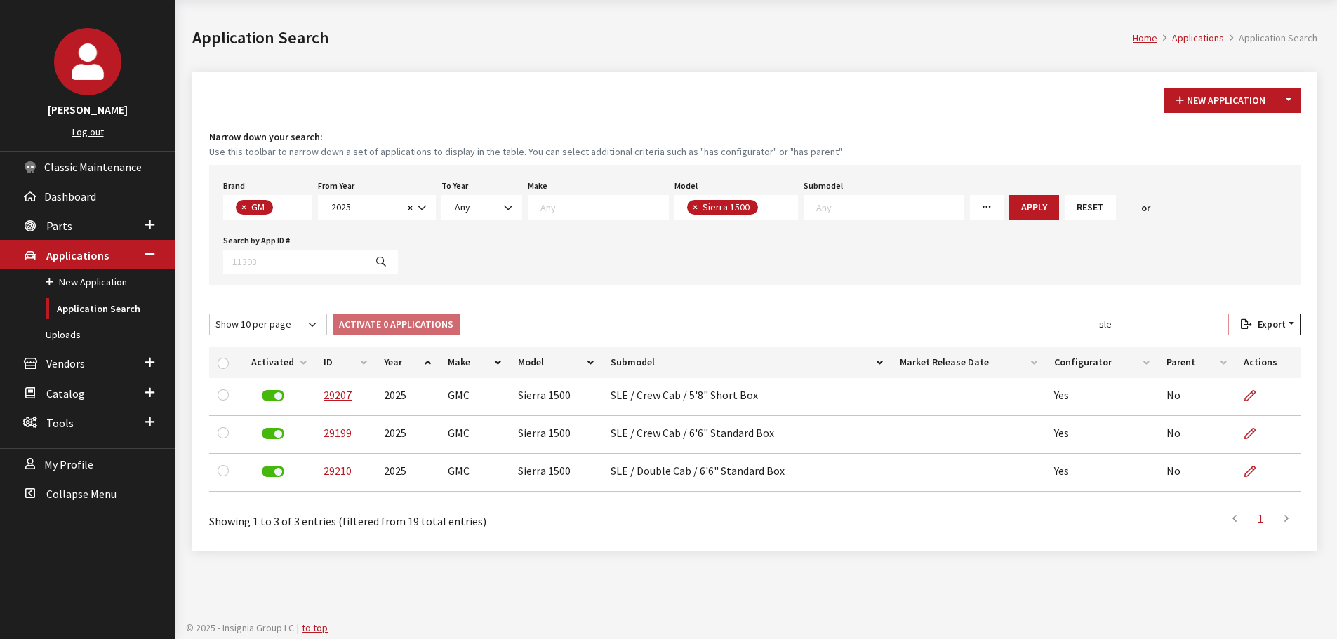
drag, startPoint x: 1139, startPoint y: 321, endPoint x: 1079, endPoint y: 320, distance: 60.4
click at [1079, 320] on div "Show 10 per page Show 25 per page Show 50 per page Show 100 per page Show 1000 …" at bounding box center [754, 327] width 1097 height 27
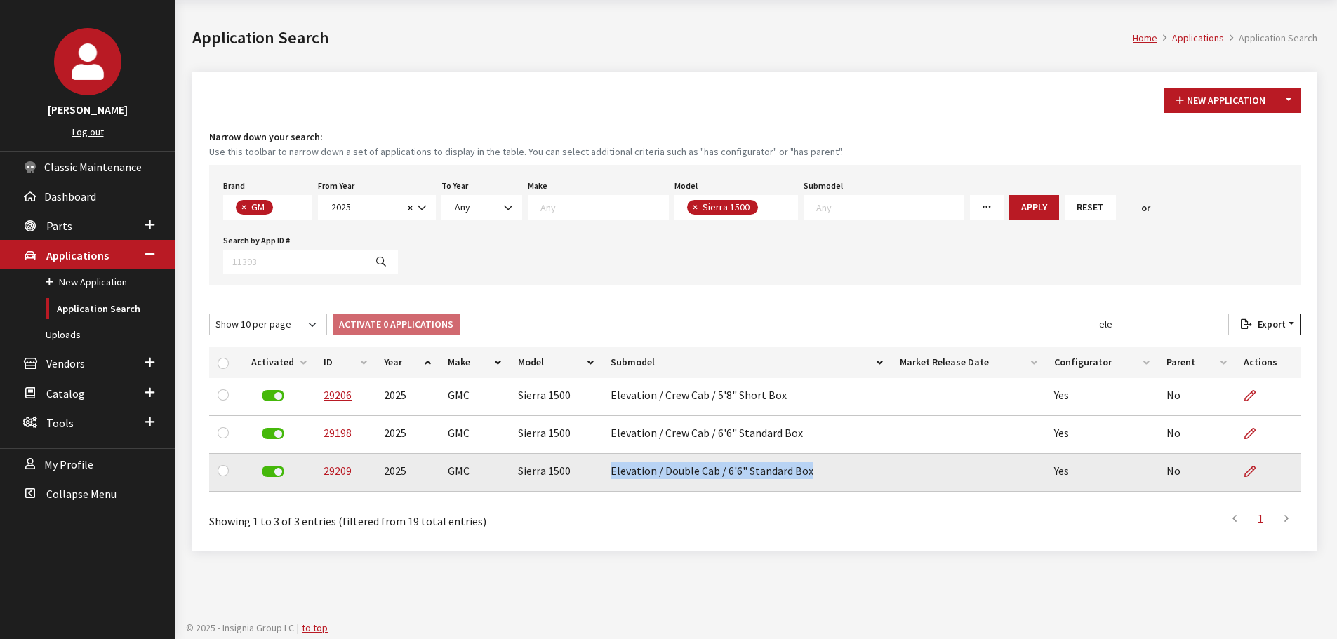
drag, startPoint x: 607, startPoint y: 472, endPoint x: 822, endPoint y: 484, distance: 215.1
click at [822, 484] on td "Elevation / Double Cab / 6'6" Standard Box" at bounding box center [747, 473] width 290 height 38
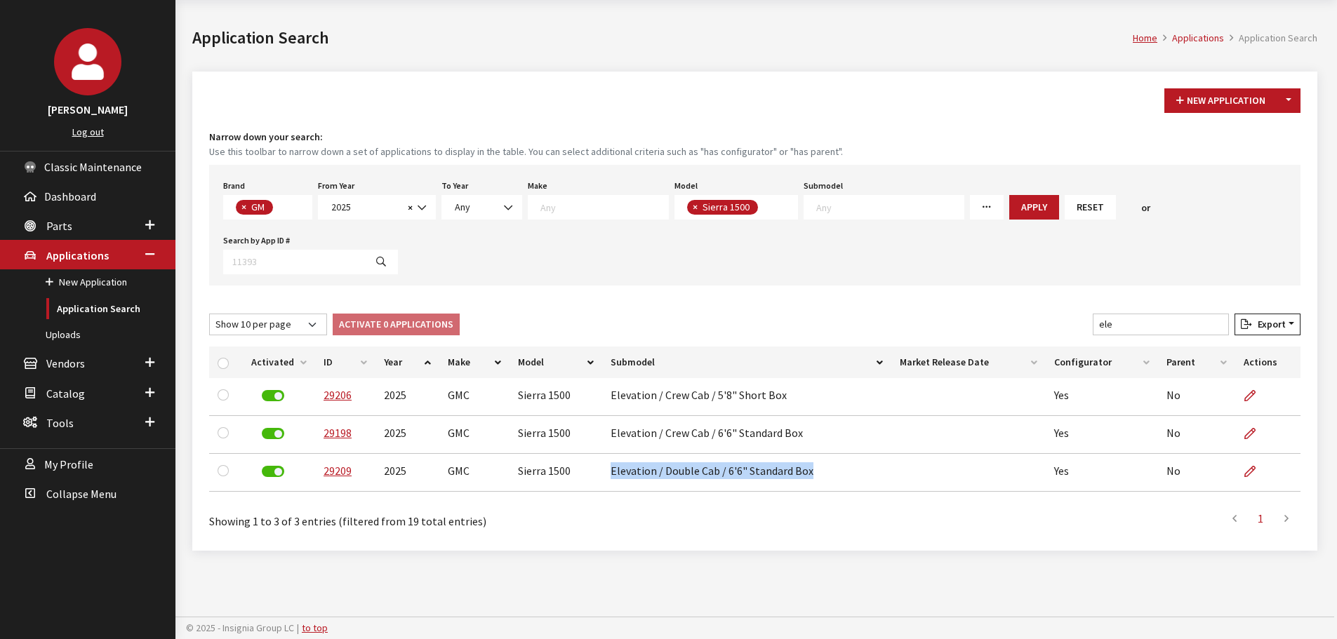
copy td "Elevation / Double Cab / 6'6" Standard Box"
drag, startPoint x: 1119, startPoint y: 317, endPoint x: 1093, endPoint y: 317, distance: 25.3
click at [1093, 317] on div "Show 10 per page Show 25 per page Show 50 per page Show 100 per page Show 1000 …" at bounding box center [754, 327] width 1097 height 27
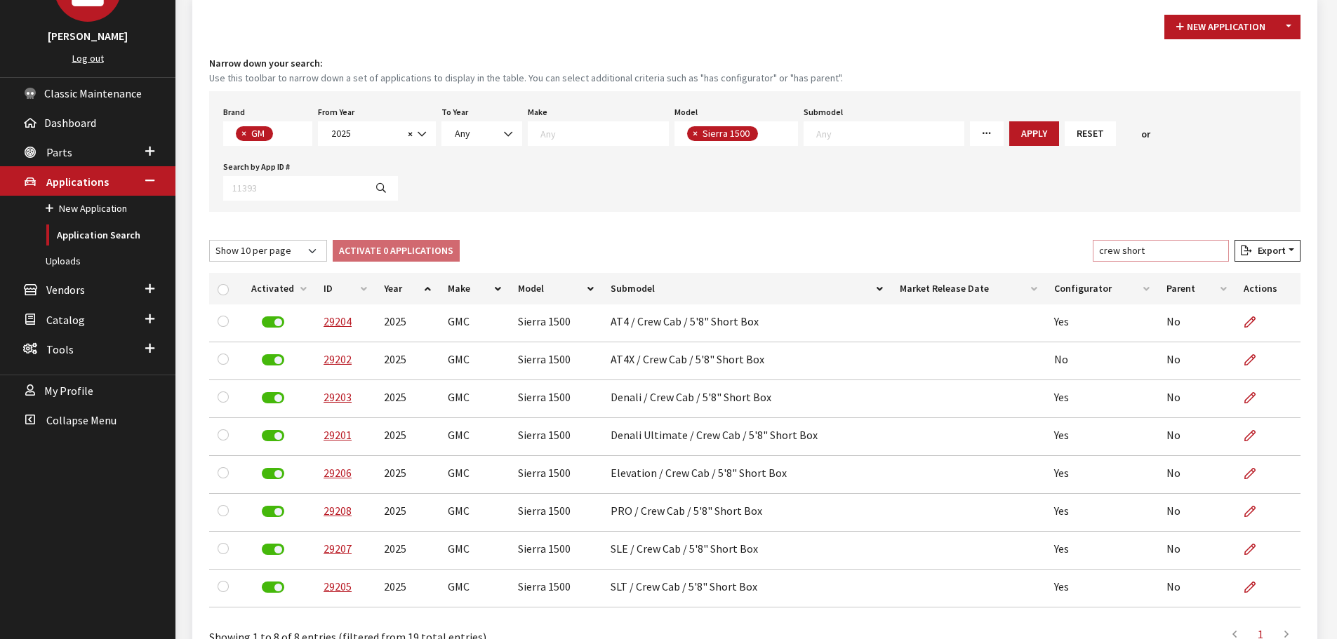
scroll to position [212, 0]
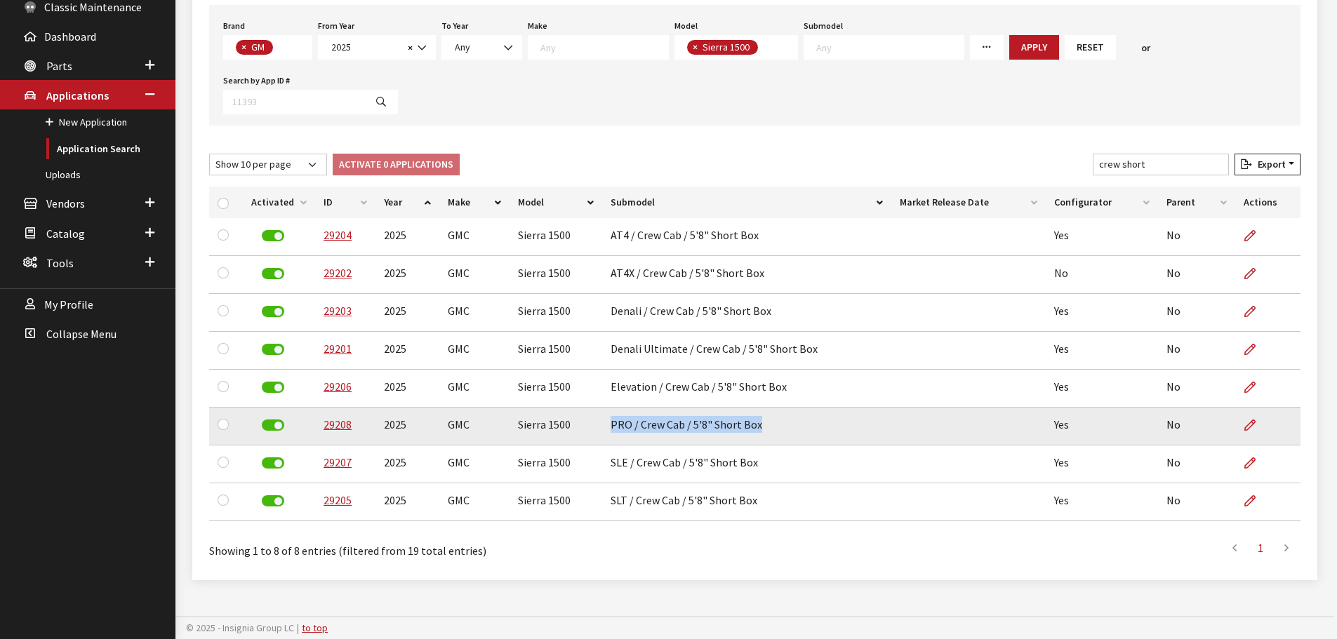
drag, startPoint x: 757, startPoint y: 425, endPoint x: 610, endPoint y: 427, distance: 146.7
click at [610, 427] on td "PRO / Crew Cab / 5'8" Short Box" at bounding box center [747, 427] width 290 height 38
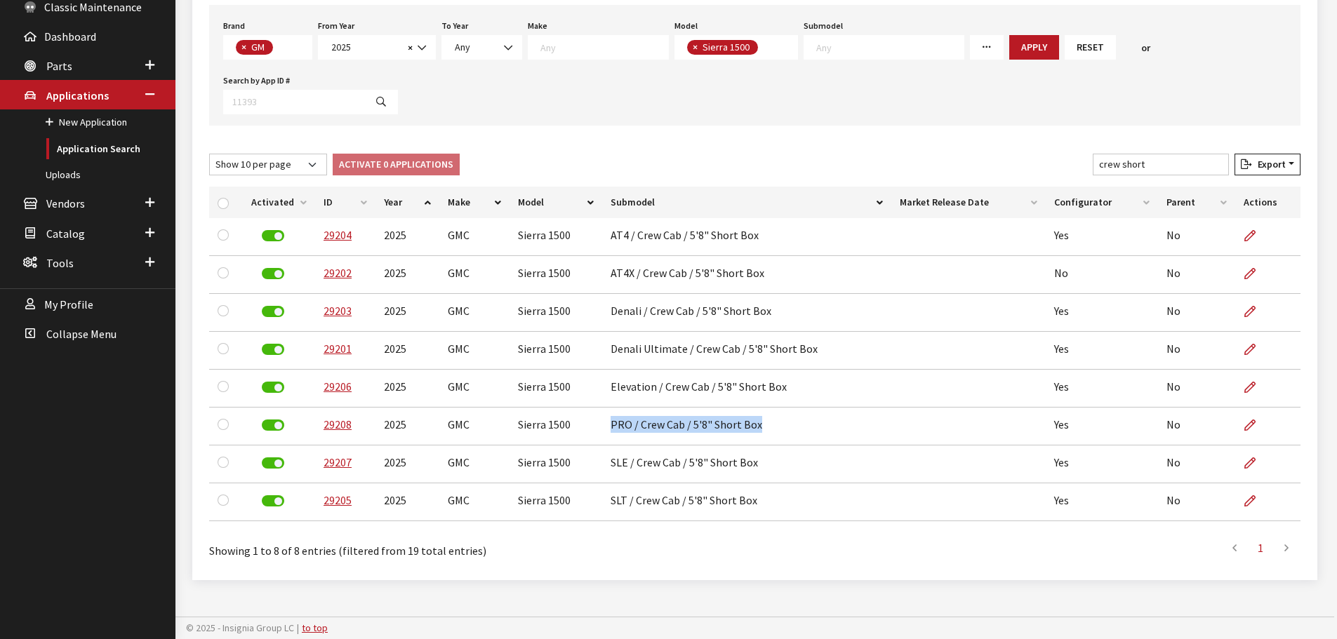
copy td "PRO / Crew Cab / 5'8" Short Box"
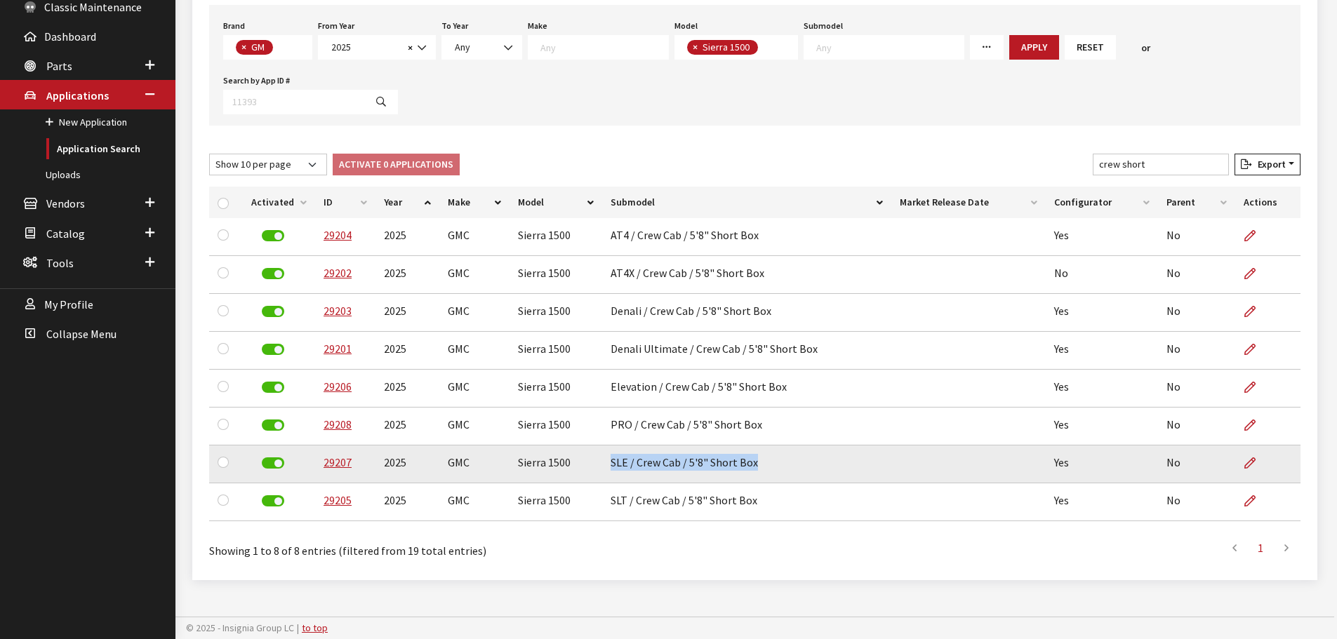
drag, startPoint x: 606, startPoint y: 463, endPoint x: 760, endPoint y: 465, distance: 153.7
click at [760, 465] on td "SLE / Crew Cab / 5'8" Short Box" at bounding box center [747, 465] width 290 height 38
copy td "SLE / Crew Cab / 5'8" Short Box"
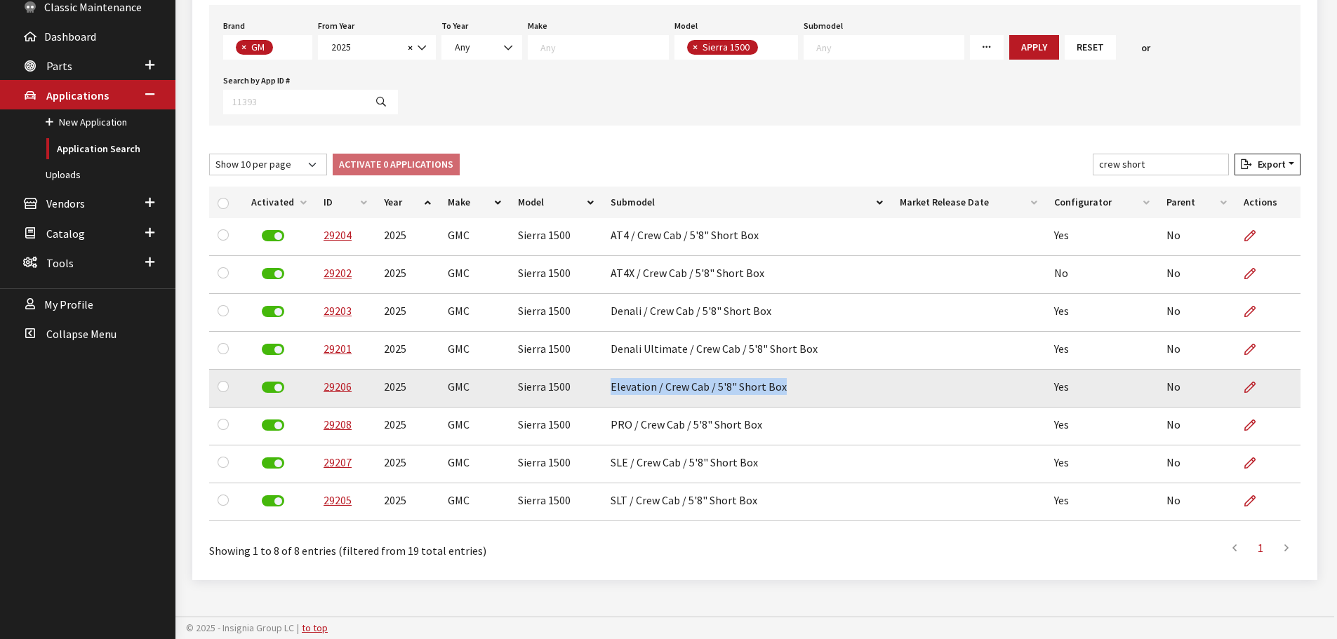
drag, startPoint x: 608, startPoint y: 387, endPoint x: 802, endPoint y: 387, distance: 194.4
click at [802, 387] on td "Elevation / Crew Cab / 5'8" Short Box" at bounding box center [747, 389] width 290 height 38
copy td "Elevation / Crew Cab / 5'8" Short Box"
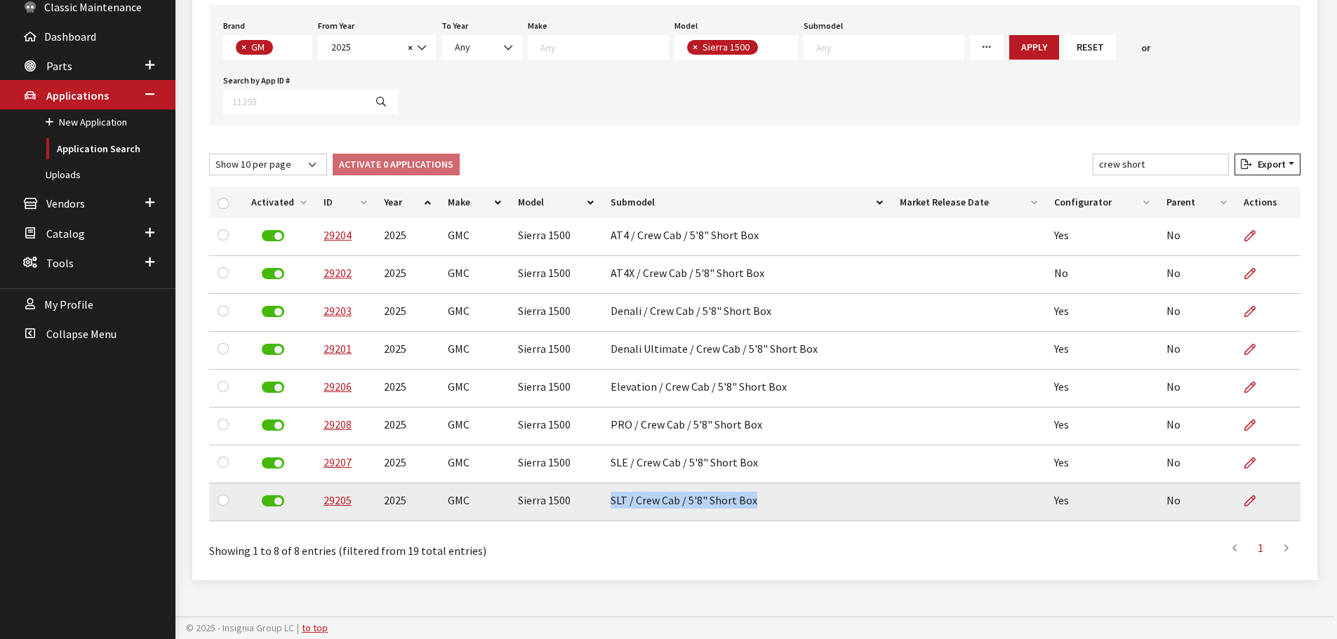
drag, startPoint x: 611, startPoint y: 504, endPoint x: 754, endPoint y: 504, distance: 143.2
click at [754, 504] on td "SLT / Crew Cab / 5'8" Short Box" at bounding box center [747, 503] width 290 height 38
copy td "SLT / Crew Cab / 5'8" Short Box"
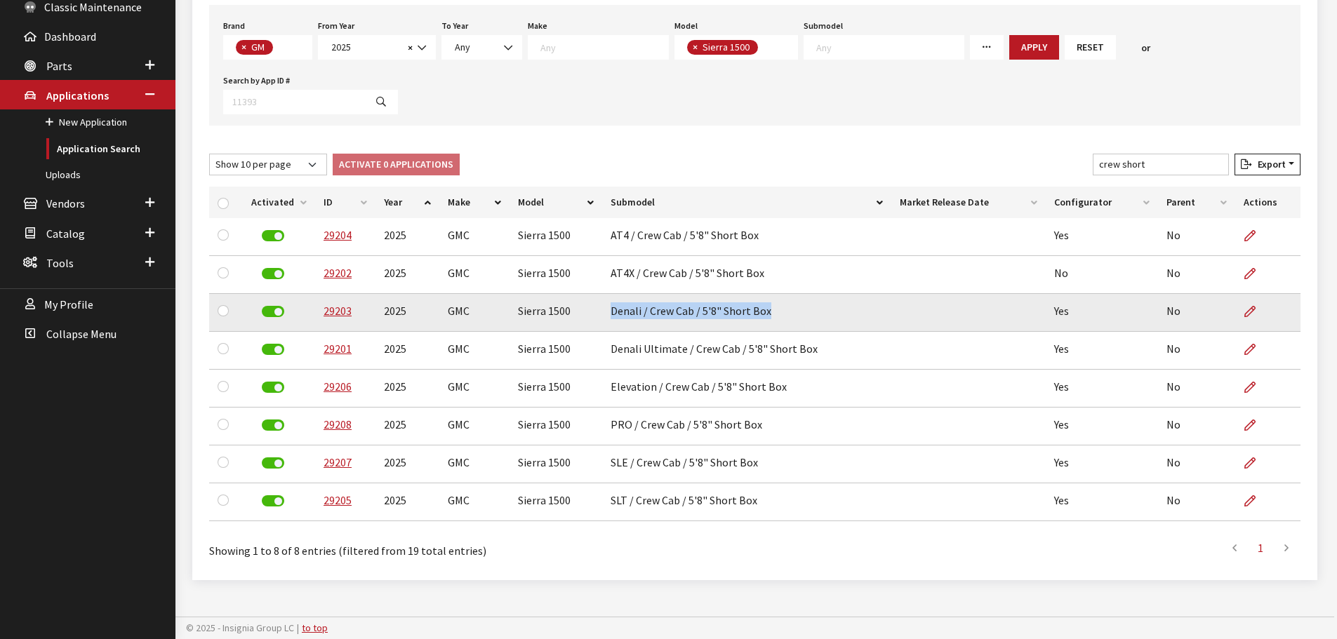
drag, startPoint x: 608, startPoint y: 313, endPoint x: 770, endPoint y: 317, distance: 162.2
click at [770, 317] on td "Denali / Crew Cab / 5'8" Short Box" at bounding box center [747, 313] width 290 height 38
copy td "Denali / Crew Cab / 5'8" Short Box"
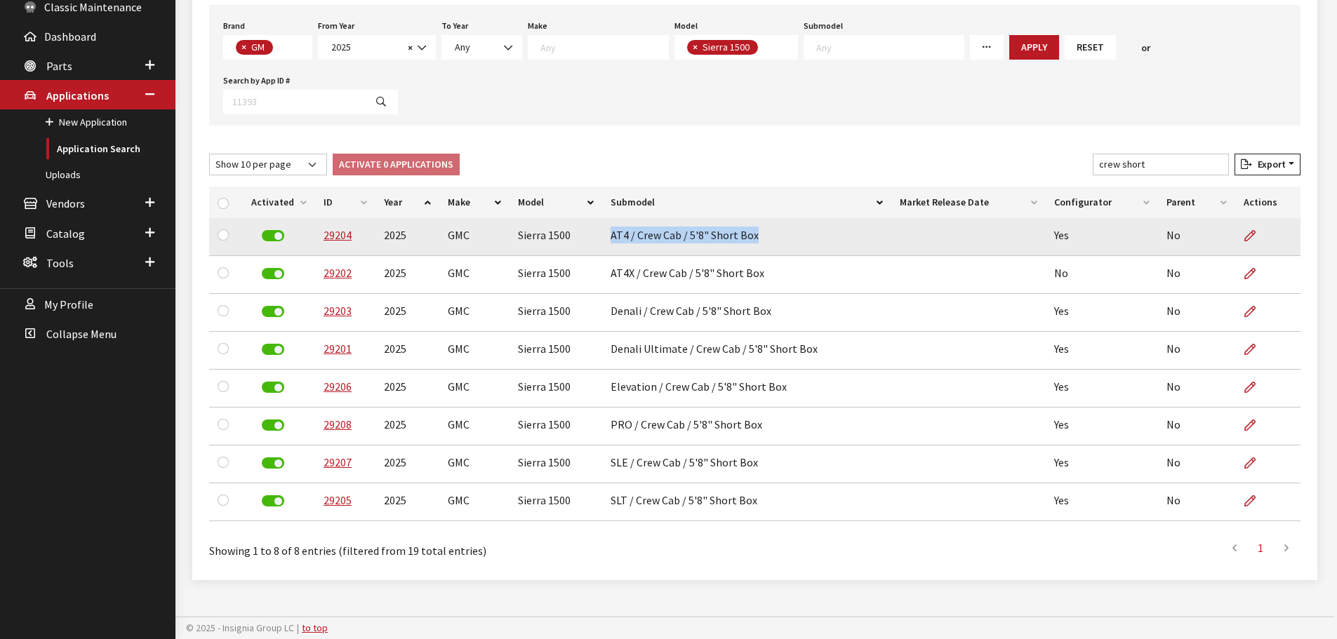
drag, startPoint x: 602, startPoint y: 234, endPoint x: 780, endPoint y: 234, distance: 177.6
click at [760, 234] on td "AT4 / Crew Cab / 5'8" Short Box" at bounding box center [747, 237] width 290 height 38
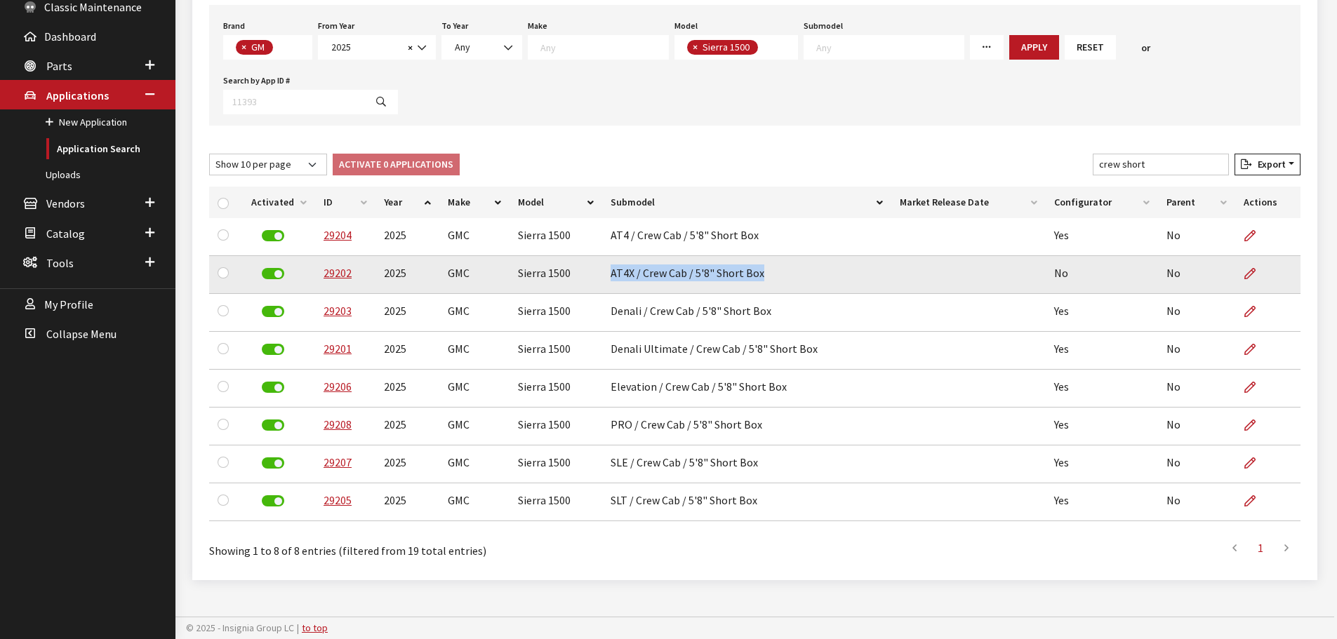
drag, startPoint x: 609, startPoint y: 274, endPoint x: 785, endPoint y: 272, distance: 176.2
click at [785, 272] on td "AT4X / Crew Cab / 5'8" Short Box" at bounding box center [747, 275] width 290 height 38
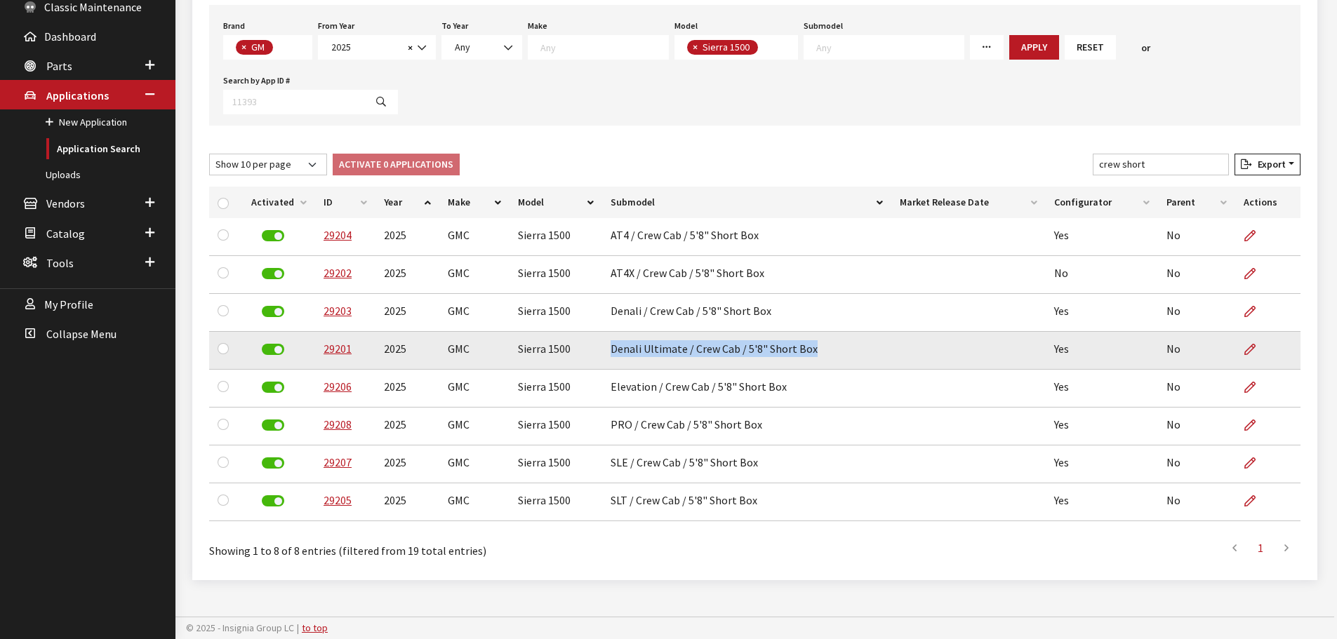
drag, startPoint x: 611, startPoint y: 352, endPoint x: 858, endPoint y: 350, distance: 247.1
click at [856, 352] on td "Denali Ultimate / Crew Cab / 5'8" Short Box" at bounding box center [747, 351] width 290 height 38
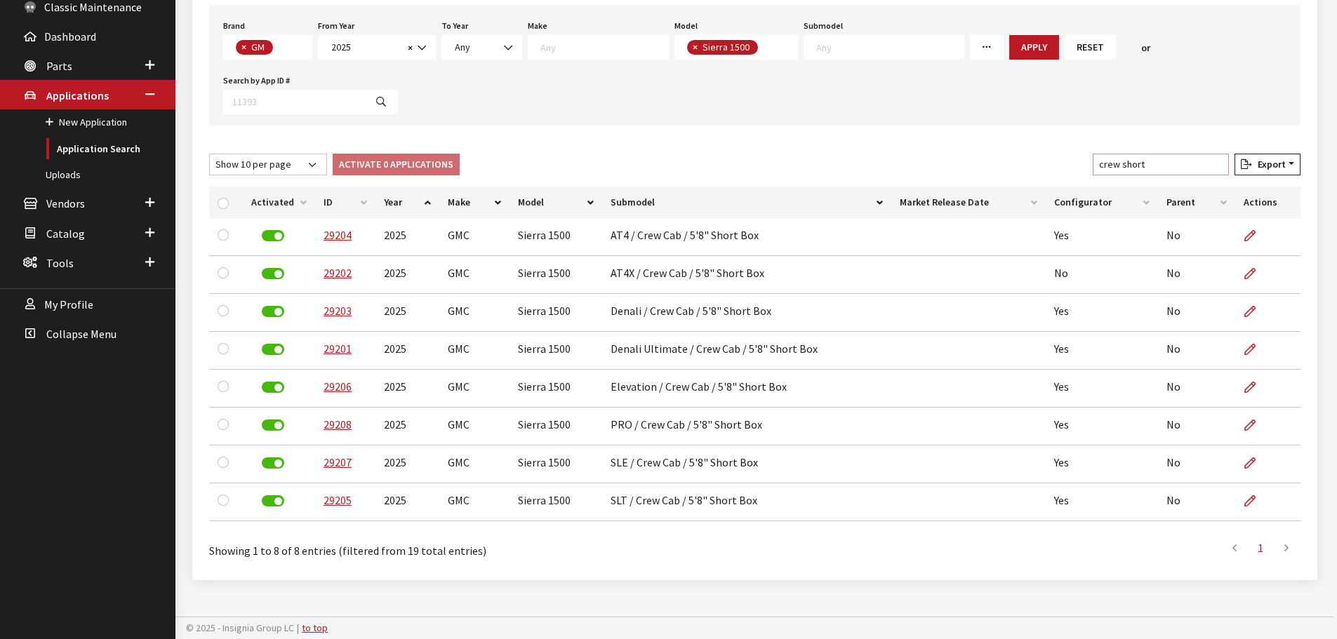
click at [1160, 163] on input "crew short" at bounding box center [1161, 165] width 136 height 22
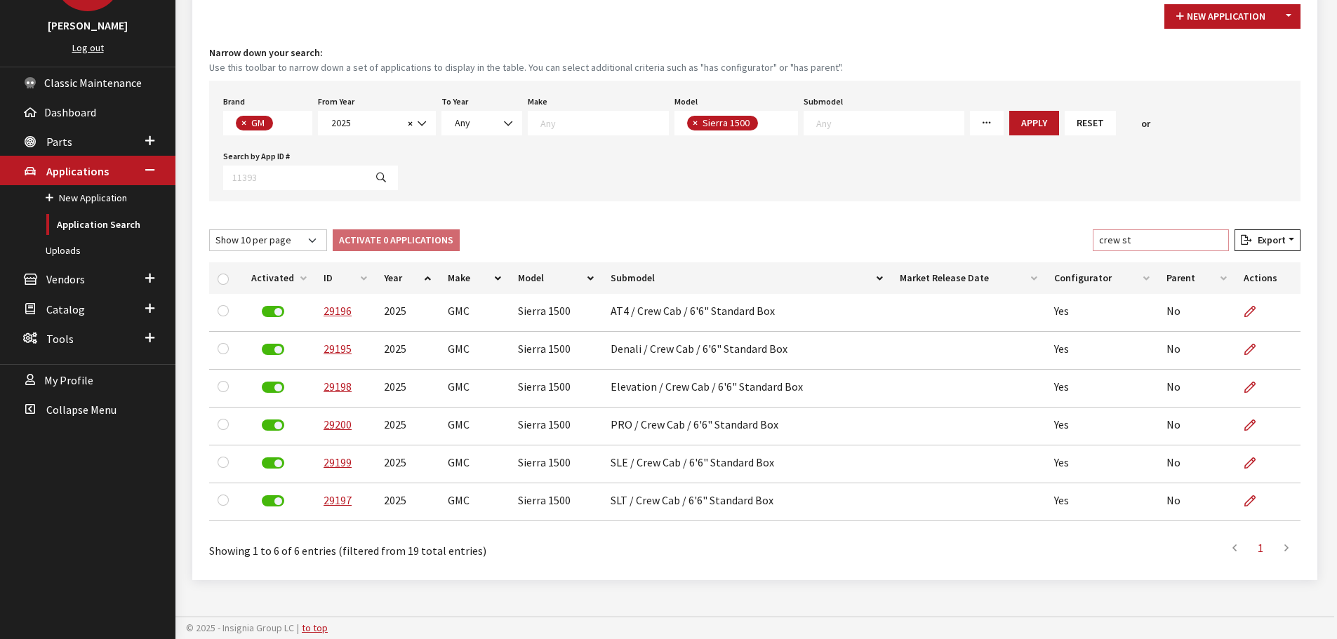
scroll to position [136, 0]
type input "crew standard"
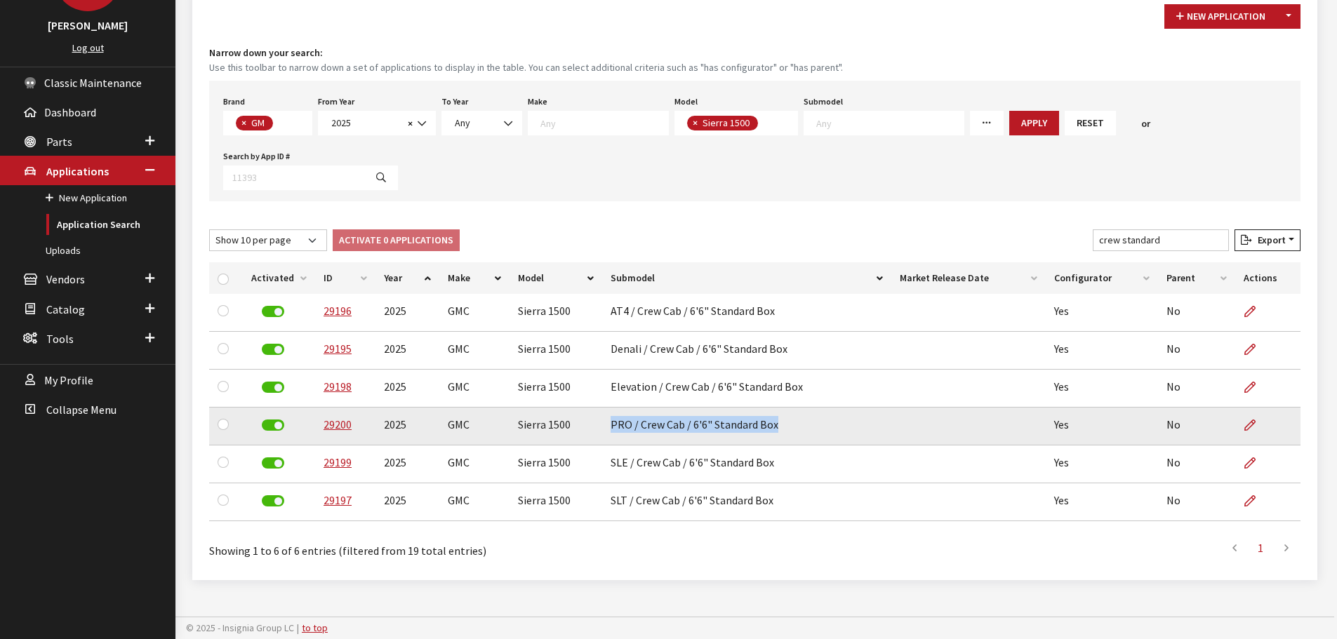
drag, startPoint x: 609, startPoint y: 428, endPoint x: 790, endPoint y: 428, distance: 180.4
click at [790, 428] on td "PRO / Crew Cab / 6'6" Standard Box" at bounding box center [747, 427] width 290 height 38
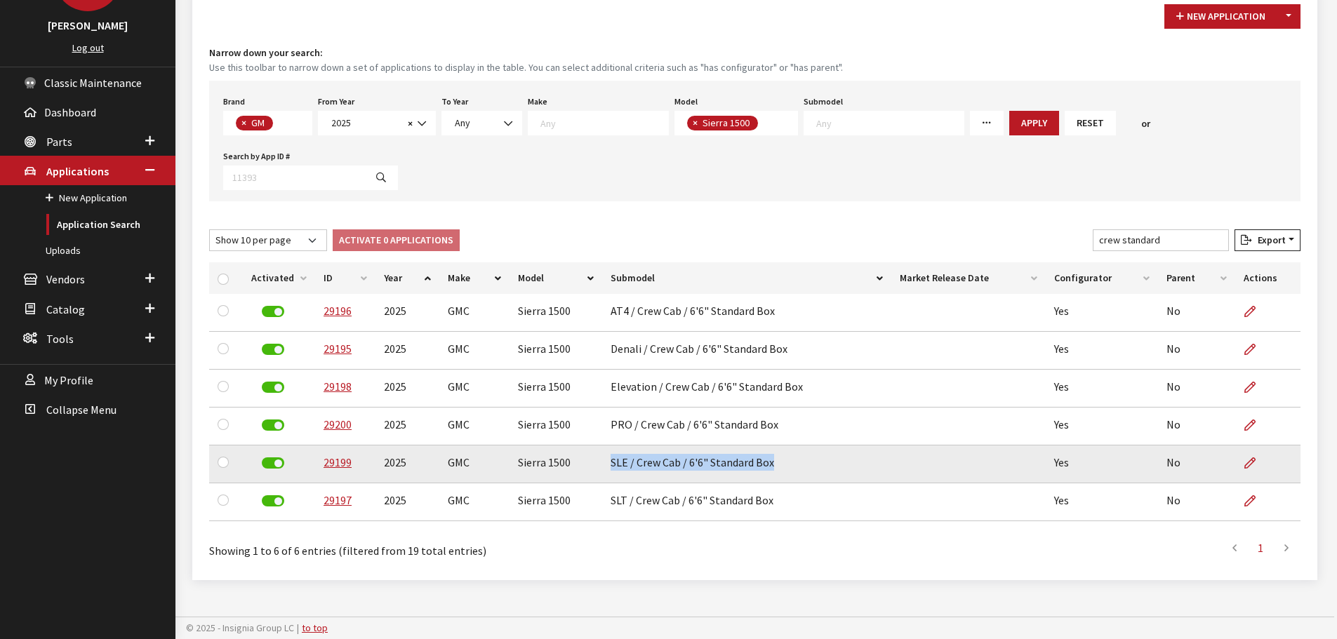
drag, startPoint x: 625, startPoint y: 464, endPoint x: 774, endPoint y: 464, distance: 148.8
click at [774, 464] on td "SLE / Crew Cab / 6'6" Standard Box" at bounding box center [747, 465] width 290 height 38
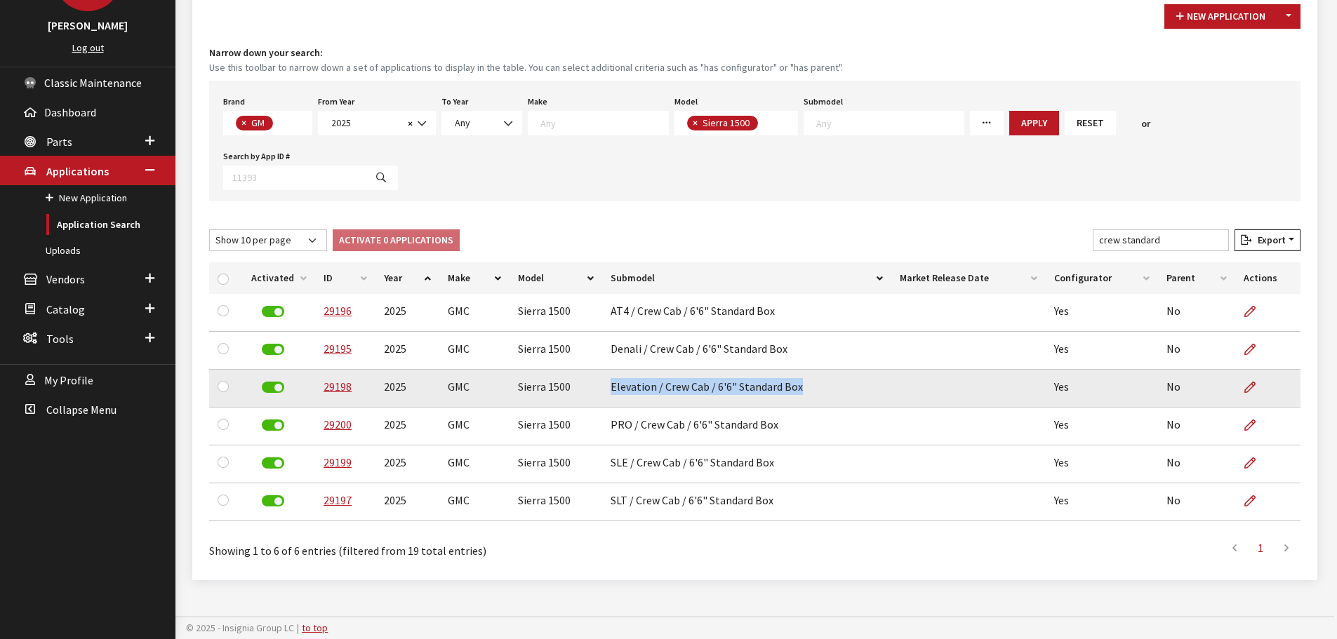
drag, startPoint x: 607, startPoint y: 390, endPoint x: 848, endPoint y: 388, distance: 240.7
click at [839, 389] on td "Elevation / Crew Cab / 6'6" Standard Box" at bounding box center [747, 389] width 290 height 38
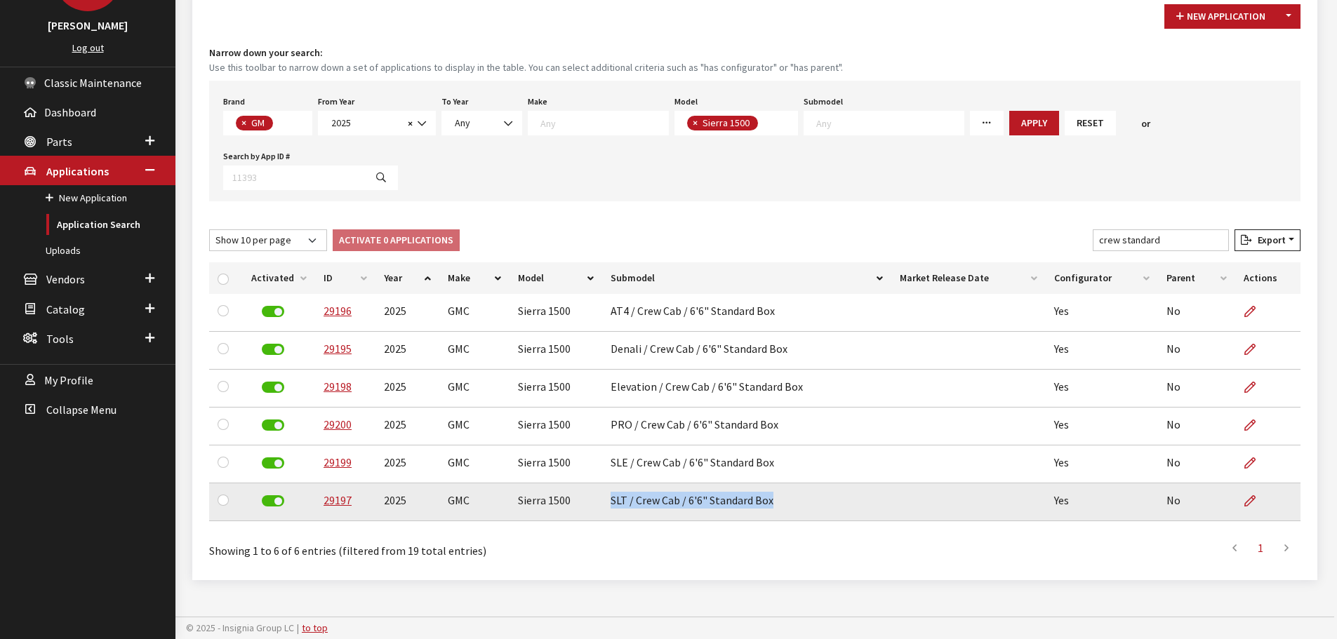
drag, startPoint x: 608, startPoint y: 501, endPoint x: 784, endPoint y: 505, distance: 176.2
click at [781, 505] on td "SLT / Crew Cab / 6'6" Standard Box" at bounding box center [747, 503] width 290 height 38
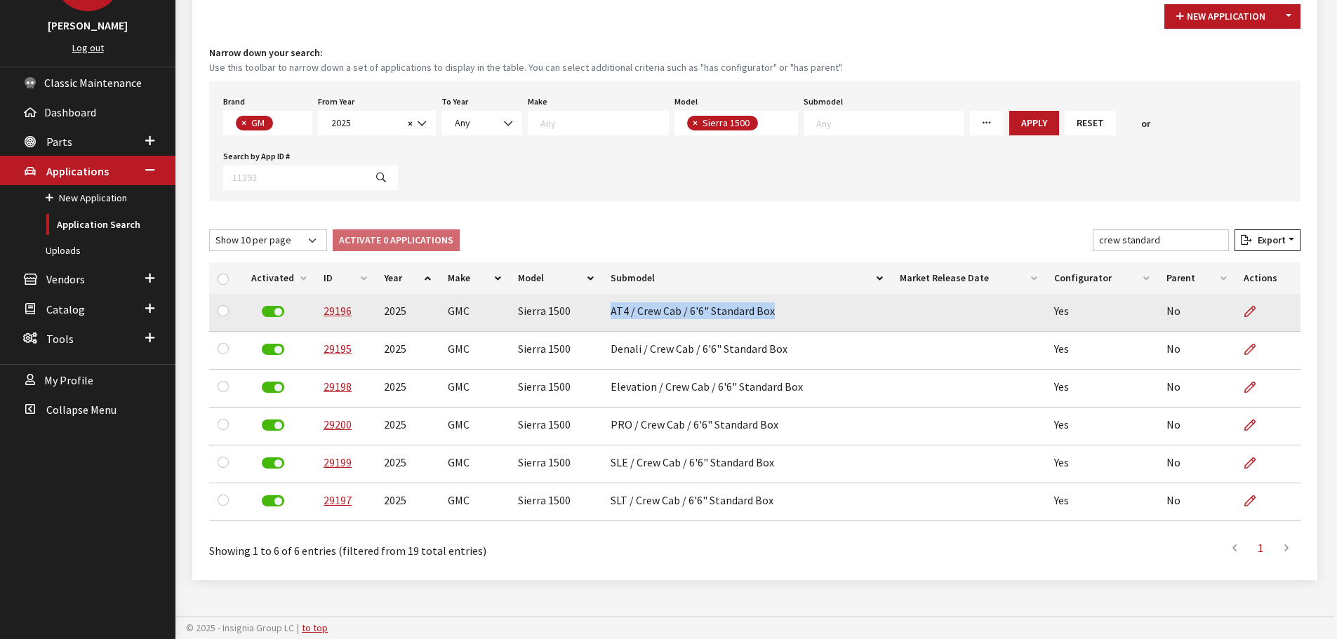
drag, startPoint x: 609, startPoint y: 310, endPoint x: 805, endPoint y: 310, distance: 196.5
click at [805, 310] on td "AT4 / Crew Cab / 6'6" Standard Box" at bounding box center [747, 313] width 290 height 38
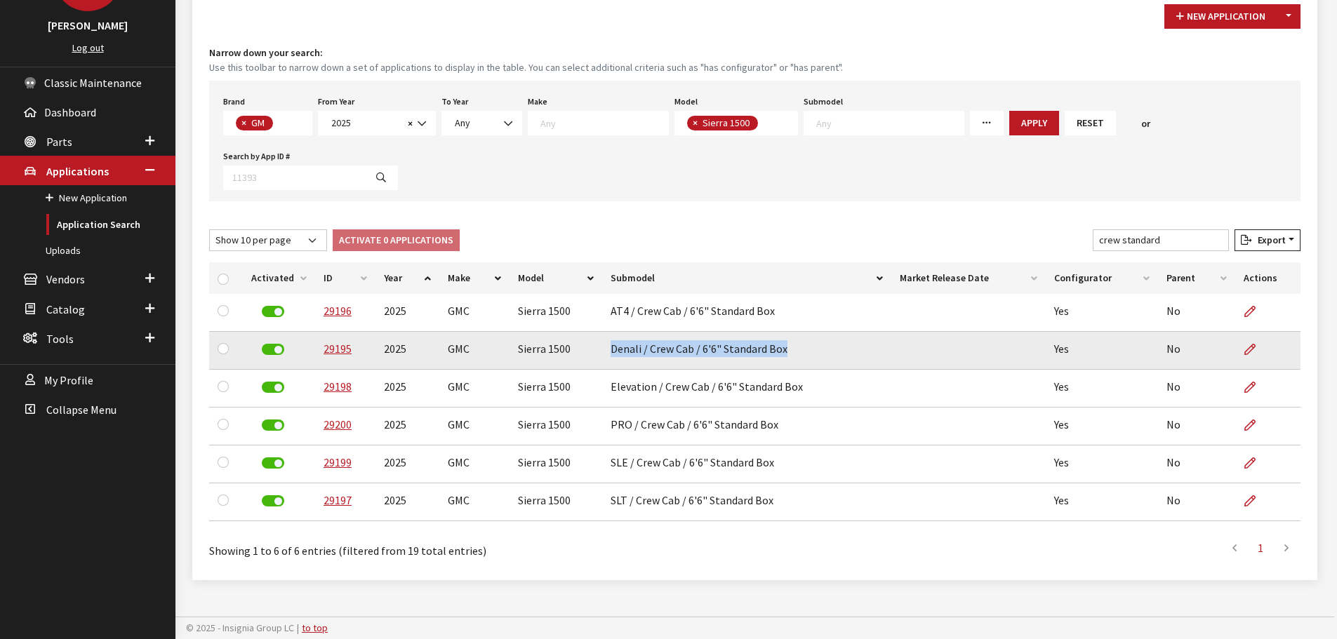
drag, startPoint x: 611, startPoint y: 350, endPoint x: 812, endPoint y: 364, distance: 201.9
click at [812, 364] on td "Denali / Crew Cab / 6'6" Standard Box" at bounding box center [747, 351] width 290 height 38
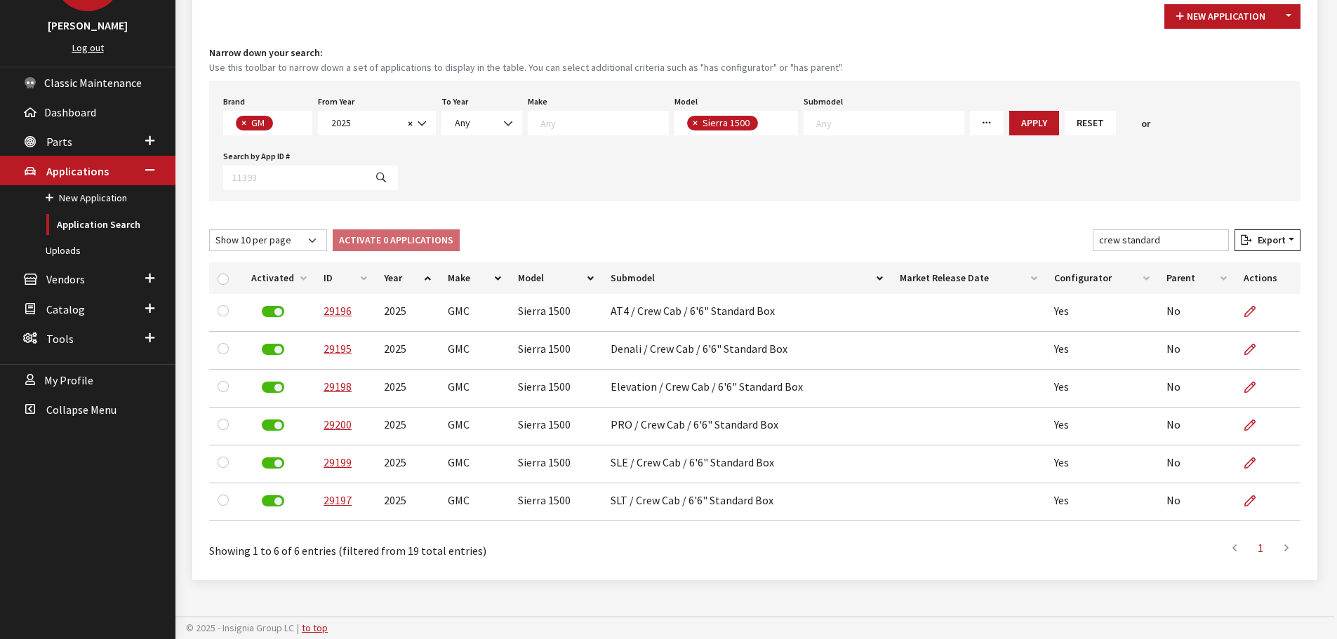
click at [627, 195] on div "Brand Any Acura Alfa Romeo Audi Bentley BMW DoubleTake Ford GM Honda Hyundai In…" at bounding box center [754, 141] width 1091 height 121
click at [1065, 122] on button "Reset" at bounding box center [1090, 123] width 51 height 25
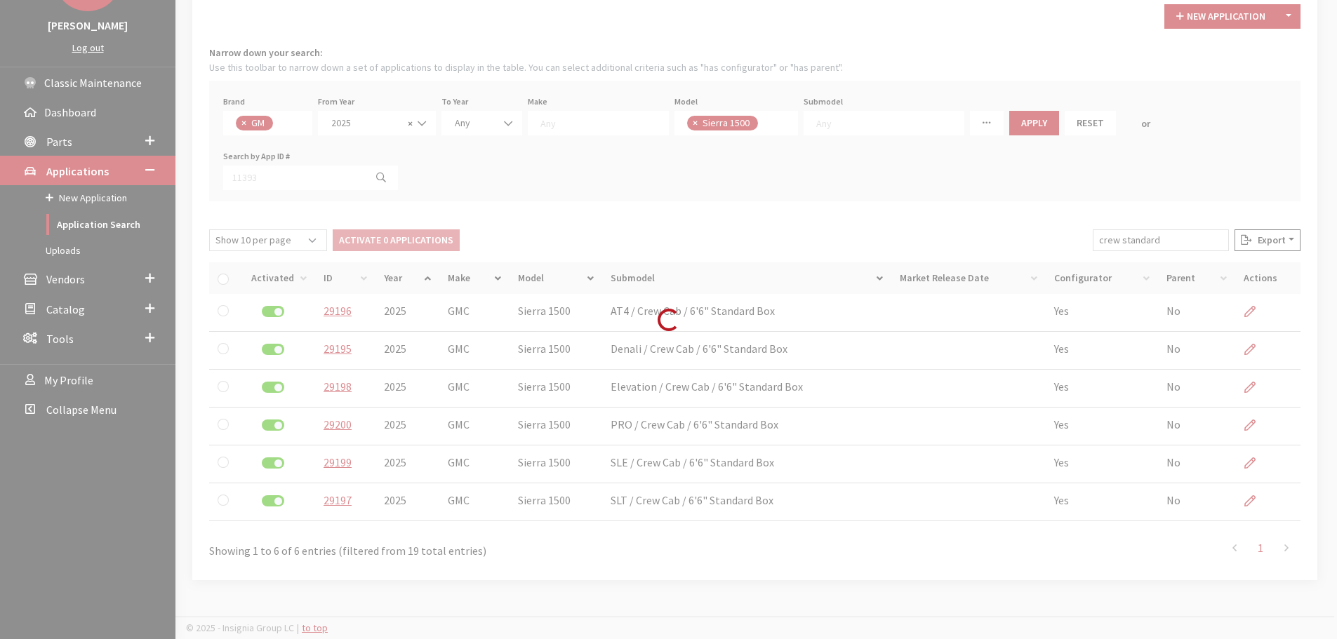
scroll to position [67, 0]
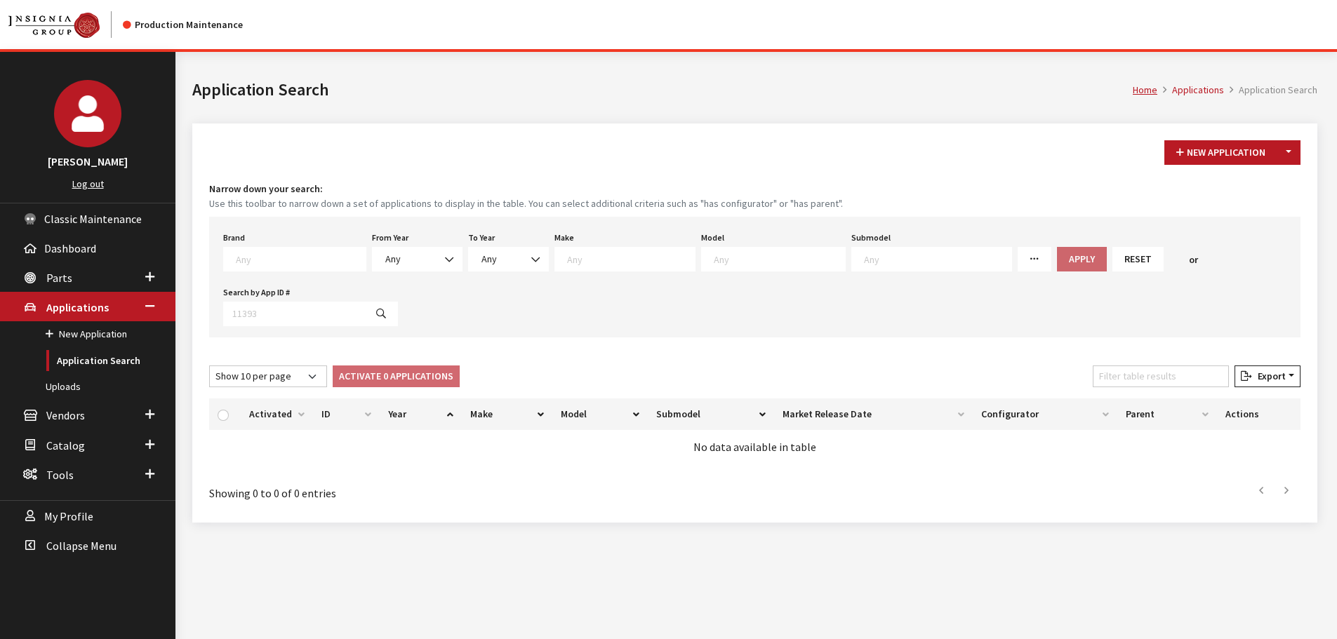
click at [849, 242] on div "Submodel Any #PinkBeetle (E36) 2.5 Roadster (E36) 2.8 Coupe (E36) 2.8 Roadster …" at bounding box center [932, 250] width 166 height 44
